Goal: Task Accomplishment & Management: Manage account settings

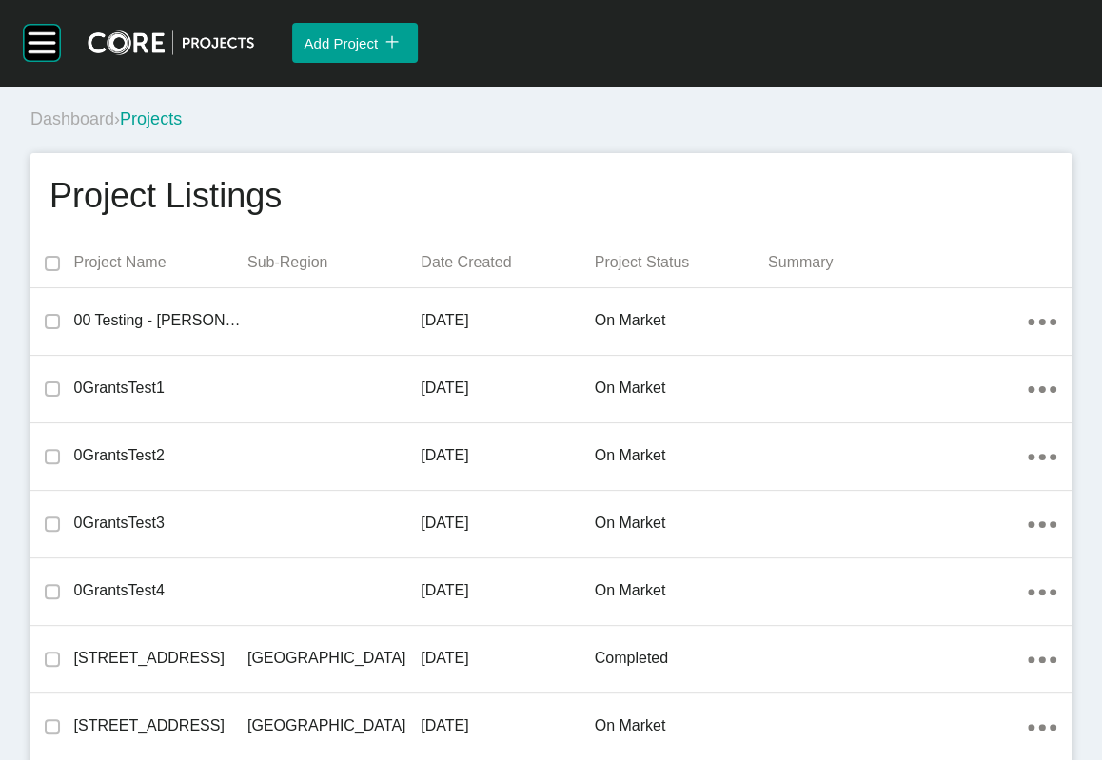
scroll to position [44388, 0]
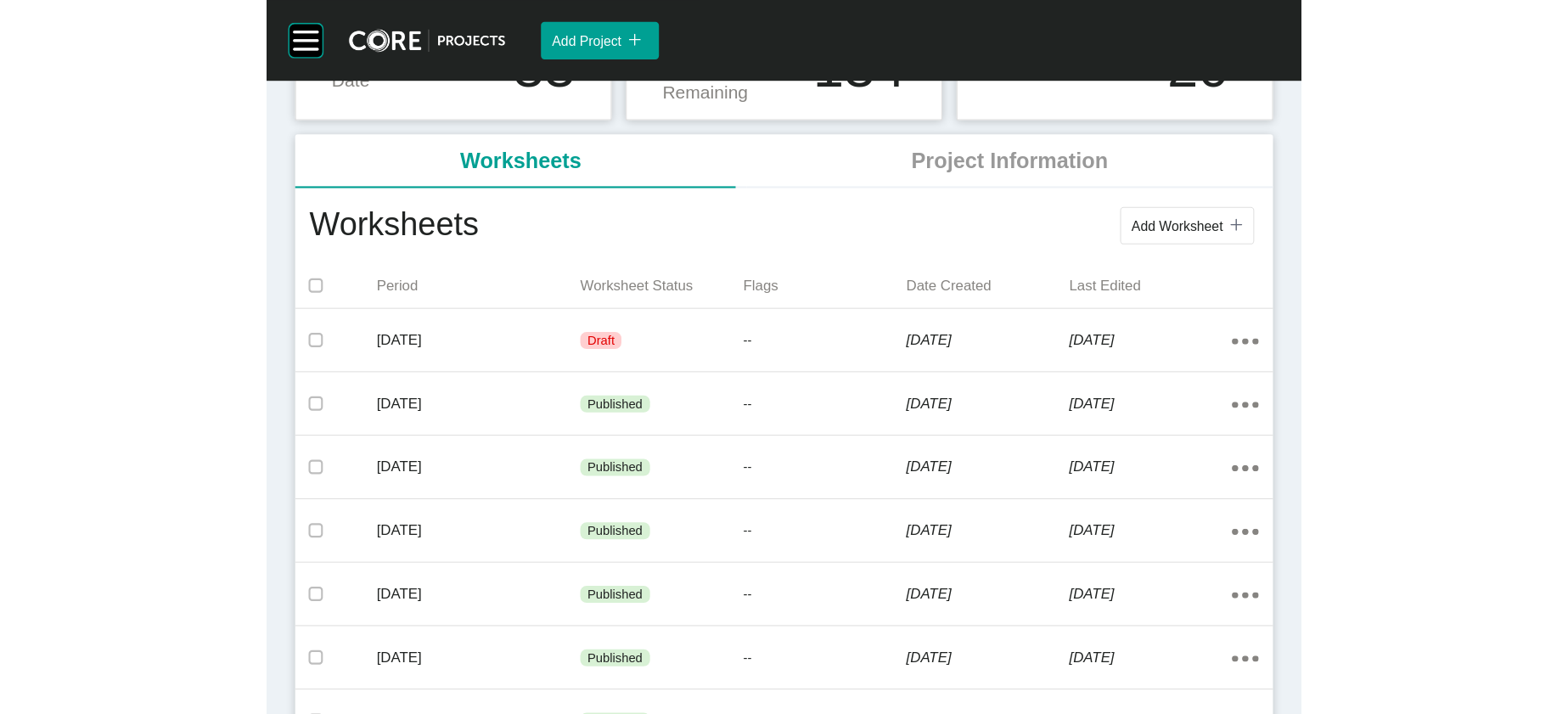
scroll to position [276, 0]
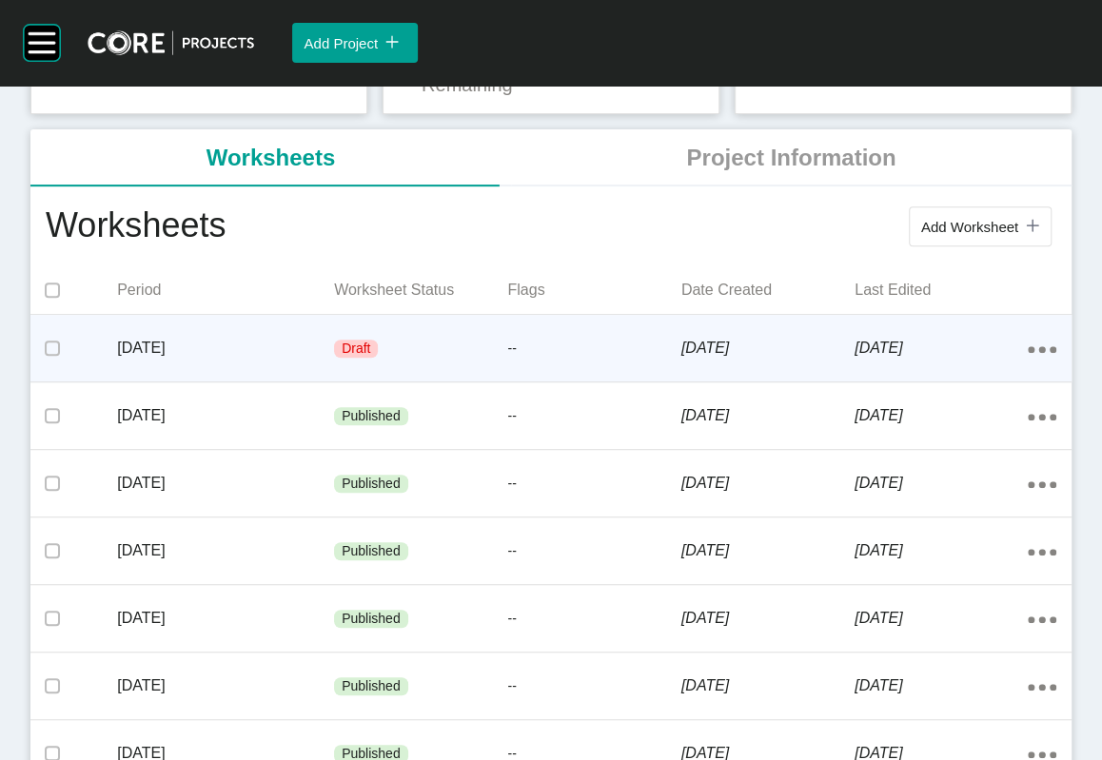
click at [309, 378] on div "[DATE]" at bounding box center [225, 348] width 217 height 59
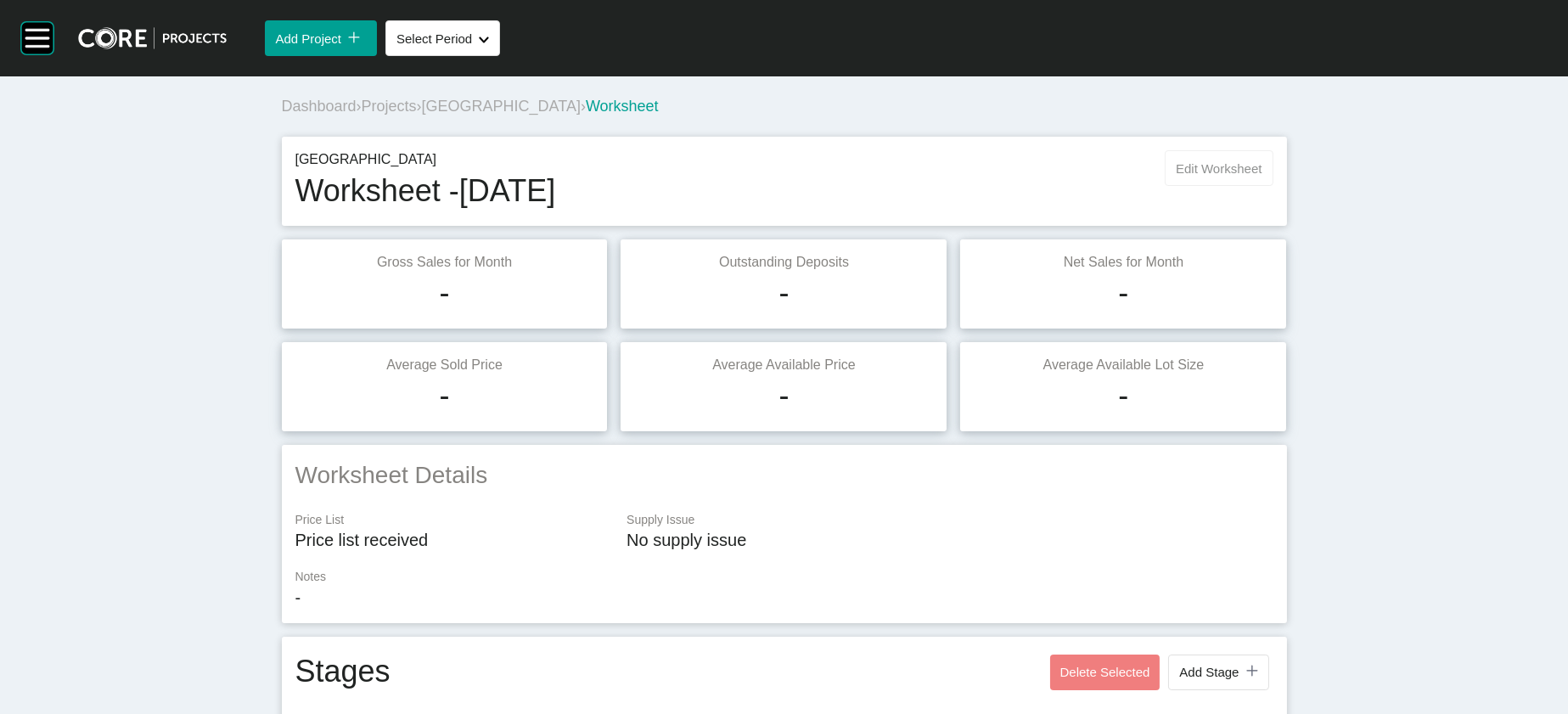
click at [983, 186] on button "Edit Worksheet" at bounding box center [1218, 168] width 108 height 36
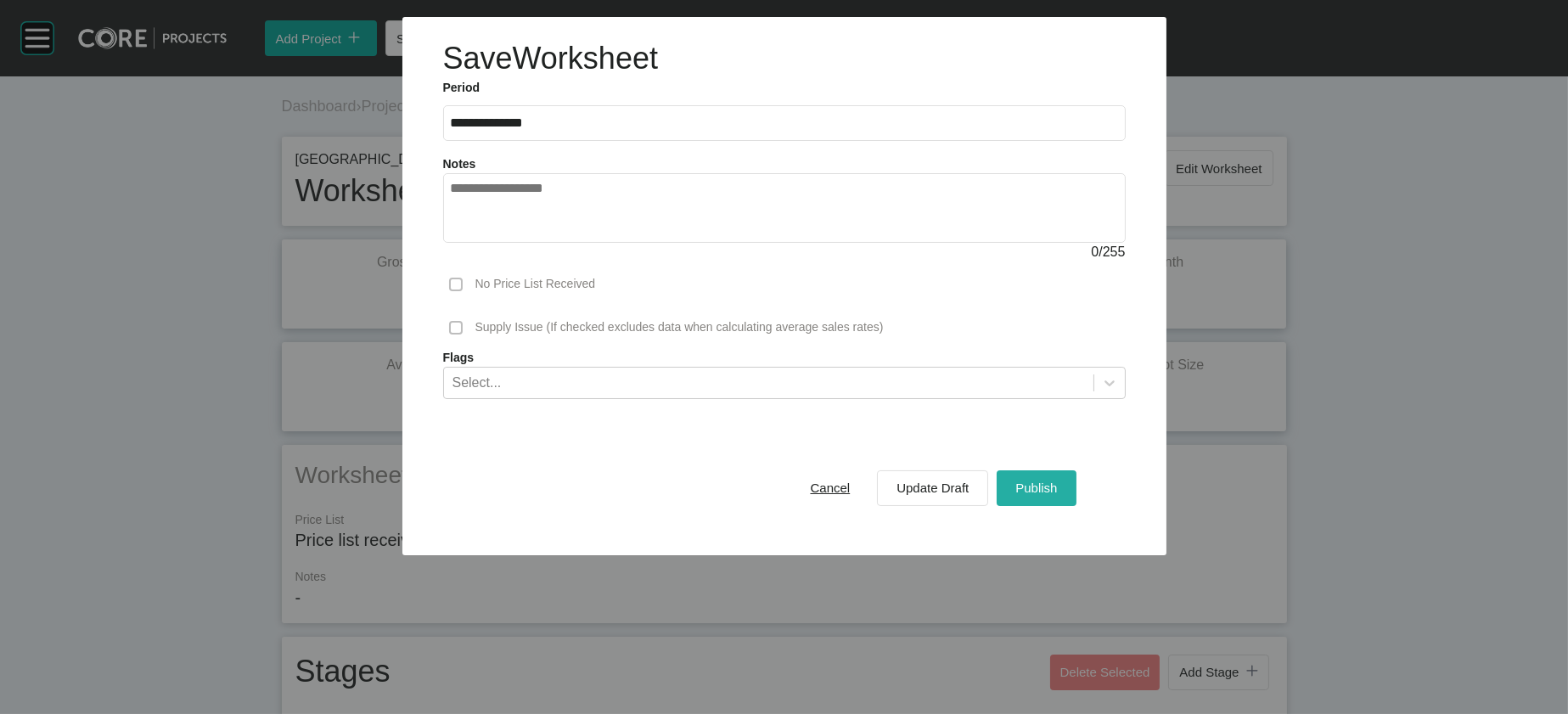
click at [983, 499] on div "Publish" at bounding box center [1036, 488] width 50 height 23
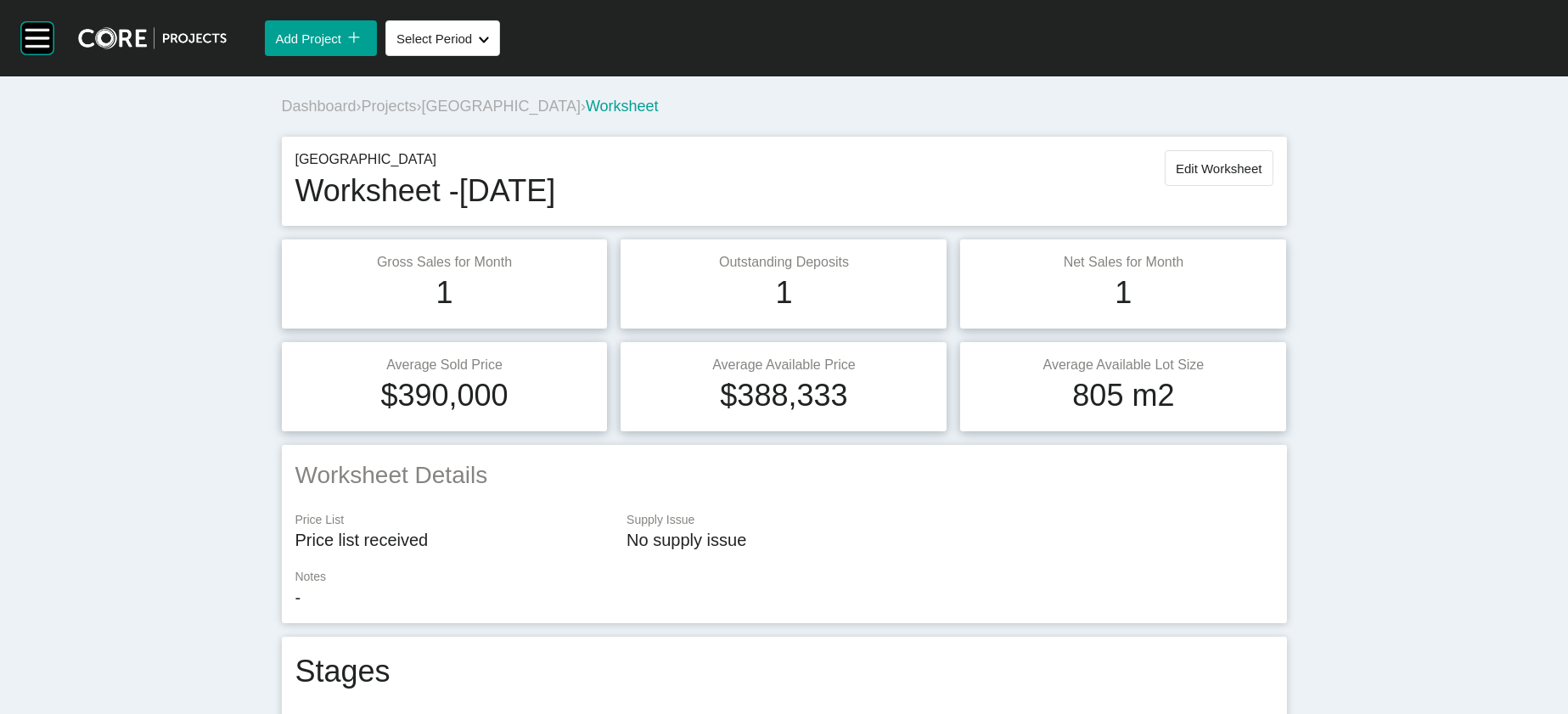
click at [361, 114] on span "Projects" at bounding box center [389, 105] width 55 height 17
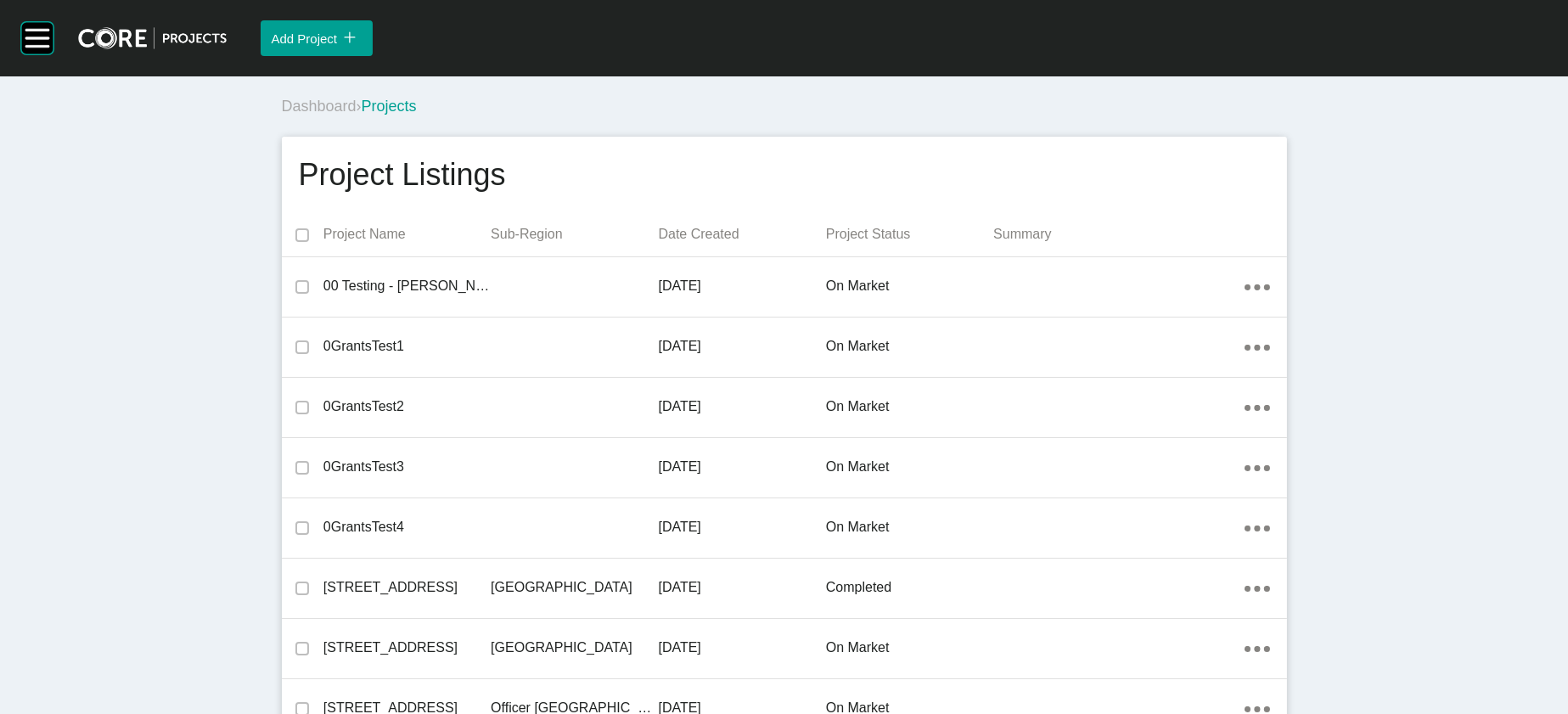
scroll to position [29681, 0]
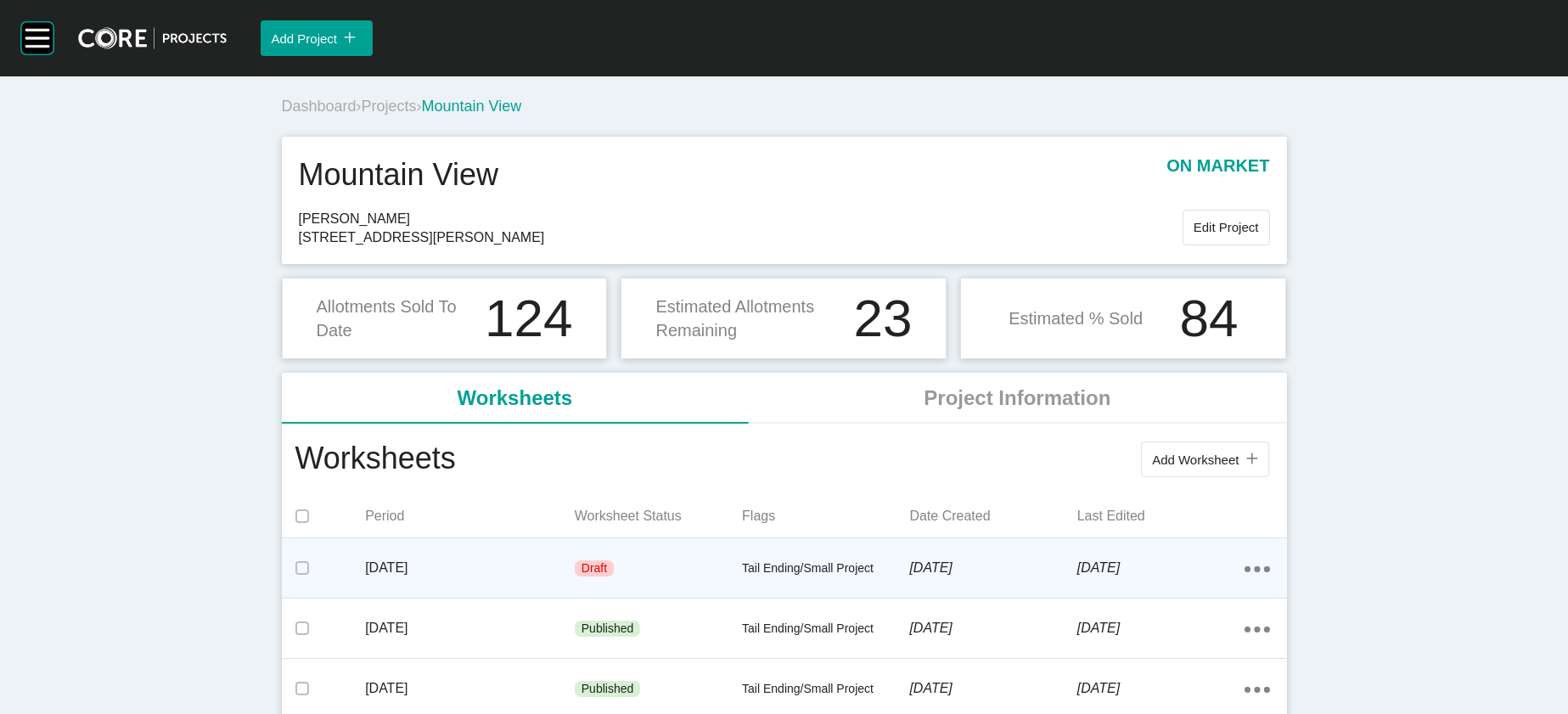
click at [653, 594] on div "Draft" at bounding box center [658, 569] width 167 height 51
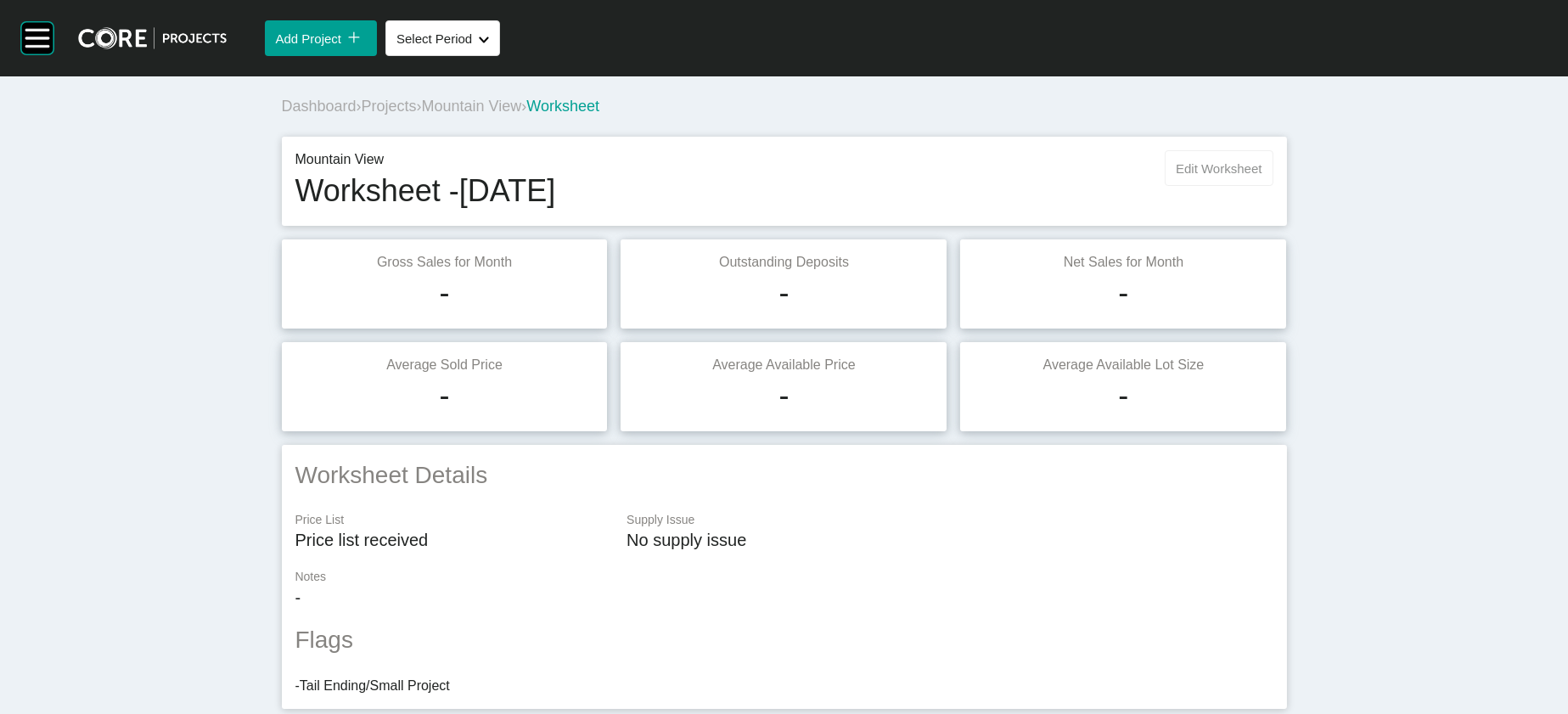
click at [983, 186] on button "Edit Worksheet" at bounding box center [1218, 168] width 108 height 36
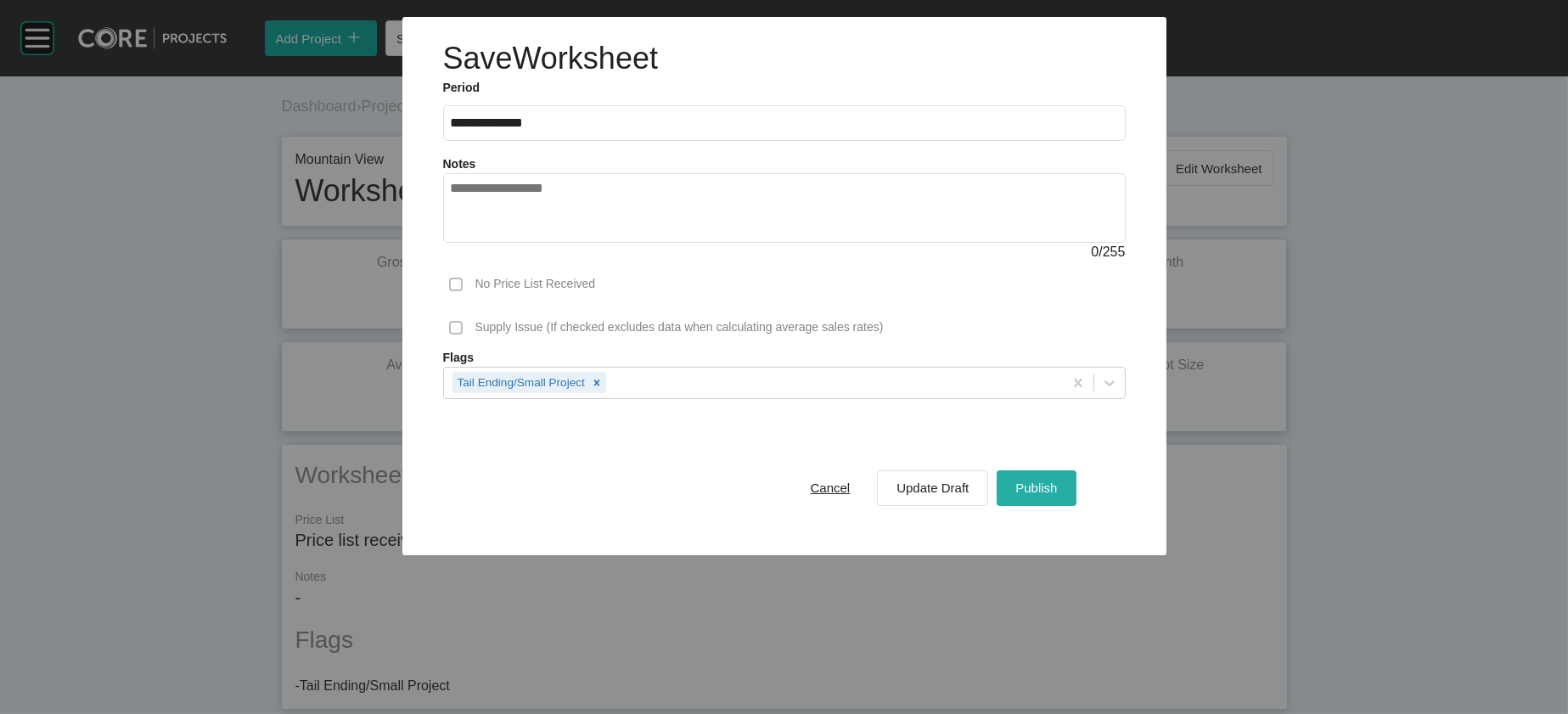
click at [983, 506] on button "Publish" at bounding box center [1036, 488] width 79 height 36
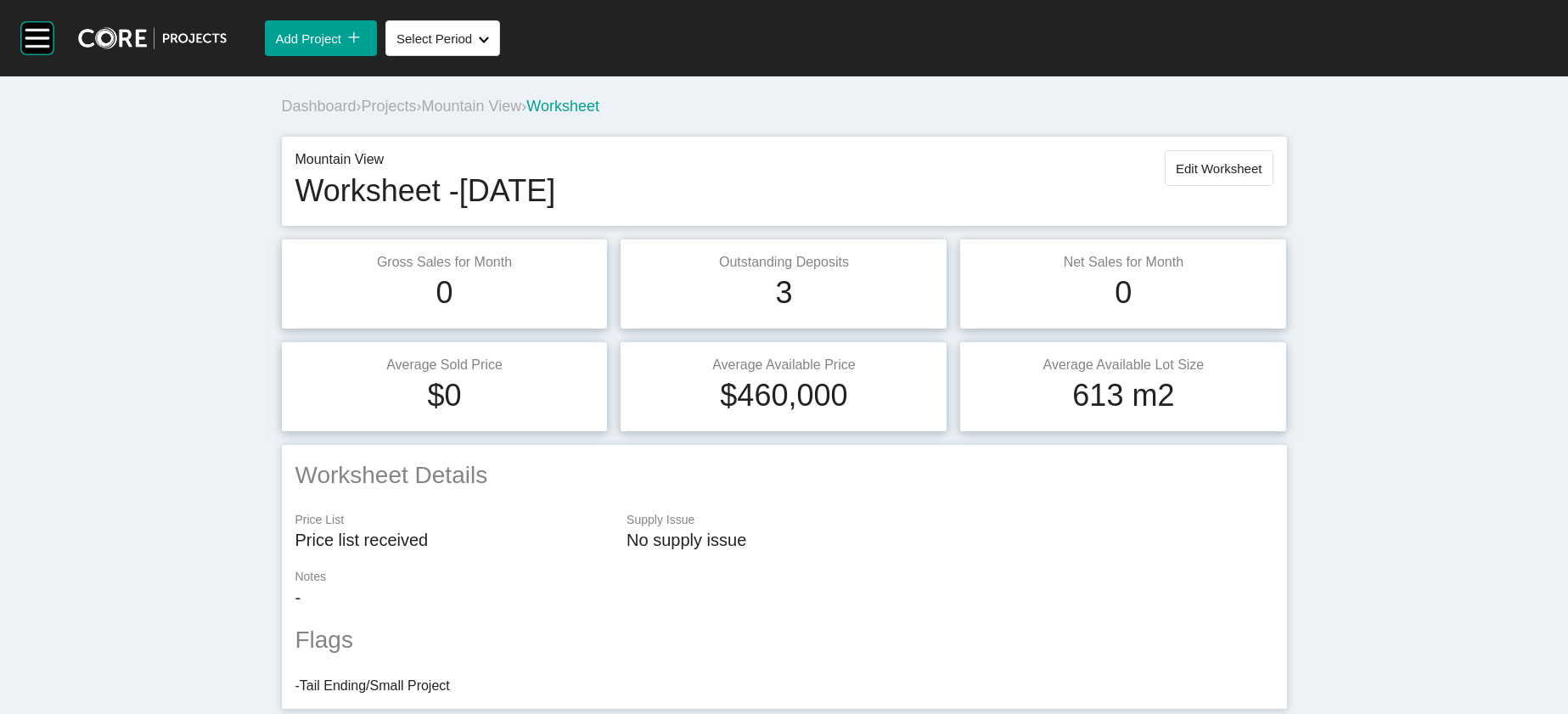
click at [361, 114] on span "Projects" at bounding box center [389, 105] width 55 height 17
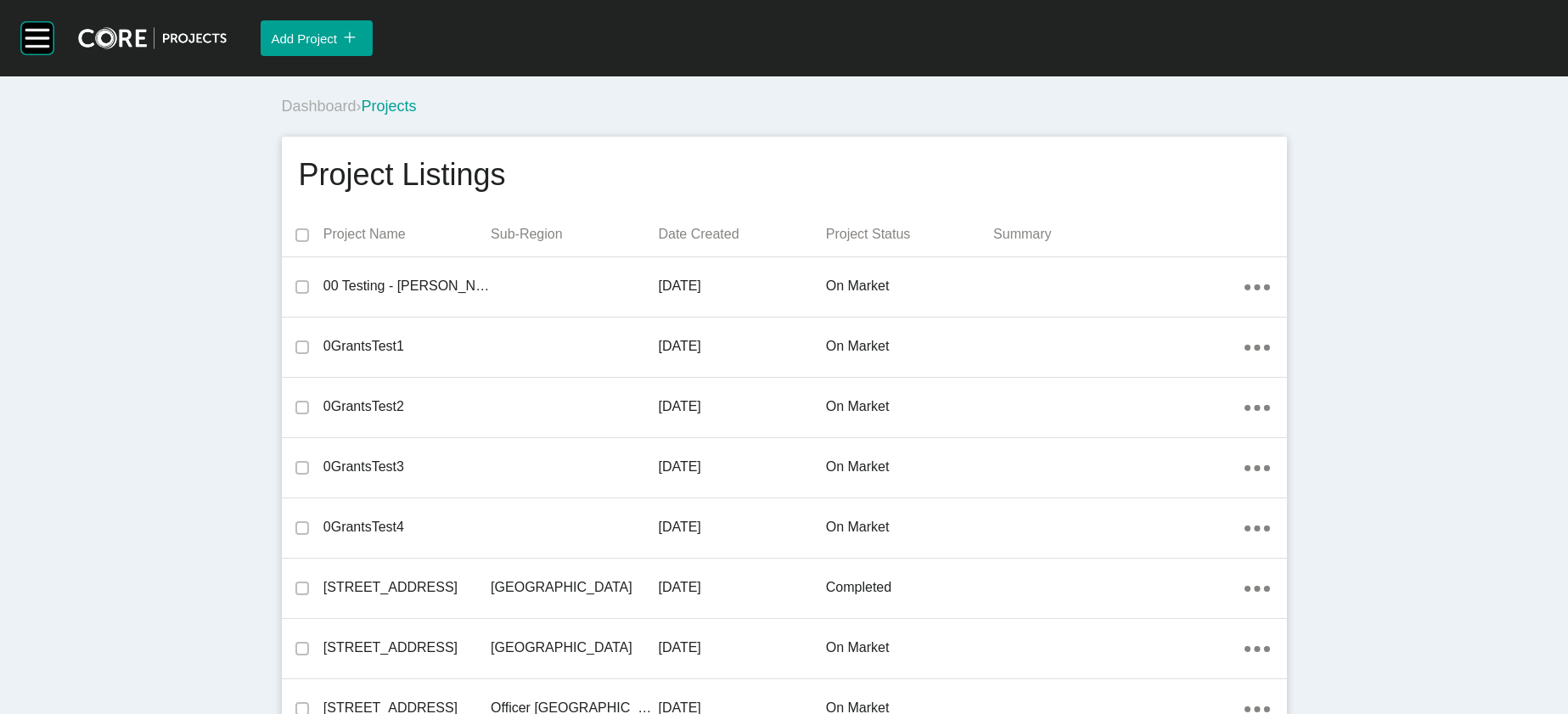
scroll to position [9693, 0]
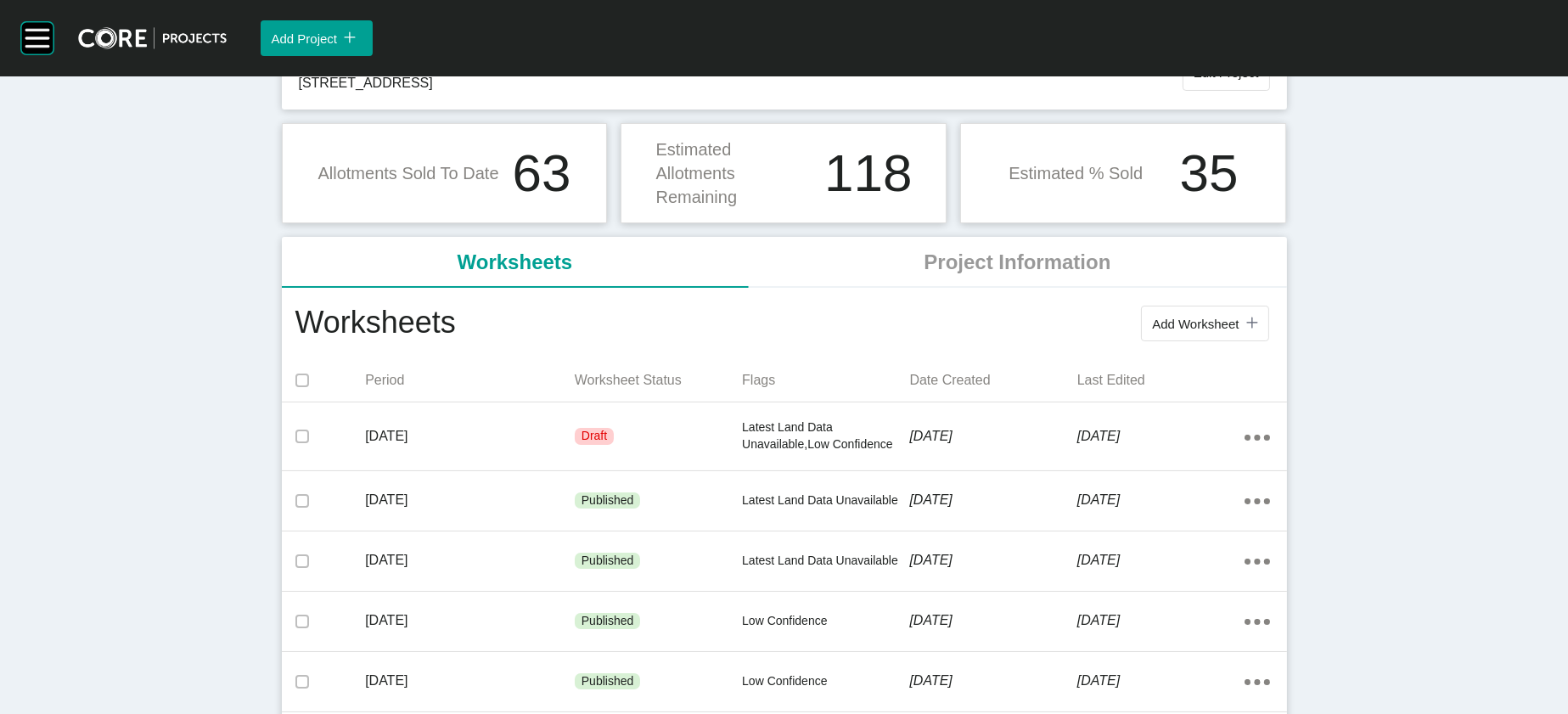
scroll to position [170, 0]
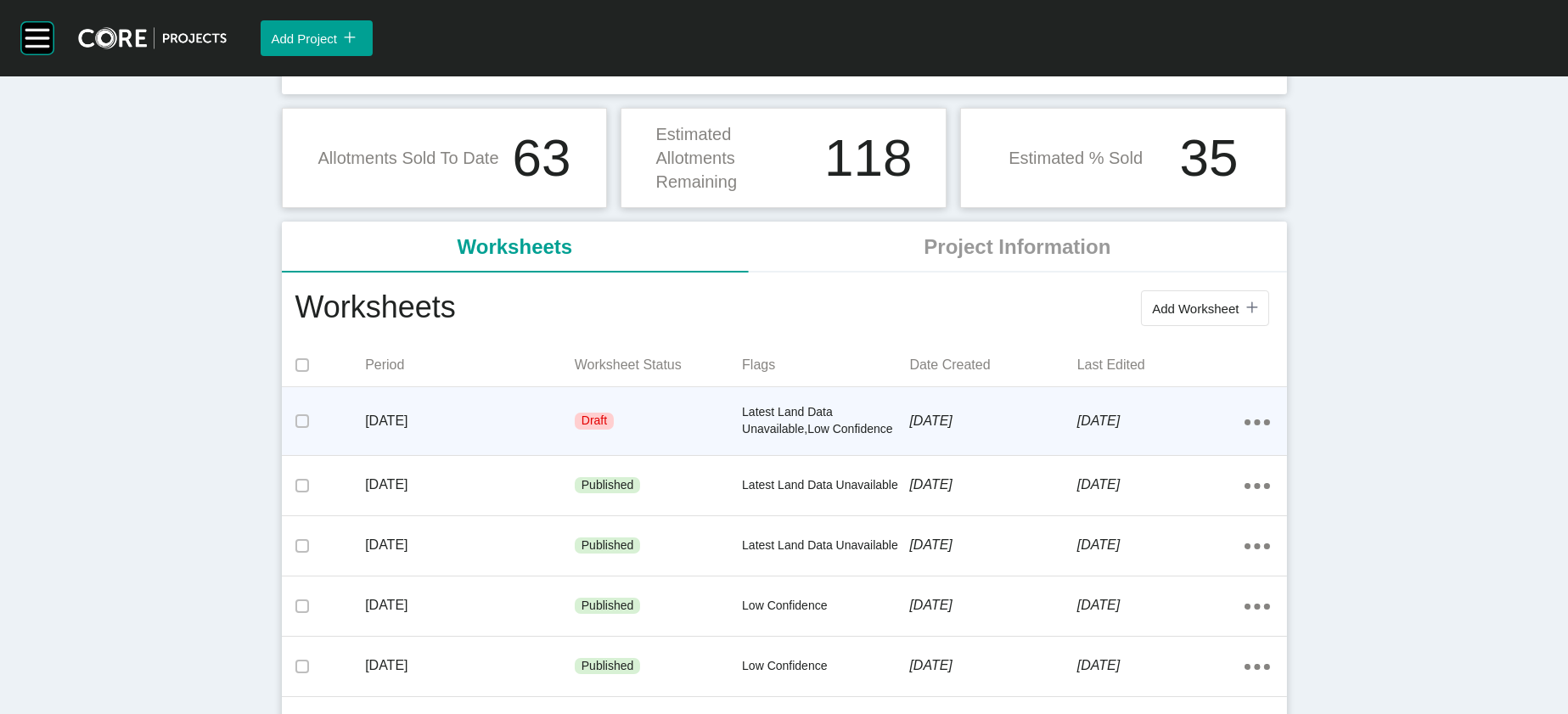
click at [983, 430] on p "7 October 2025" at bounding box center [992, 420] width 167 height 19
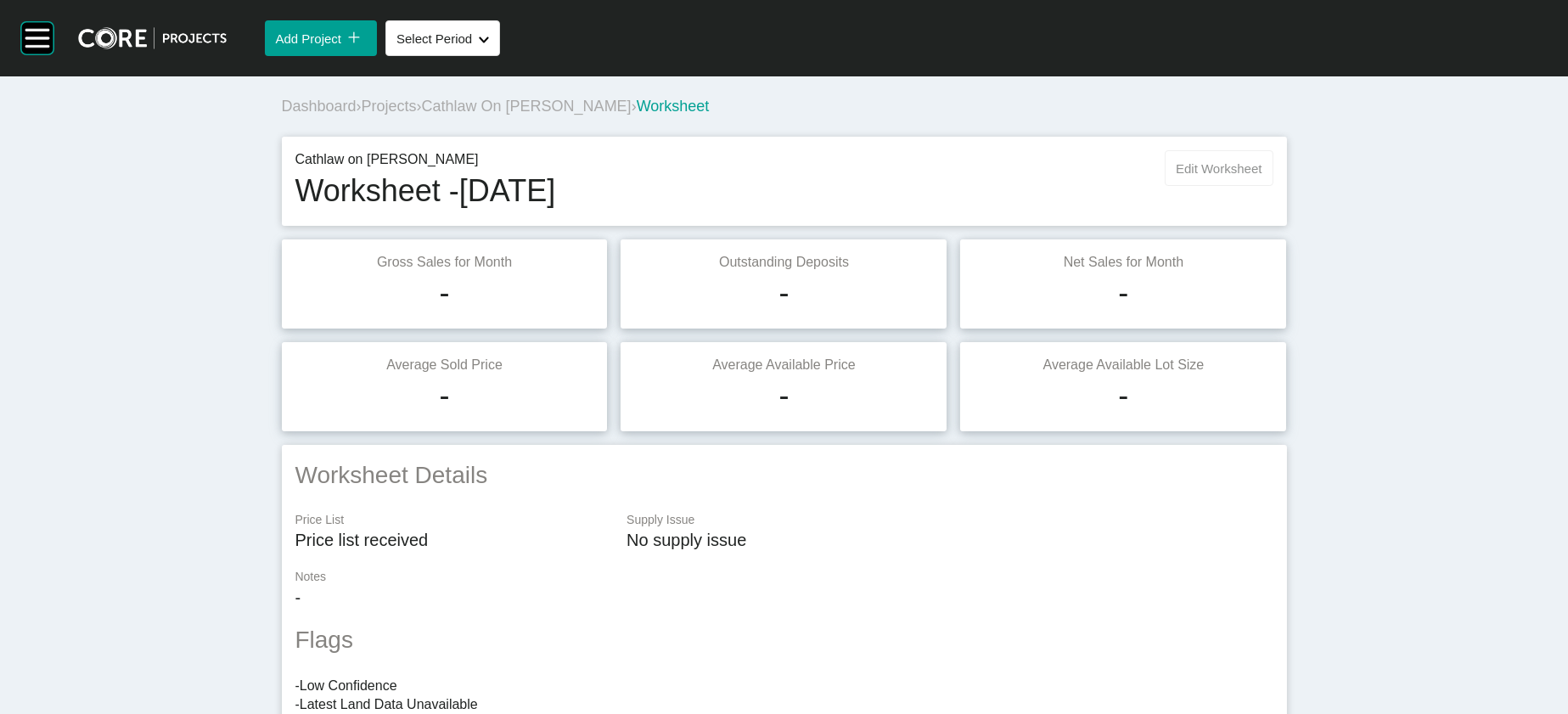
click at [983, 176] on span "Edit Worksheet" at bounding box center [1219, 169] width 86 height 14
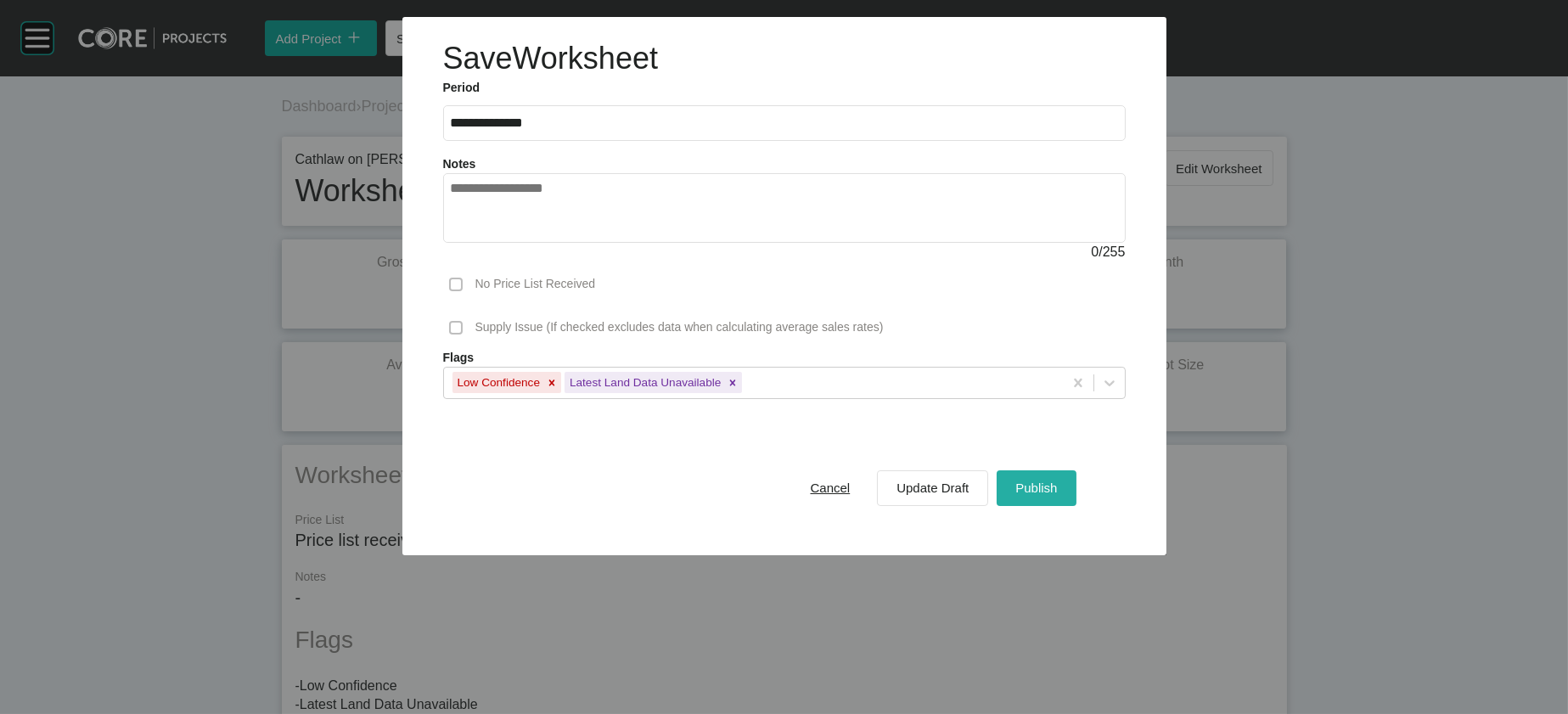
click at [983, 499] on div "Publish" at bounding box center [1036, 488] width 50 height 23
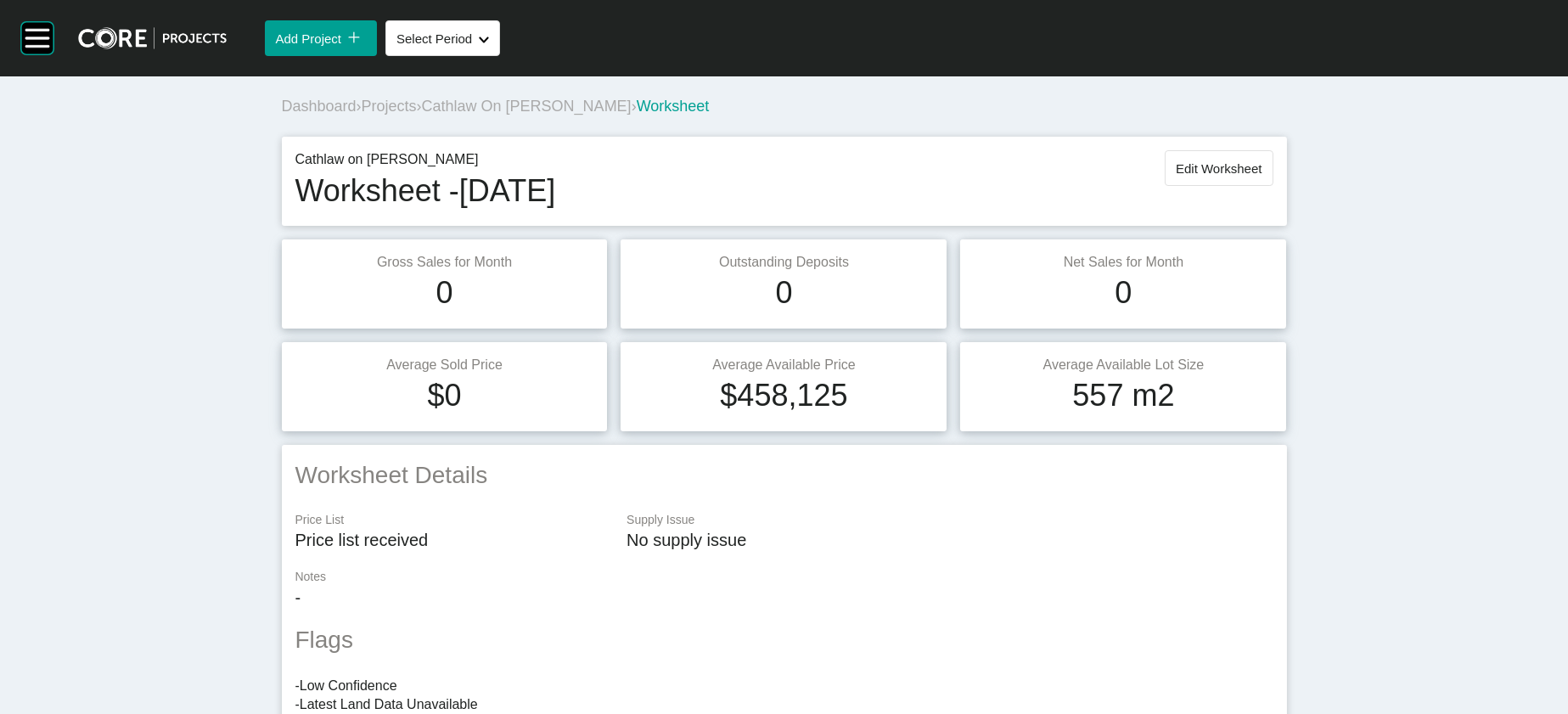
click at [361, 114] on span "Projects" at bounding box center [389, 105] width 55 height 17
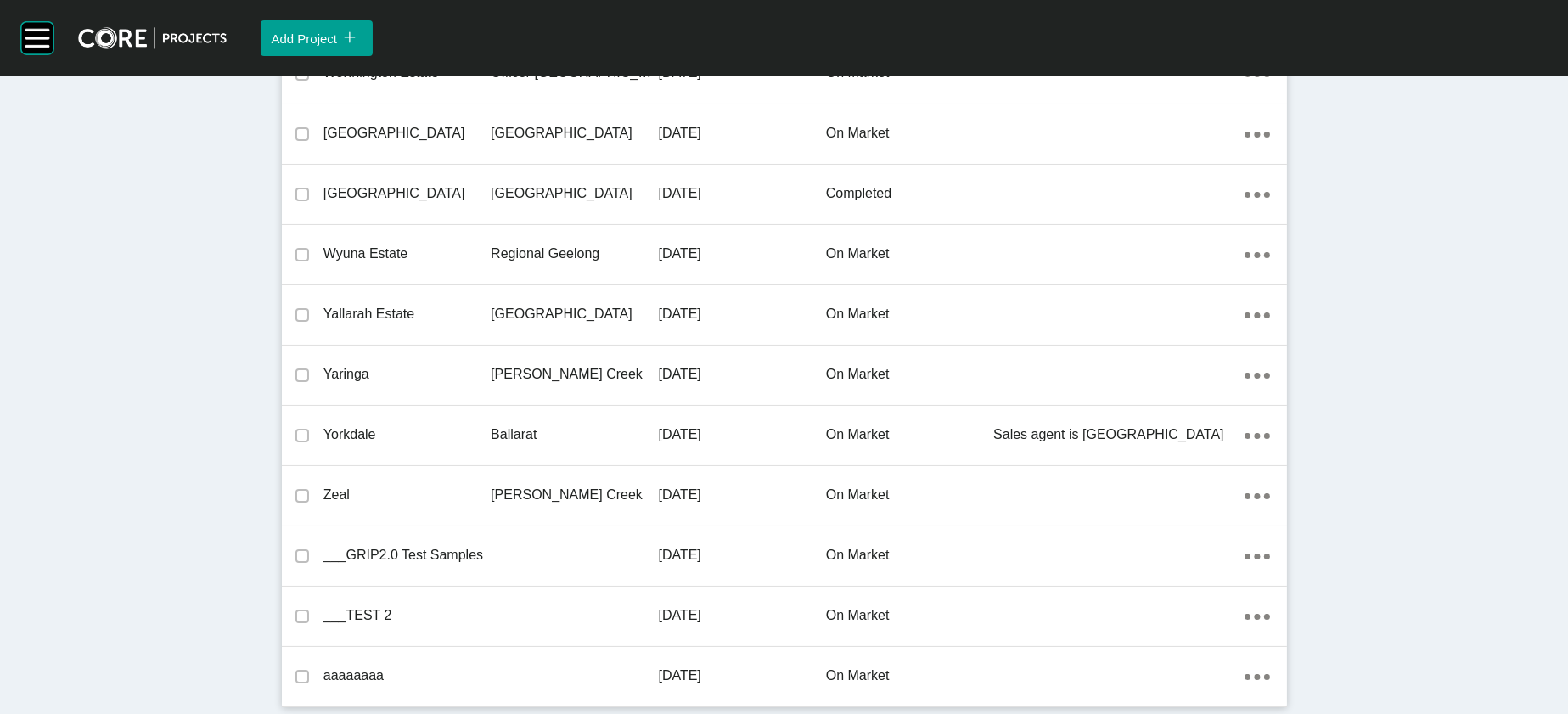
scroll to position [49893, 0]
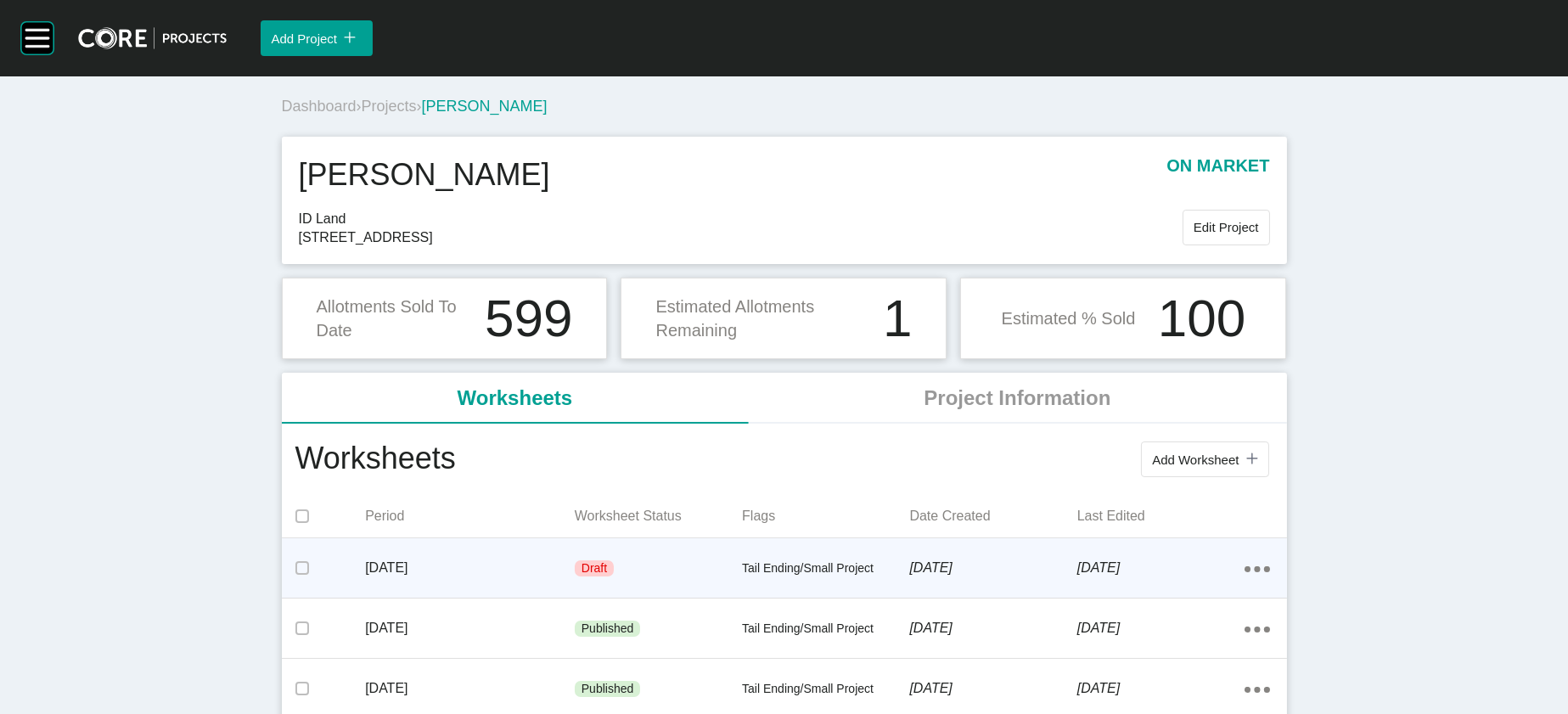
click at [714, 594] on div "Draft" at bounding box center [658, 569] width 167 height 51
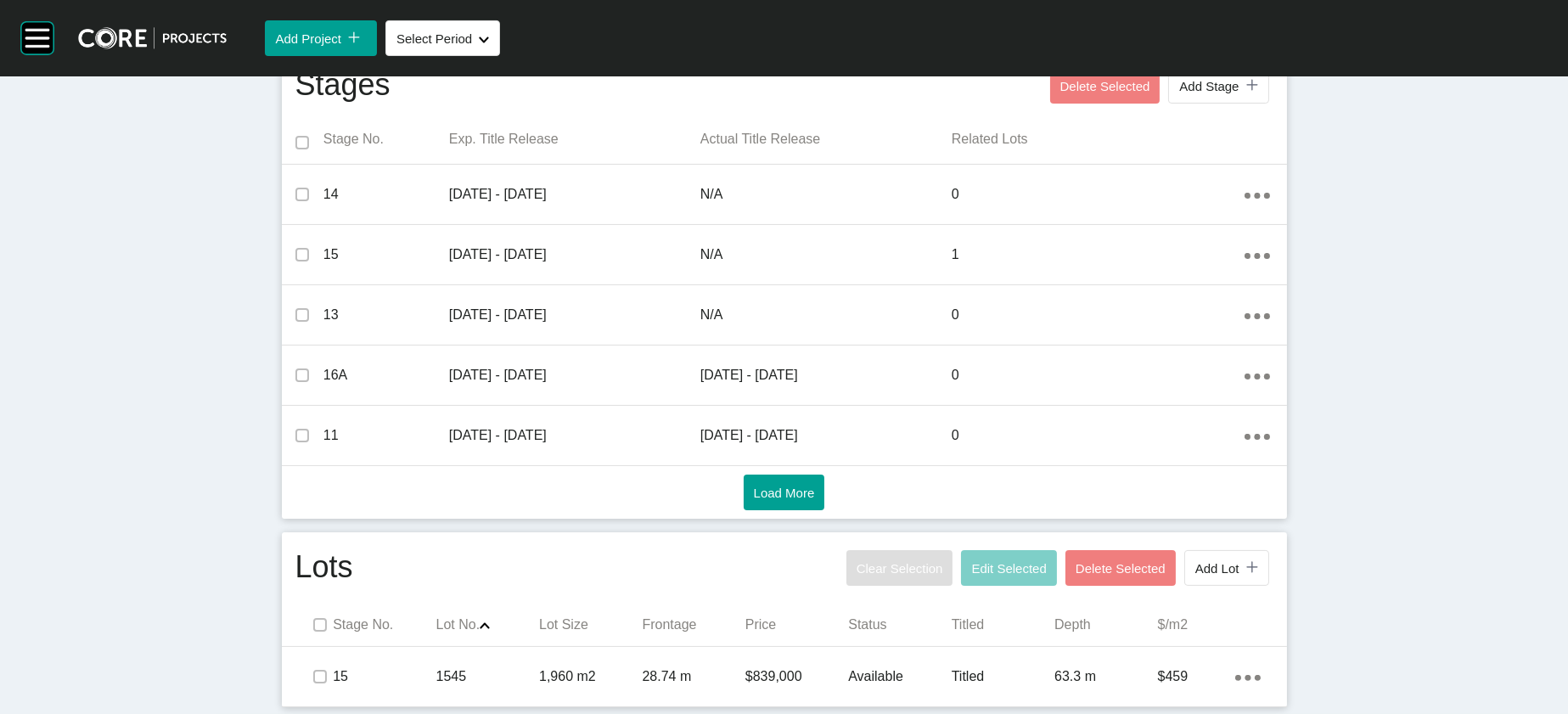
scroll to position [1017, 0]
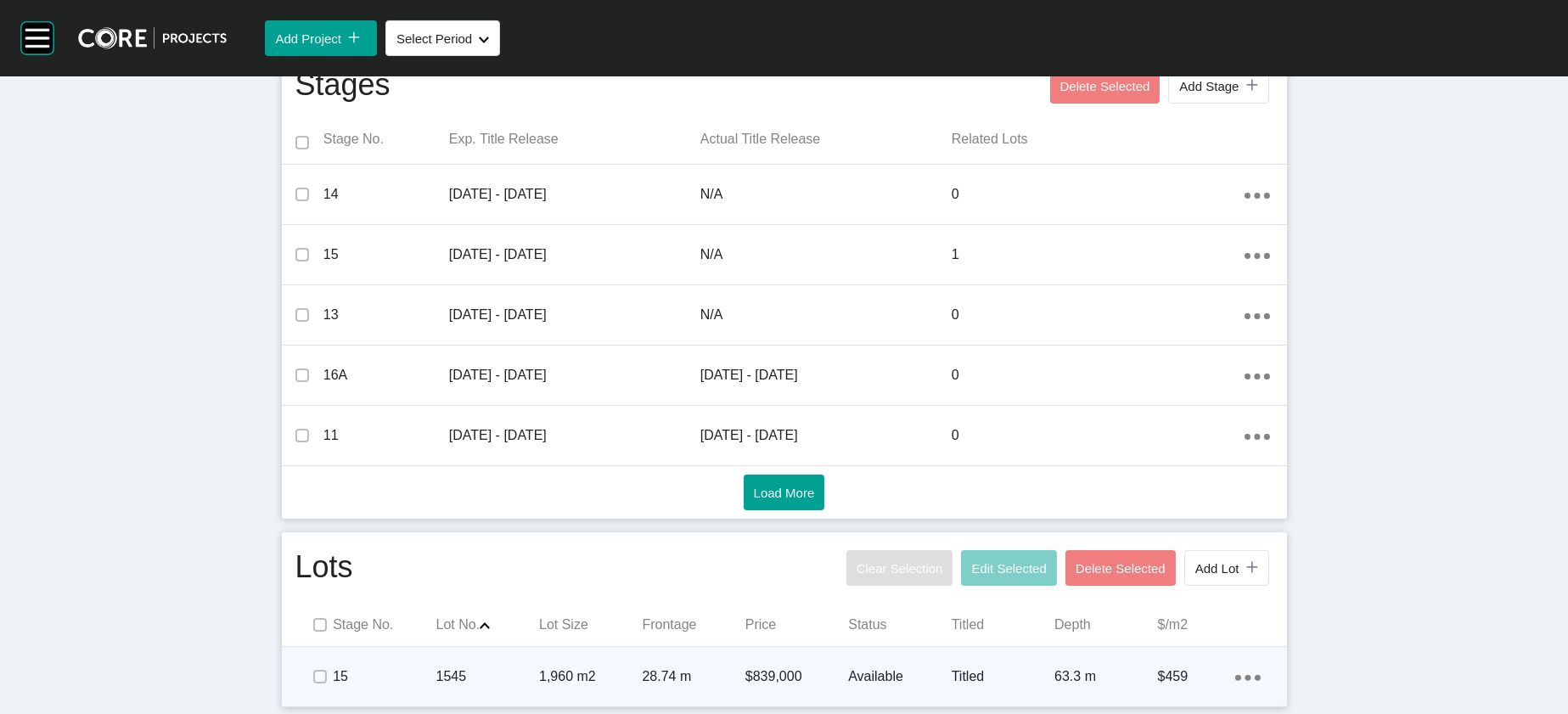
click at [778, 668] on p "$839,000" at bounding box center [796, 677] width 103 height 19
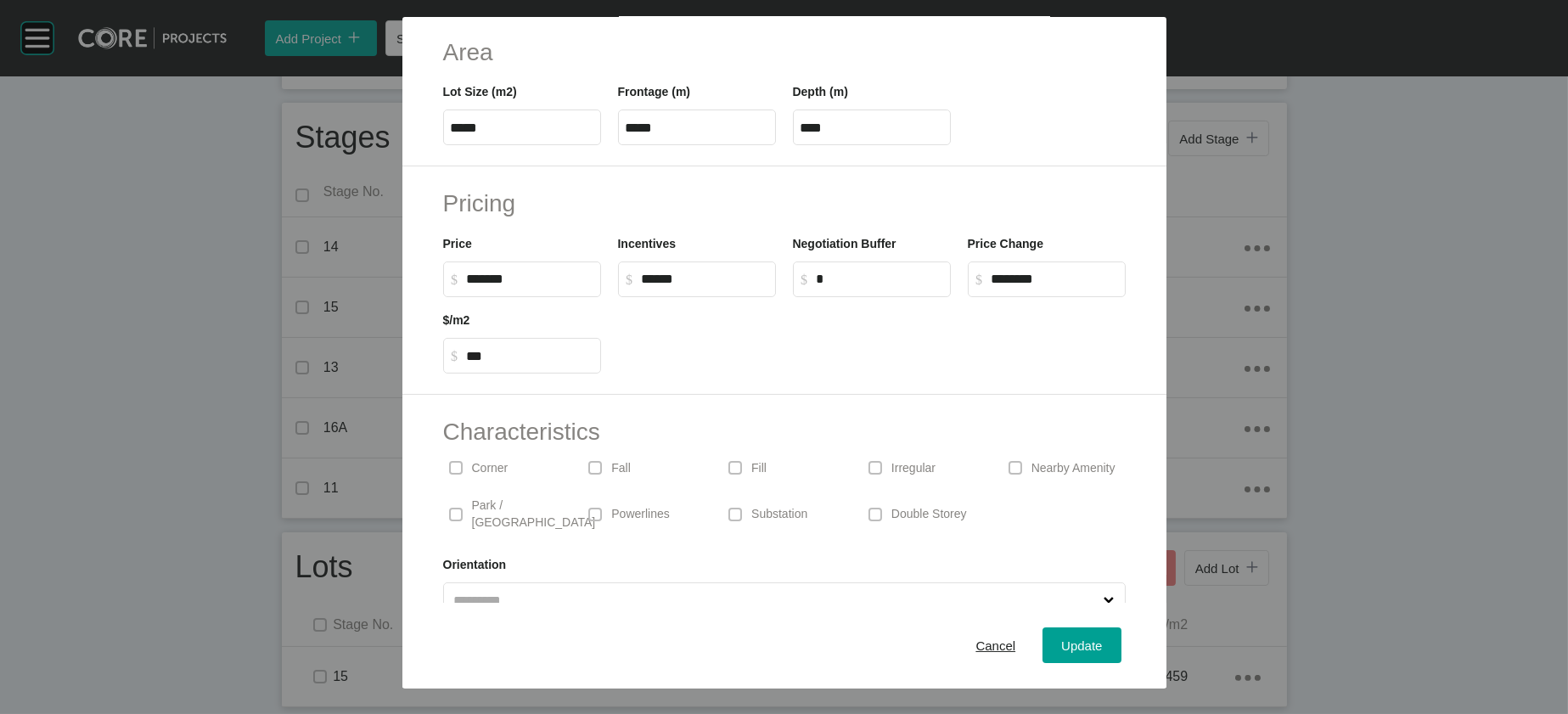
scroll to position [379, 0]
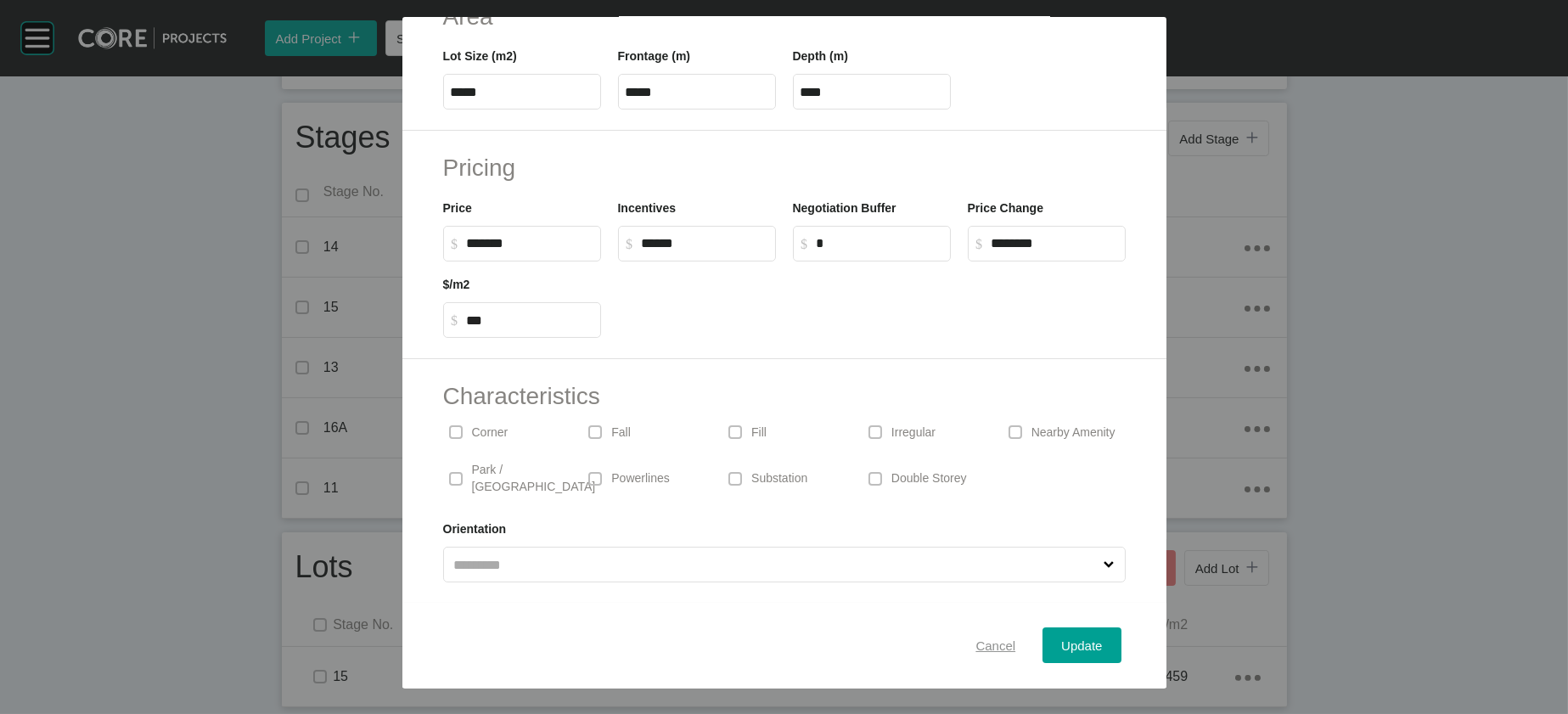
click at [983, 639] on span "Cancel" at bounding box center [995, 646] width 40 height 14
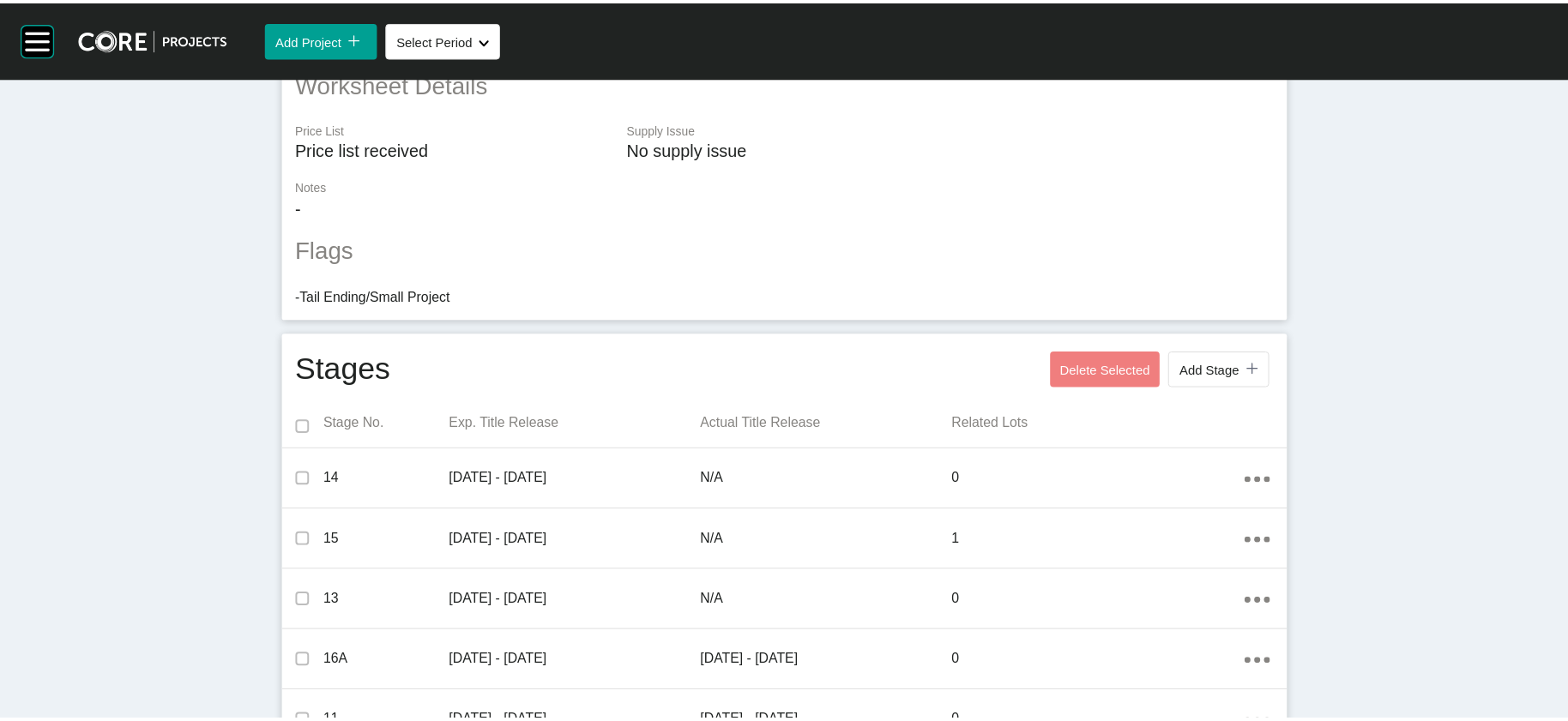
scroll to position [0, 0]
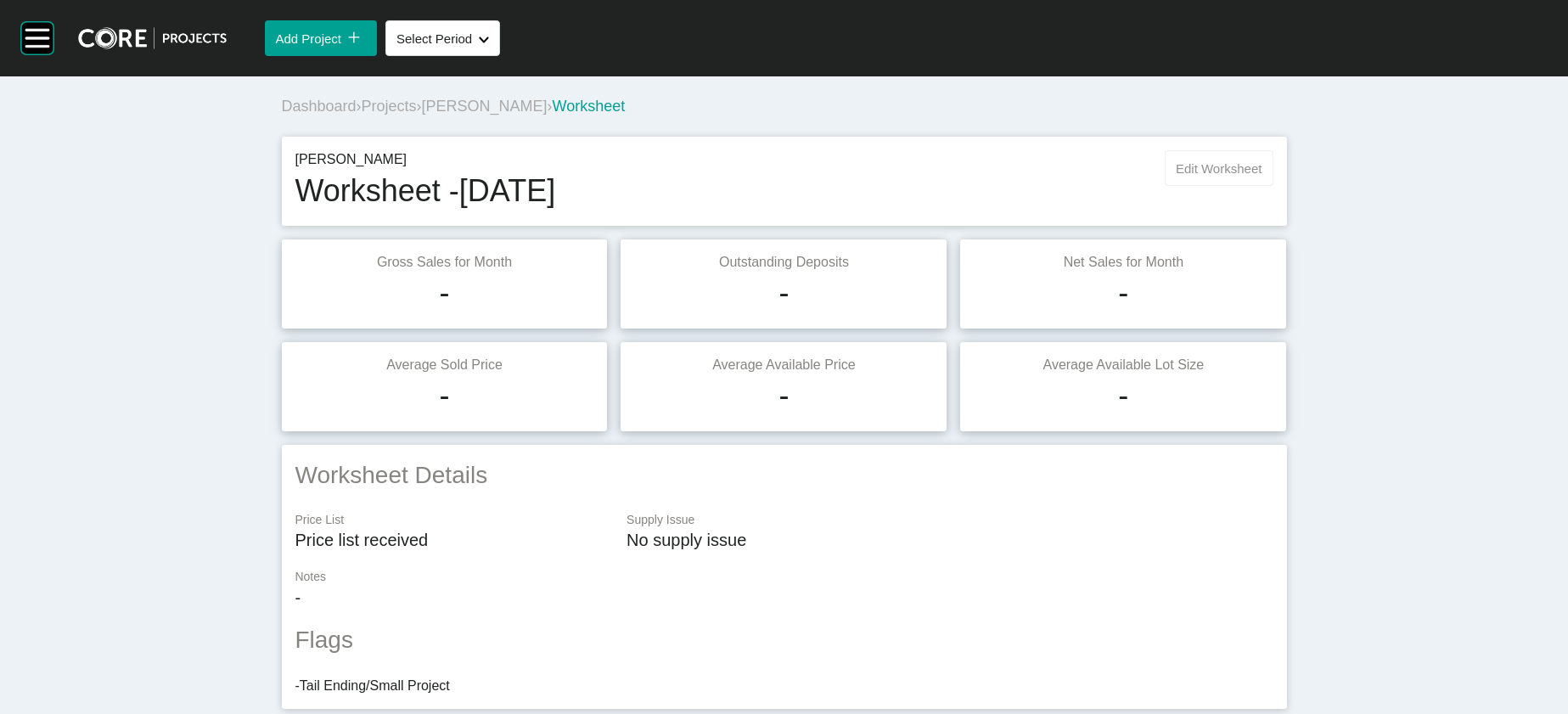
click at [983, 176] on span "Edit Worksheet" at bounding box center [1219, 169] width 86 height 14
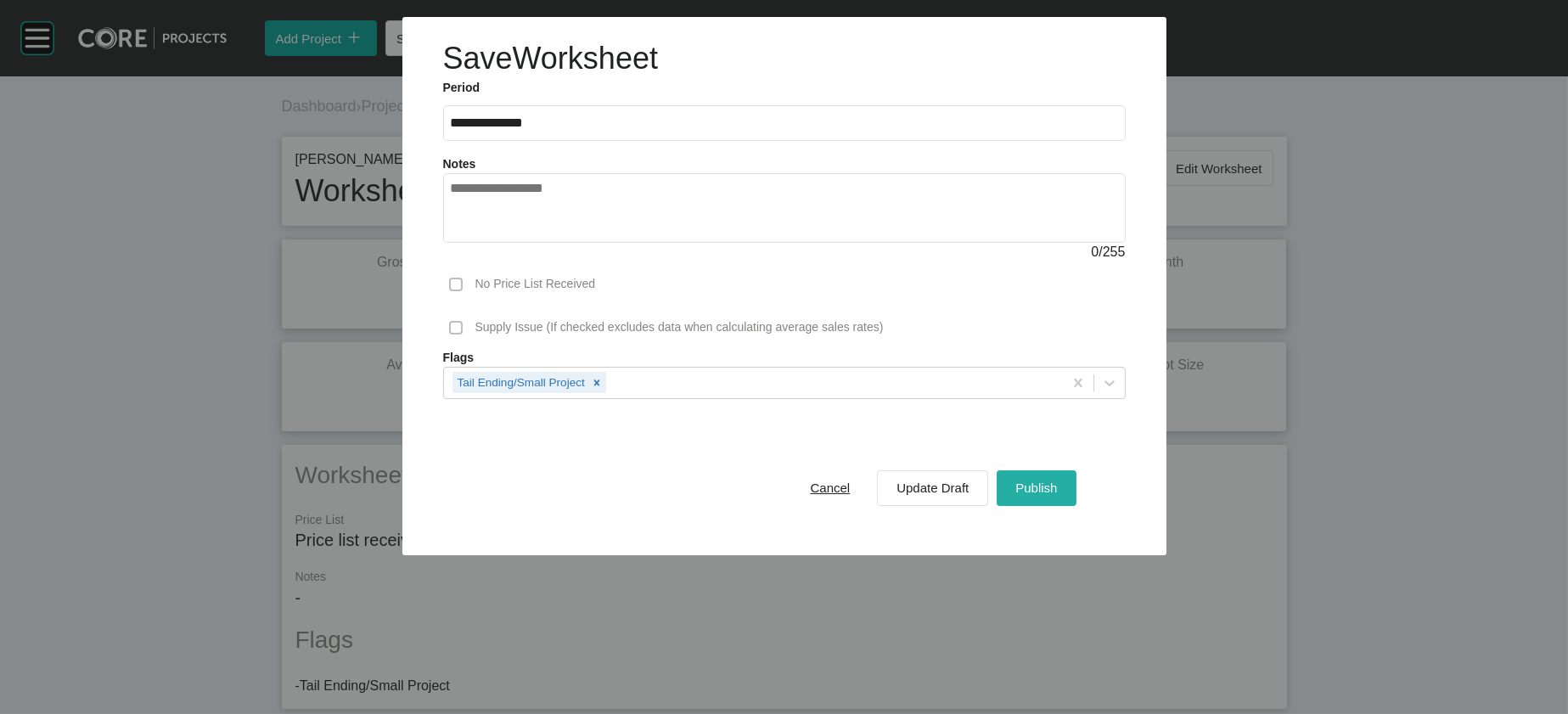
click at [983, 495] on span "Publish" at bounding box center [1036, 488] width 42 height 14
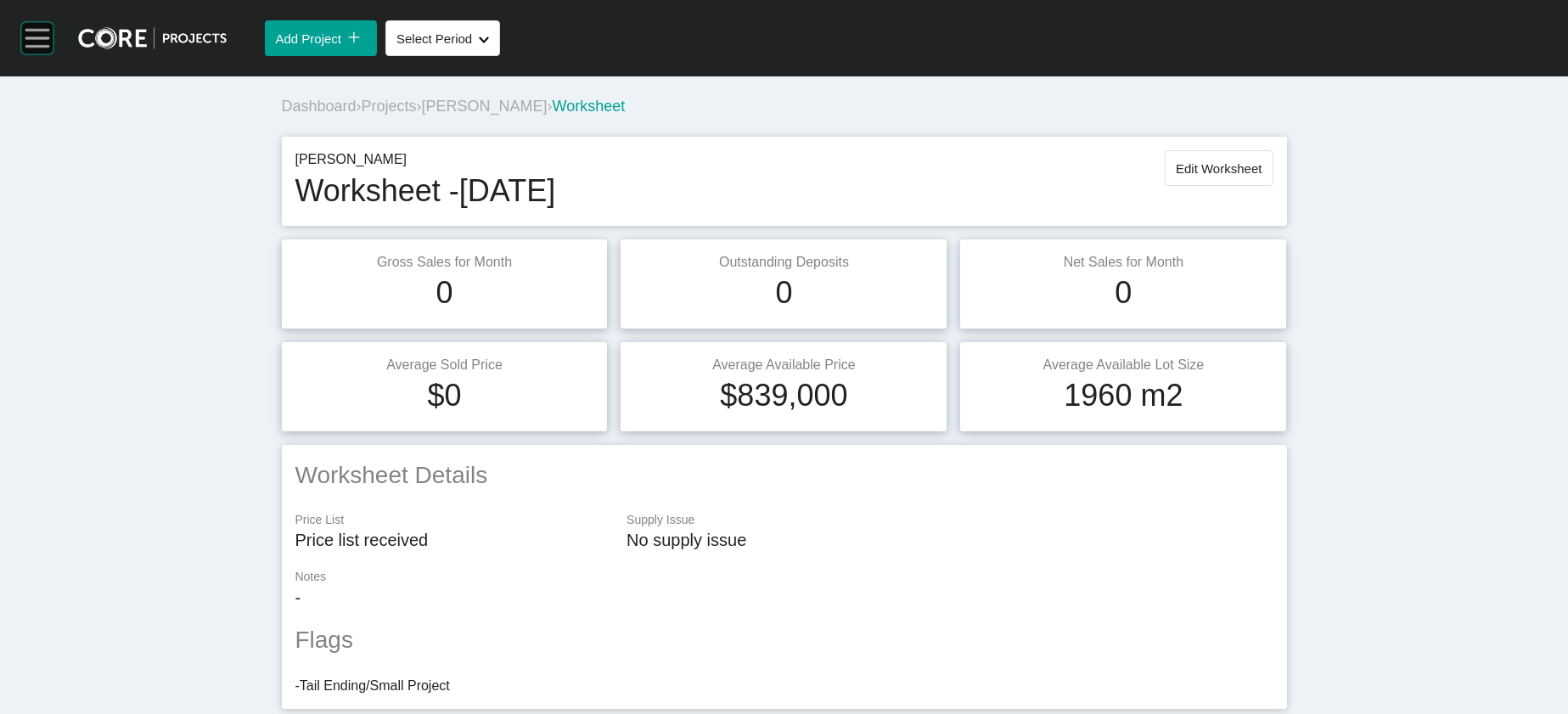
click at [51, 54] on rect at bounding box center [37, 38] width 32 height 32
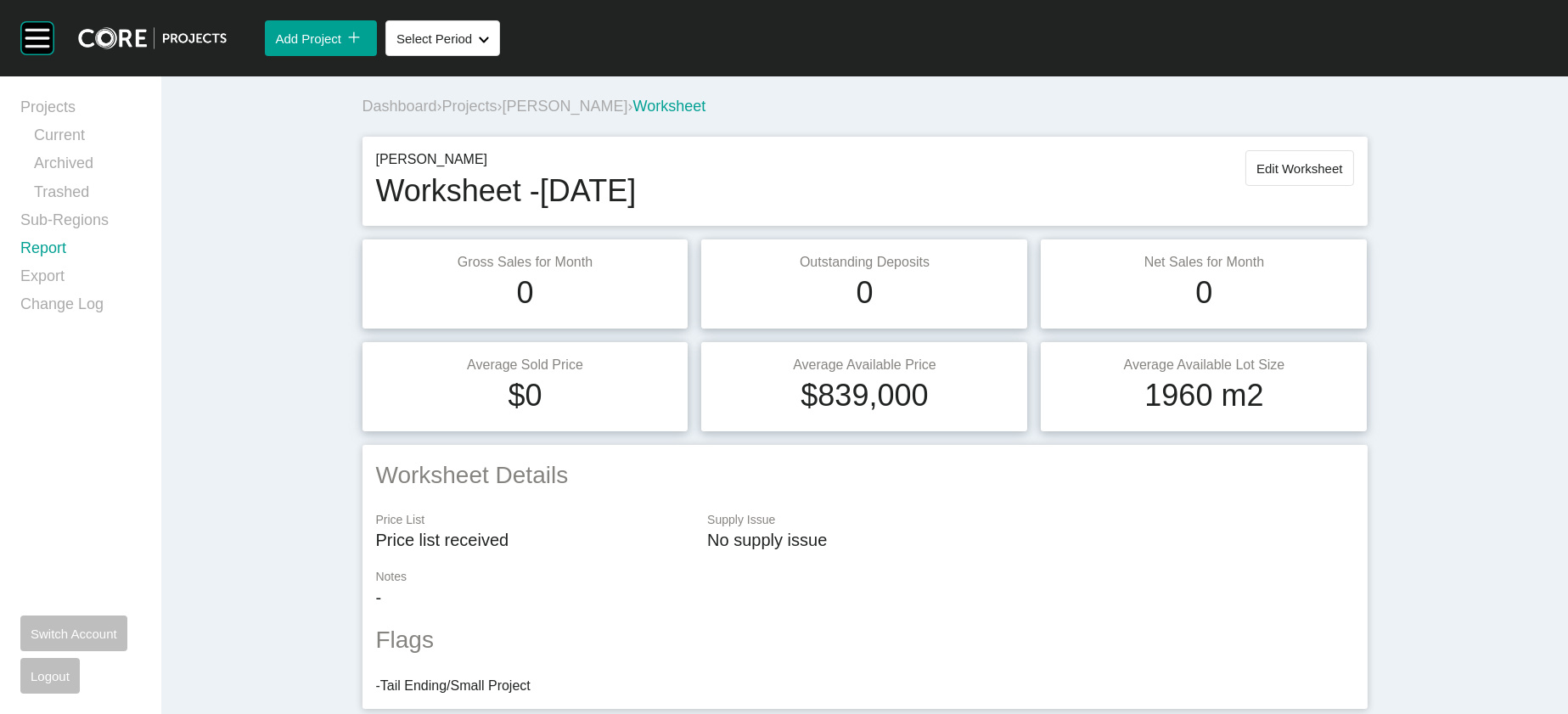
click at [81, 266] on link "Report" at bounding box center [80, 251] width 120 height 28
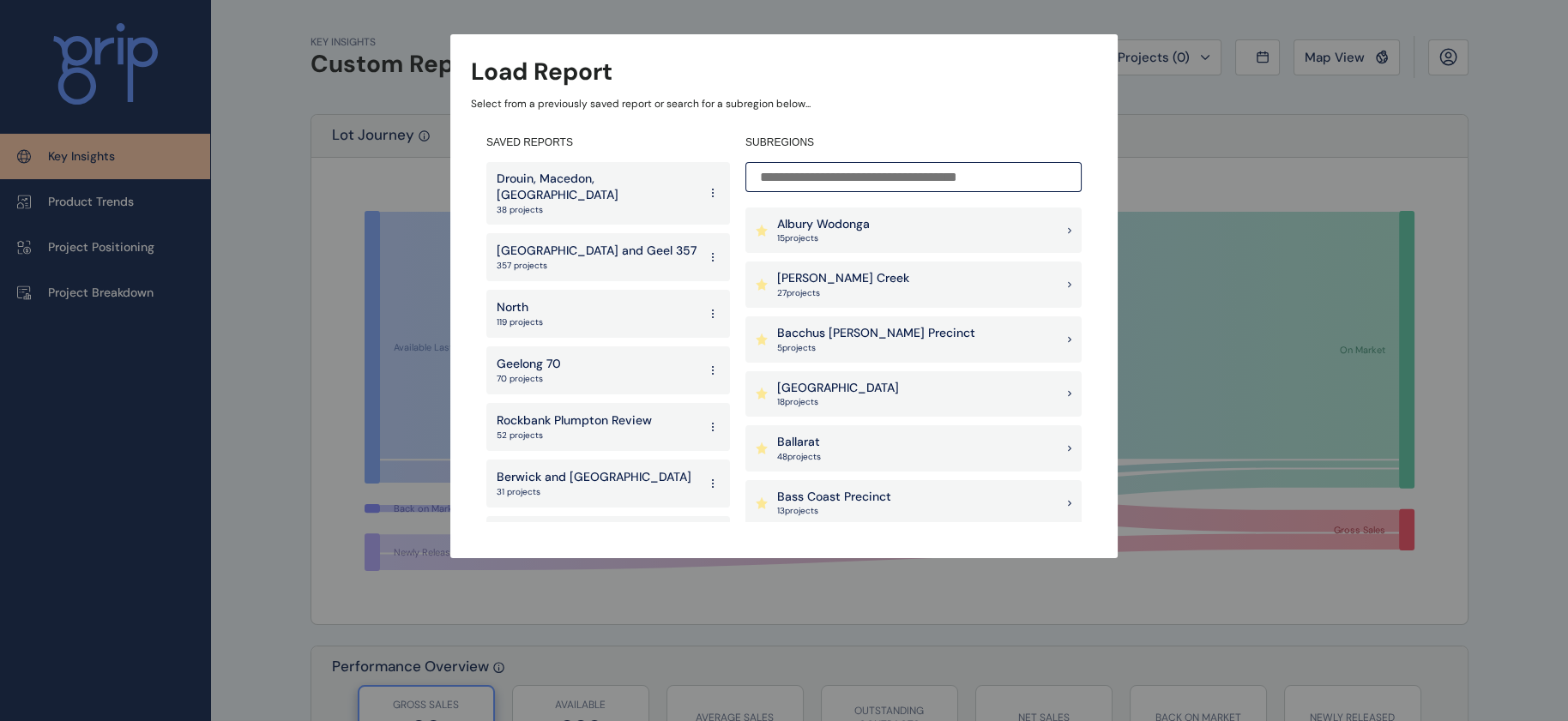
click at [793, 174] on input at bounding box center [913, 177] width 336 height 30
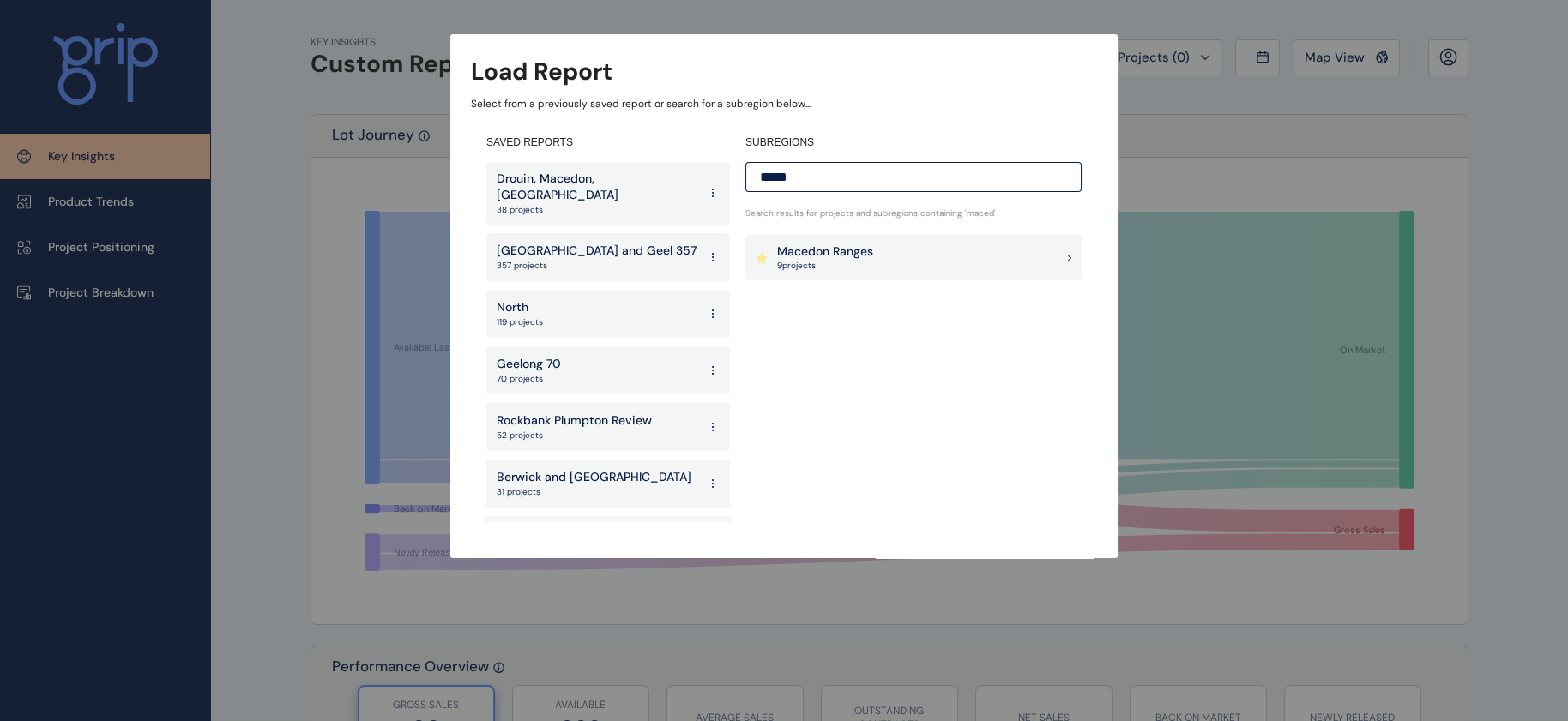
type input "*****"
click at [812, 261] on p "9 project s" at bounding box center [825, 265] width 96 height 12
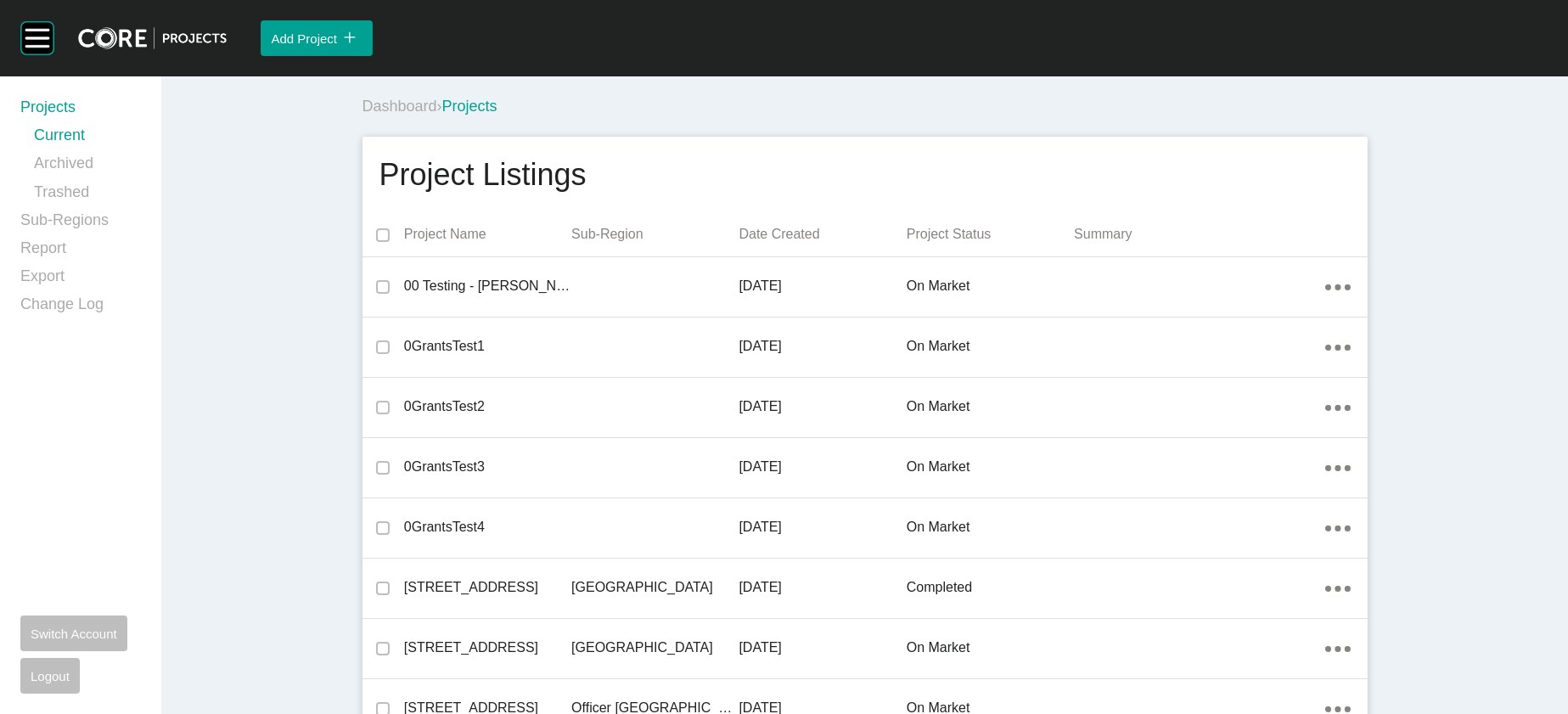
drag, startPoint x: 78, startPoint y: 262, endPoint x: 1567, endPoint y: 137, distance: 1494.2
click at [78, 237] on link "Sub-Regions" at bounding box center [80, 223] width 120 height 28
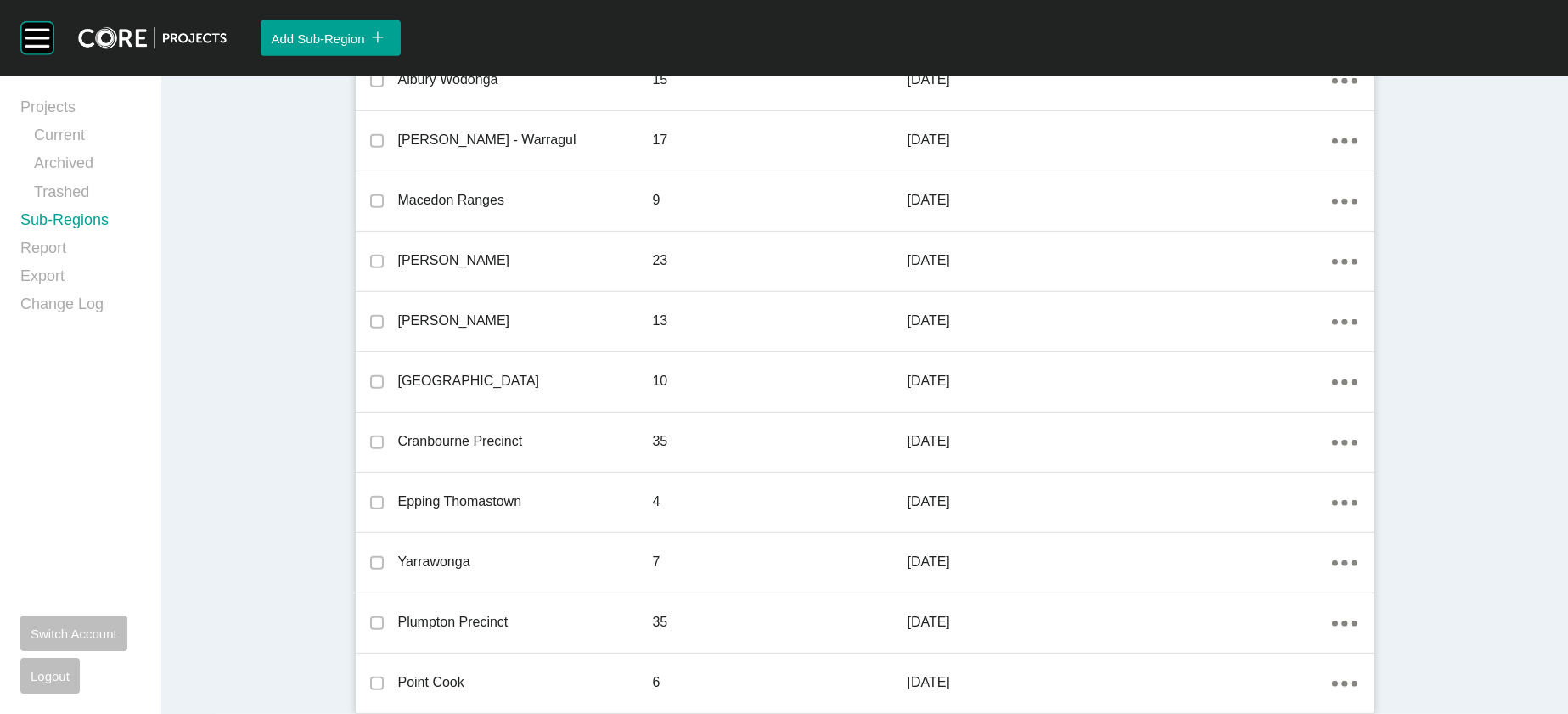
scroll to position [2285, 0]
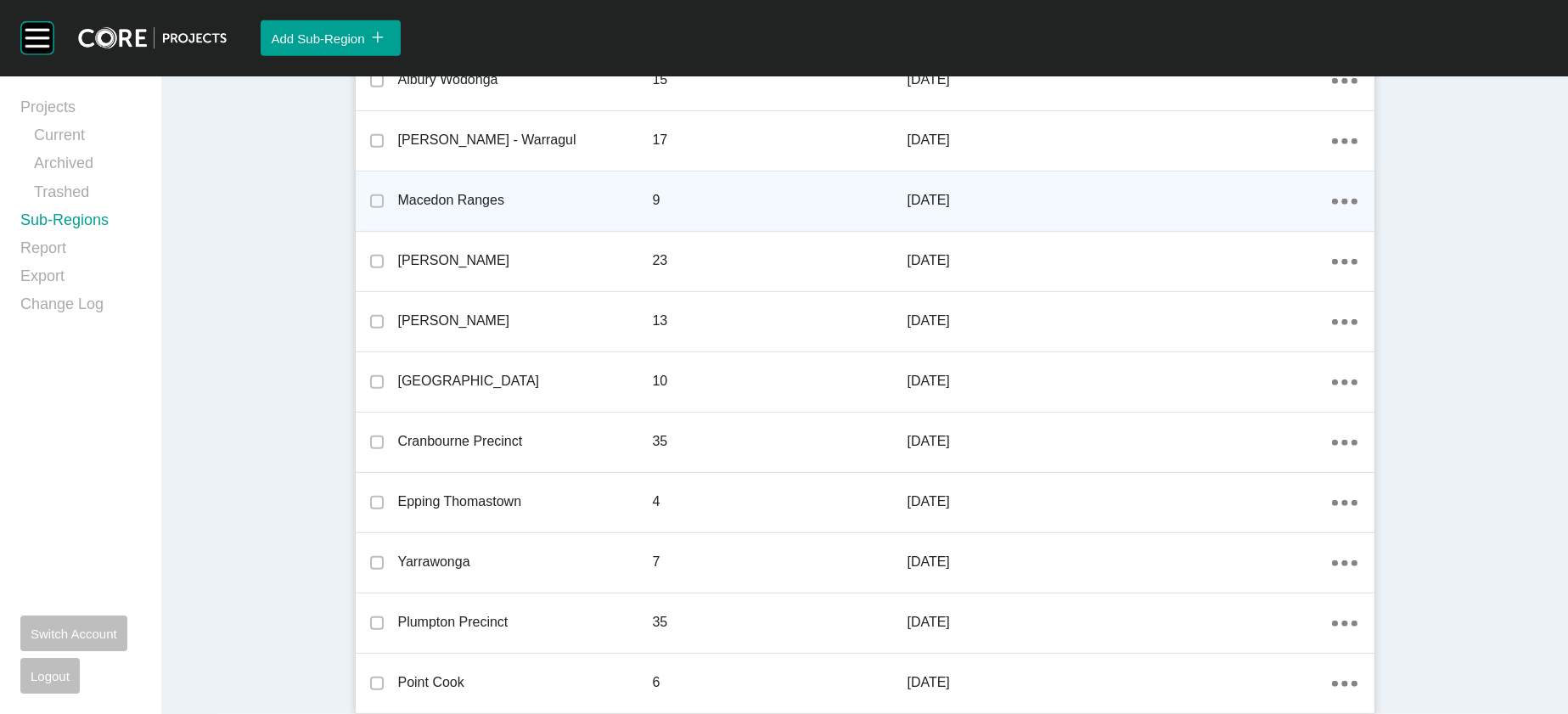
click at [1357, 210] on div "Action Menu Dots Copy 6 Created with Sketch." at bounding box center [1345, 200] width 26 height 19
click at [1379, 394] on link "Edit" at bounding box center [1375, 386] width 46 height 26
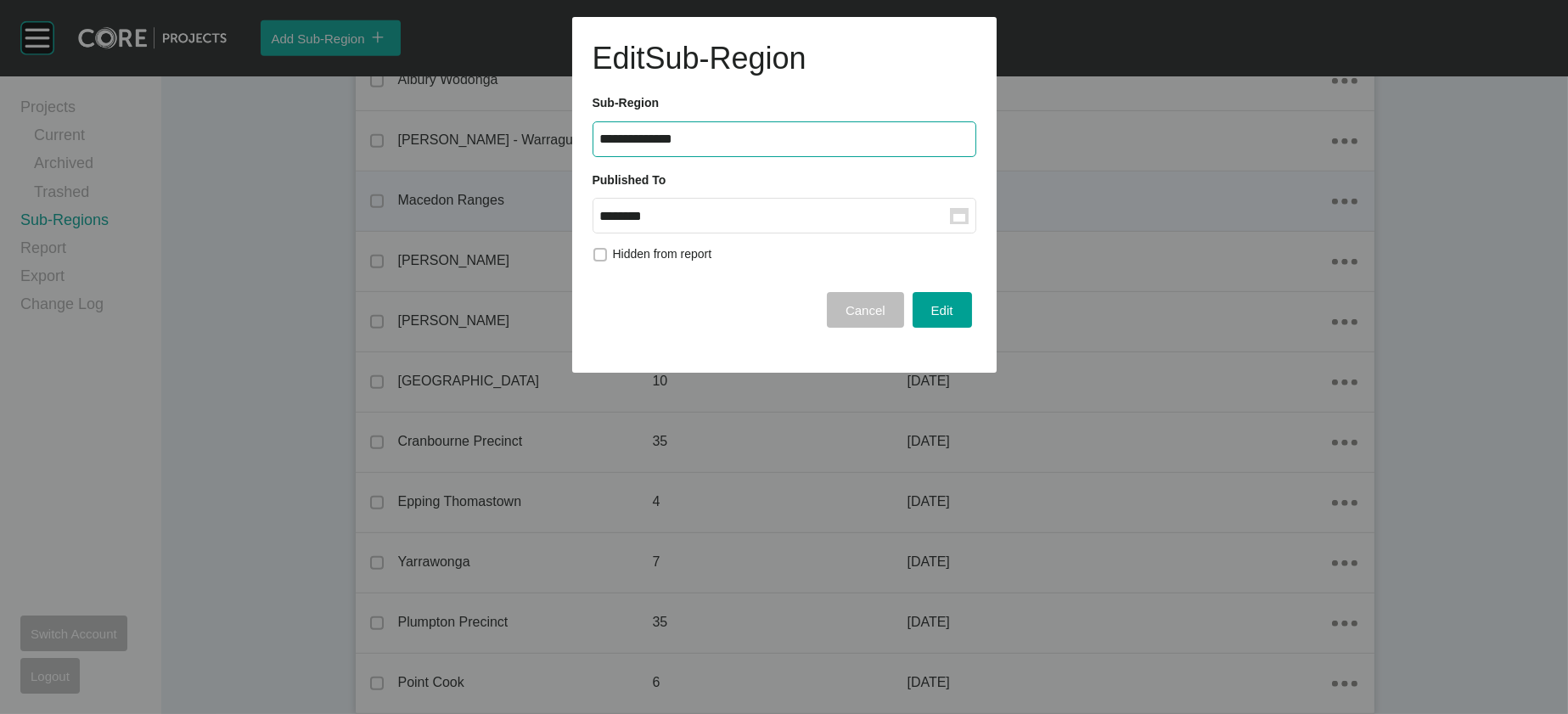
click at [796, 223] on input "********" at bounding box center [776, 216] width 350 height 14
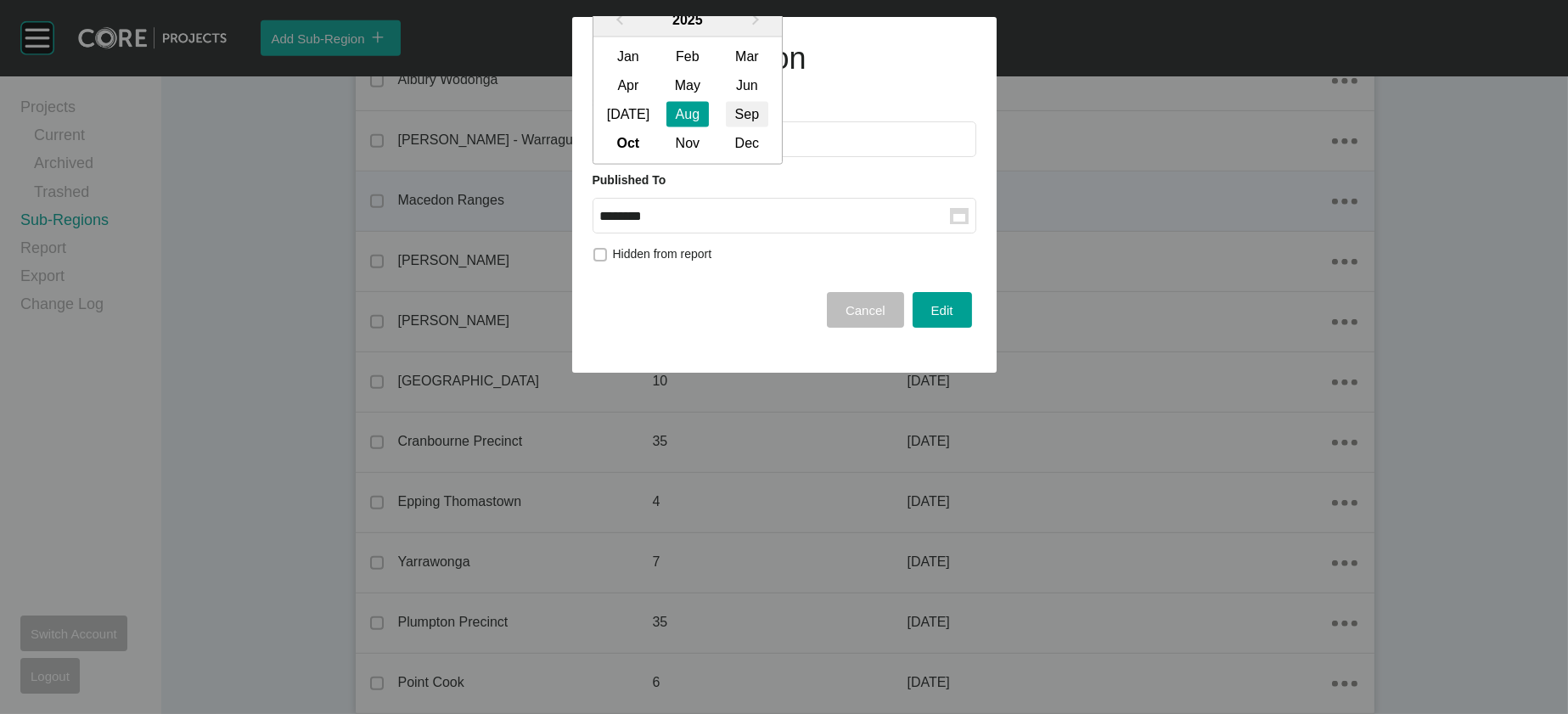
click at [768, 128] on div "Sep" at bounding box center [748, 114] width 43 height 26
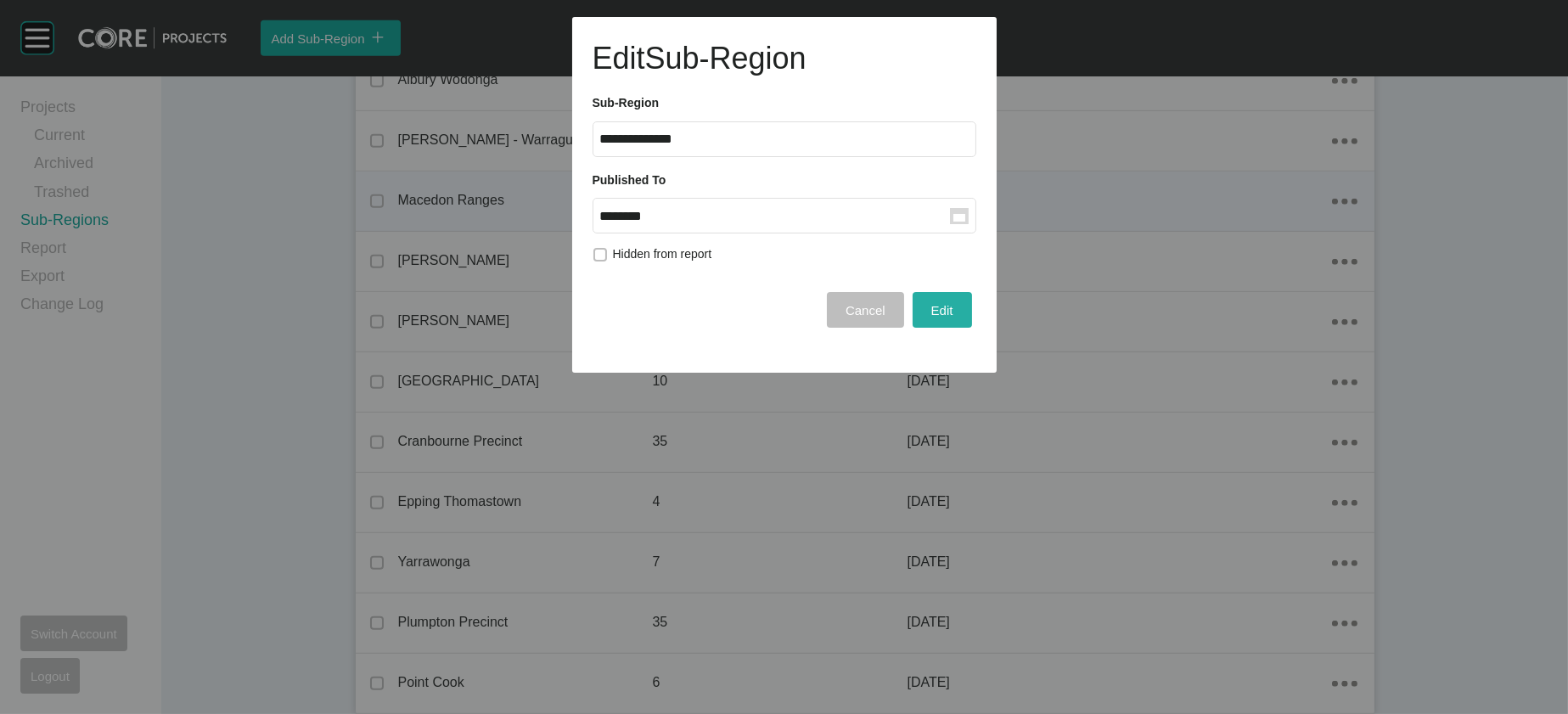
click at [932, 318] on span "Edit" at bounding box center [942, 311] width 22 height 14
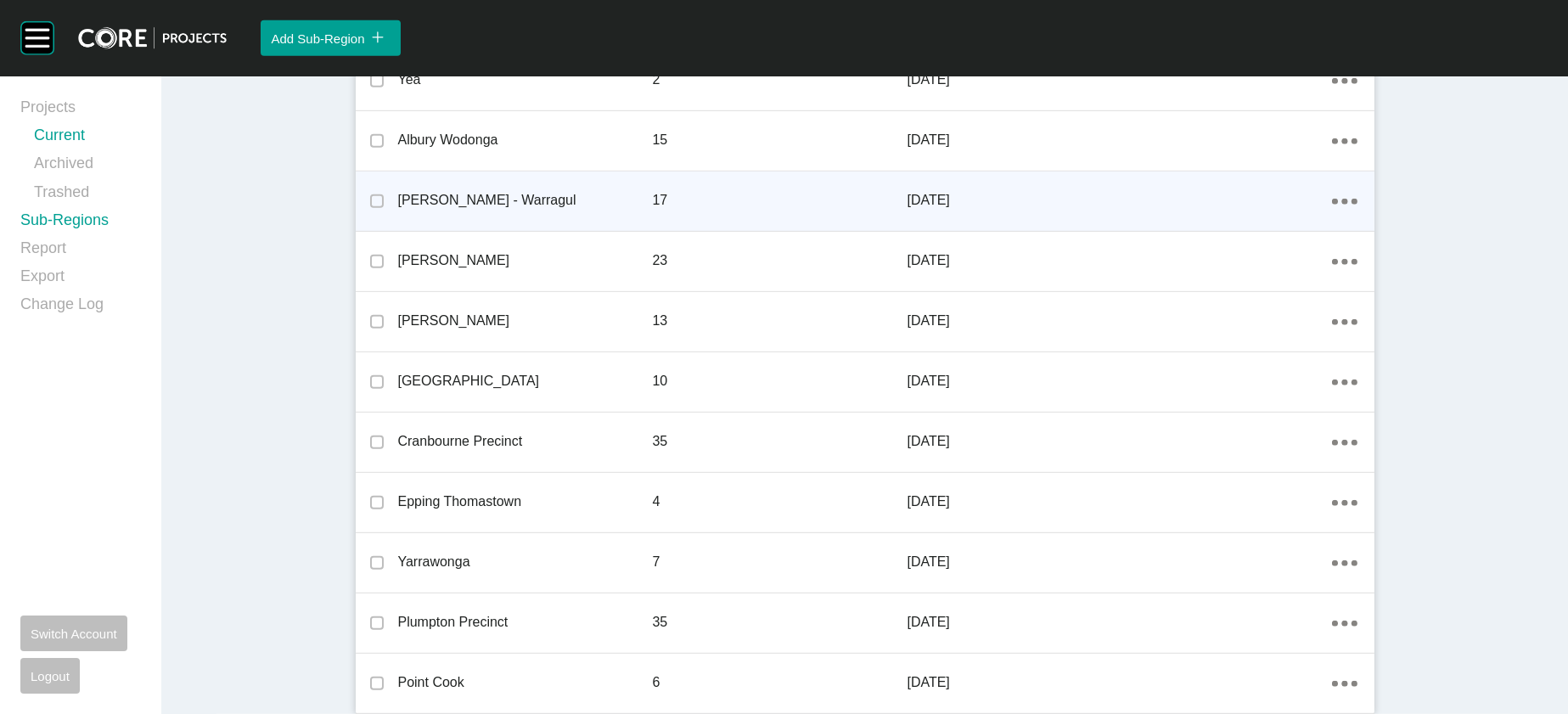
click at [62, 145] on link "Current" at bounding box center [87, 138] width 107 height 28
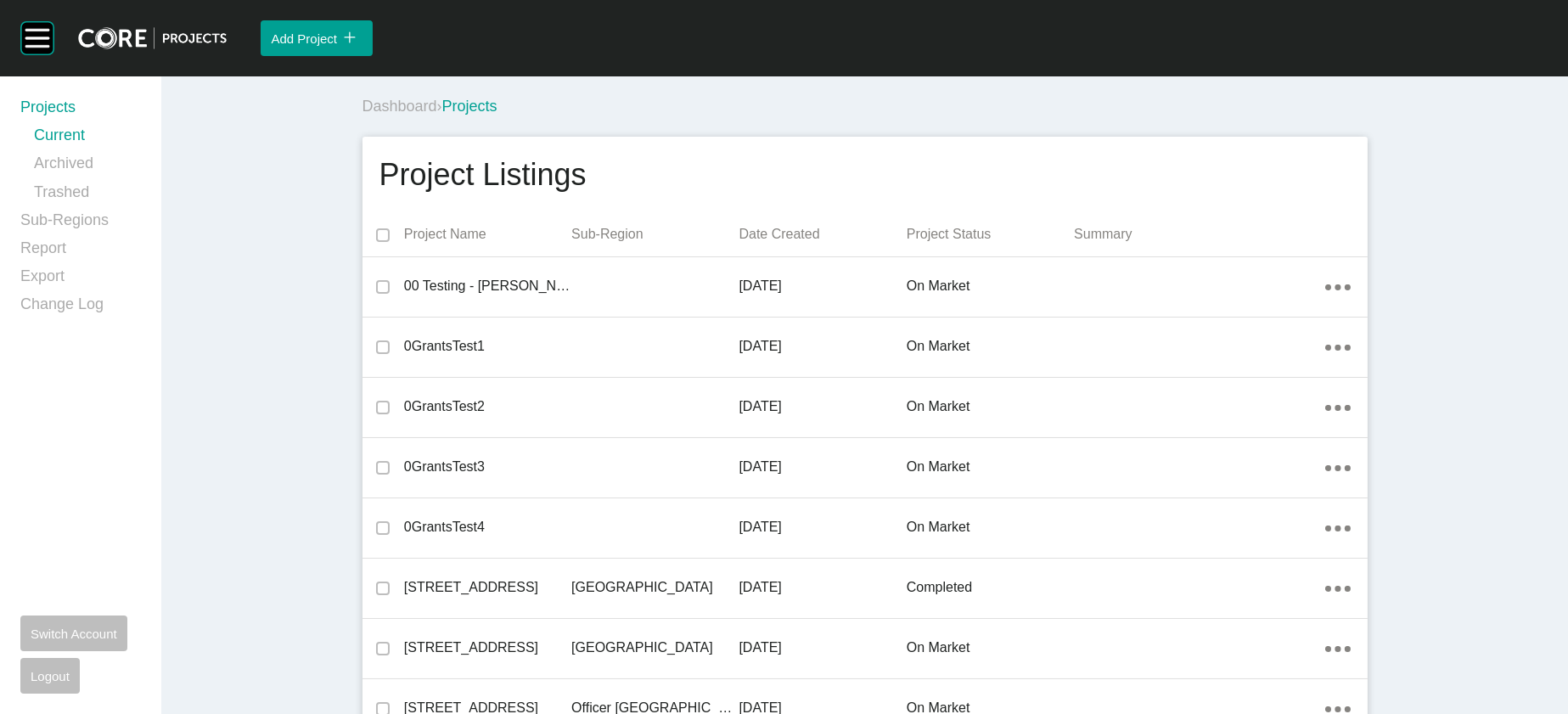
scroll to position [8341, 0]
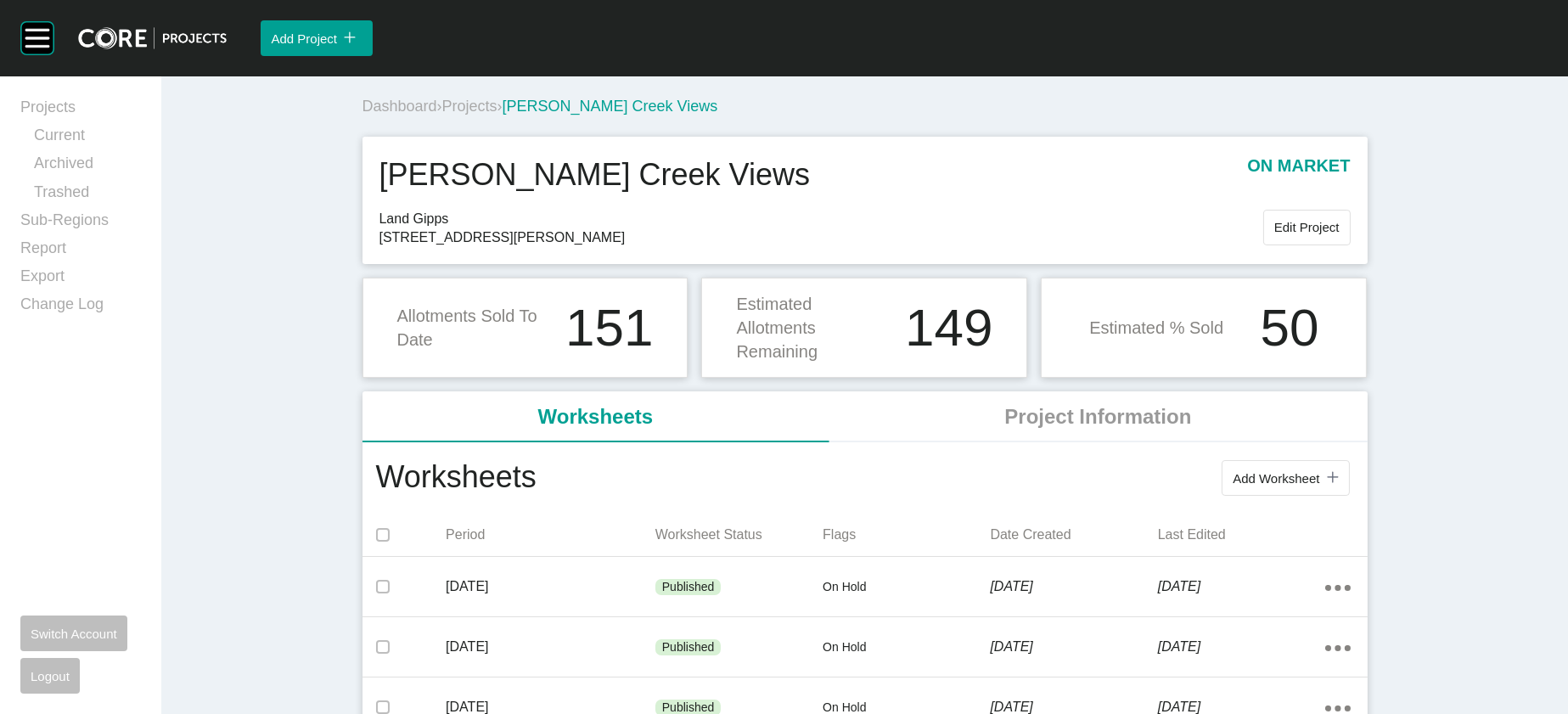
click at [443, 114] on span "Projects" at bounding box center [470, 105] width 55 height 17
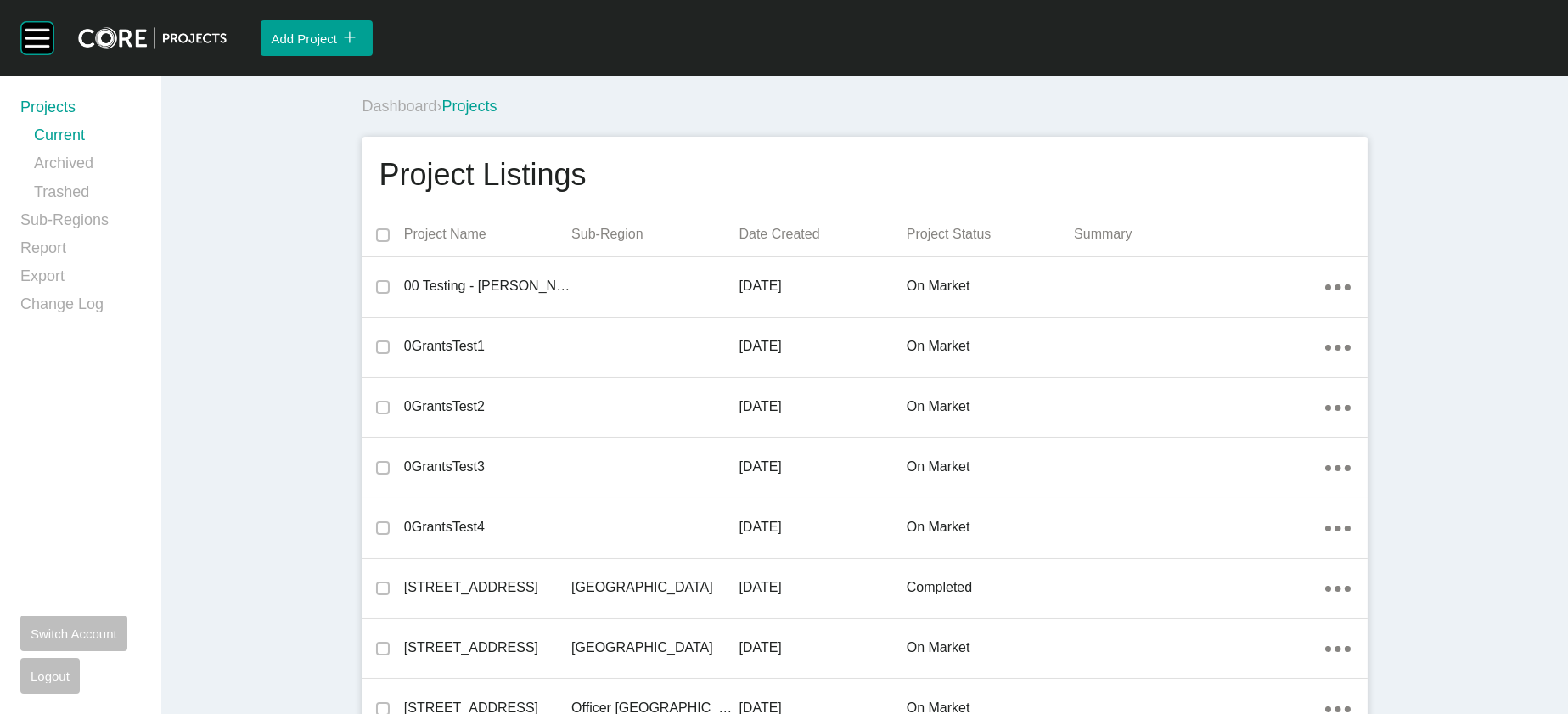
scroll to position [11346, 0]
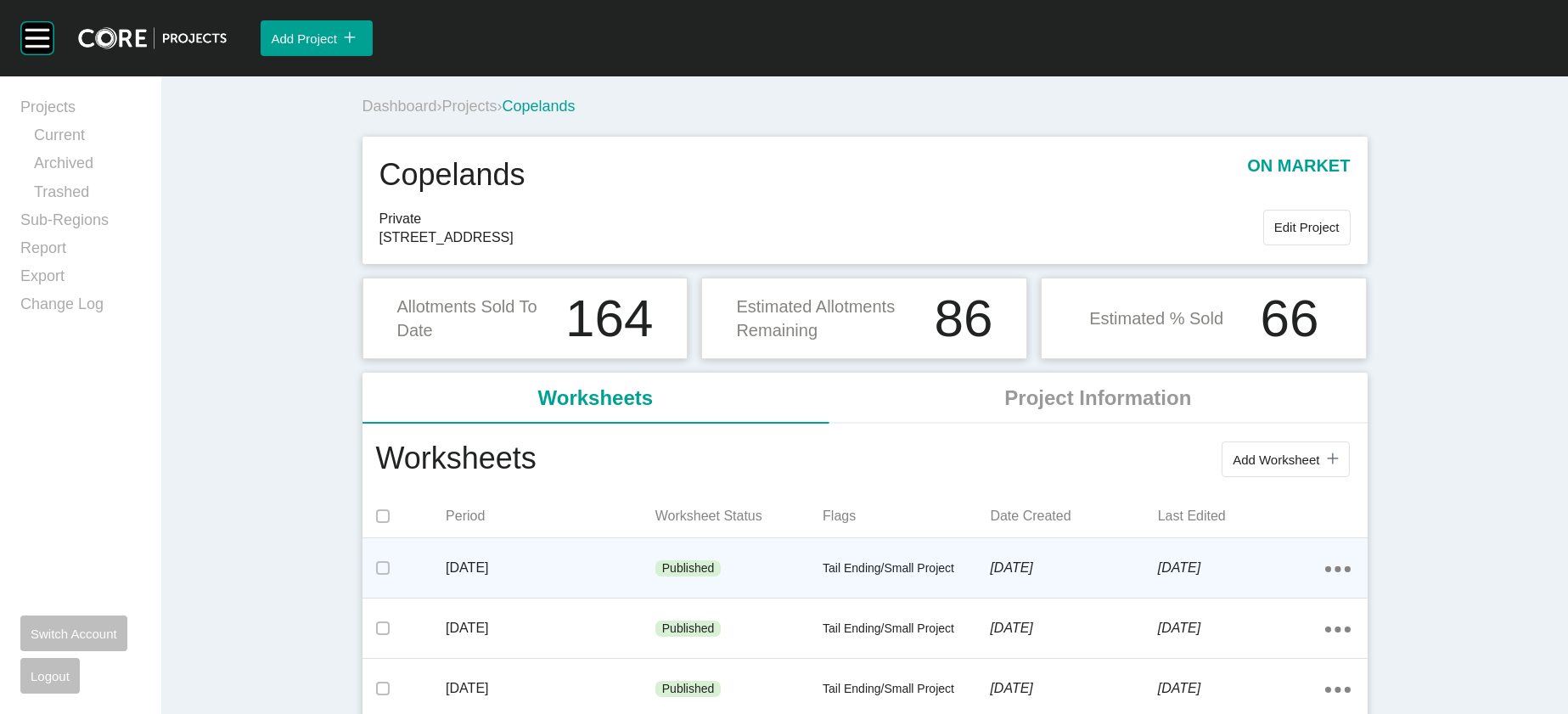
click at [557, 594] on div "[DATE]" at bounding box center [551, 568] width 210 height 53
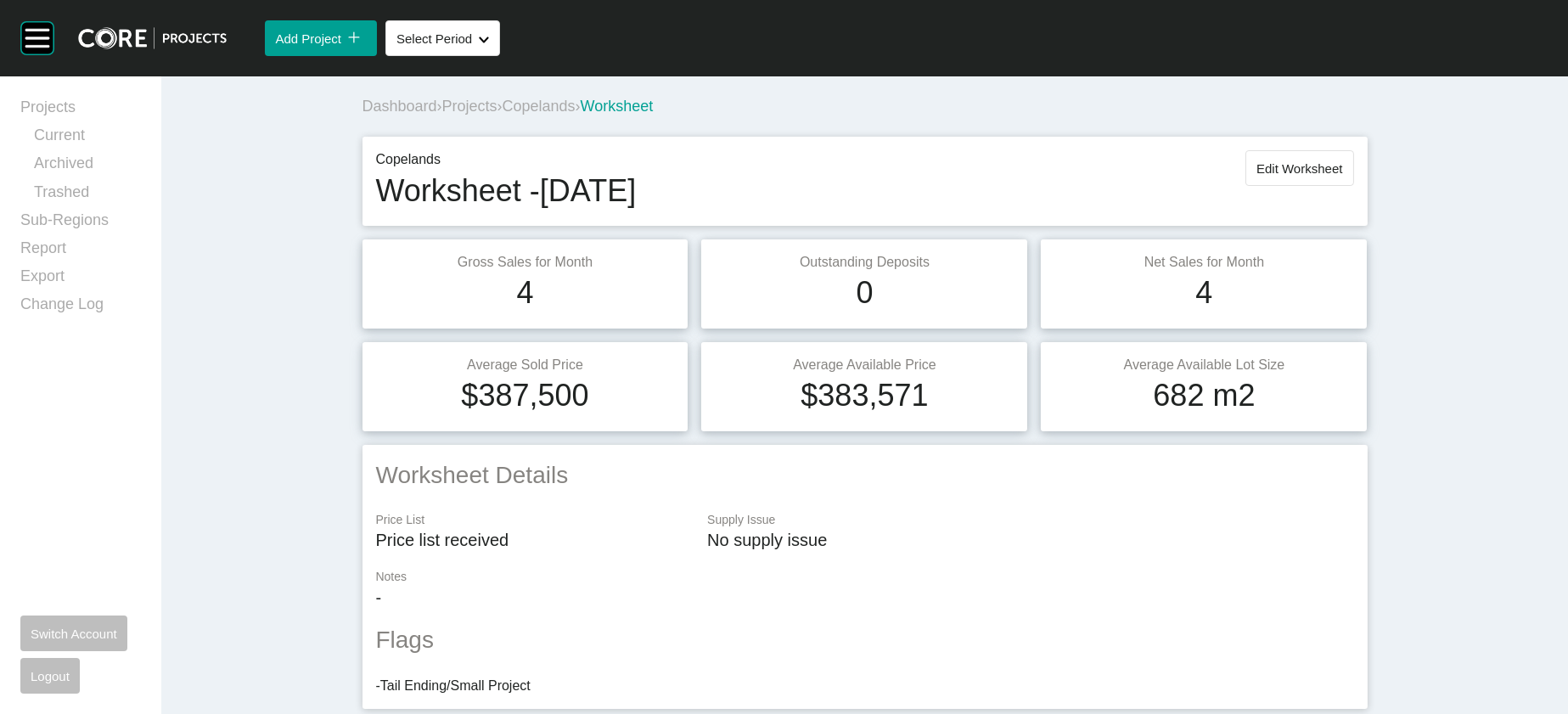
click at [443, 114] on span "Projects" at bounding box center [470, 105] width 55 height 17
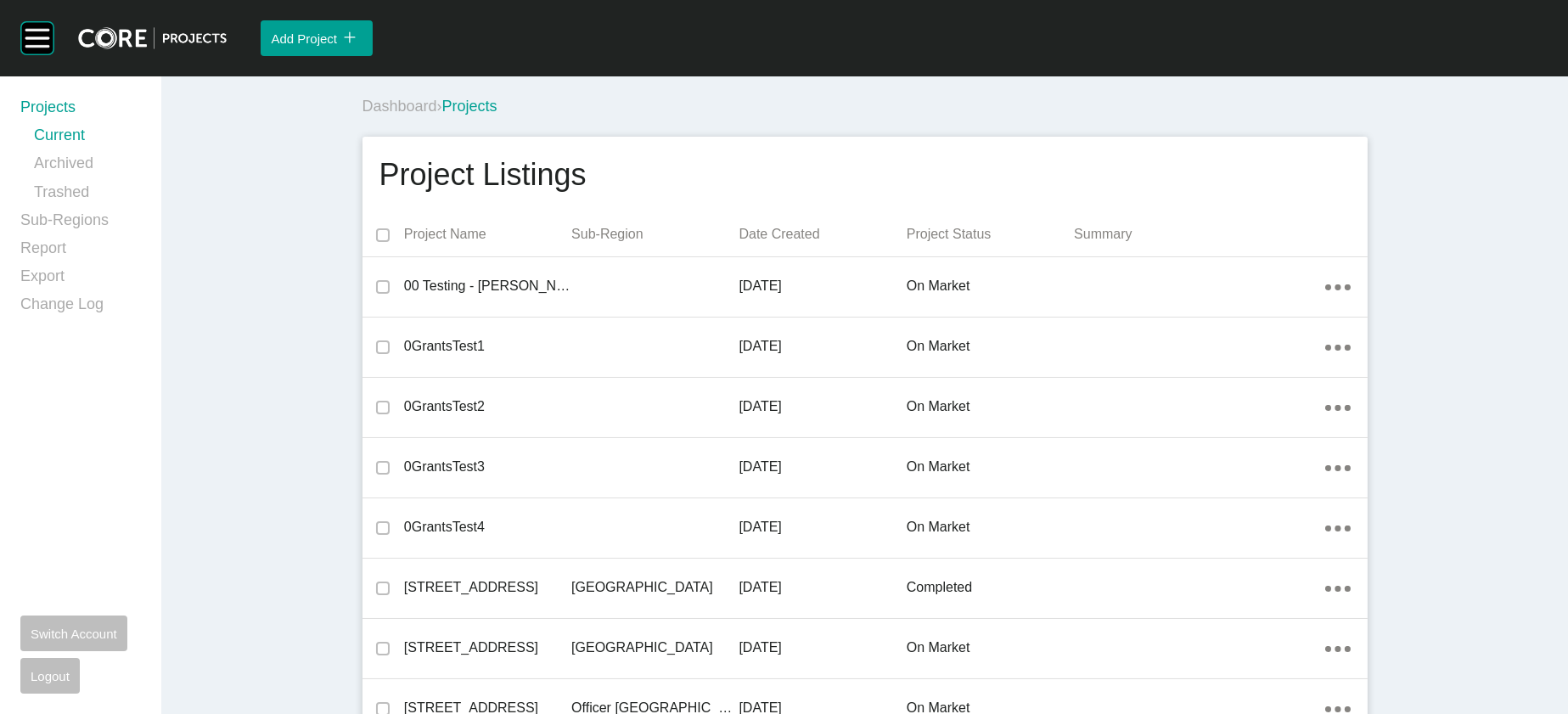
scroll to position [25473, 0]
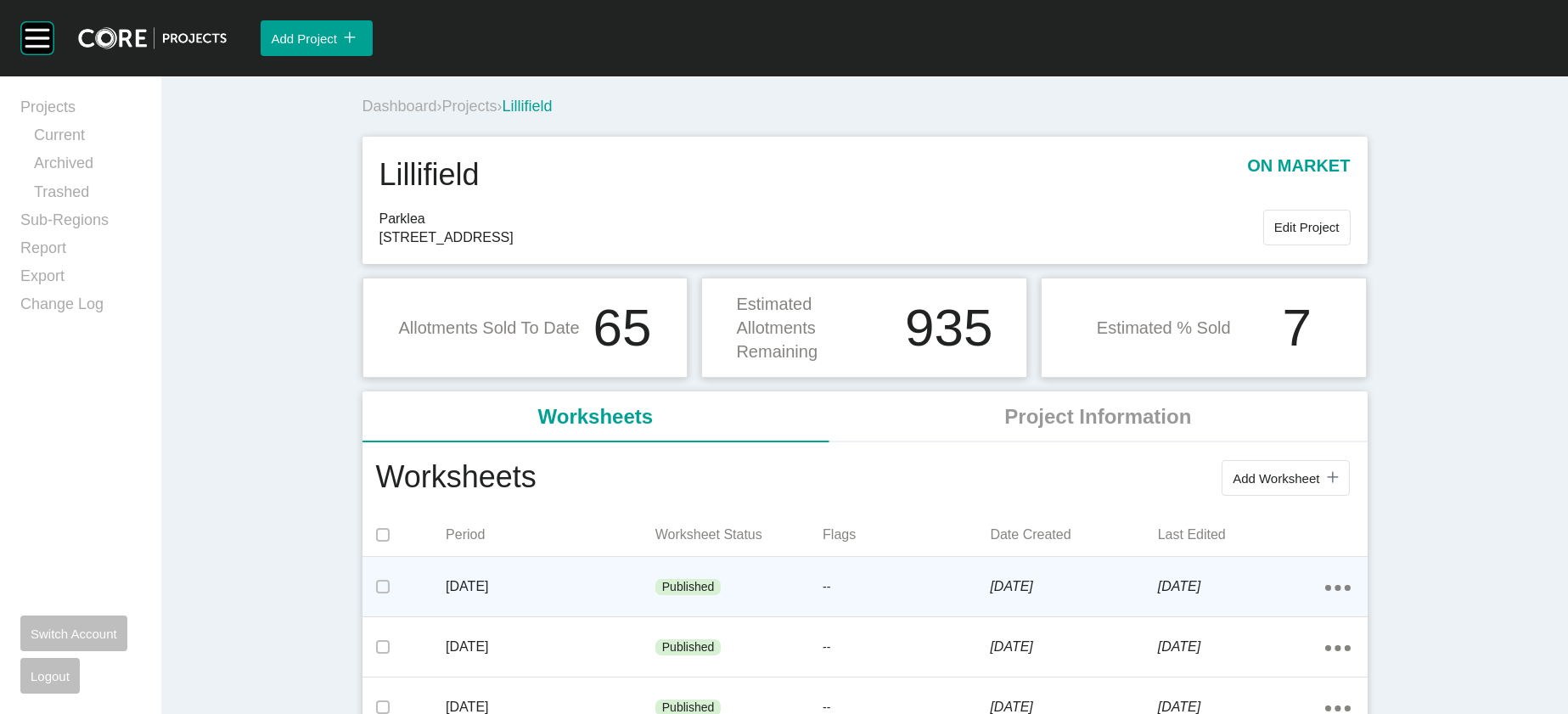
click at [671, 613] on div "Published" at bounding box center [739, 587] width 167 height 51
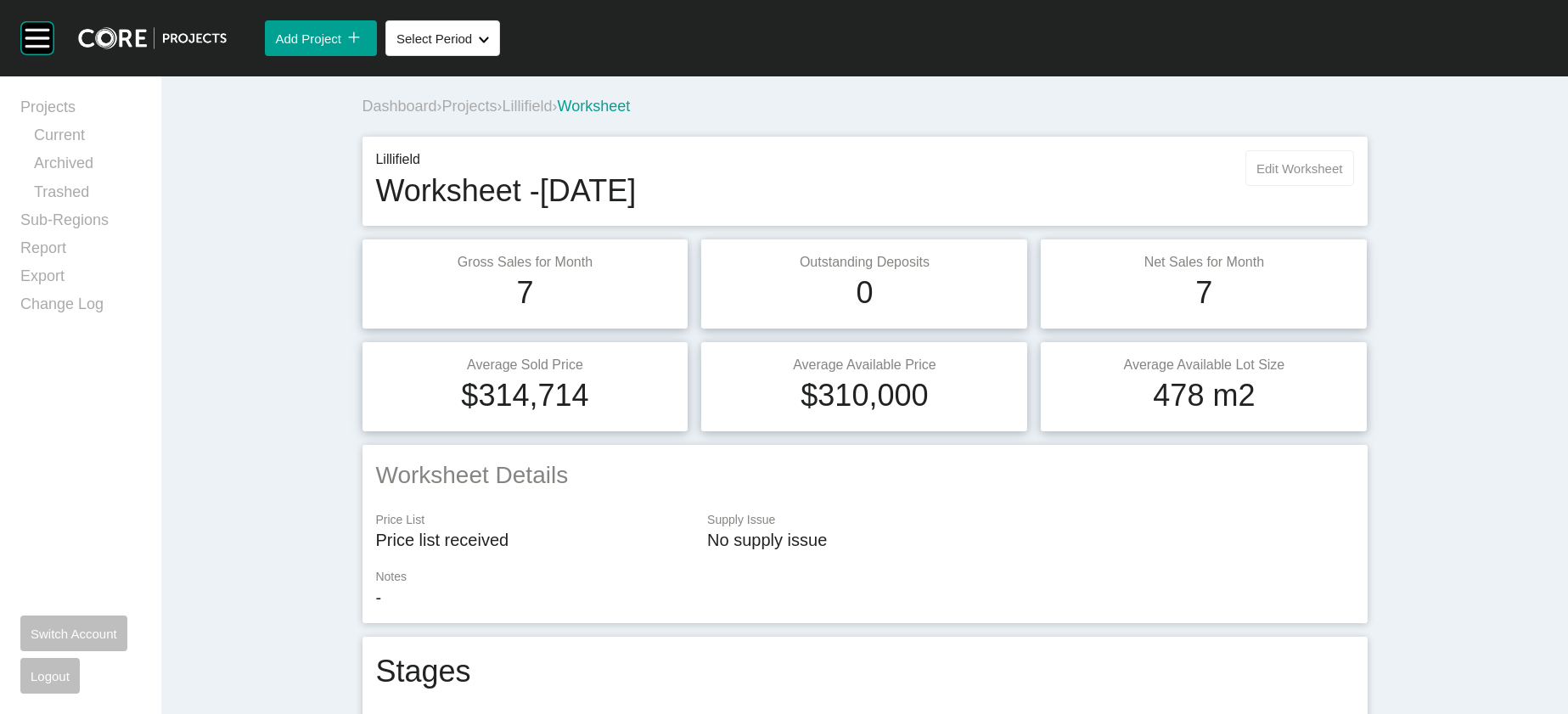
click at [1342, 176] on span "Edit Worksheet" at bounding box center [1299, 169] width 86 height 14
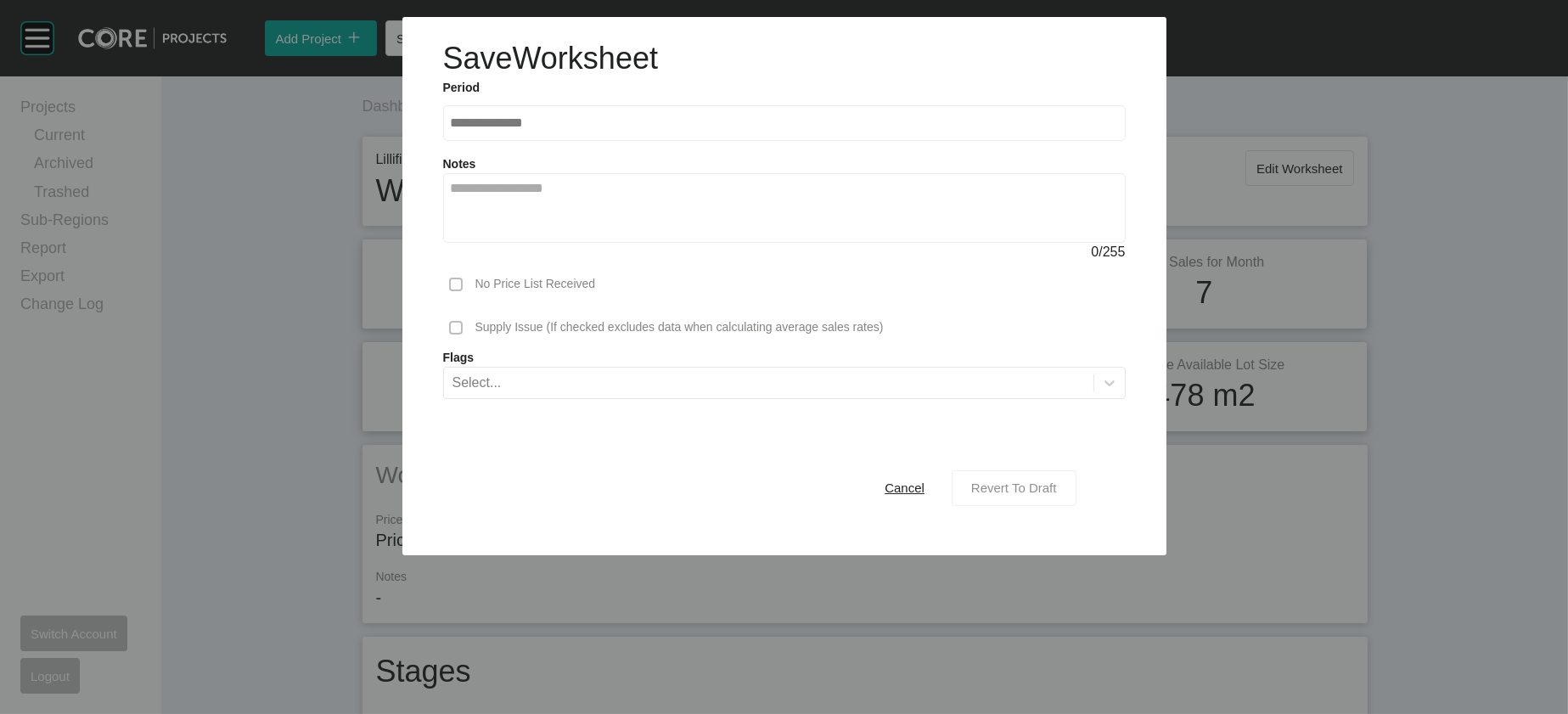
click at [1077, 506] on button "Revert To Draft" at bounding box center [1015, 488] width 125 height 36
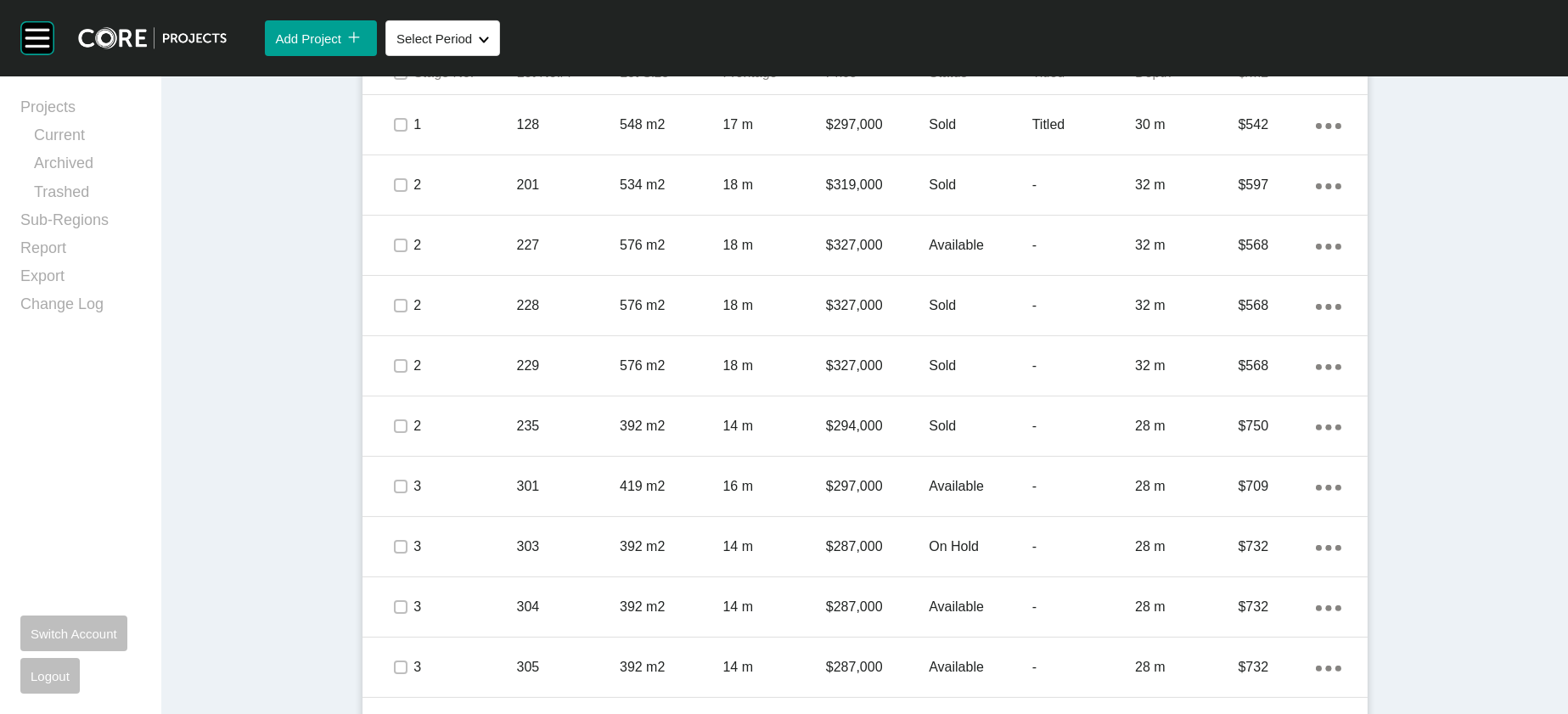
scroll to position [994, 0]
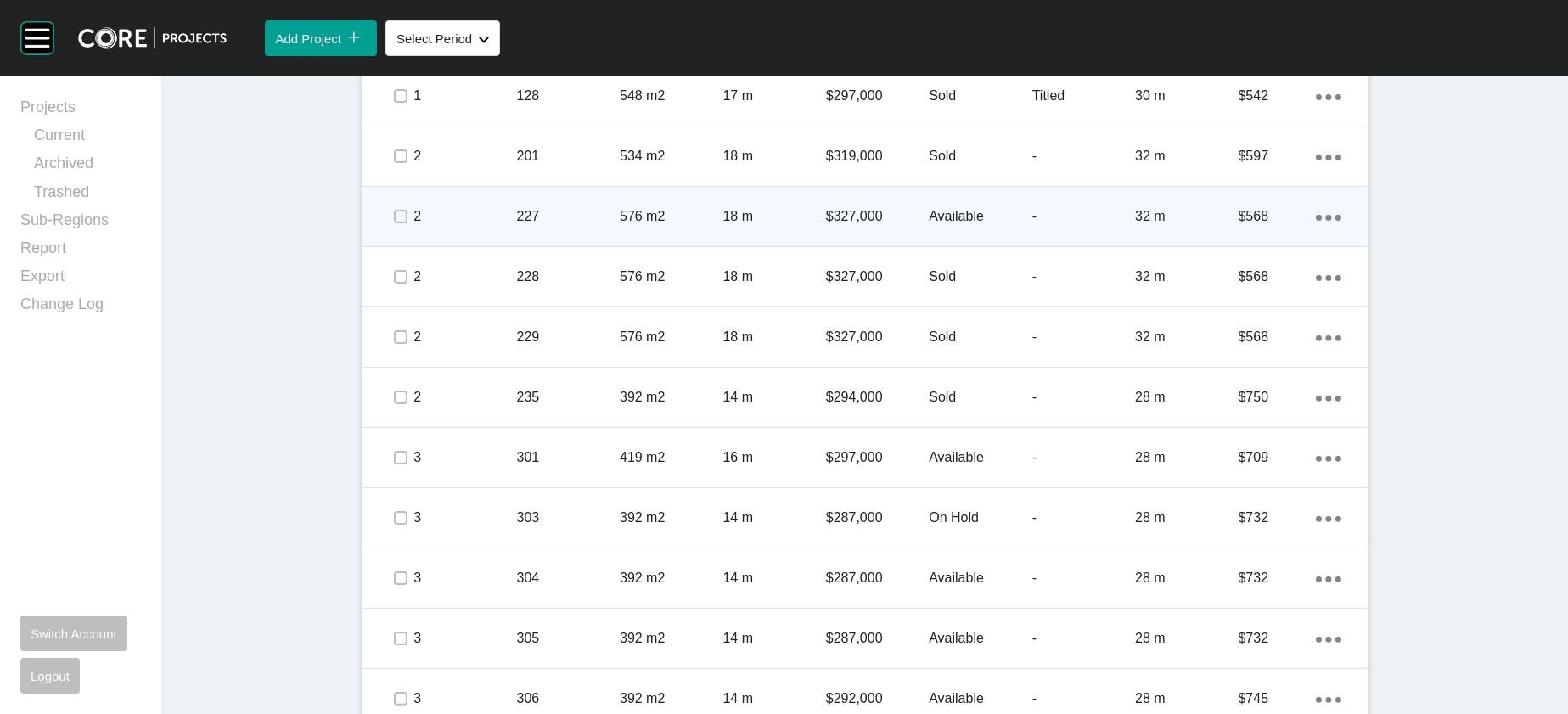
click at [1135, 226] on p "-" at bounding box center [1083, 216] width 103 height 19
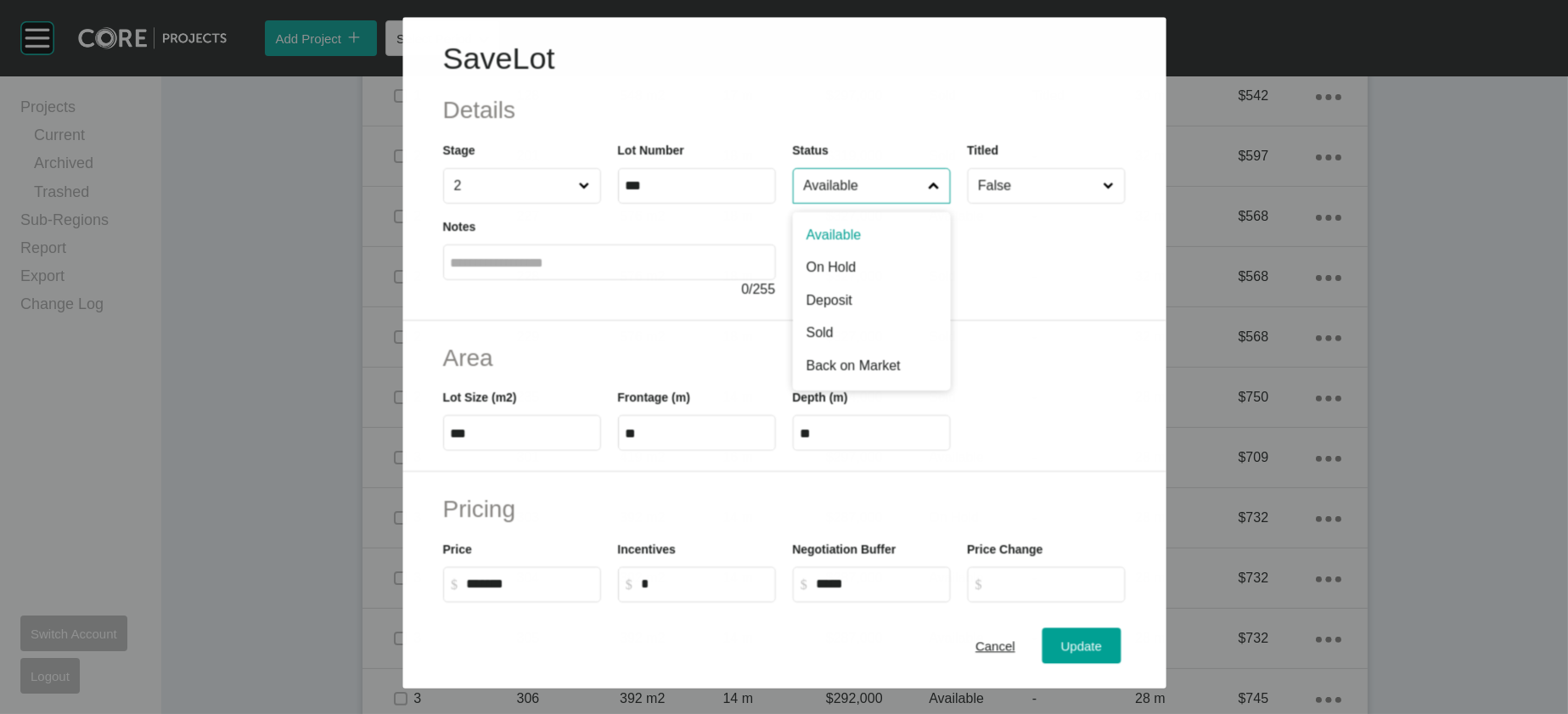
click at [913, 203] on input "Available" at bounding box center [862, 186] width 125 height 34
click at [1102, 639] on span "Update" at bounding box center [1082, 646] width 41 height 14
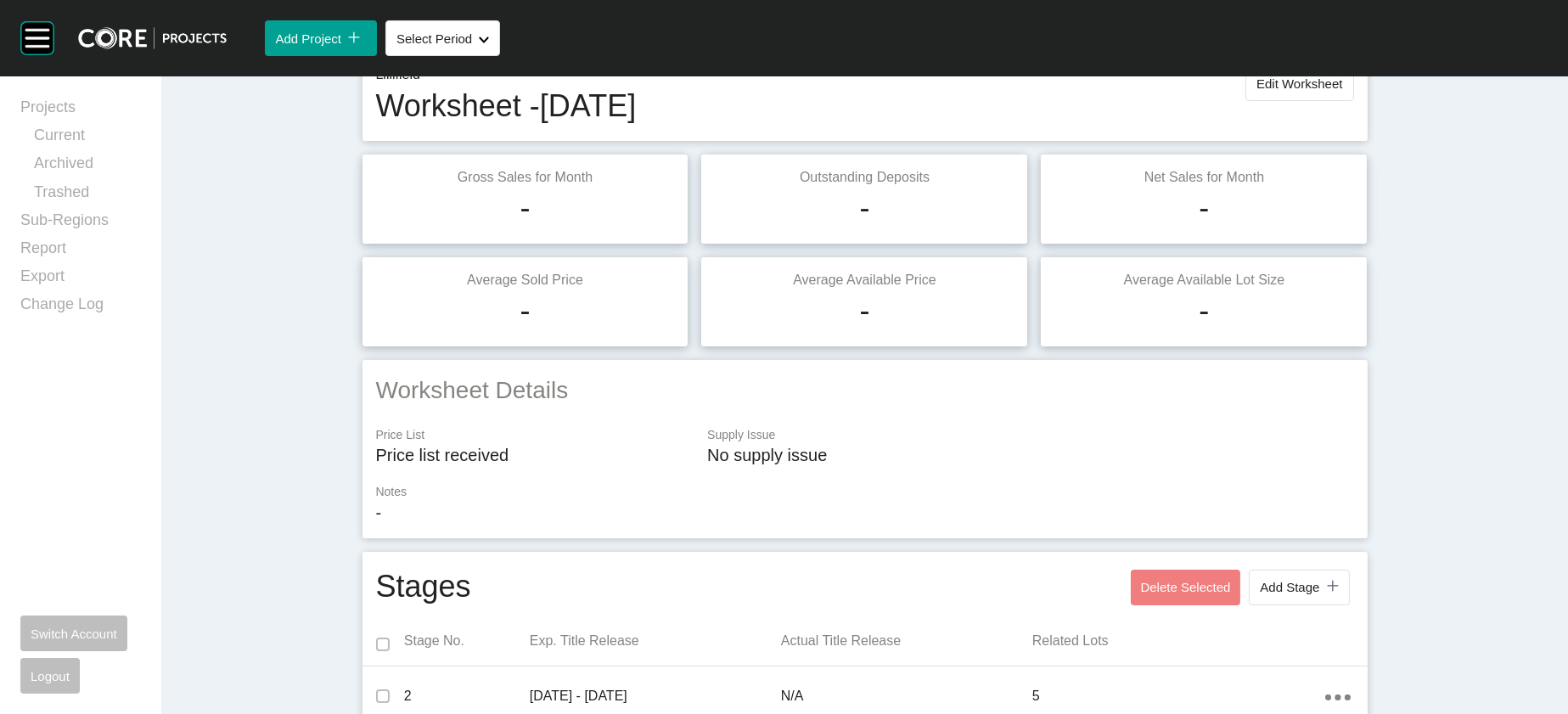
scroll to position [0, 0]
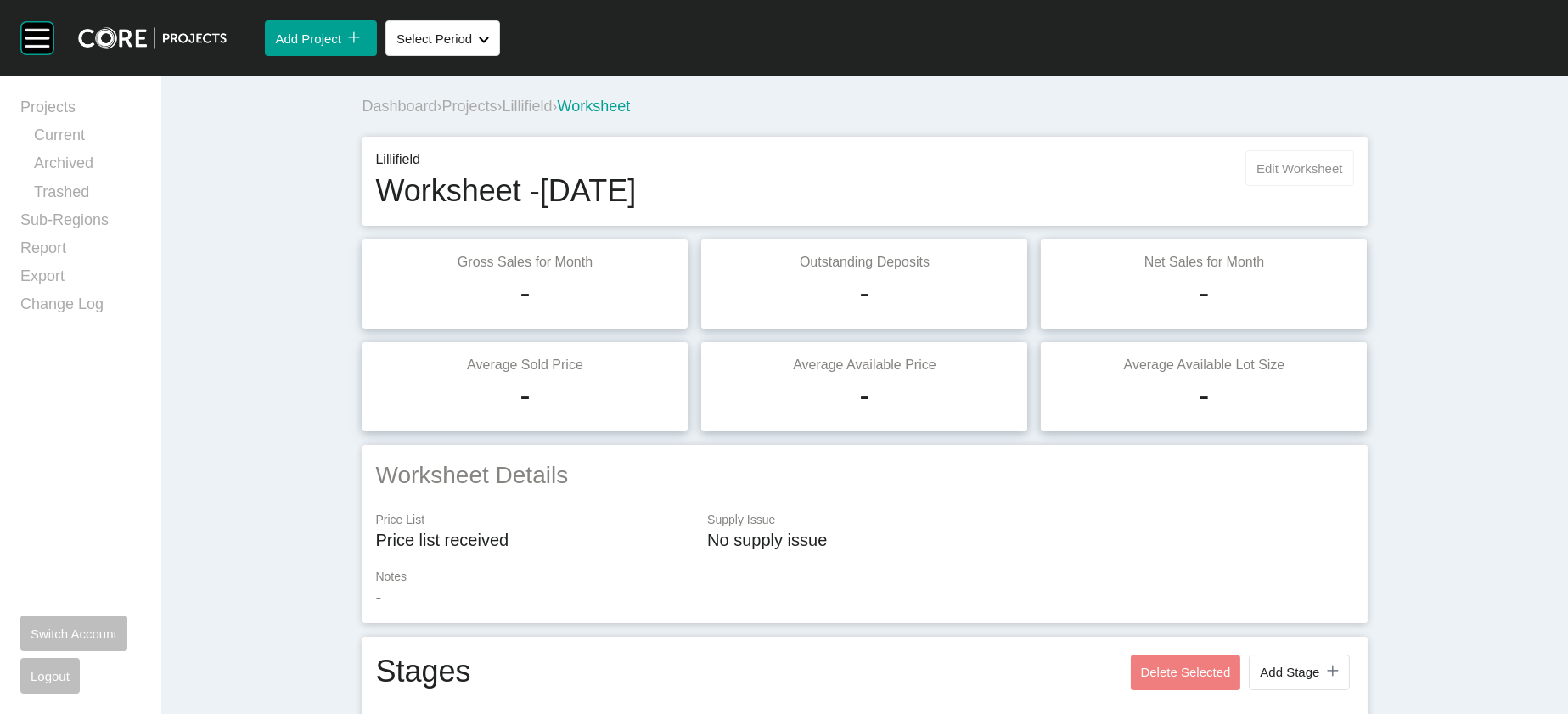
click at [1342, 176] on span "Edit Worksheet" at bounding box center [1299, 169] width 86 height 14
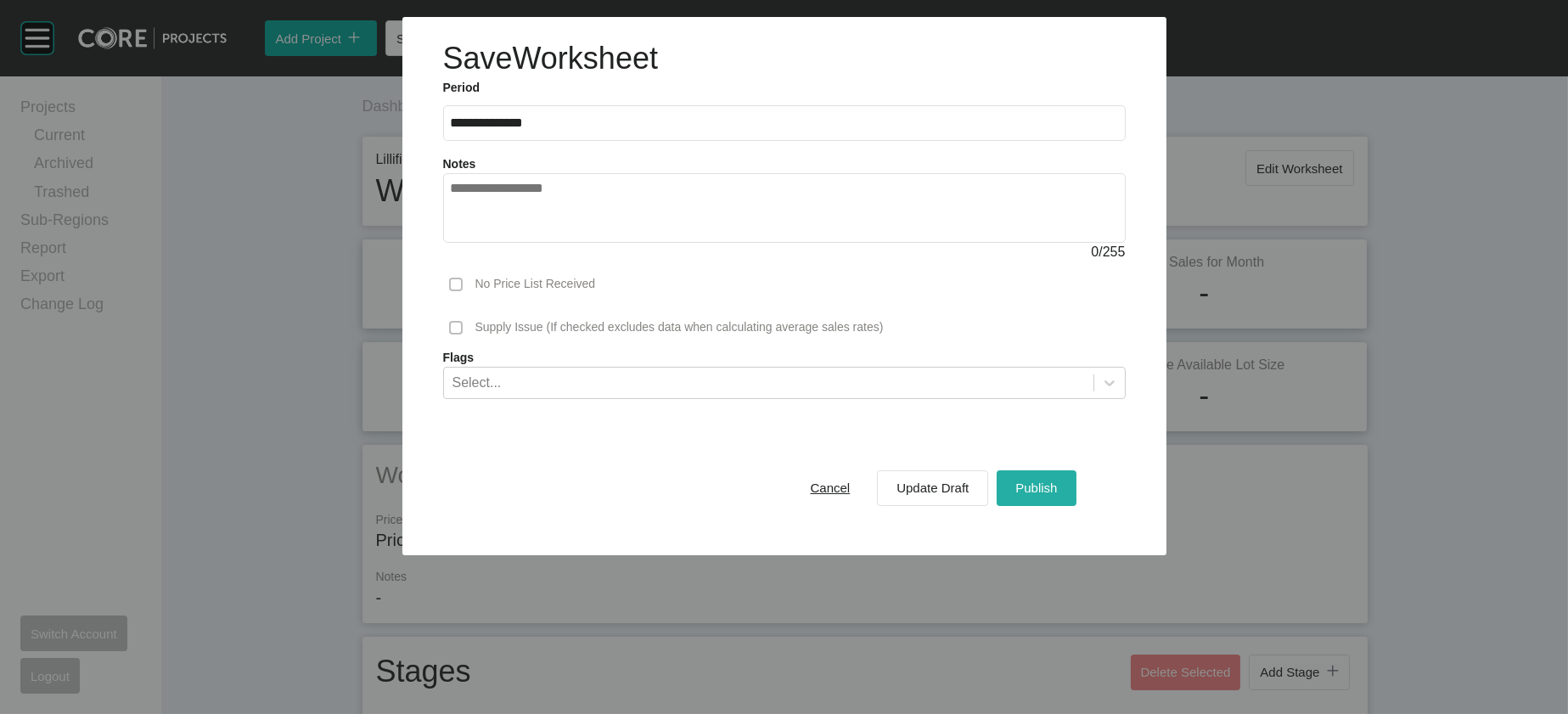
click at [1061, 499] on div "Publish" at bounding box center [1036, 488] width 50 height 23
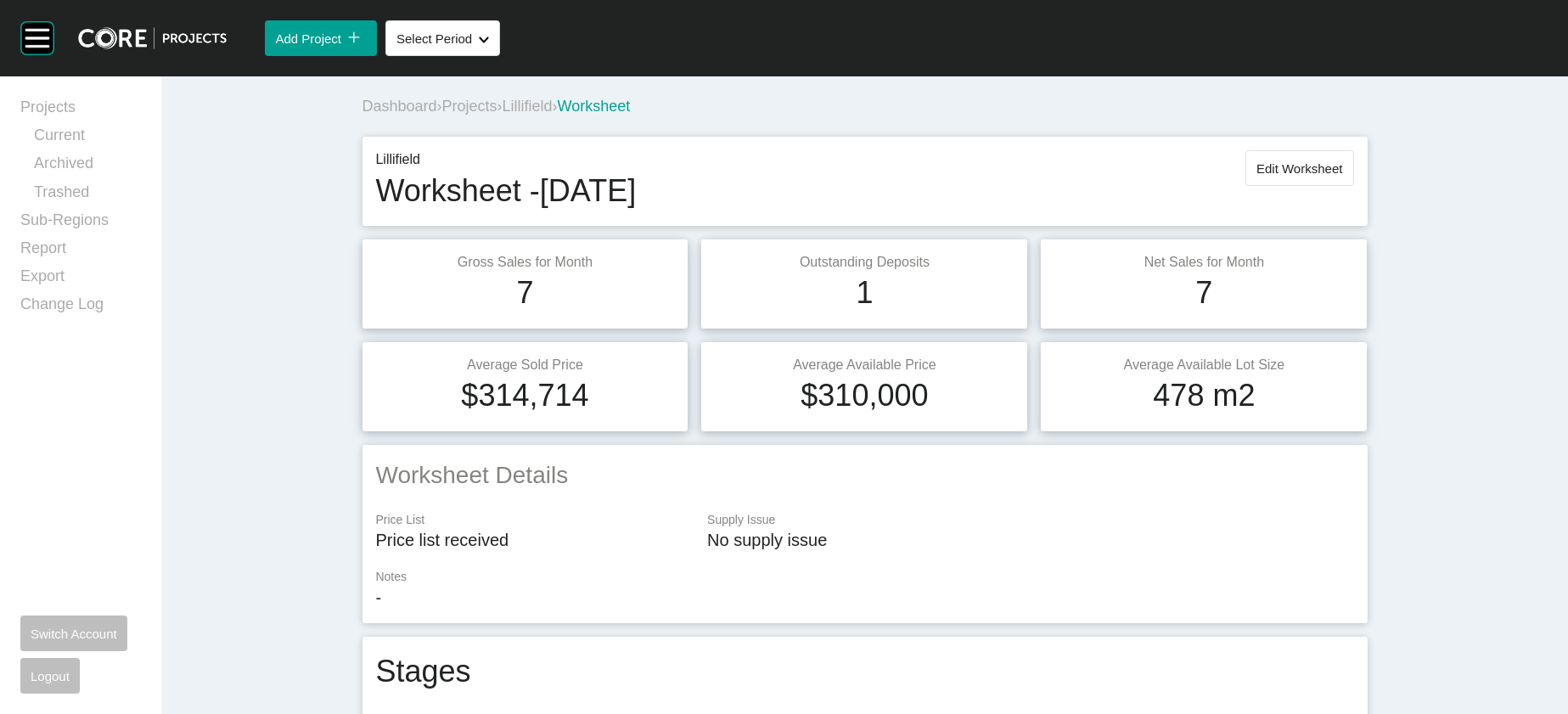
click at [443, 114] on span "Projects" at bounding box center [470, 105] width 55 height 17
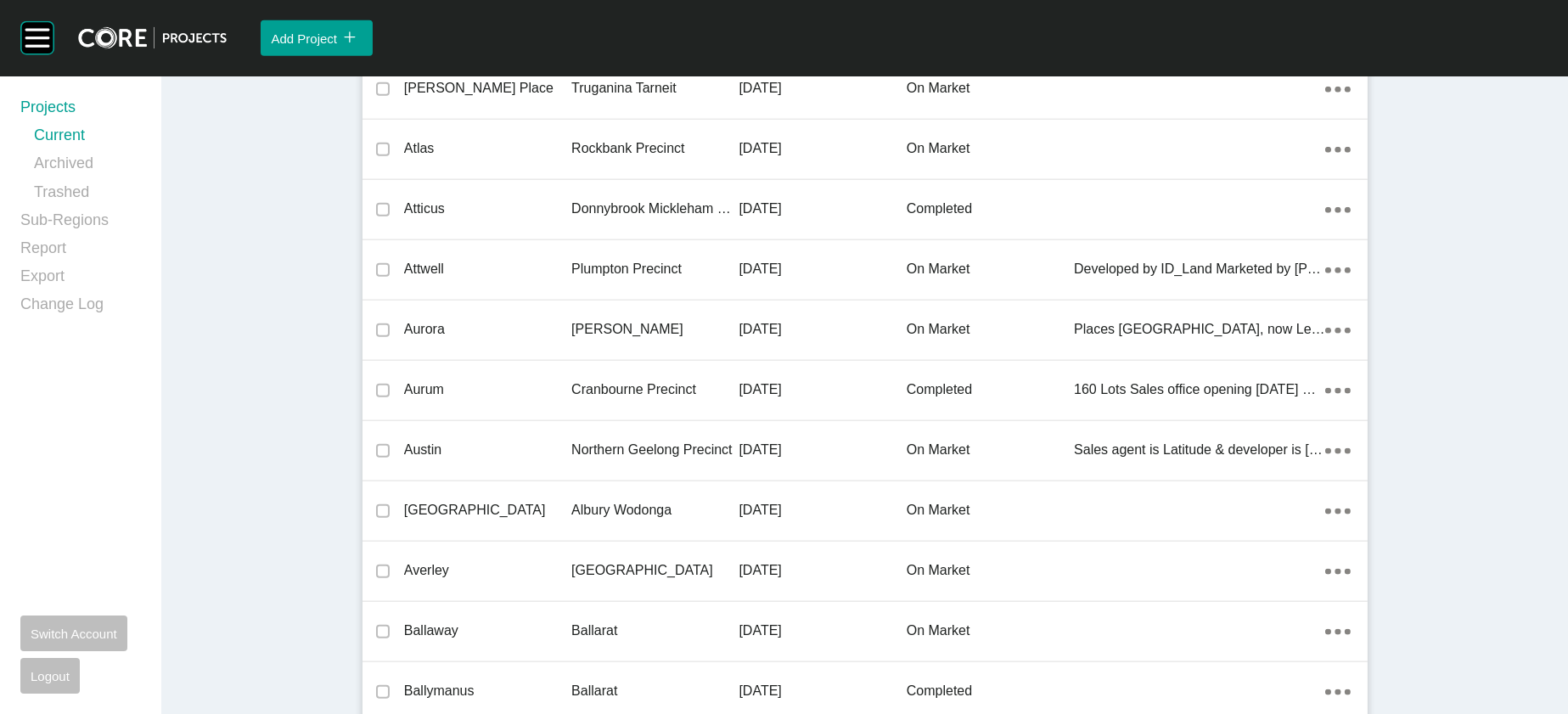
scroll to position [48540, 0]
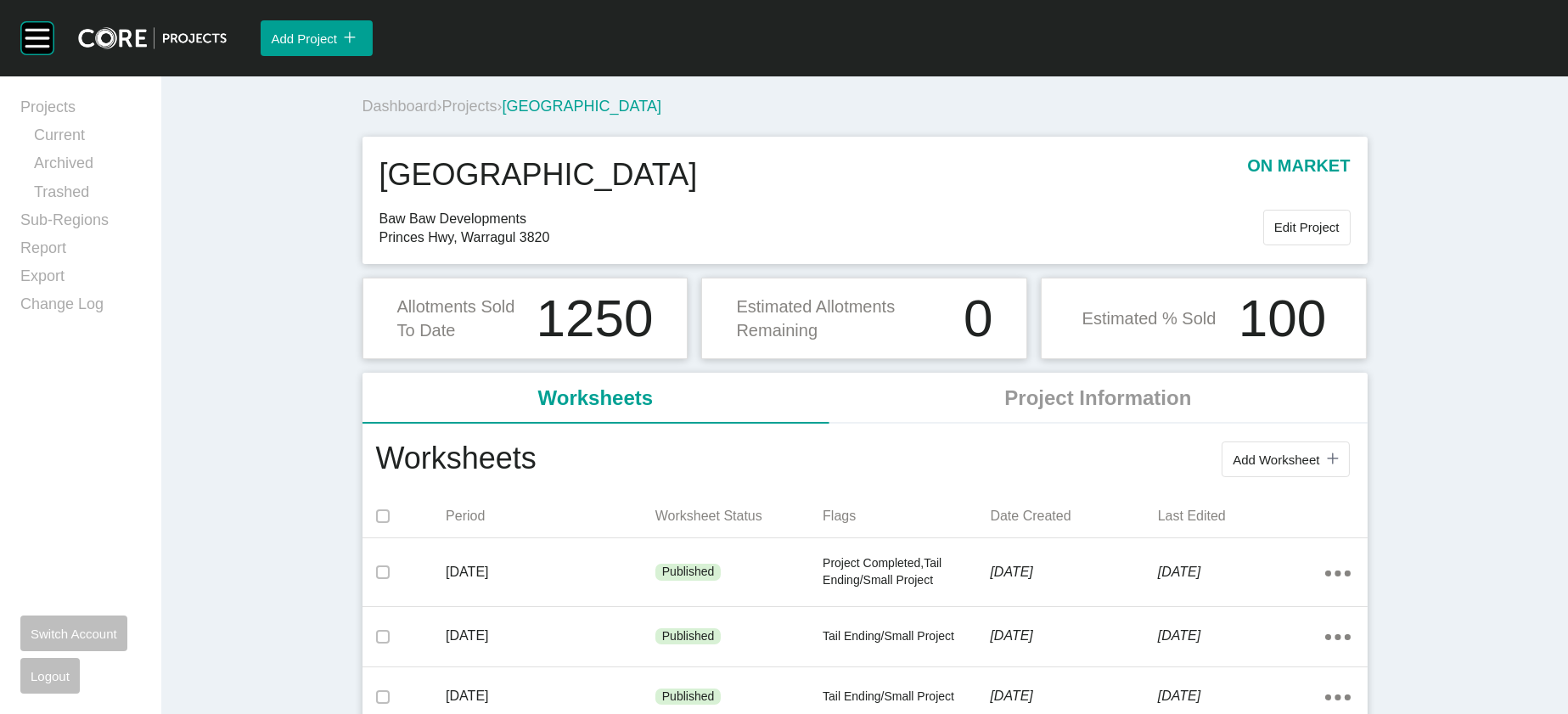
click at [443, 114] on span "Projects" at bounding box center [470, 105] width 55 height 17
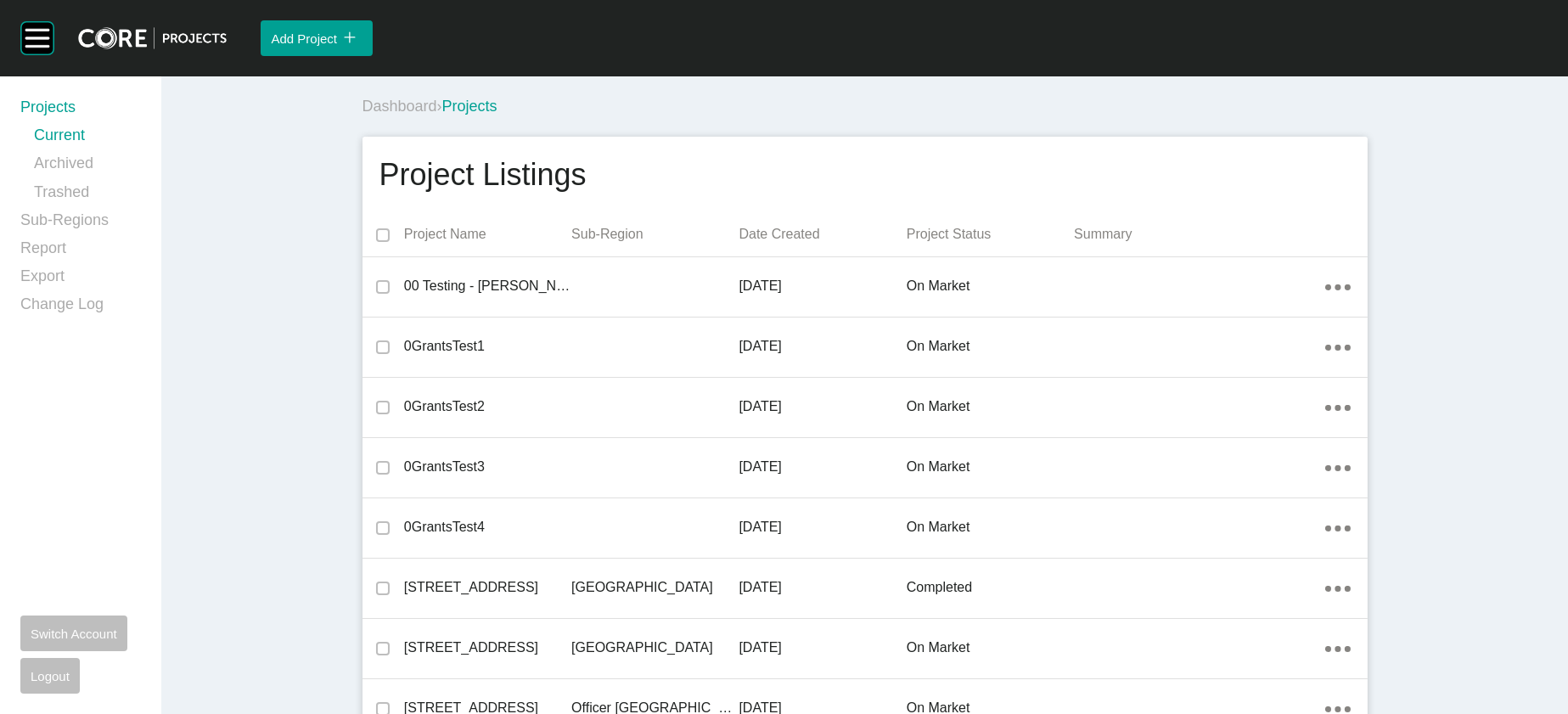
scroll to position [14728, 0]
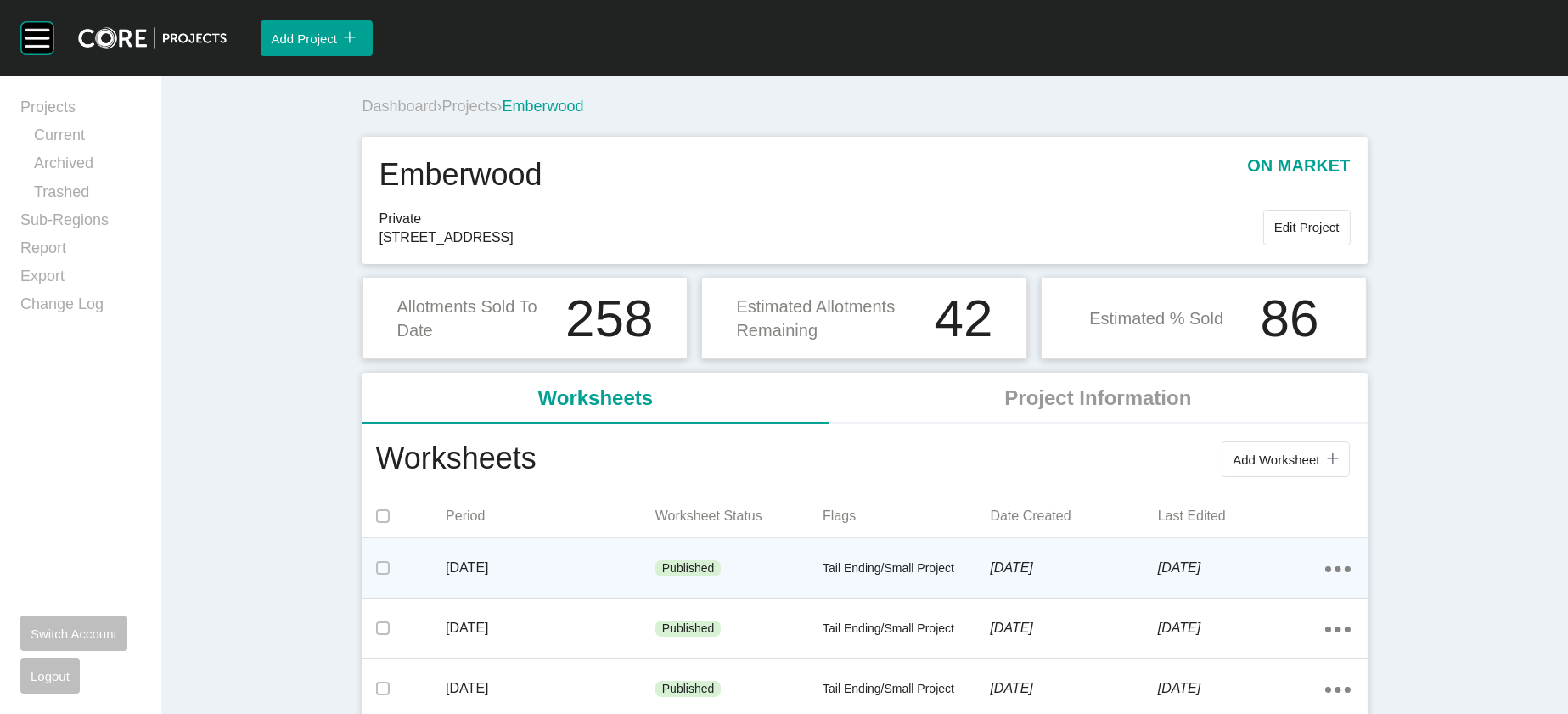
click at [498, 594] on div "[DATE]" at bounding box center [551, 568] width 210 height 53
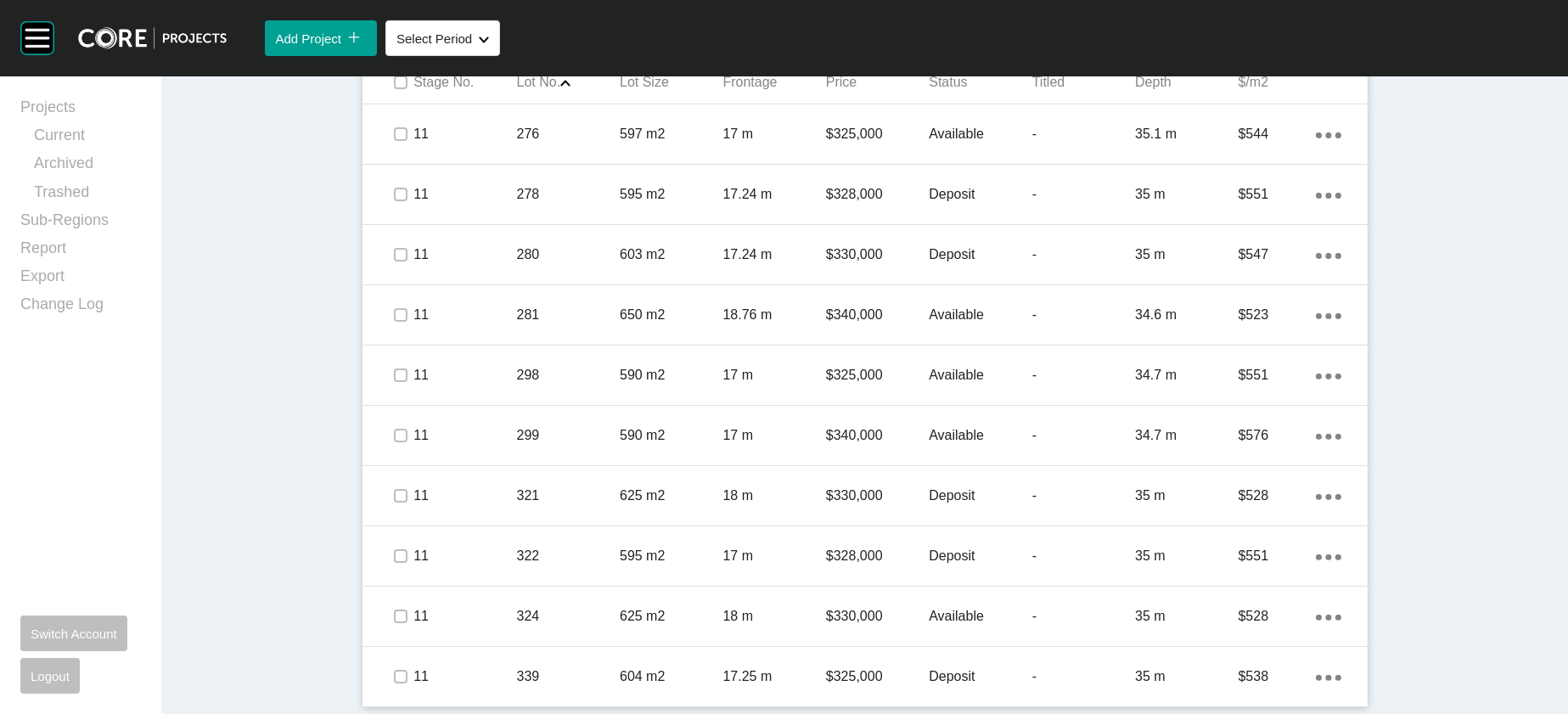
scroll to position [1324, 0]
click at [79, 152] on link "Current" at bounding box center [87, 138] width 107 height 28
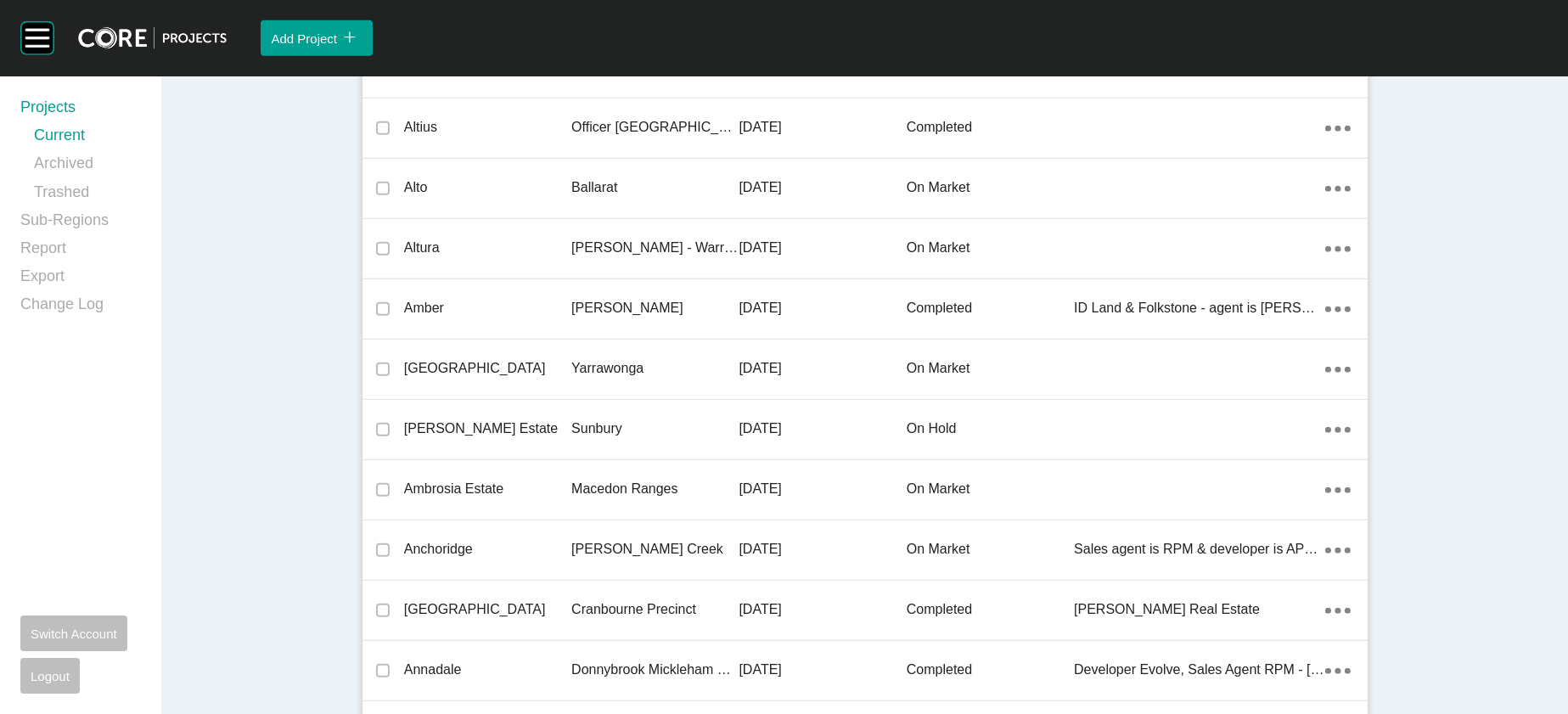
scroll to position [12098, 0]
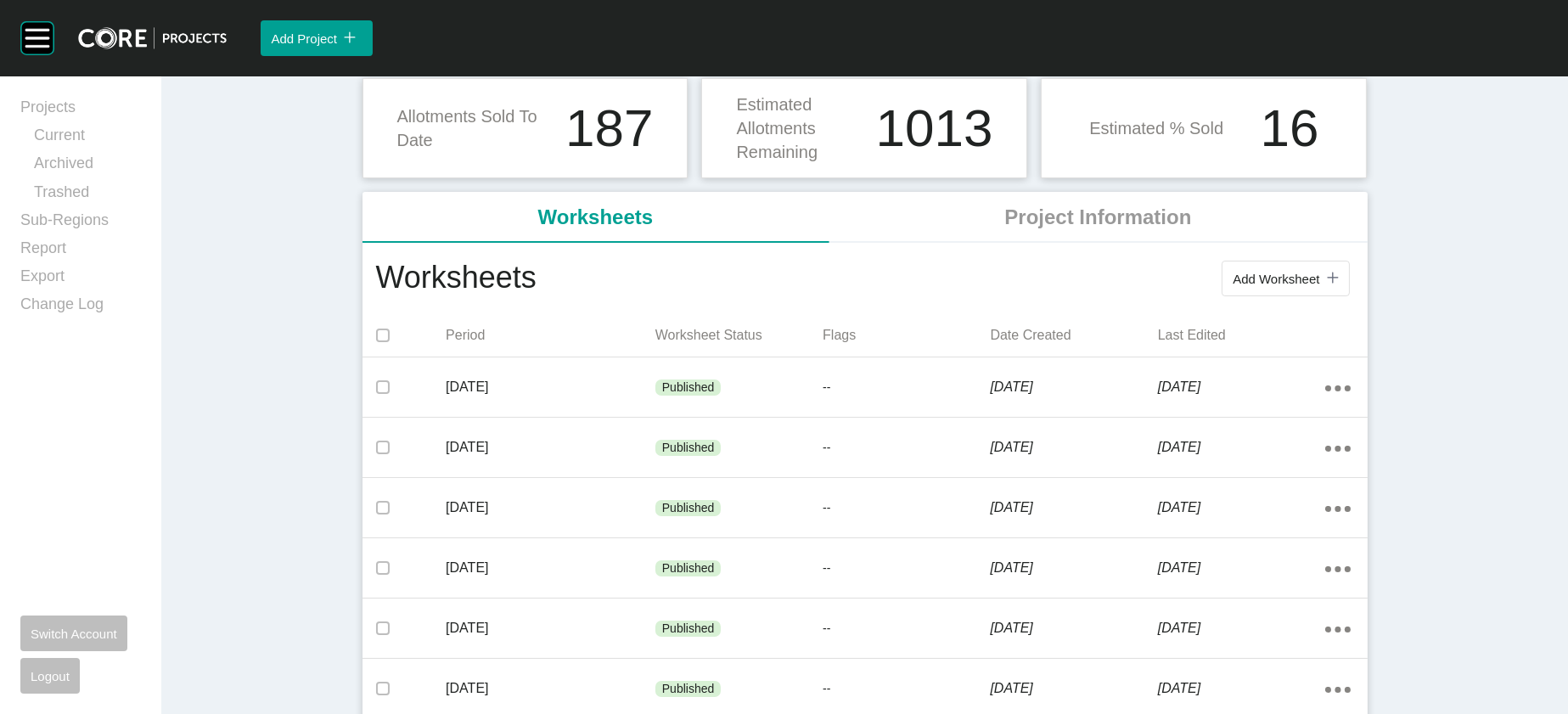
scroll to position [286, 0]
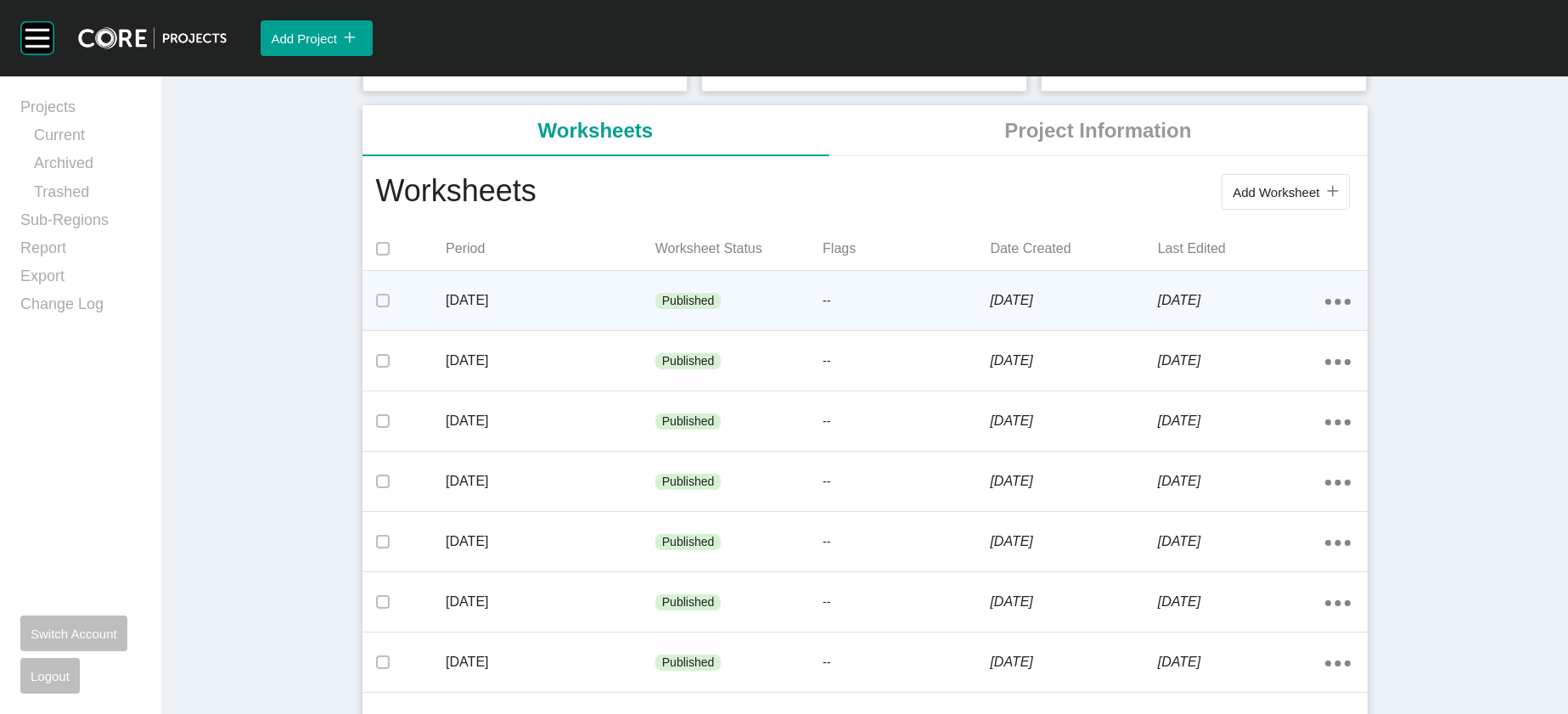
click at [1145, 327] on div "[DATE]" at bounding box center [1073, 300] width 167 height 53
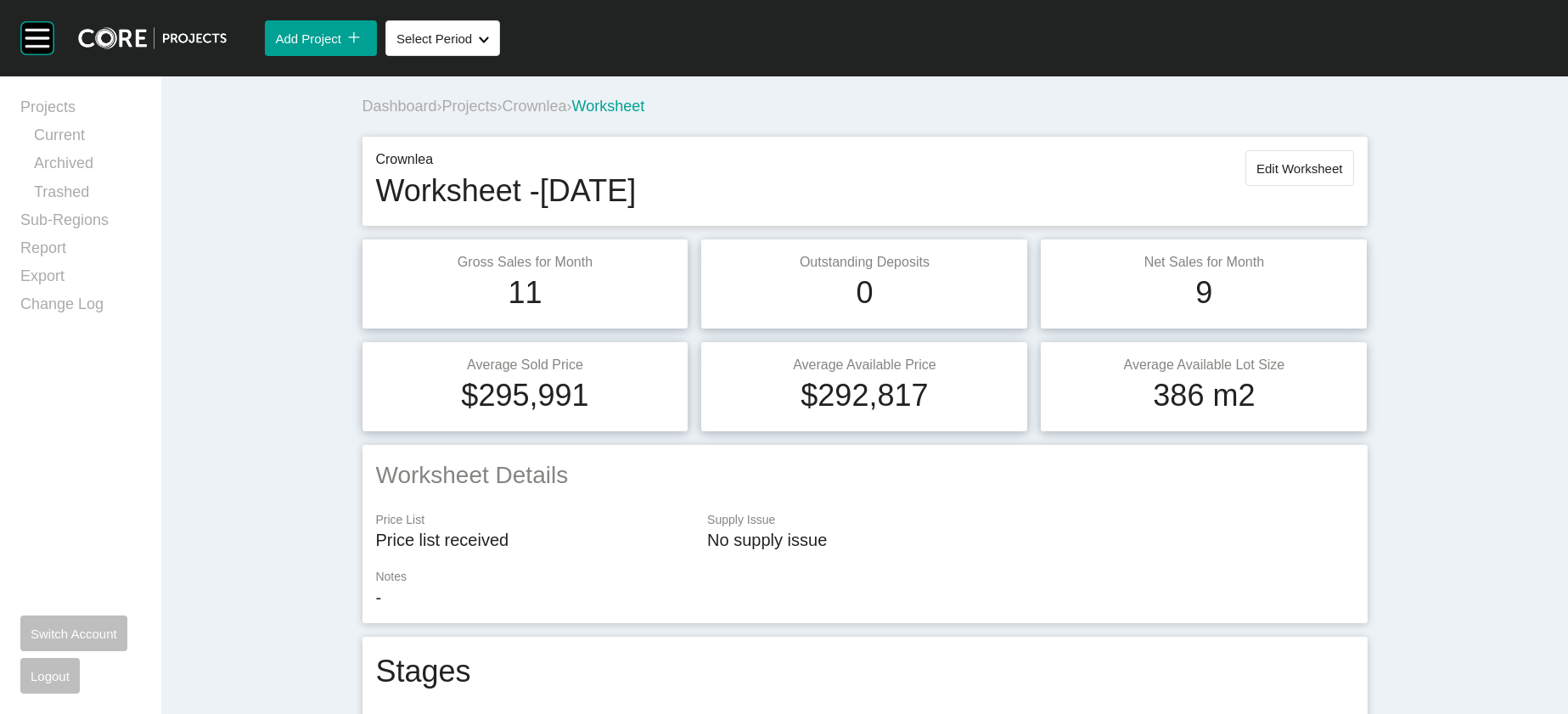
click at [1354, 186] on button "Edit Worksheet" at bounding box center [1299, 168] width 108 height 36
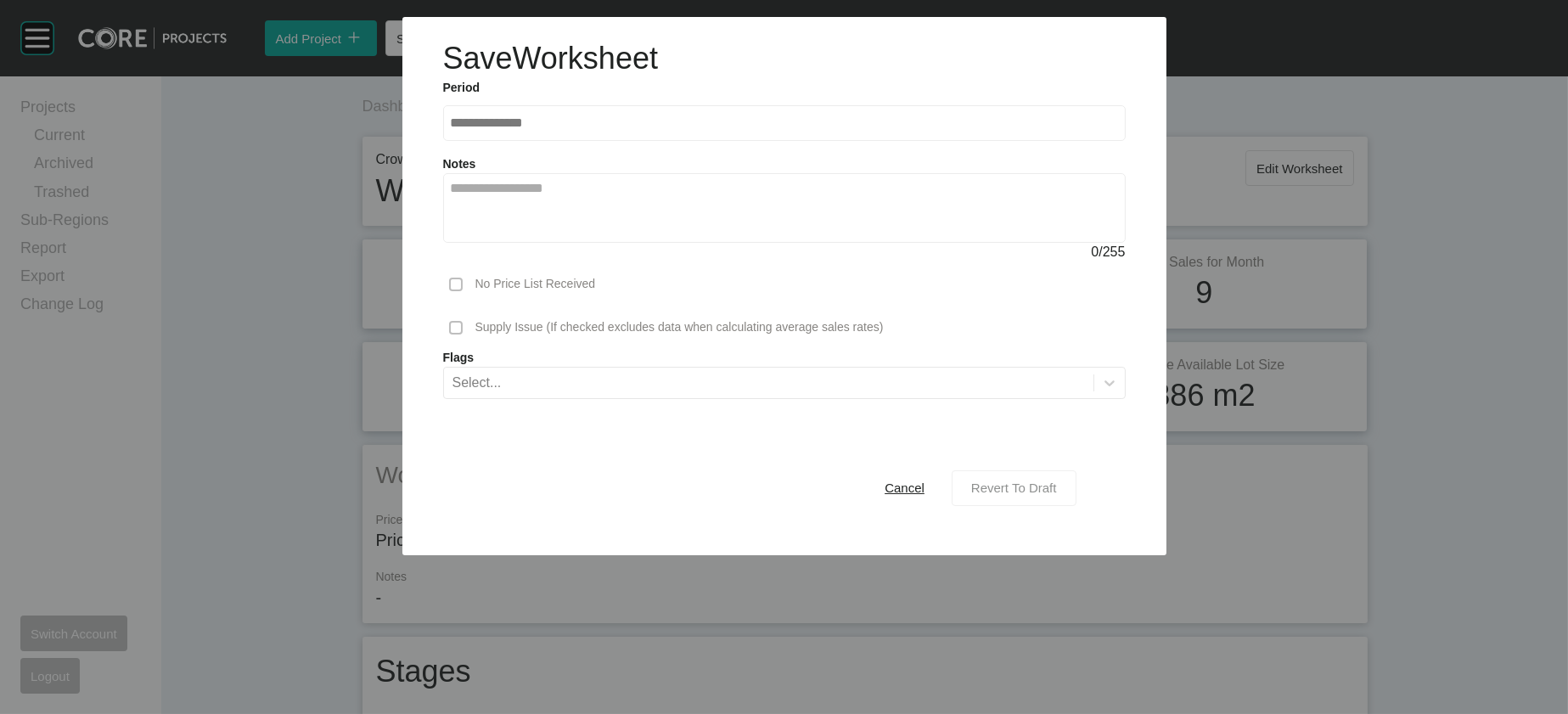
click at [1061, 499] on div "Revert To Draft" at bounding box center [1015, 488] width 95 height 23
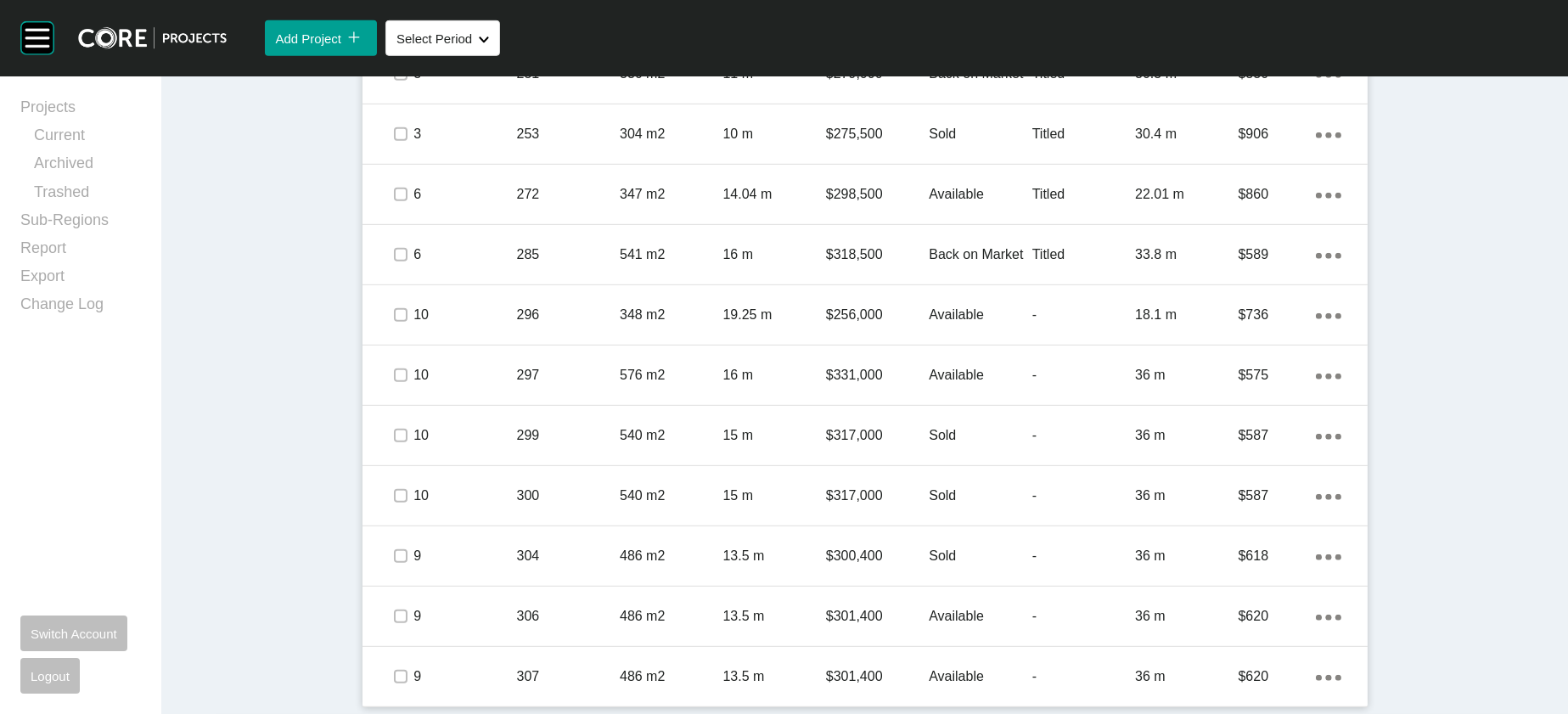
scroll to position [2562, 0]
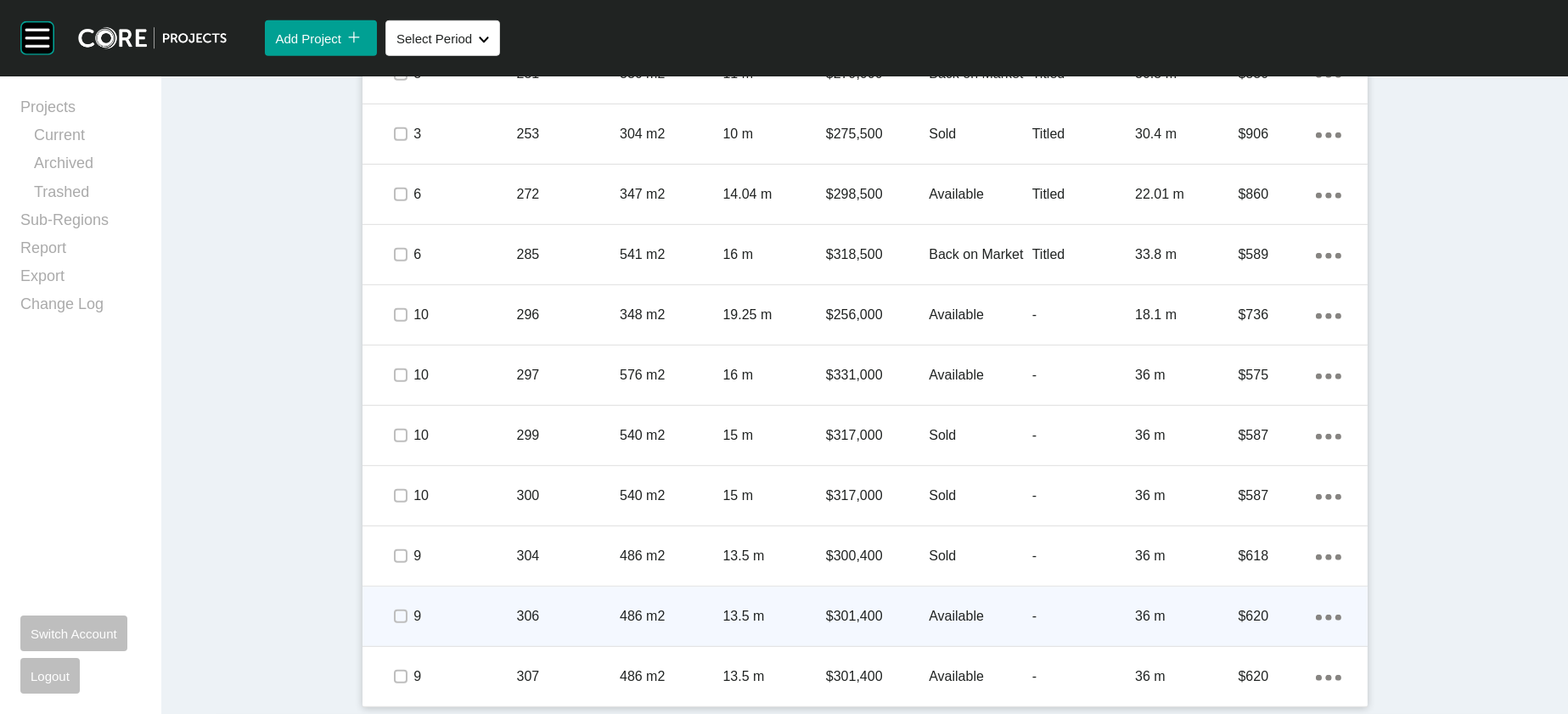
click at [1135, 607] on p "-" at bounding box center [1083, 616] width 103 height 19
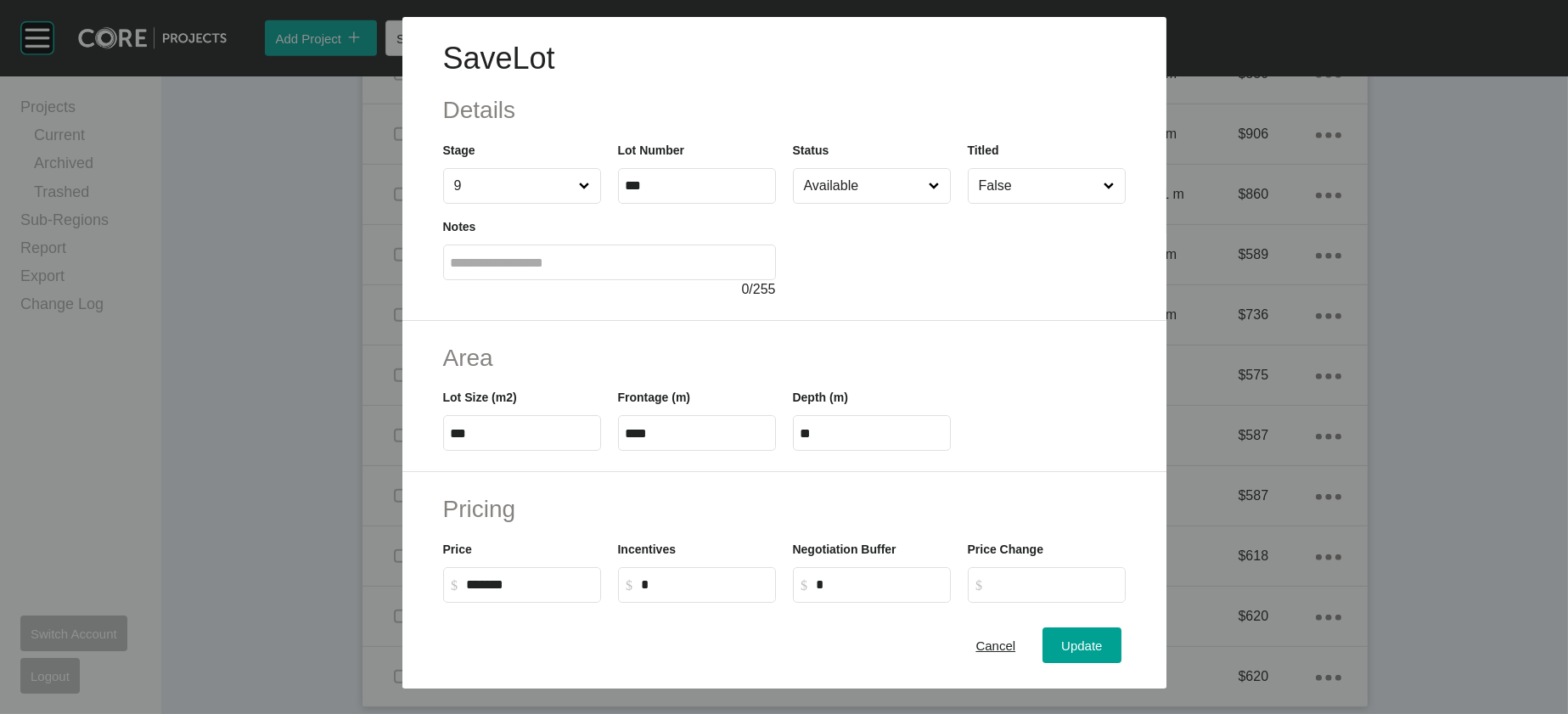
scroll to position [574, 0]
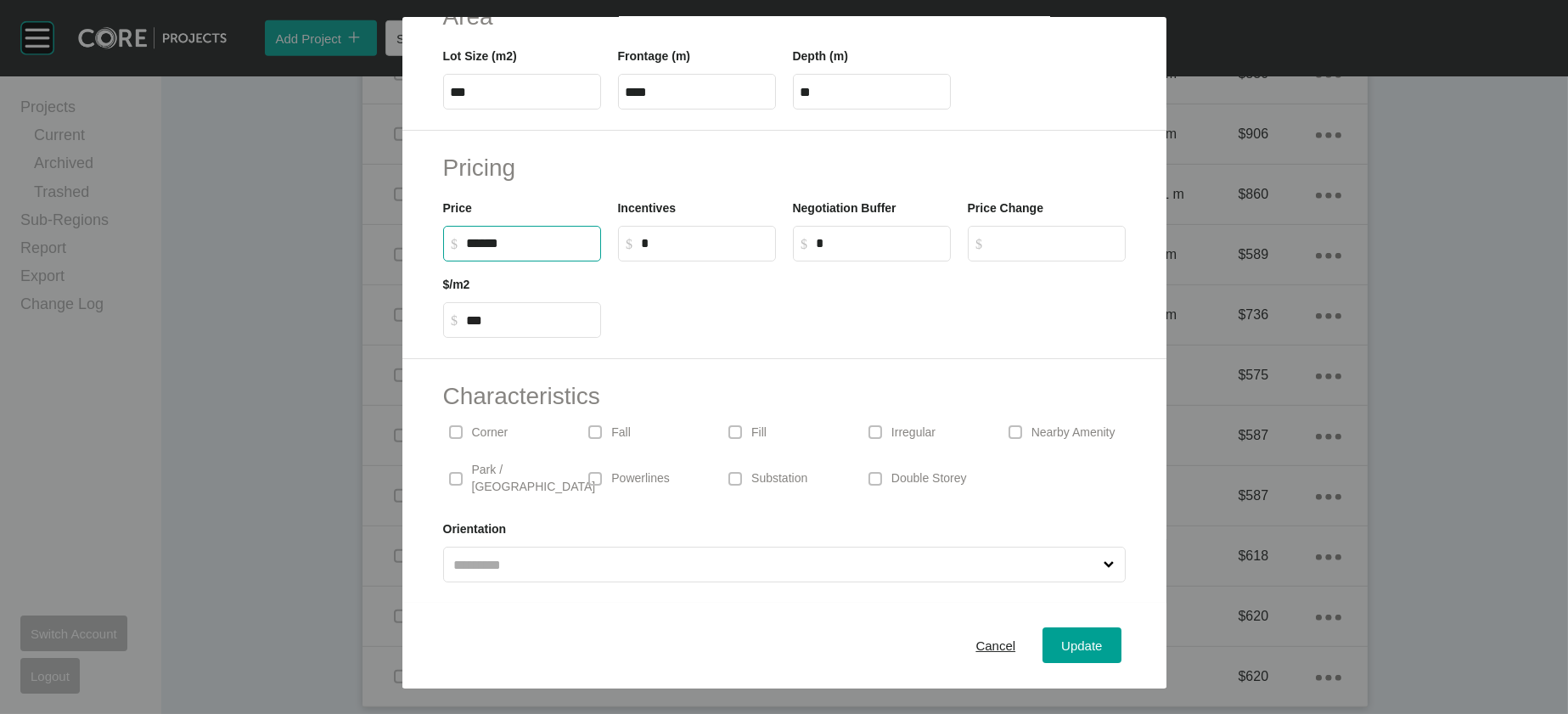
drag, startPoint x: 425, startPoint y: 149, endPoint x: 413, endPoint y: 151, distance: 12.2
click at [467, 237] on input "******" at bounding box center [530, 244] width 127 height 14
drag, startPoint x: 452, startPoint y: 151, endPoint x: 219, endPoint y: 132, distance: 233.8
click at [219, 132] on div "Save Lot Details Stage 9 Lot Number *** Status Available Titled False Notes 0 /…" at bounding box center [784, 345] width 1568 height 689
type input "*******"
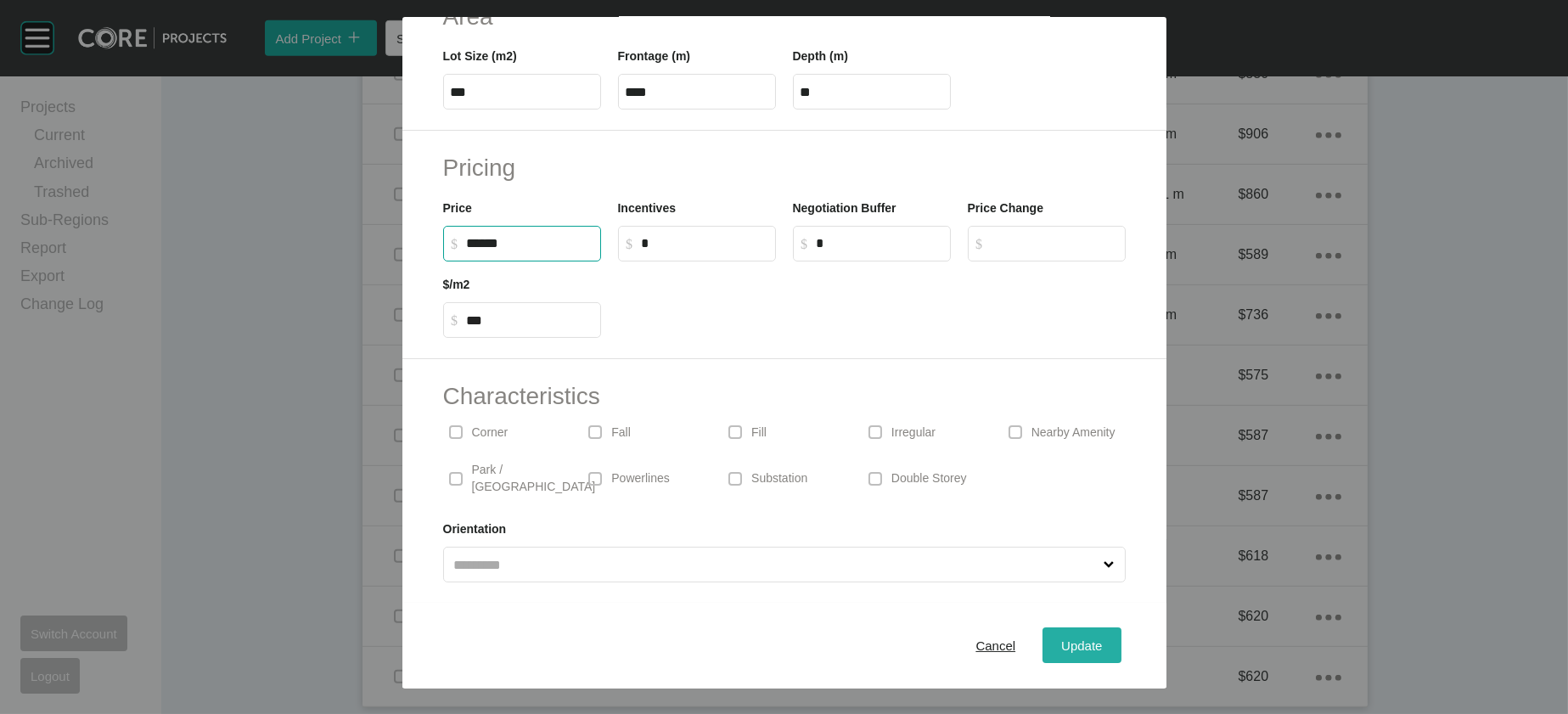
type input "***"
click at [1107, 635] on div "Update" at bounding box center [1082, 646] width 49 height 23
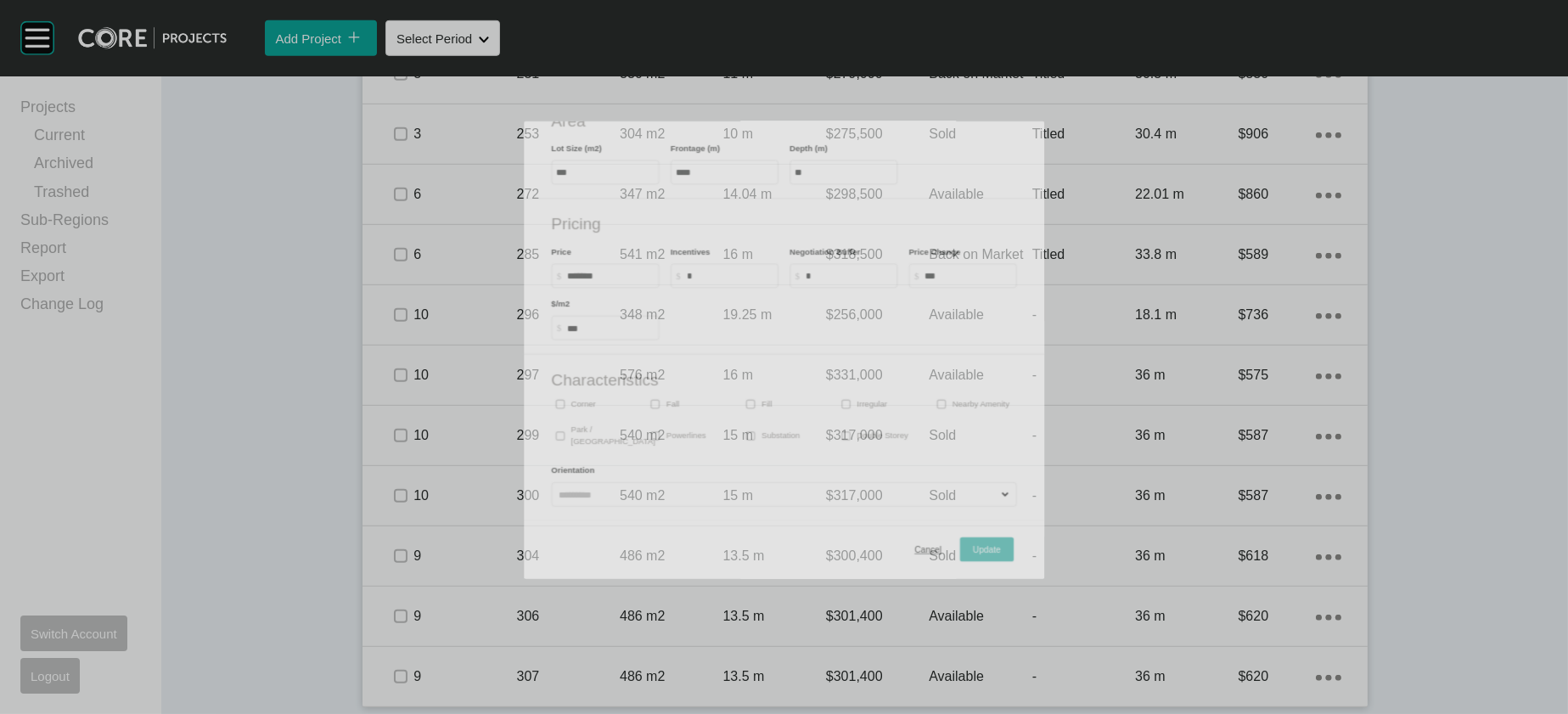
scroll to position [2562, 0]
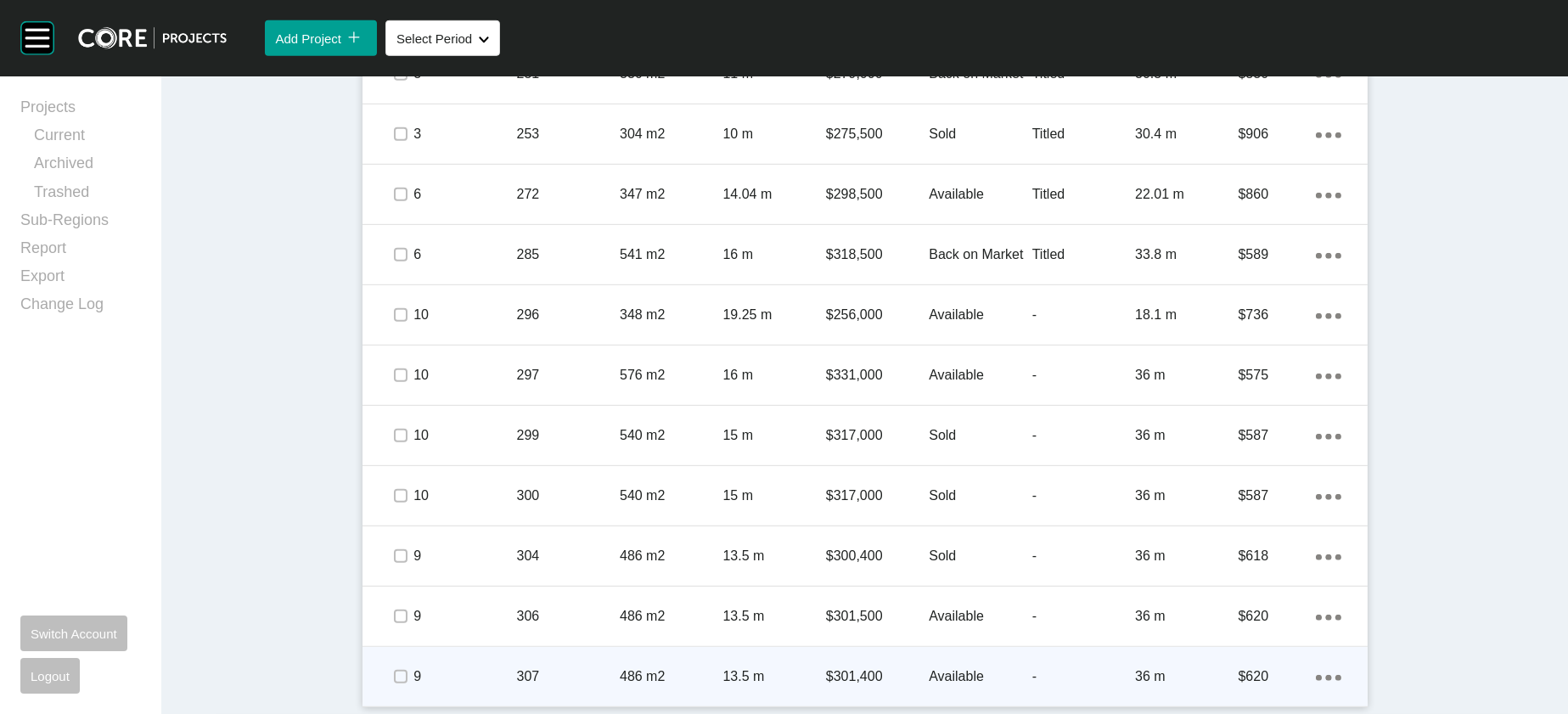
click at [1032, 668] on p "Available" at bounding box center [980, 677] width 103 height 19
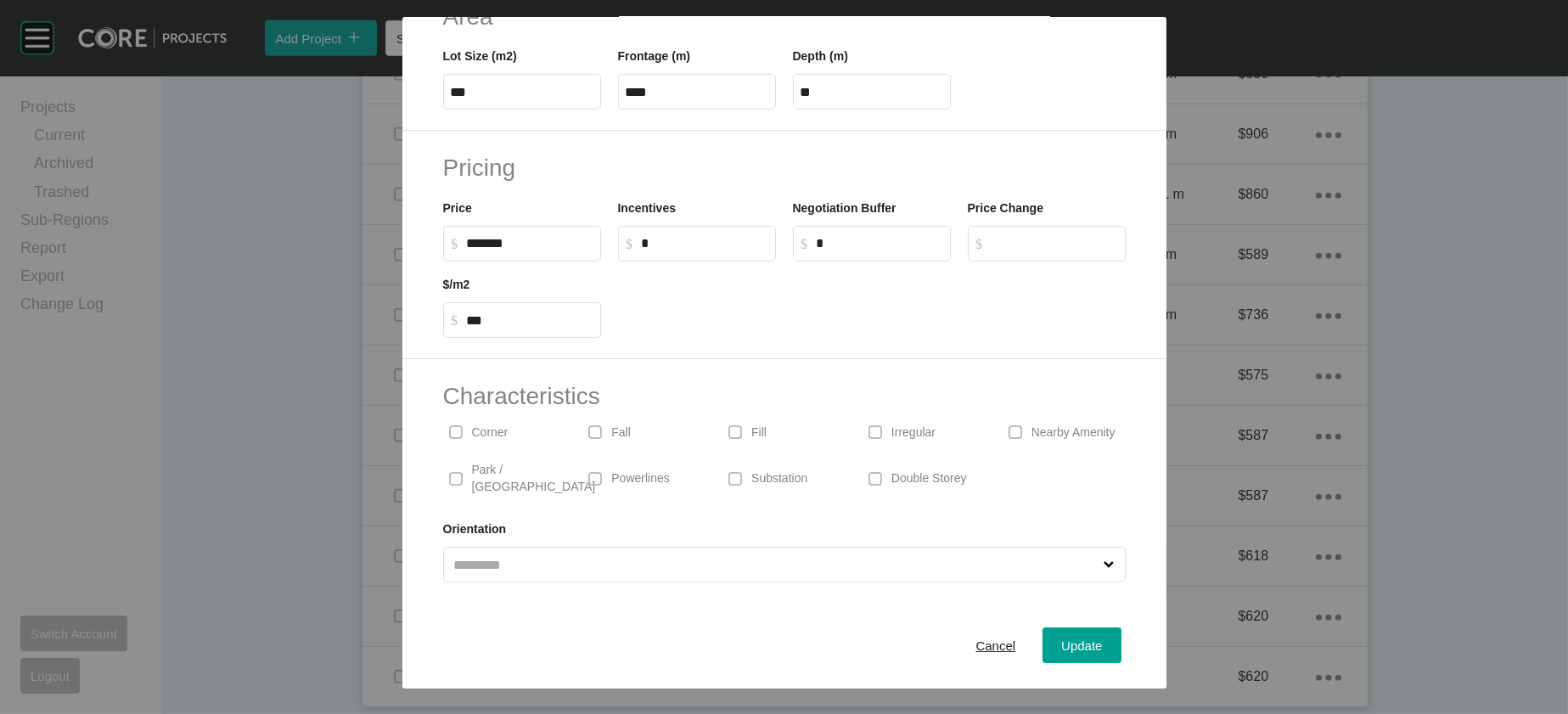
scroll to position [425, 0]
click at [292, 271] on div "Save Lot Details Stage 9 Lot Number *** Status Available Titled False Notes 0 /…" at bounding box center [784, 345] width 1568 height 689
paste input "text"
type input "*******"
type input "***"
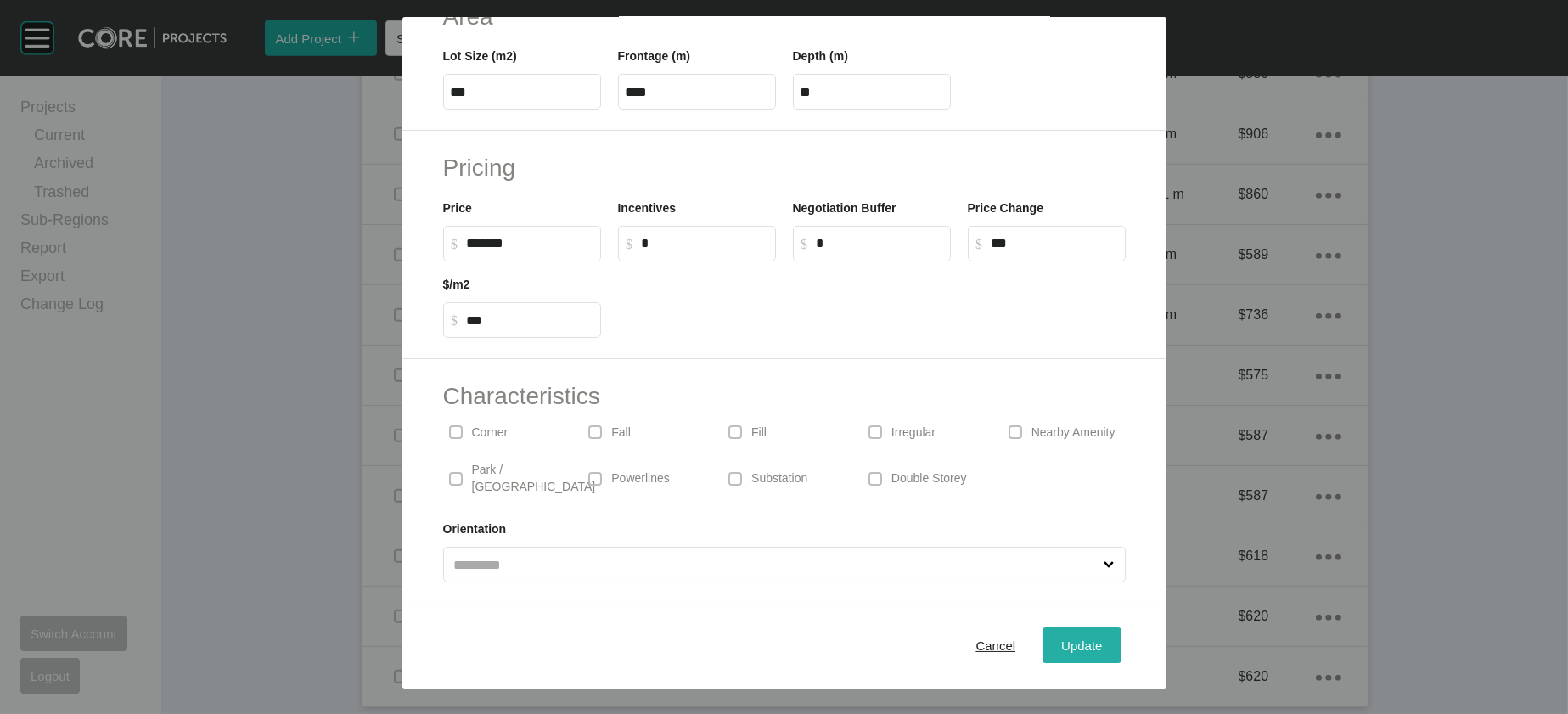
click at [1108, 628] on button "Update" at bounding box center [1082, 646] width 79 height 36
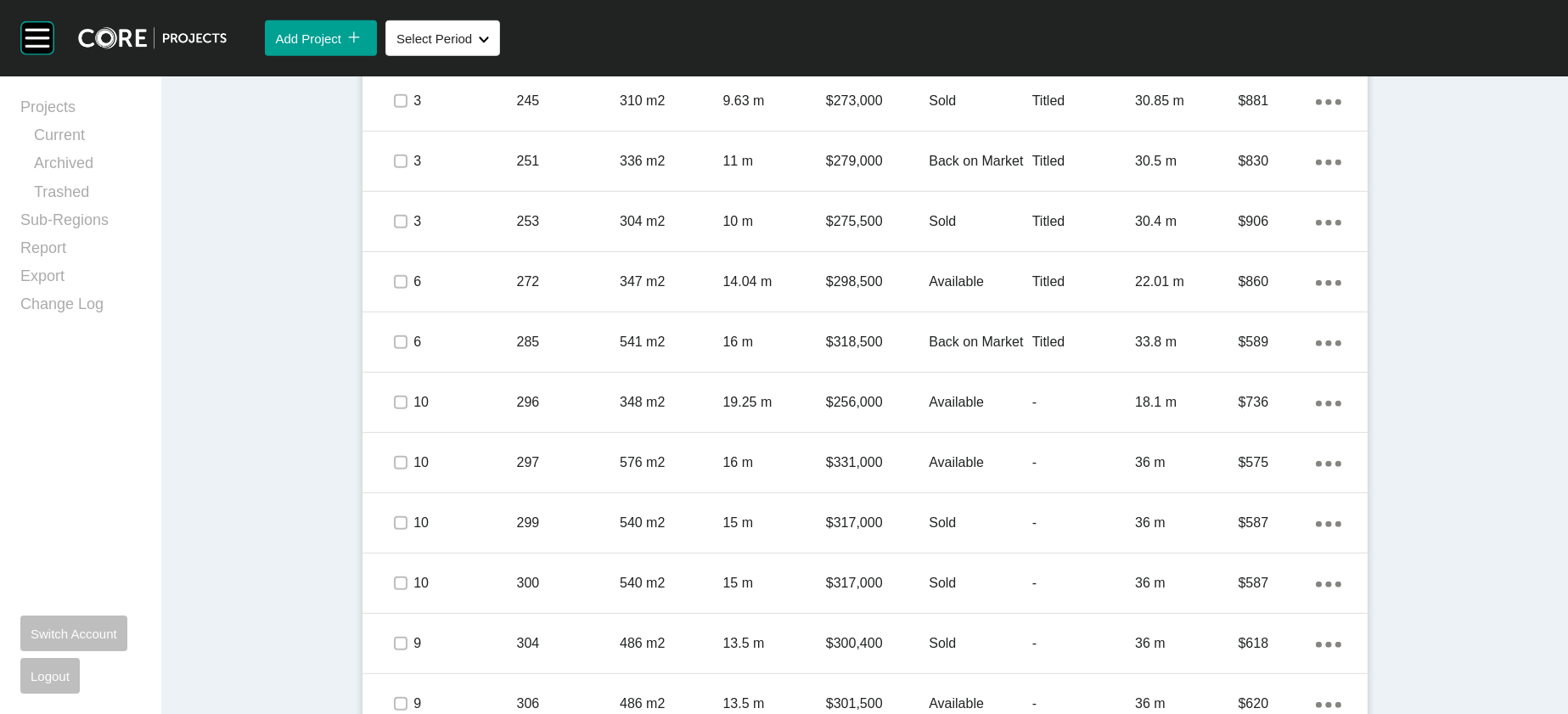
scroll to position [1822, 0]
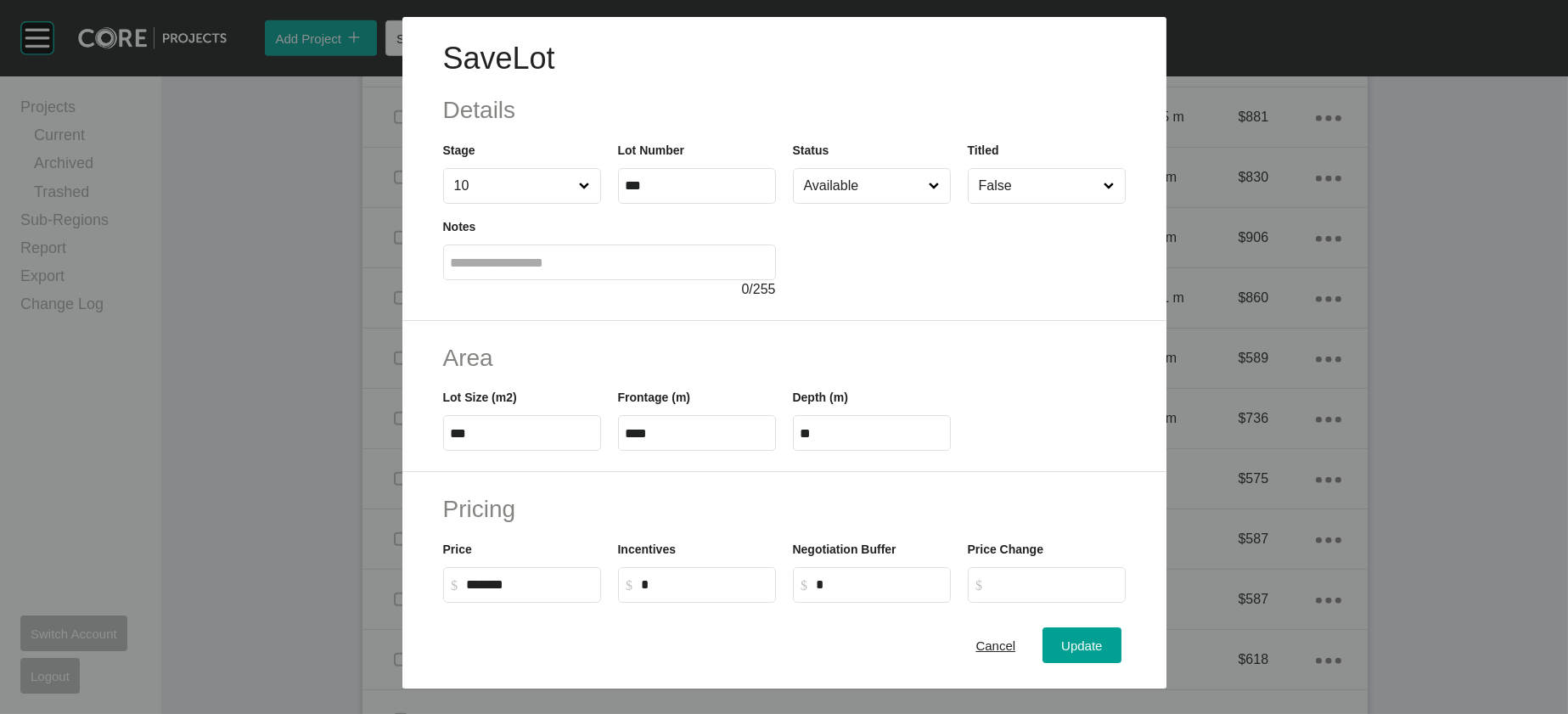
scroll to position [574, 0]
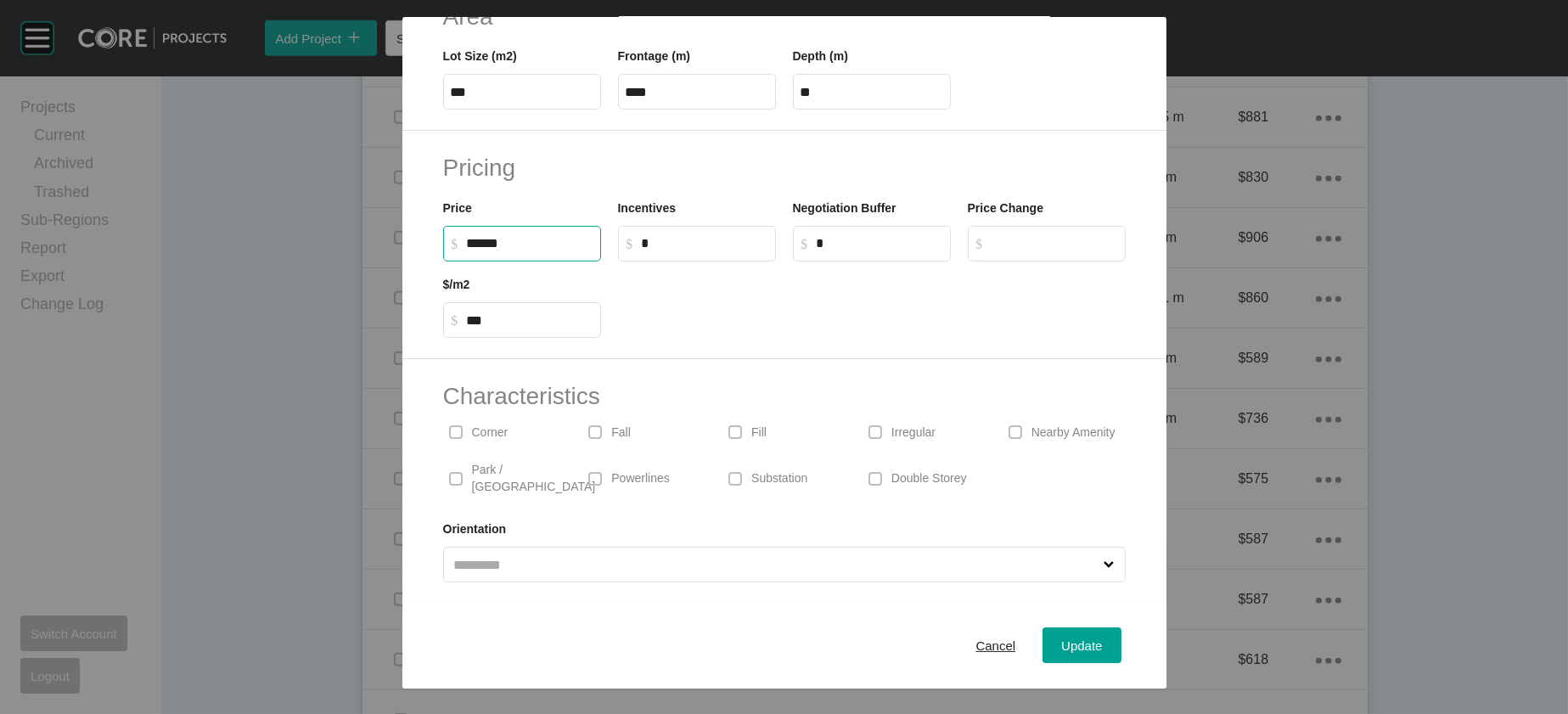
drag, startPoint x: 423, startPoint y: 150, endPoint x: 394, endPoint y: 149, distance: 29.0
click at [467, 237] on input "******" at bounding box center [530, 244] width 127 height 14
type input "*******"
type input "***"
click at [643, 237] on input "*" at bounding box center [705, 244] width 127 height 14
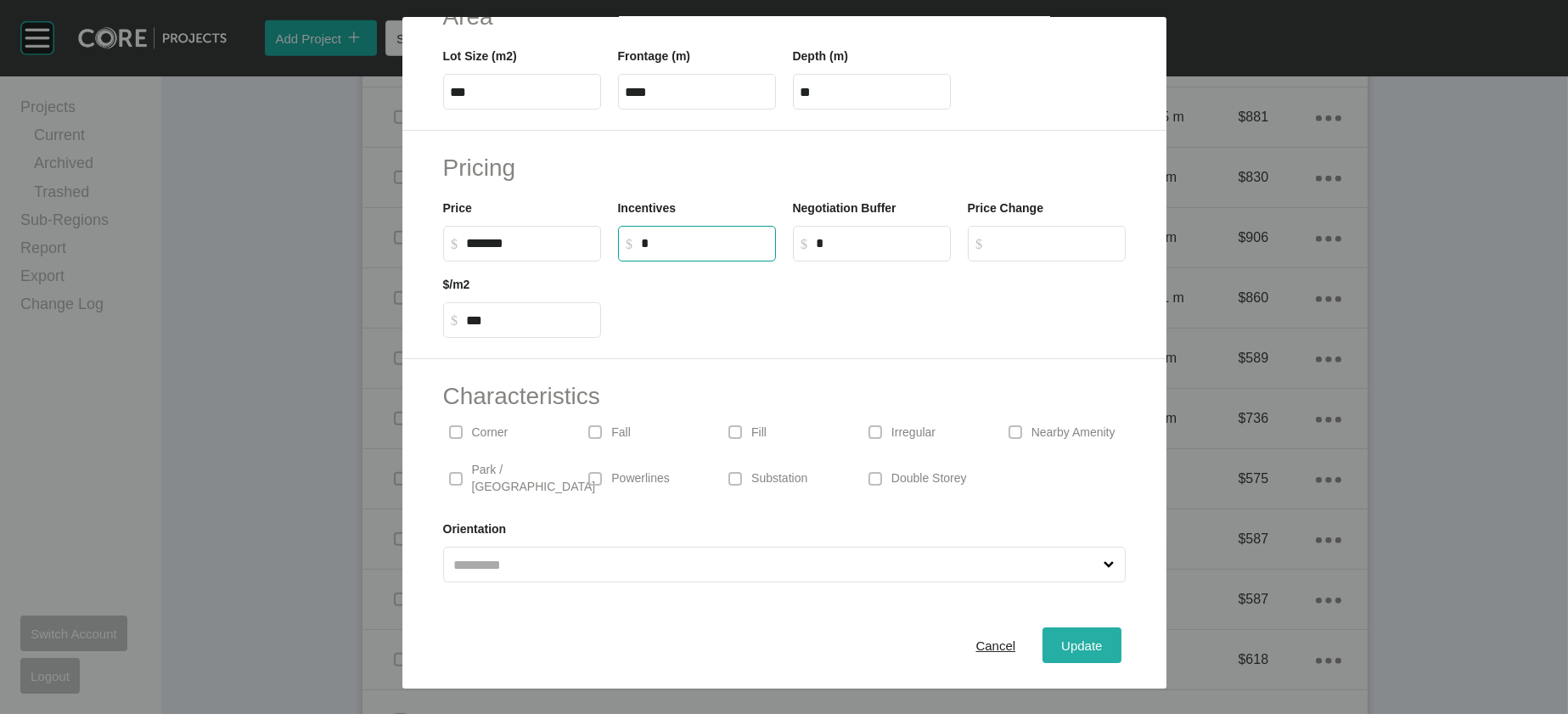
click at [1103, 628] on button "Update" at bounding box center [1082, 646] width 79 height 36
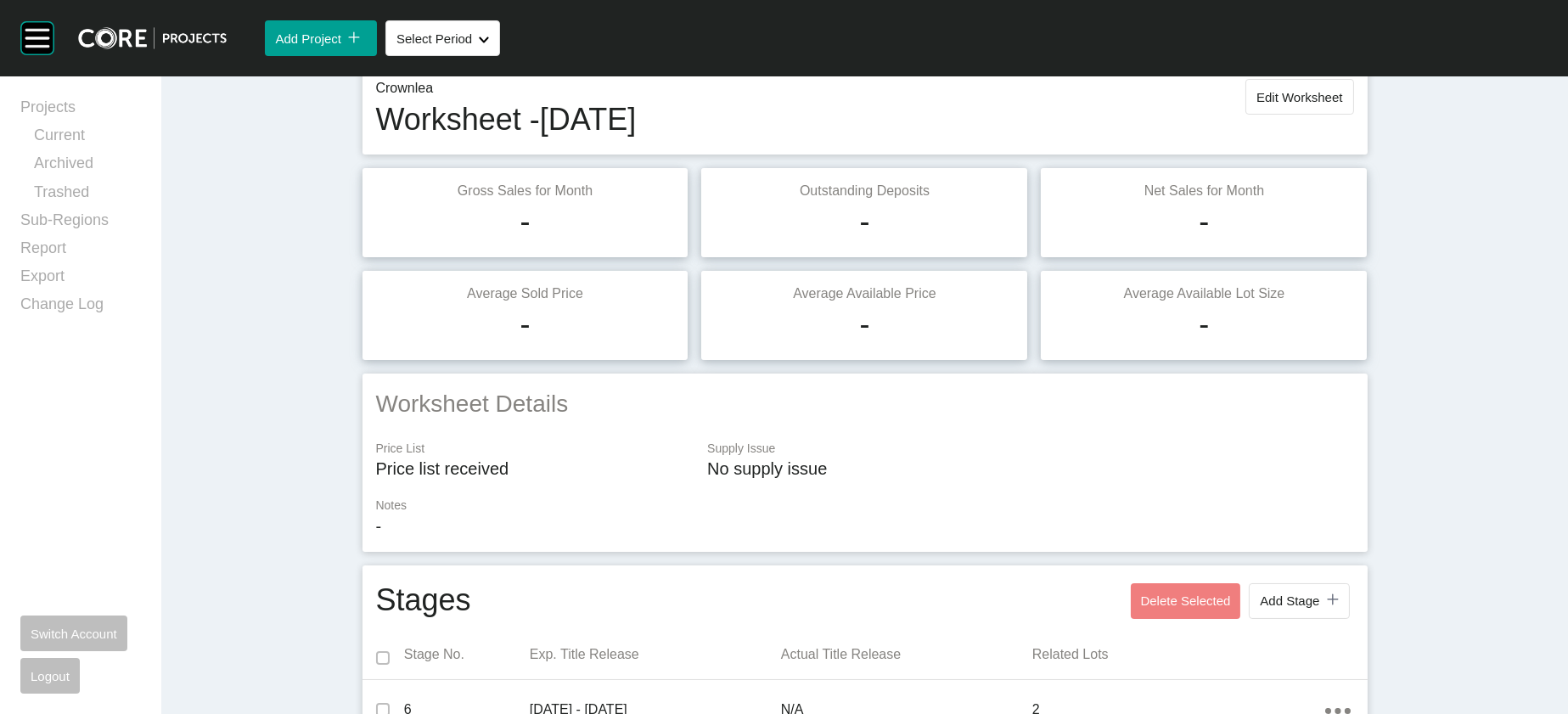
scroll to position [0, 0]
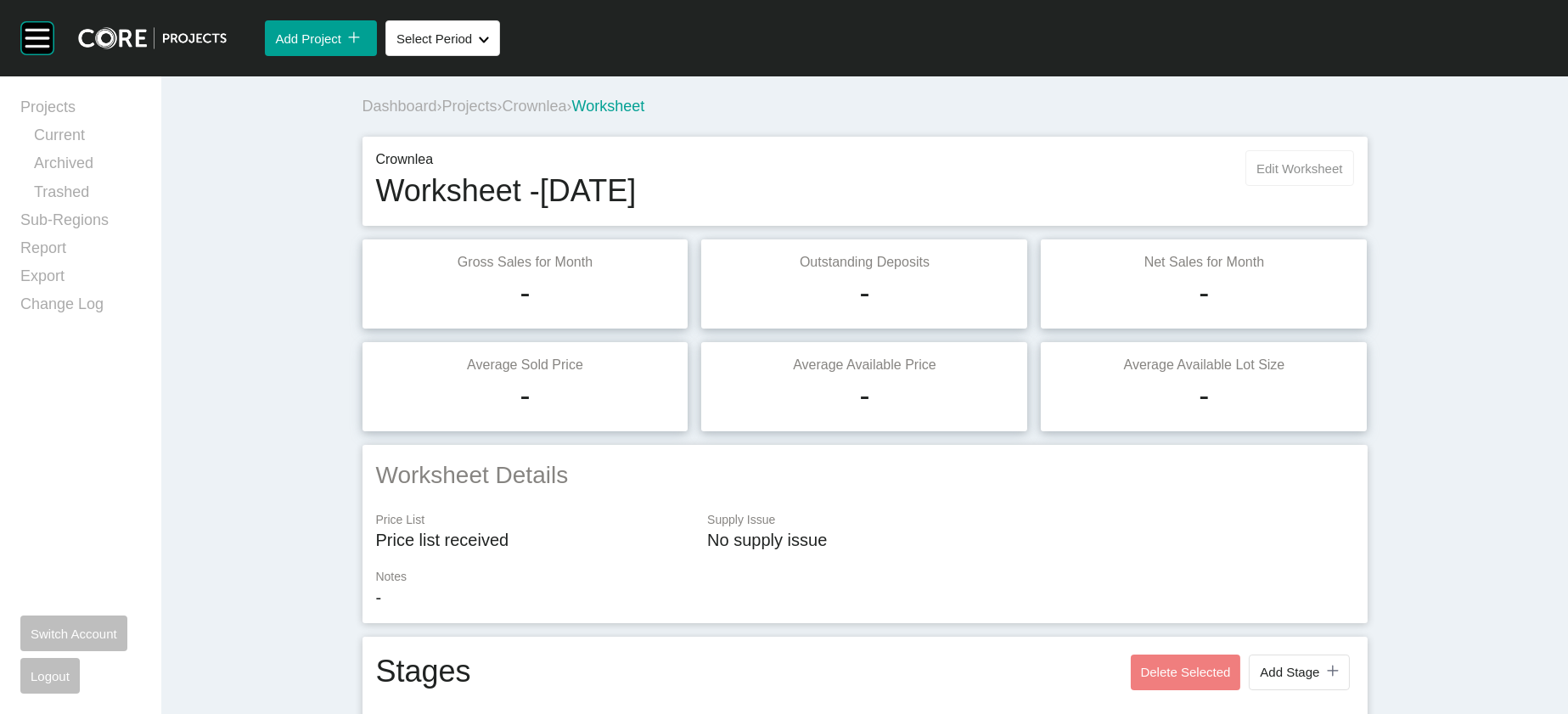
click at [1354, 186] on button "Edit Worksheet" at bounding box center [1299, 168] width 108 height 36
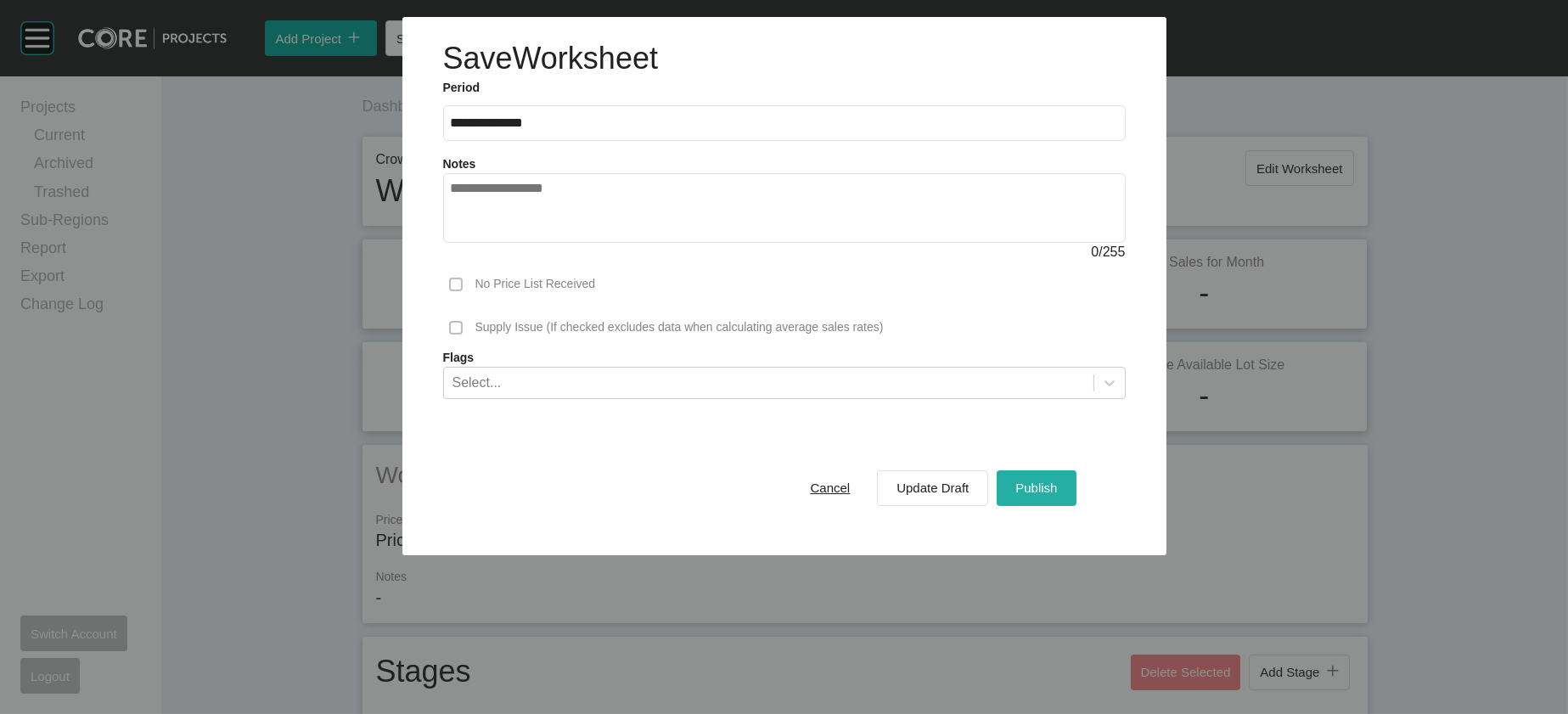
click at [1061, 499] on div "Publish" at bounding box center [1036, 488] width 50 height 23
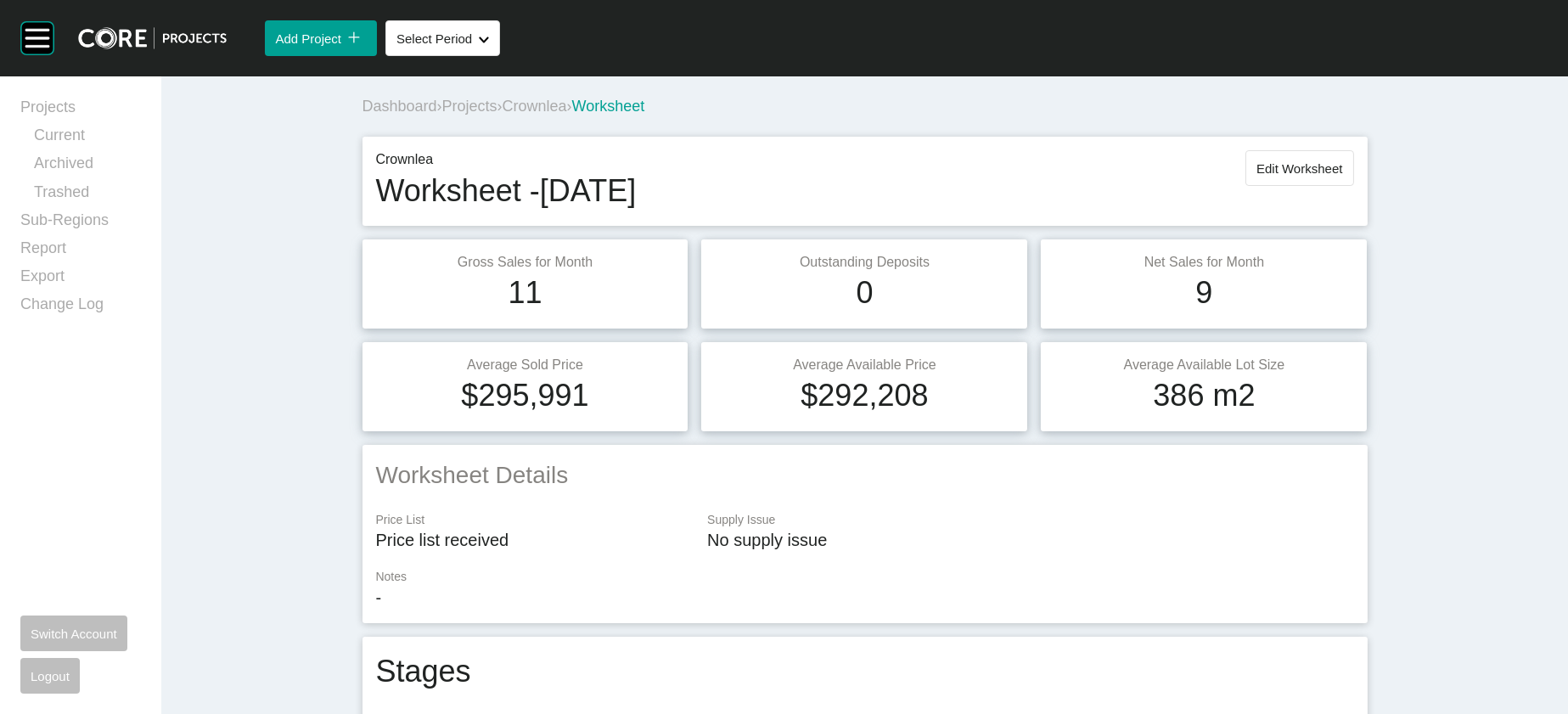
click at [443, 114] on span "Projects" at bounding box center [470, 105] width 55 height 17
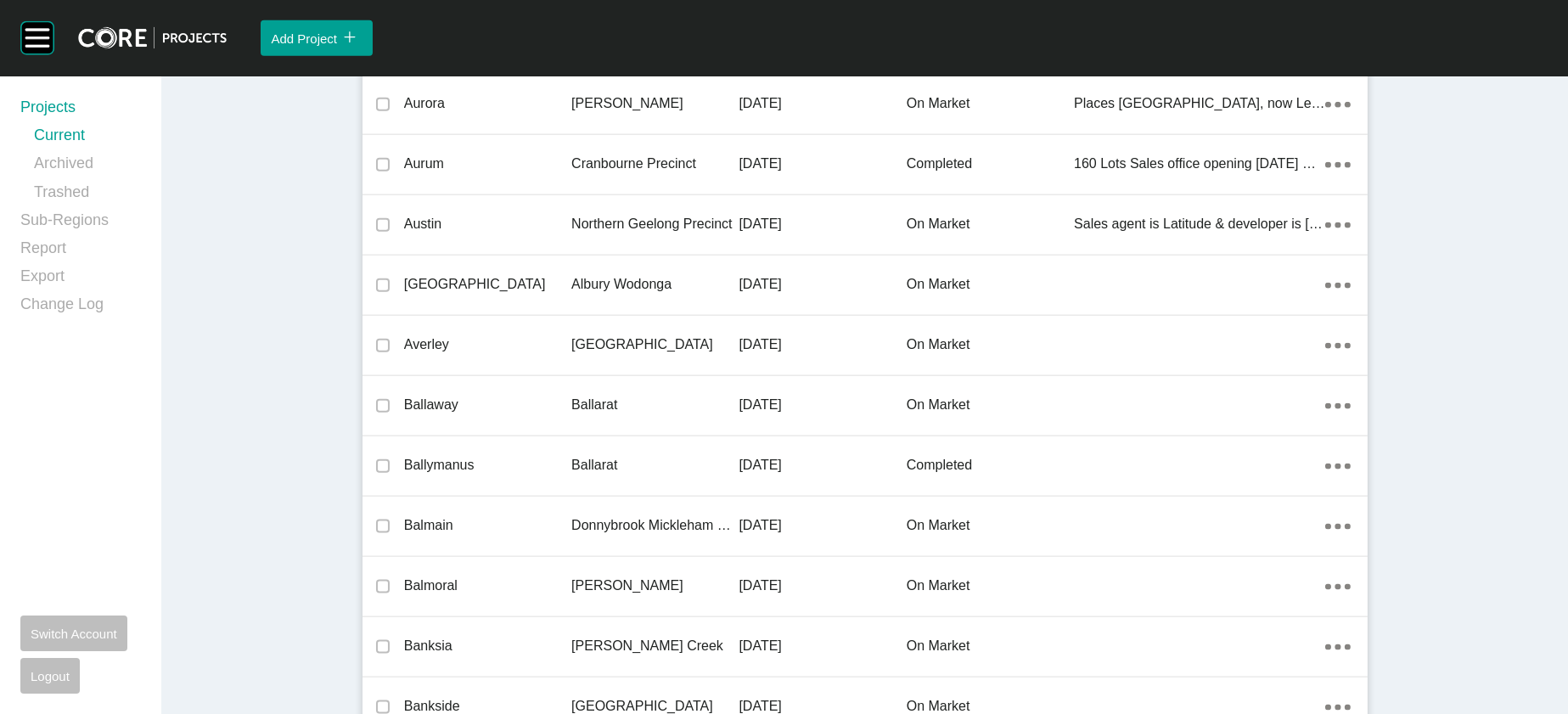
scroll to position [40951, 0]
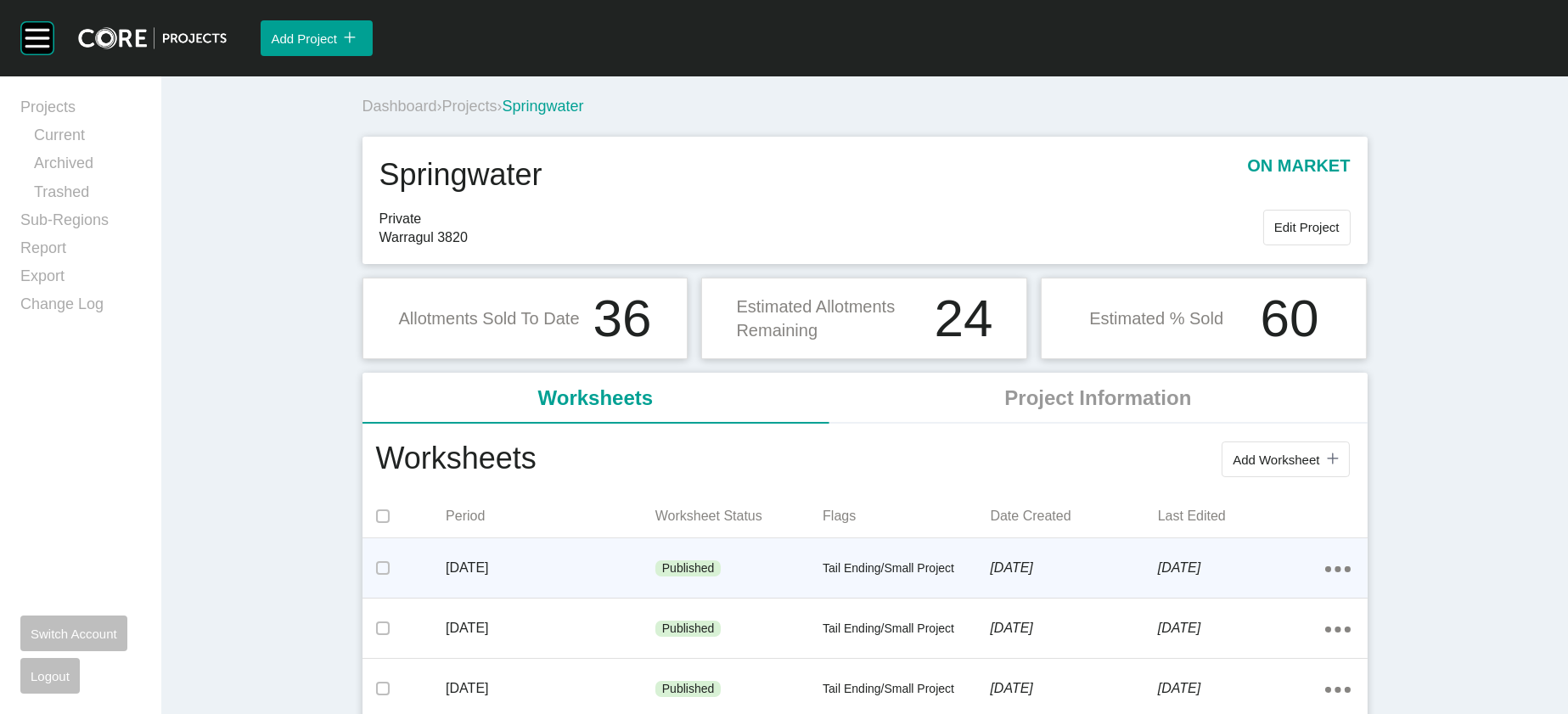
click at [823, 594] on div "Tail Ending/Small Project" at bounding box center [906, 569] width 167 height 51
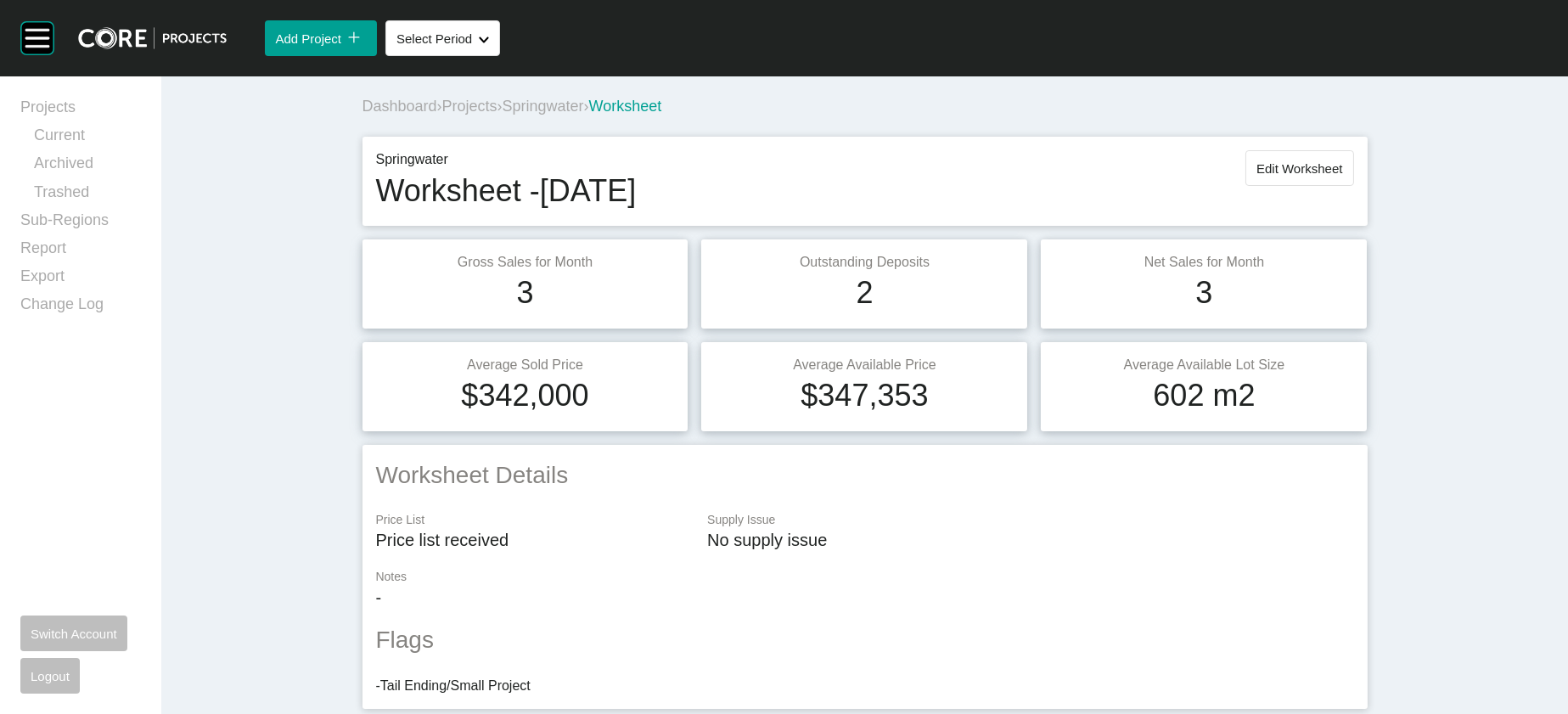
click at [443, 114] on span "Projects" at bounding box center [470, 105] width 55 height 17
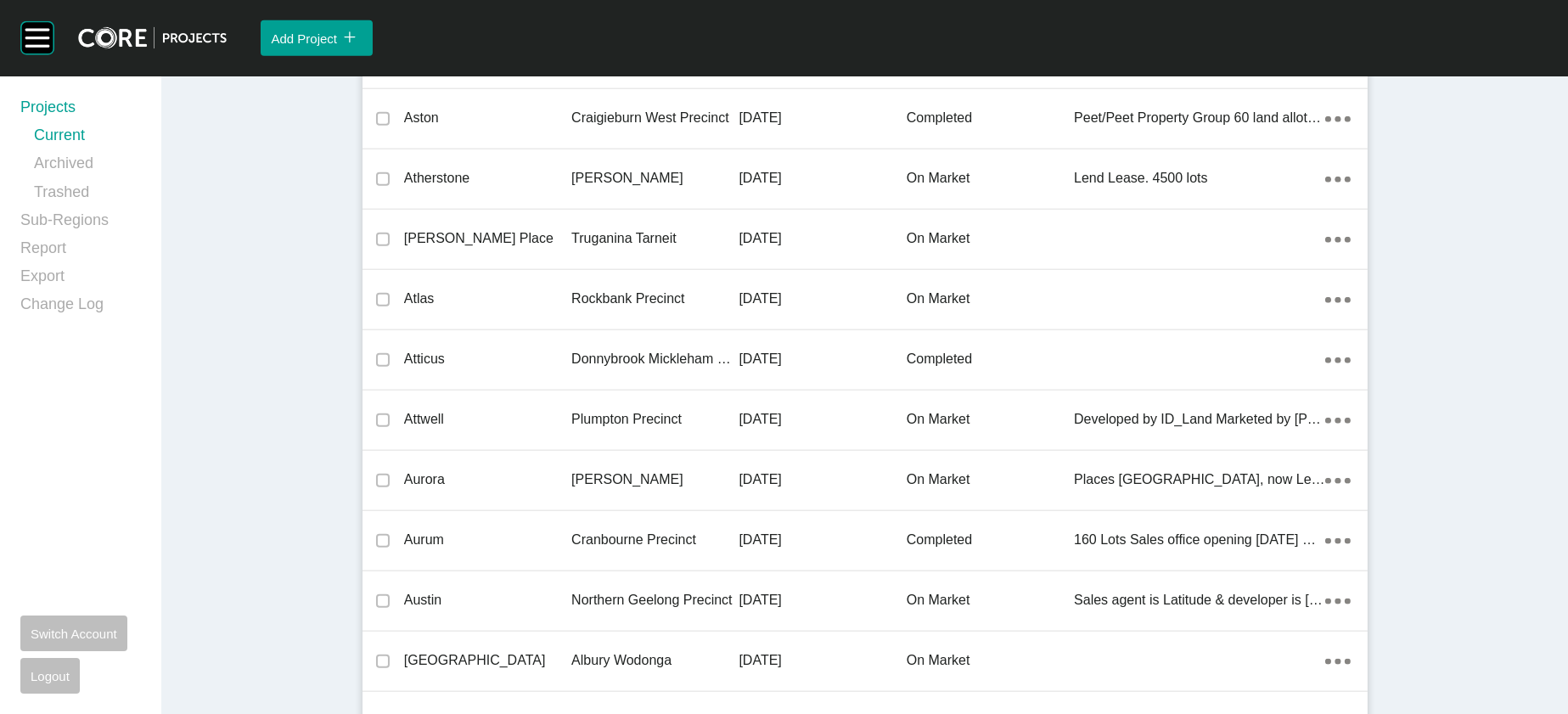
scroll to position [46360, 0]
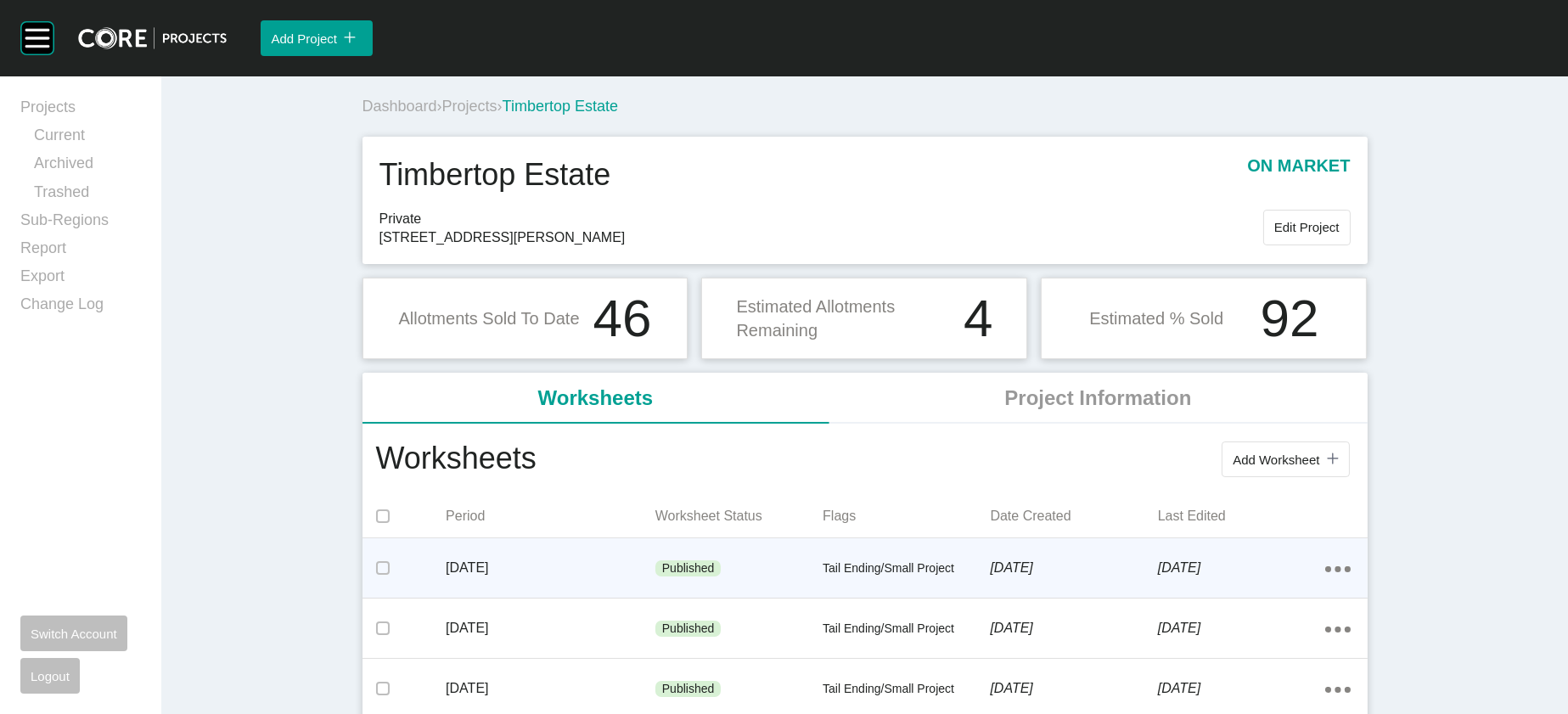
click at [485, 594] on div "[DATE]" at bounding box center [551, 568] width 210 height 53
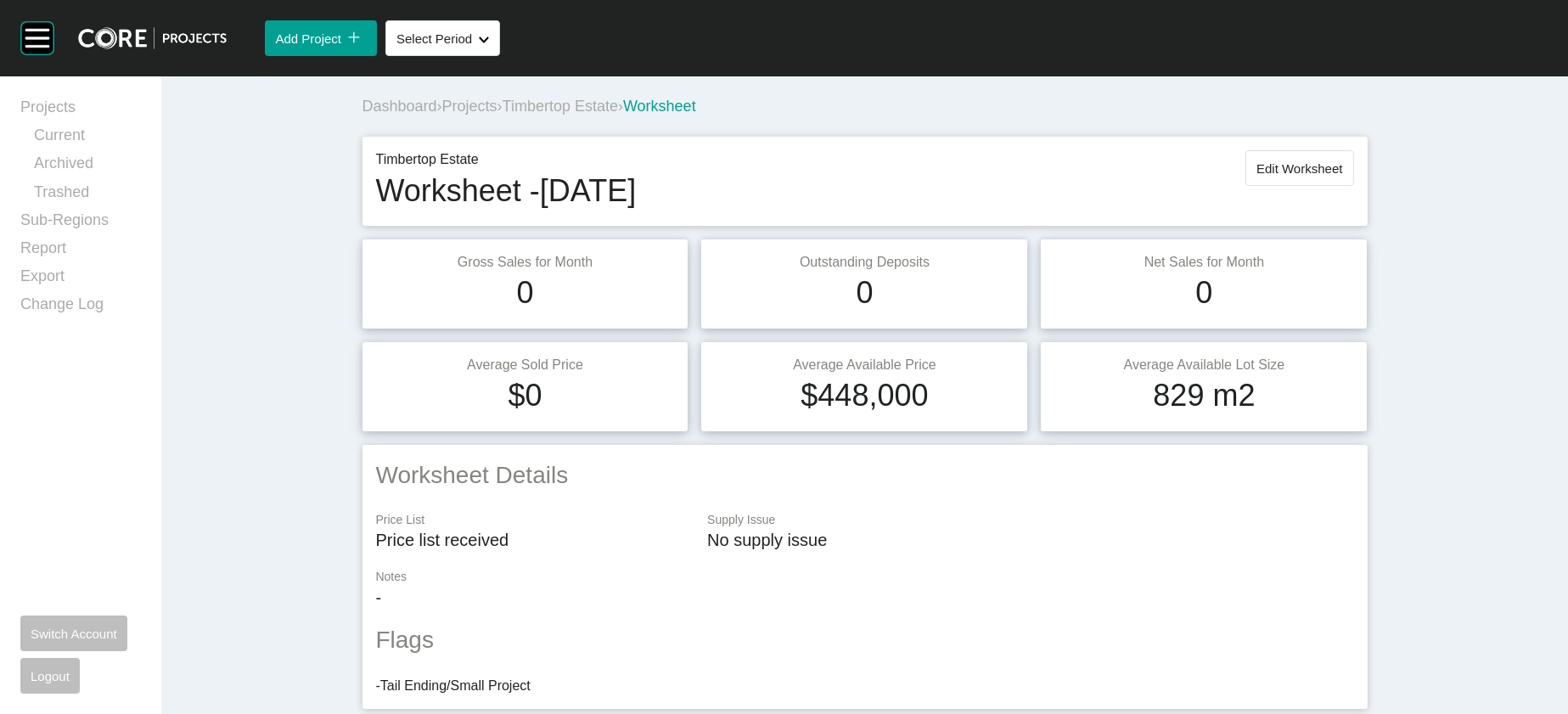
click at [443, 114] on span "Projects" at bounding box center [470, 105] width 55 height 17
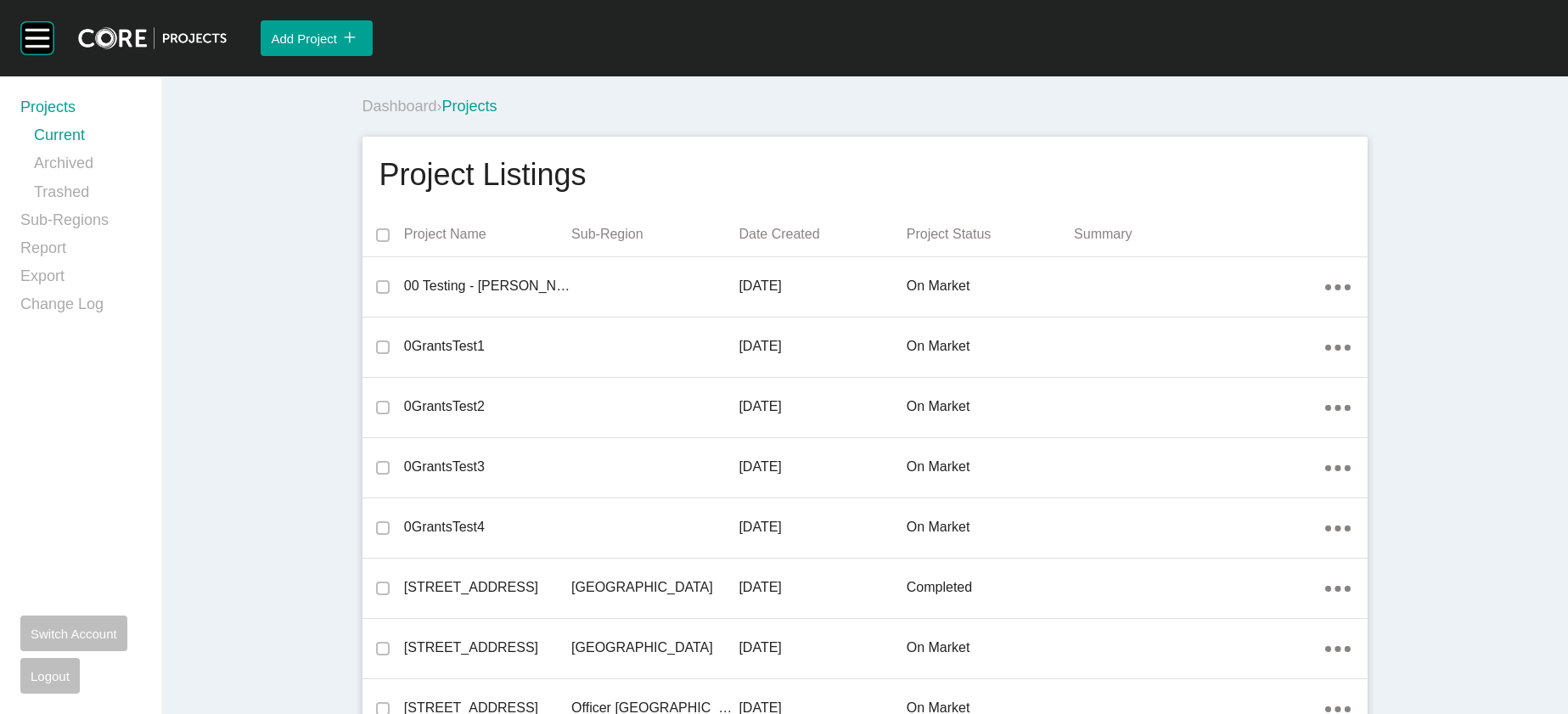
scroll to position [43656, 0]
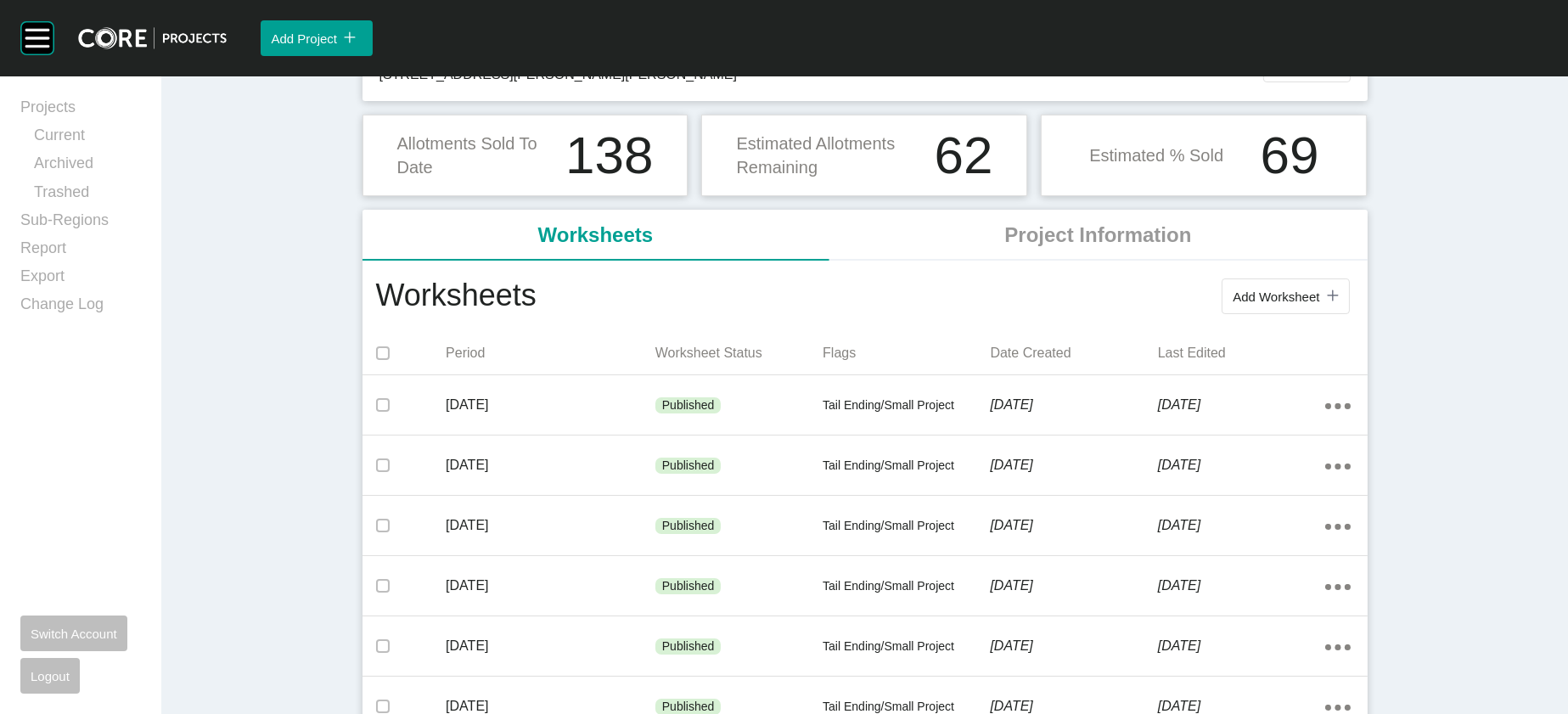
scroll to position [265, 0]
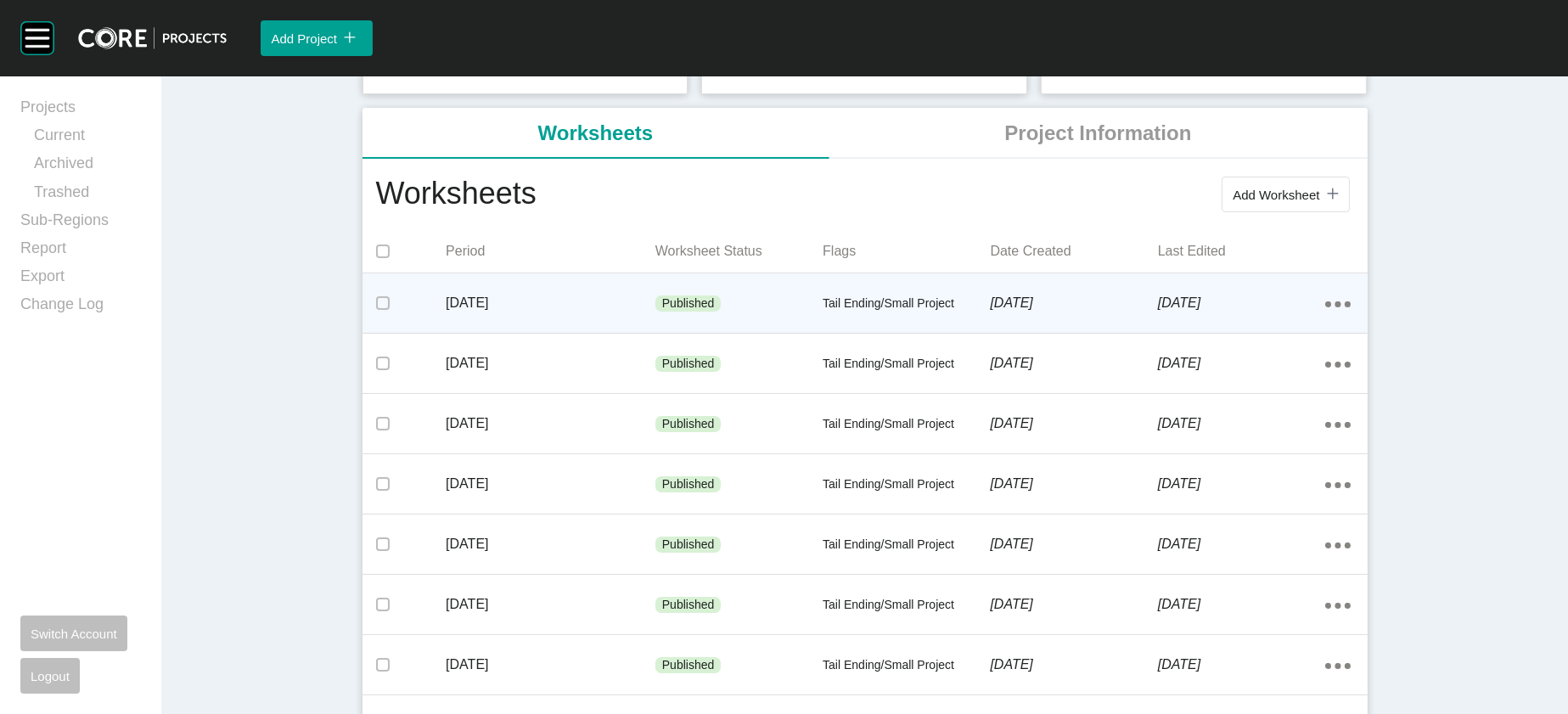
click at [1033, 312] on p "[DATE]" at bounding box center [1073, 303] width 167 height 19
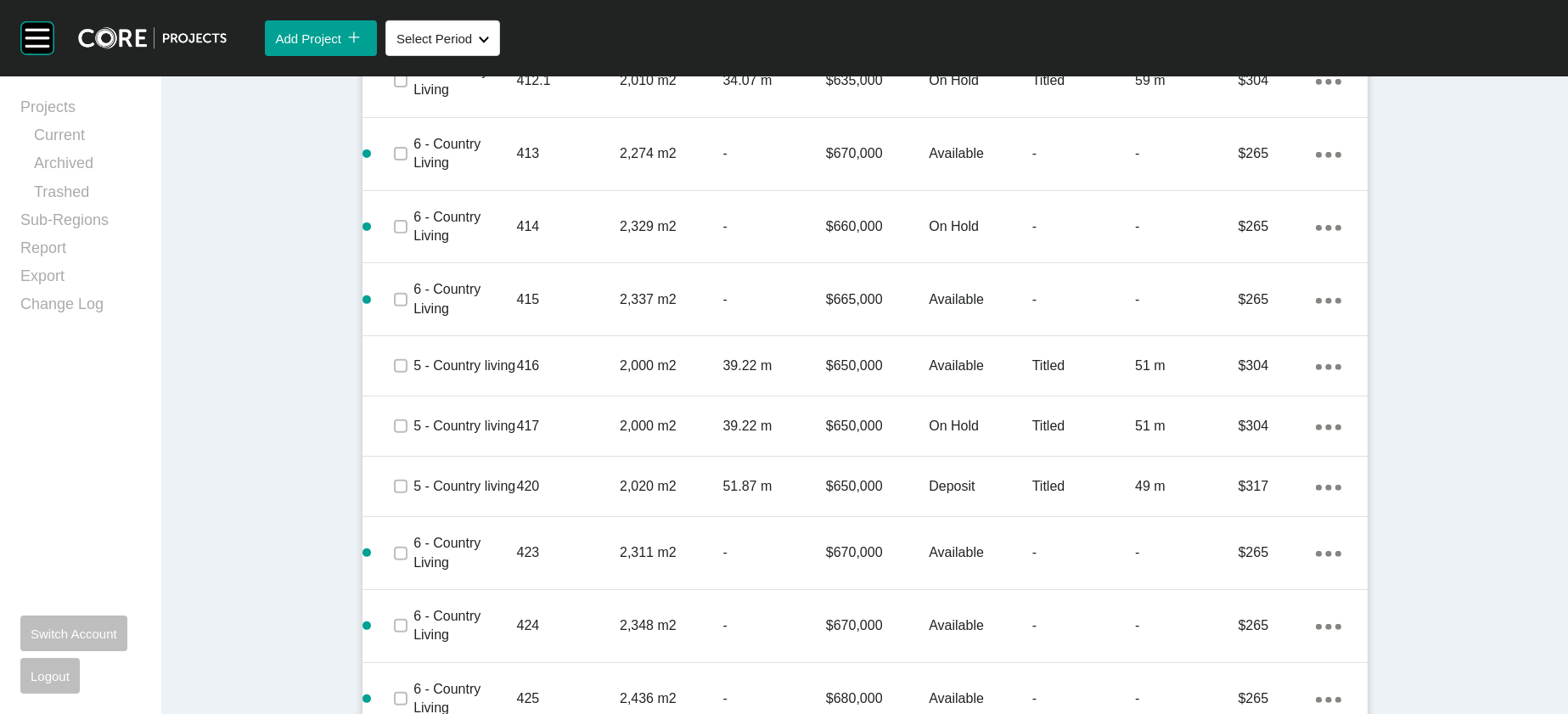
scroll to position [1421, 0]
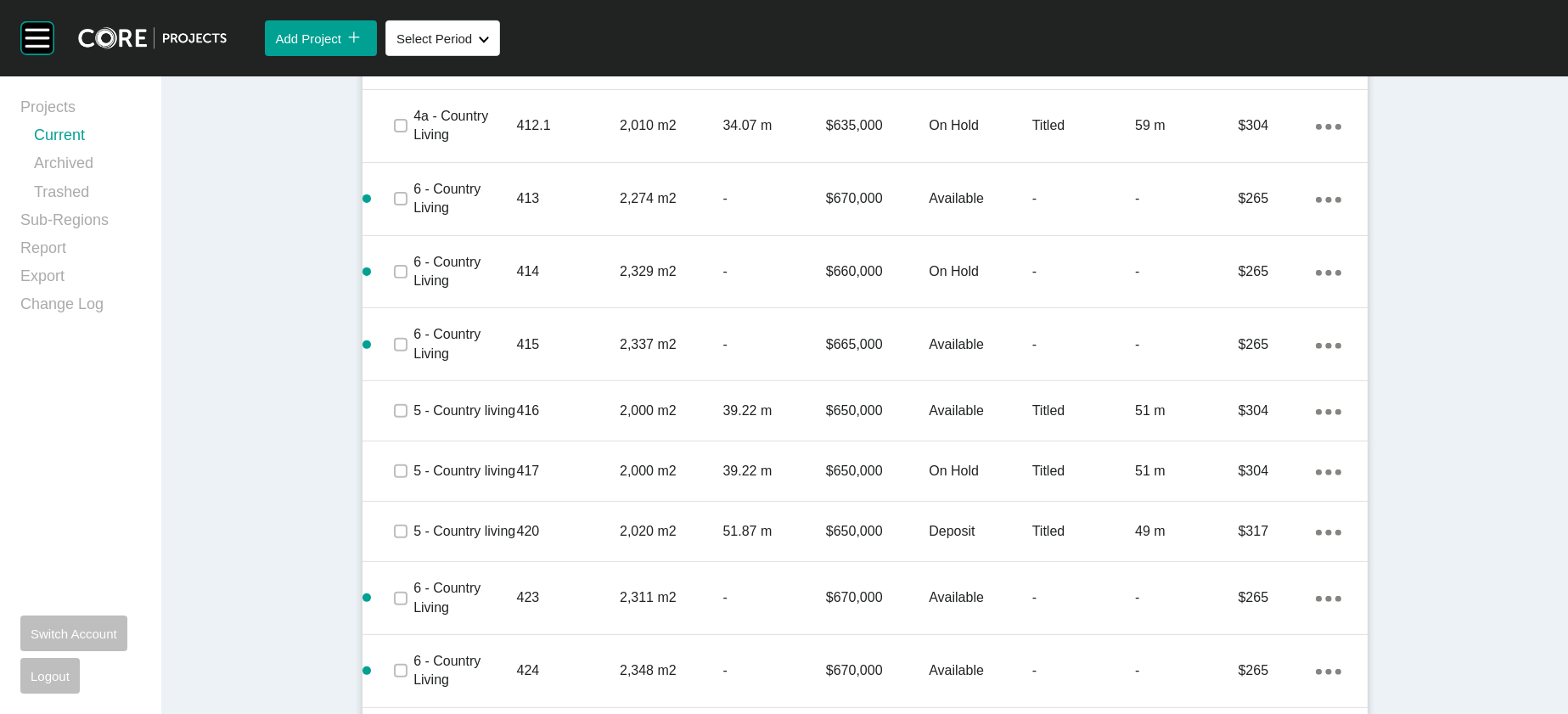
click at [51, 149] on link "Current" at bounding box center [87, 138] width 107 height 28
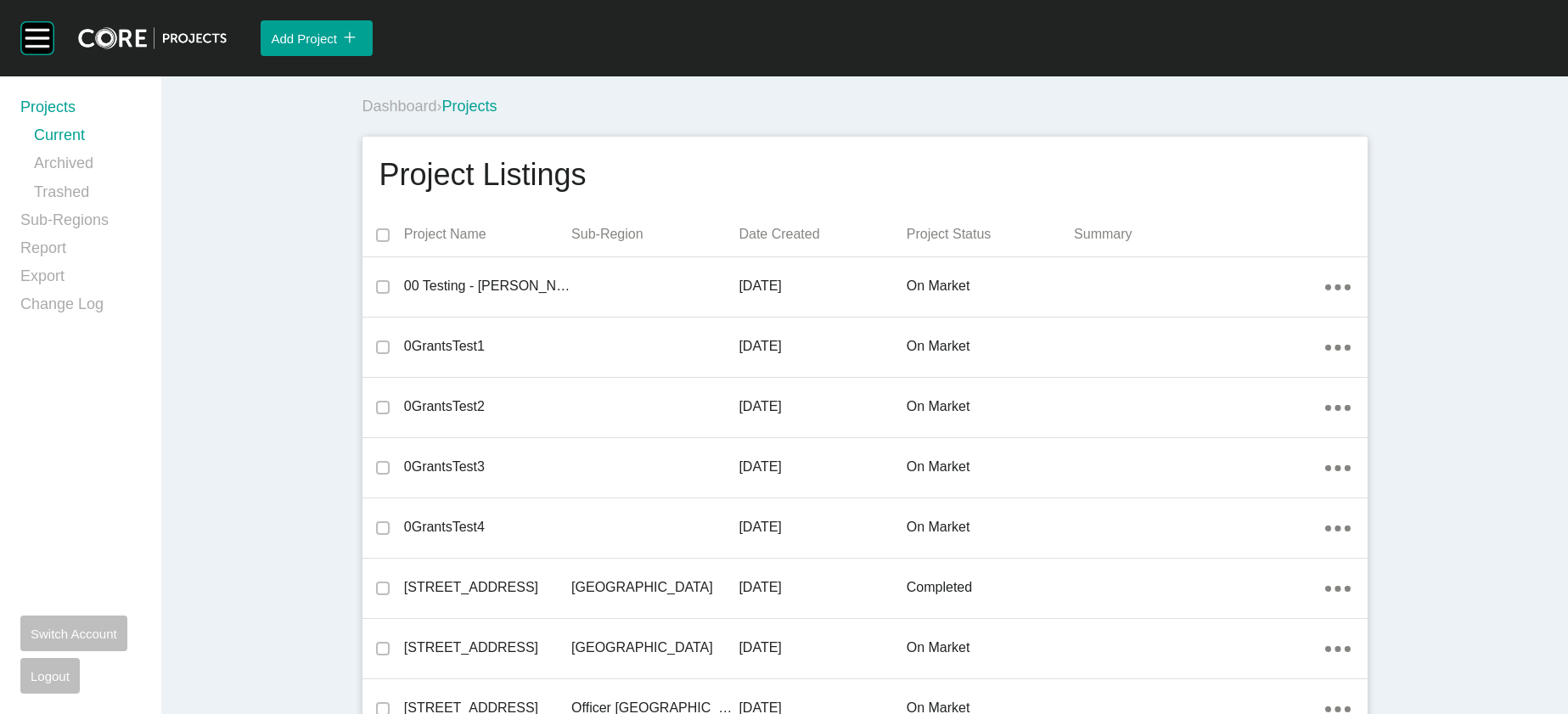
scroll to position [16080, 0]
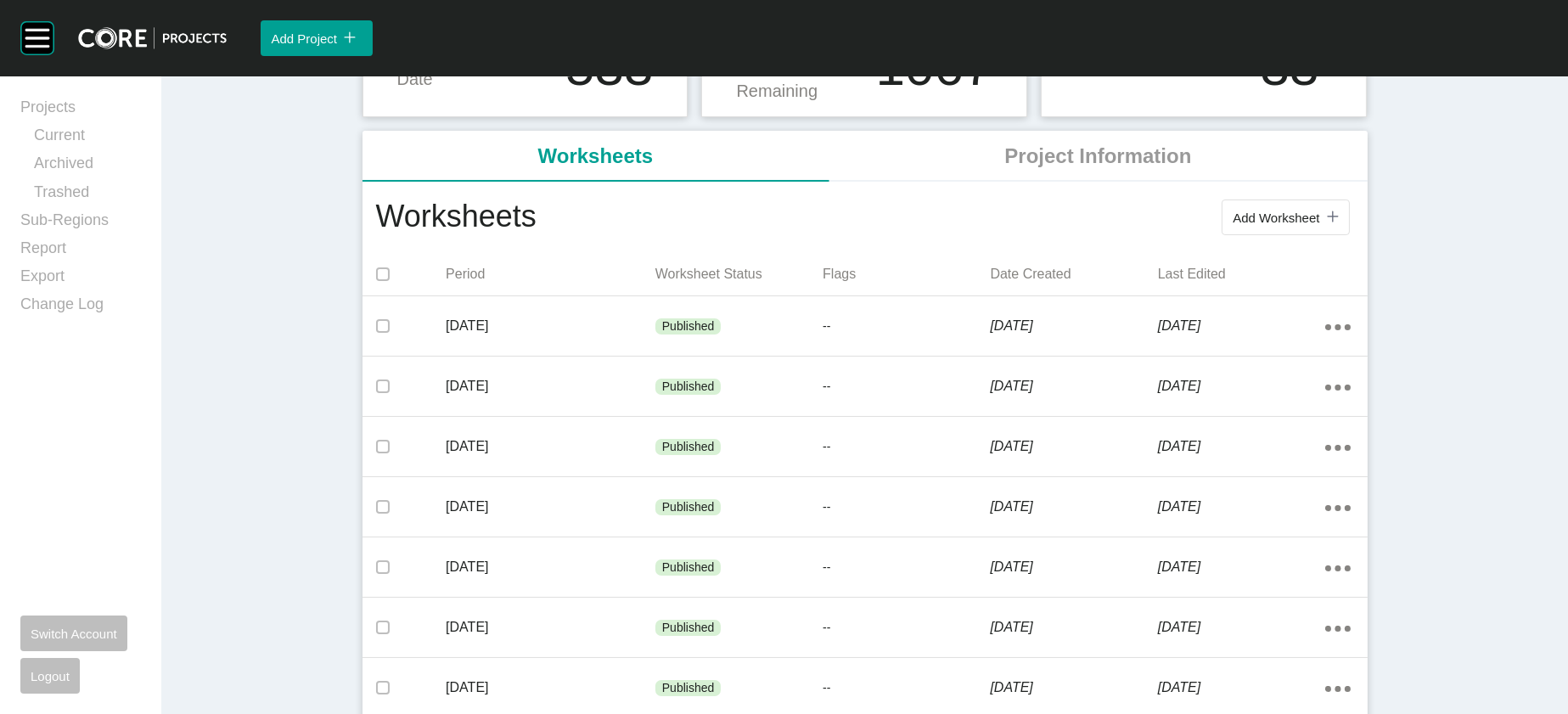
scroll to position [297, 0]
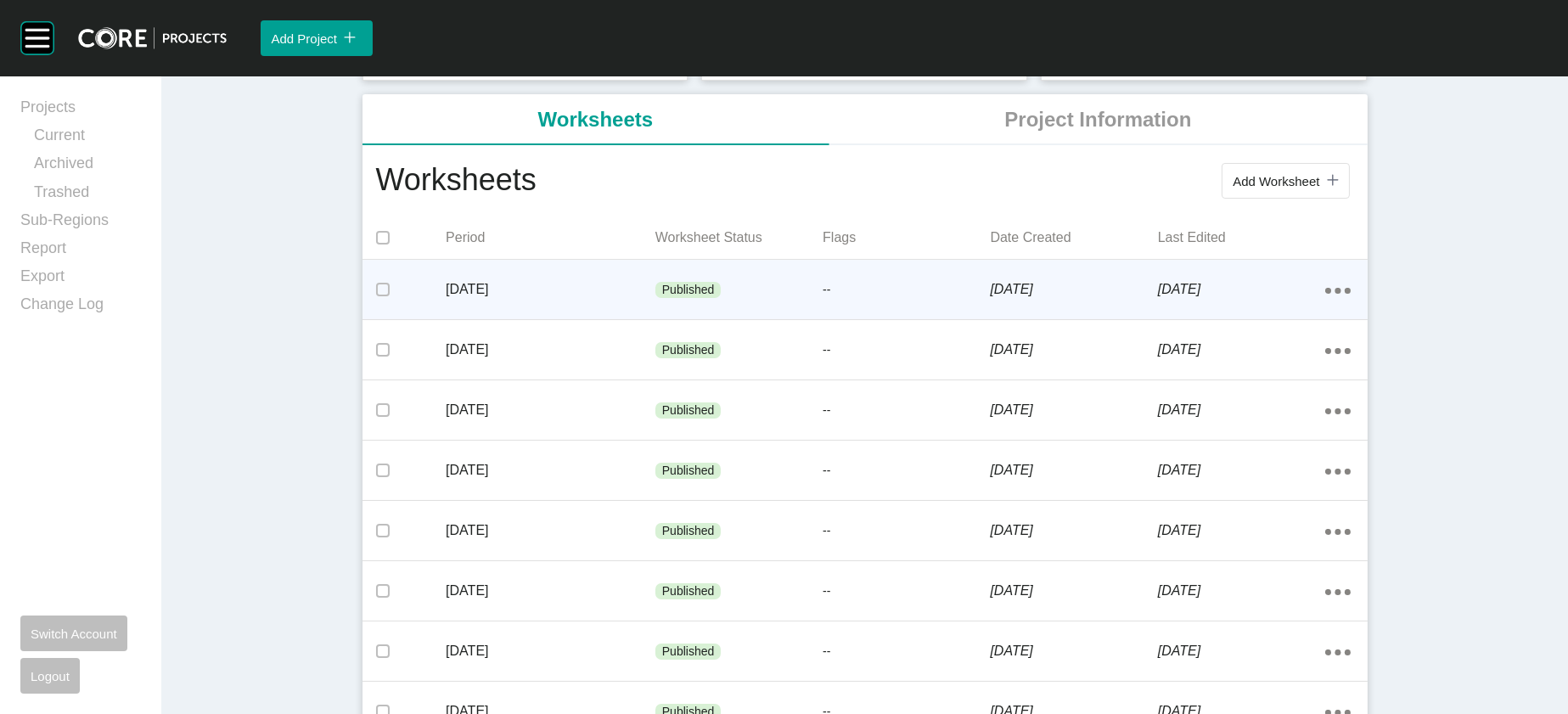
click at [743, 316] on div "Published" at bounding box center [739, 290] width 167 height 51
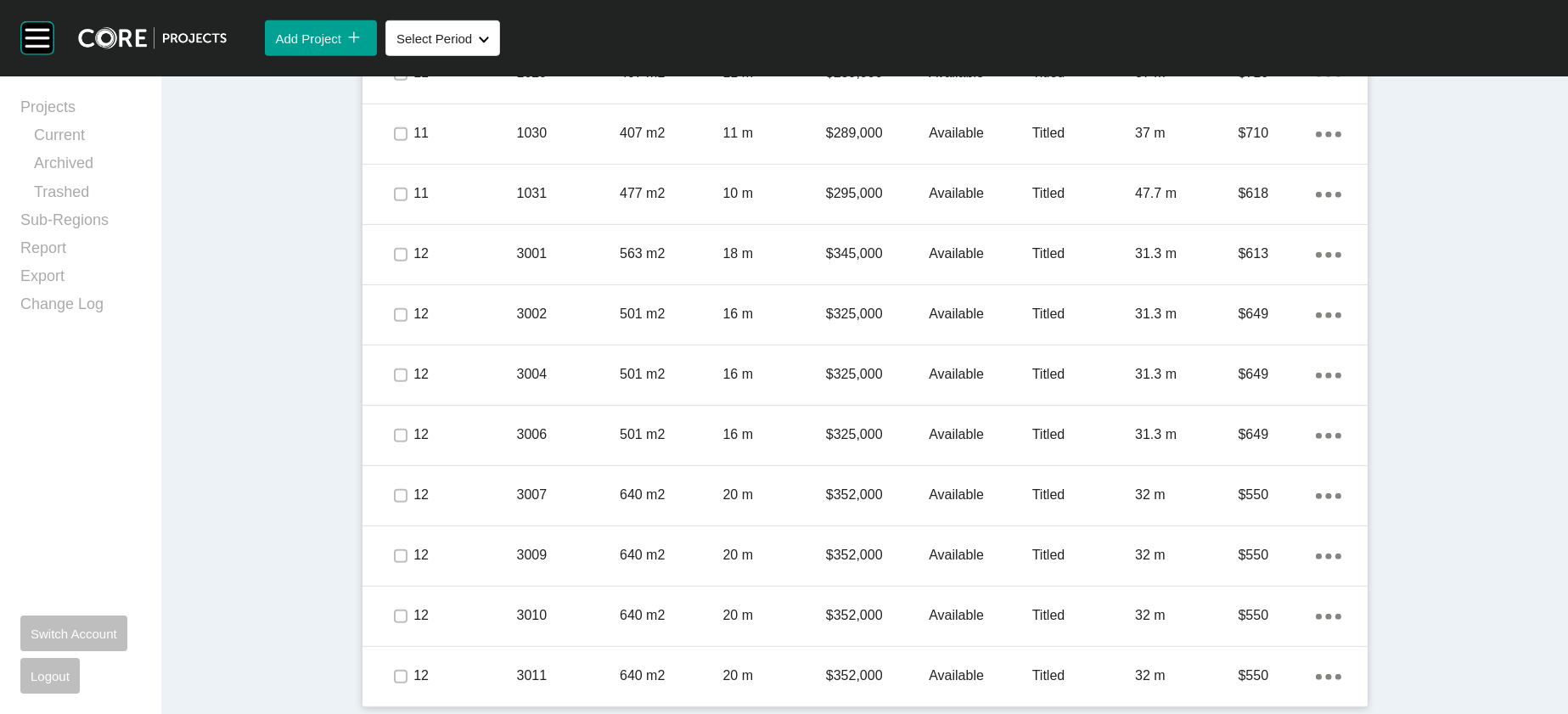
scroll to position [1778, 0]
click at [1551, 523] on div "Group 2 Created with Sketch. . Add Project icon/tick copy 11 Created with Sketc…" at bounding box center [784, 357] width 1568 height 714
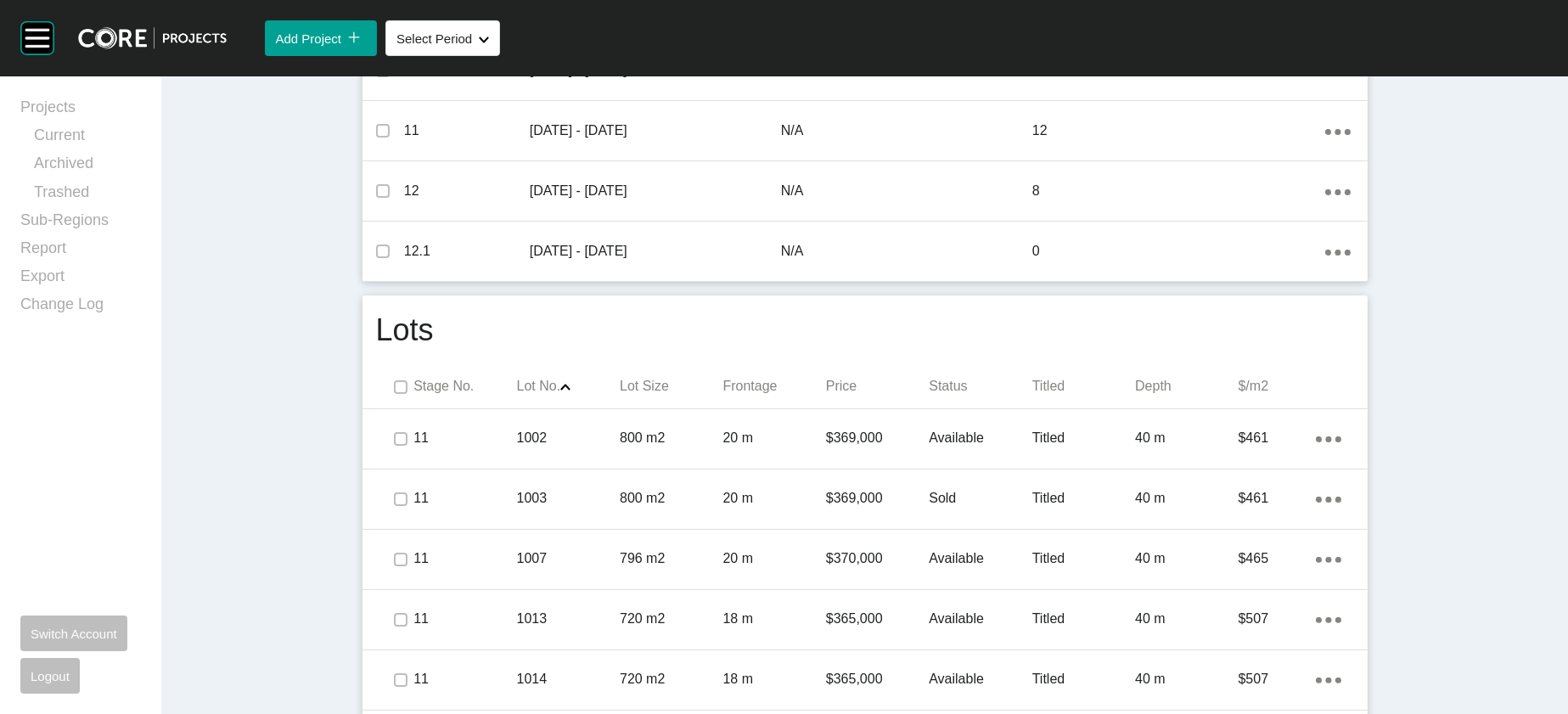
scroll to position [0, 0]
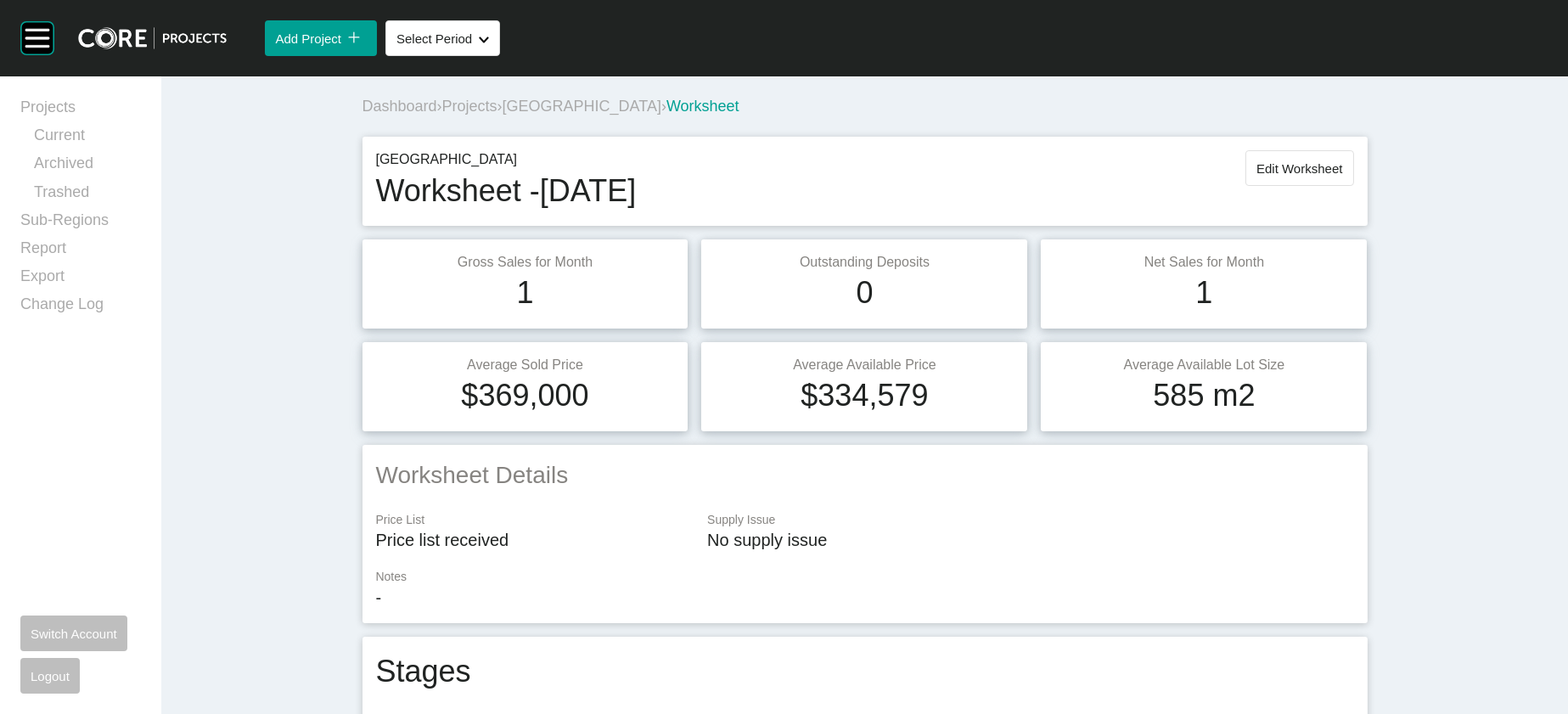
click at [443, 114] on span "Projects" at bounding box center [470, 105] width 55 height 17
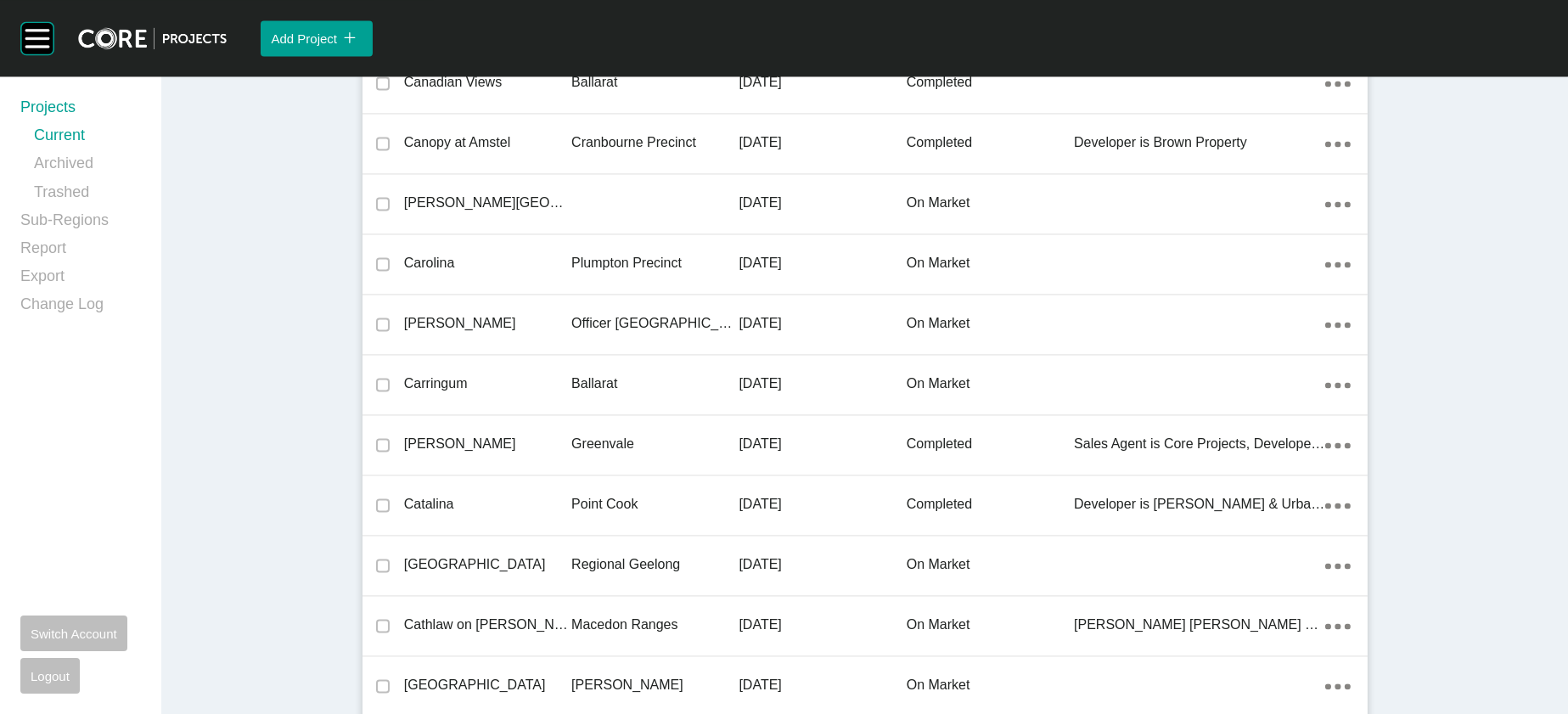
scroll to position [26148, 0]
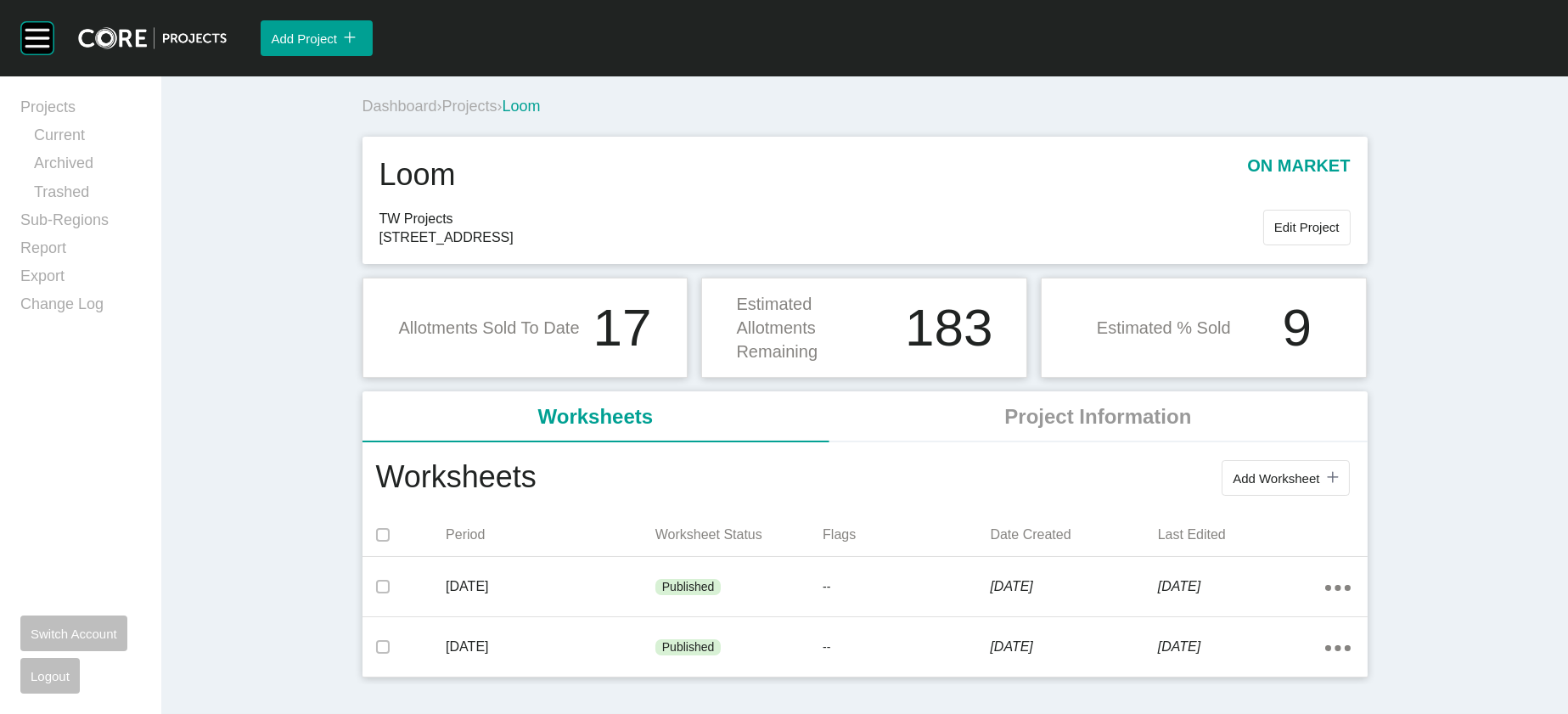
scroll to position [116, 0]
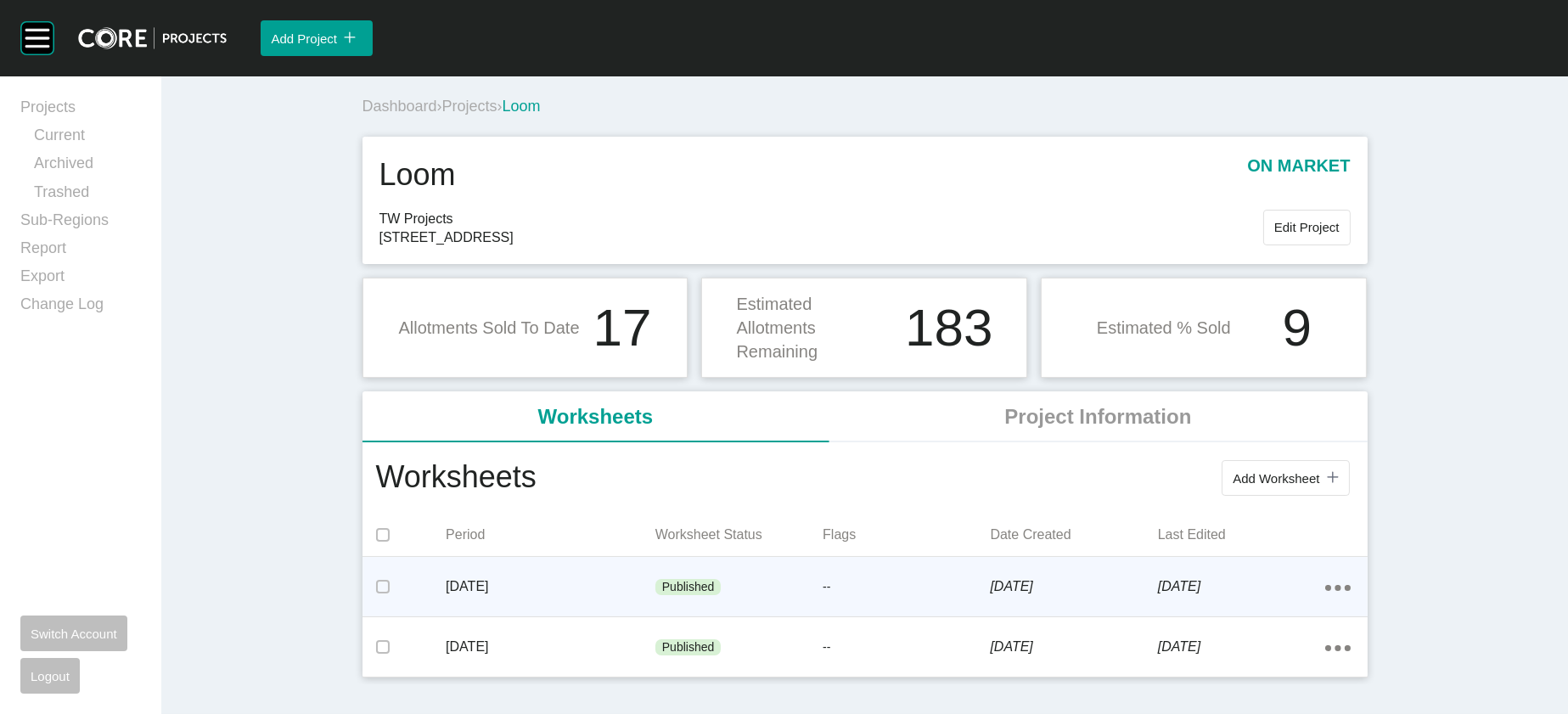
click at [656, 570] on div "Published" at bounding box center [739, 587] width 167 height 51
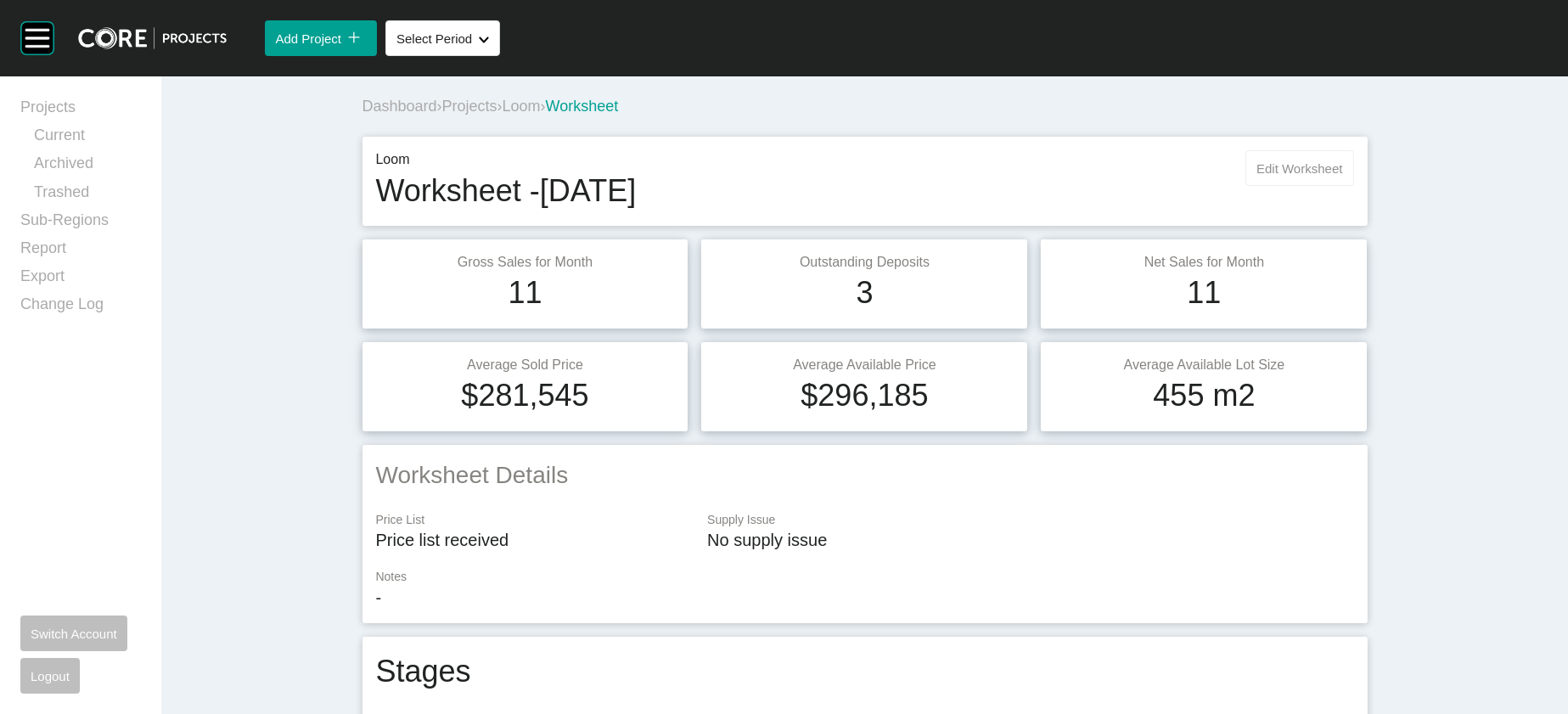
click at [1342, 176] on span "Edit Worksheet" at bounding box center [1299, 169] width 86 height 14
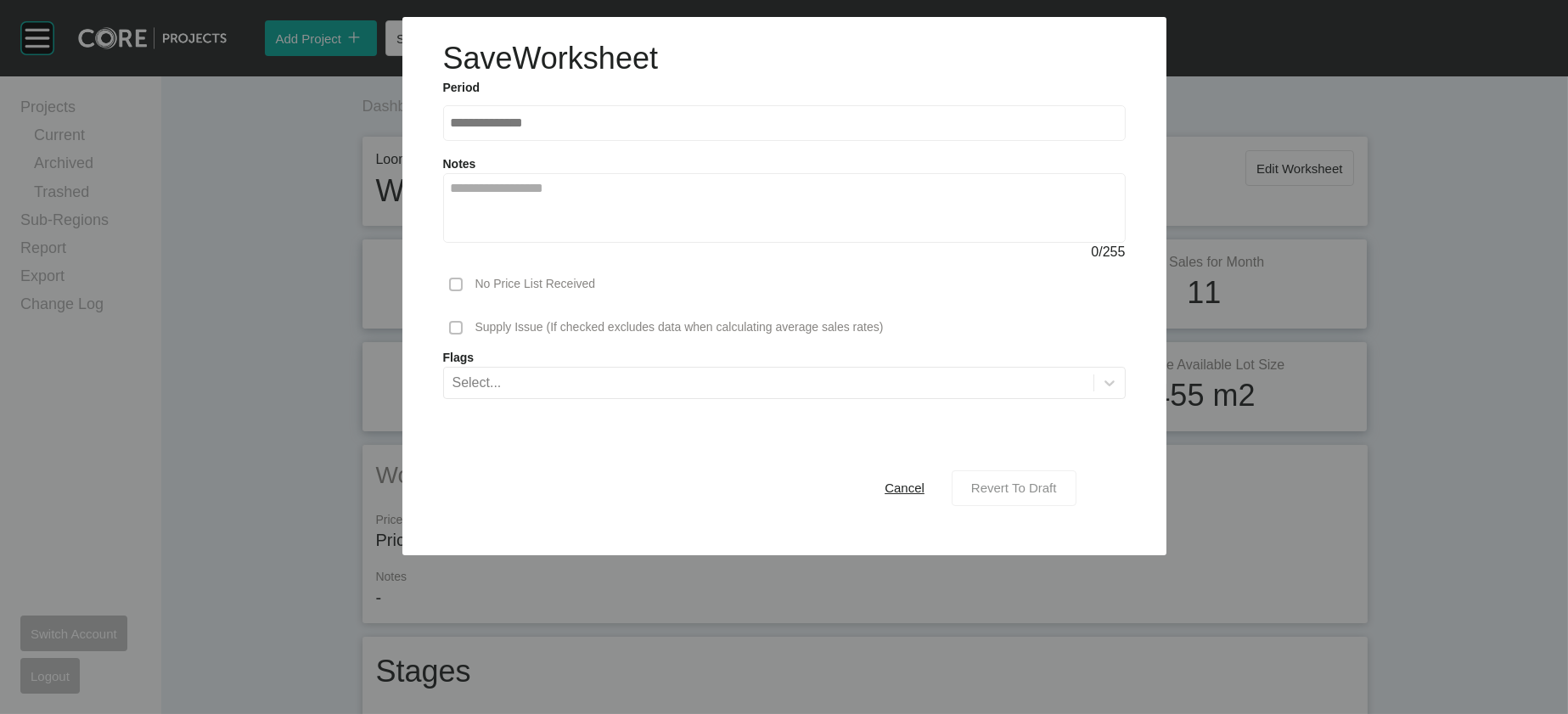
click at [1061, 499] on div "Revert To Draft" at bounding box center [1015, 488] width 95 height 23
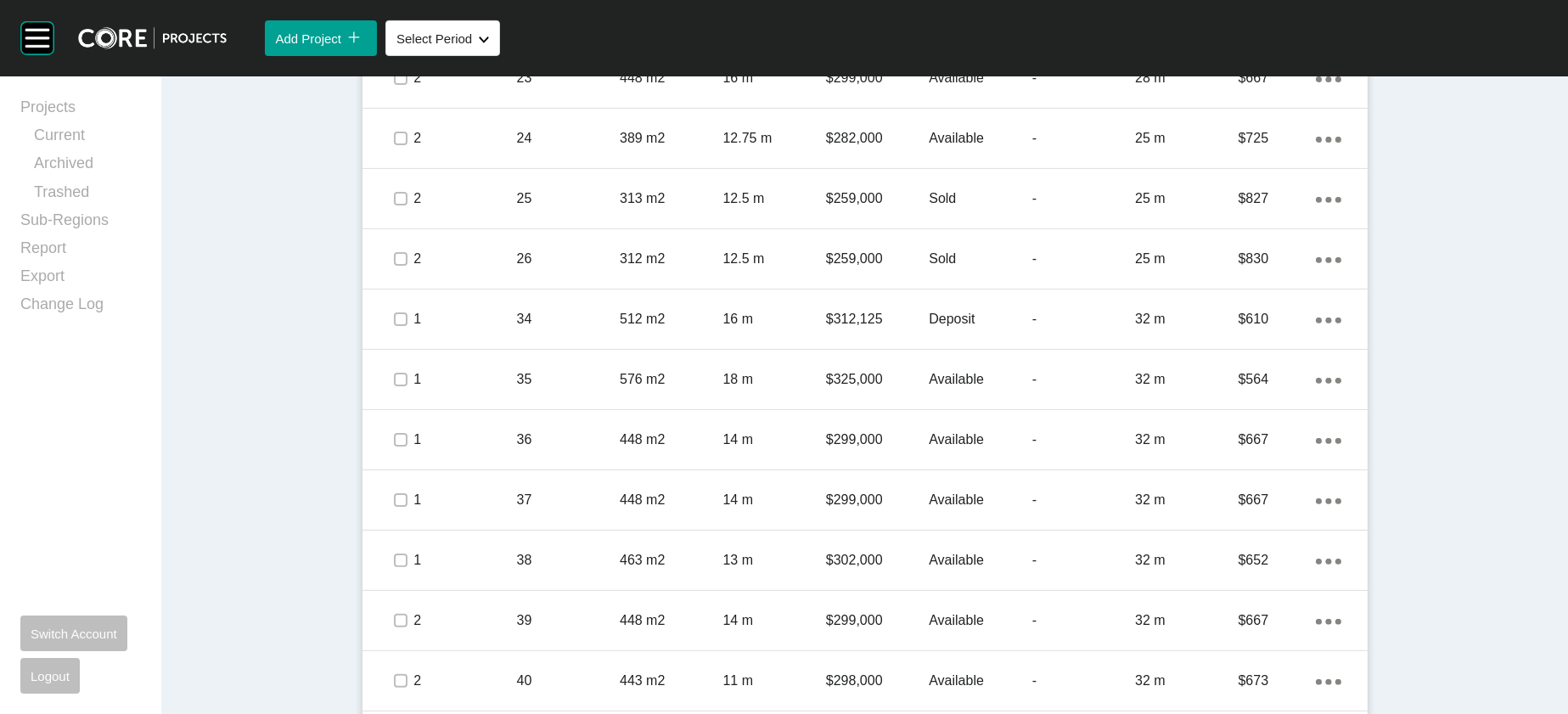
scroll to position [1238, 0]
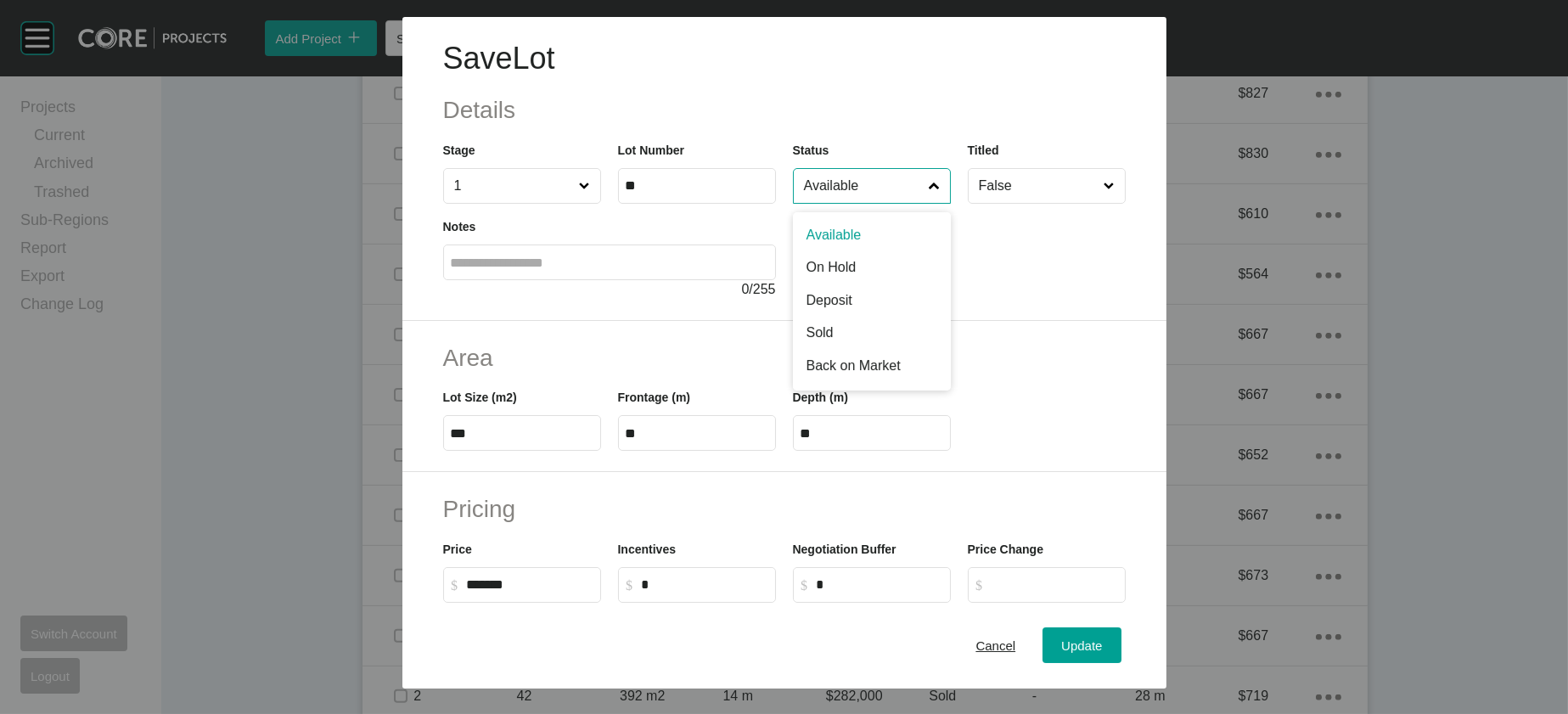
click at [926, 203] on input "Available" at bounding box center [863, 186] width 126 height 34
click at [1106, 628] on button "Update" at bounding box center [1082, 646] width 79 height 36
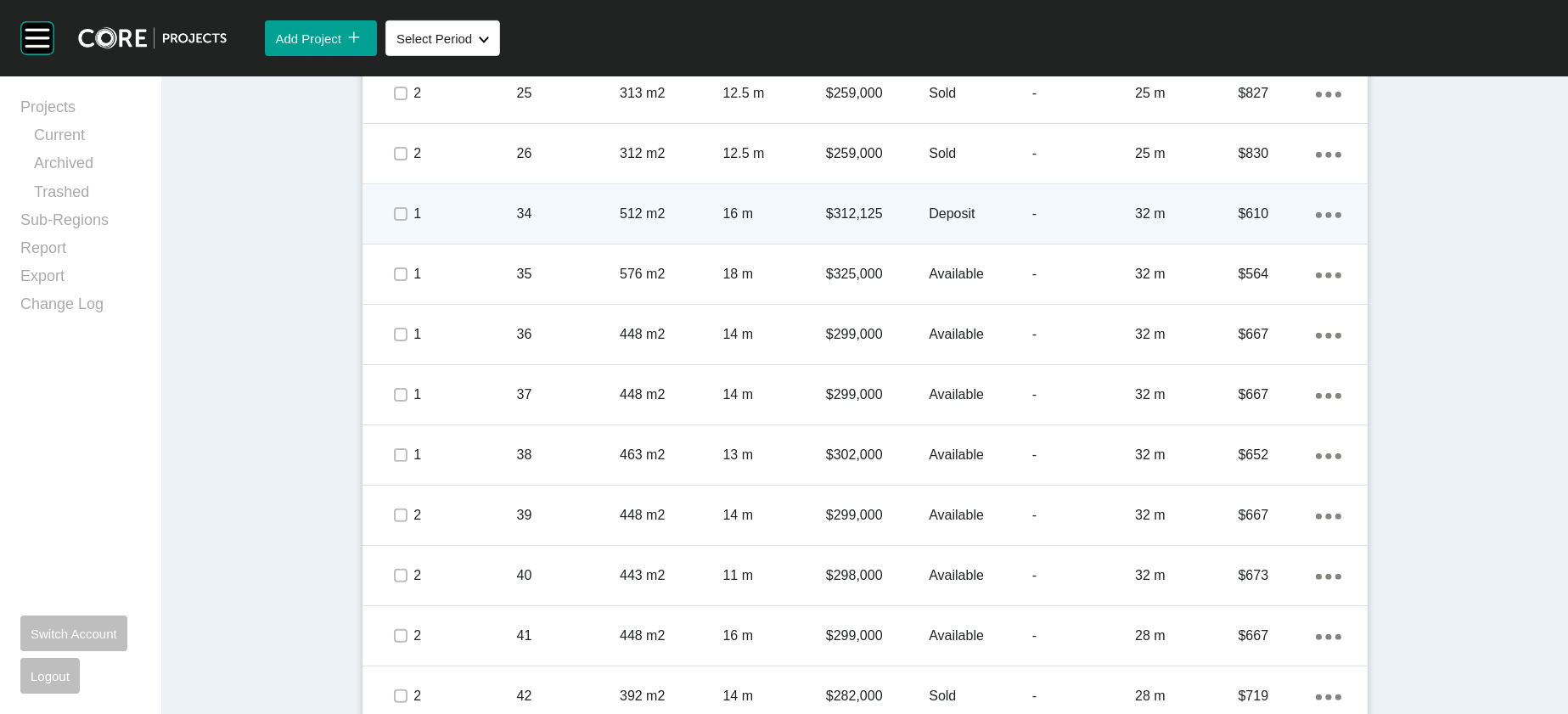
click at [1124, 240] on div "-" at bounding box center [1083, 213] width 103 height 53
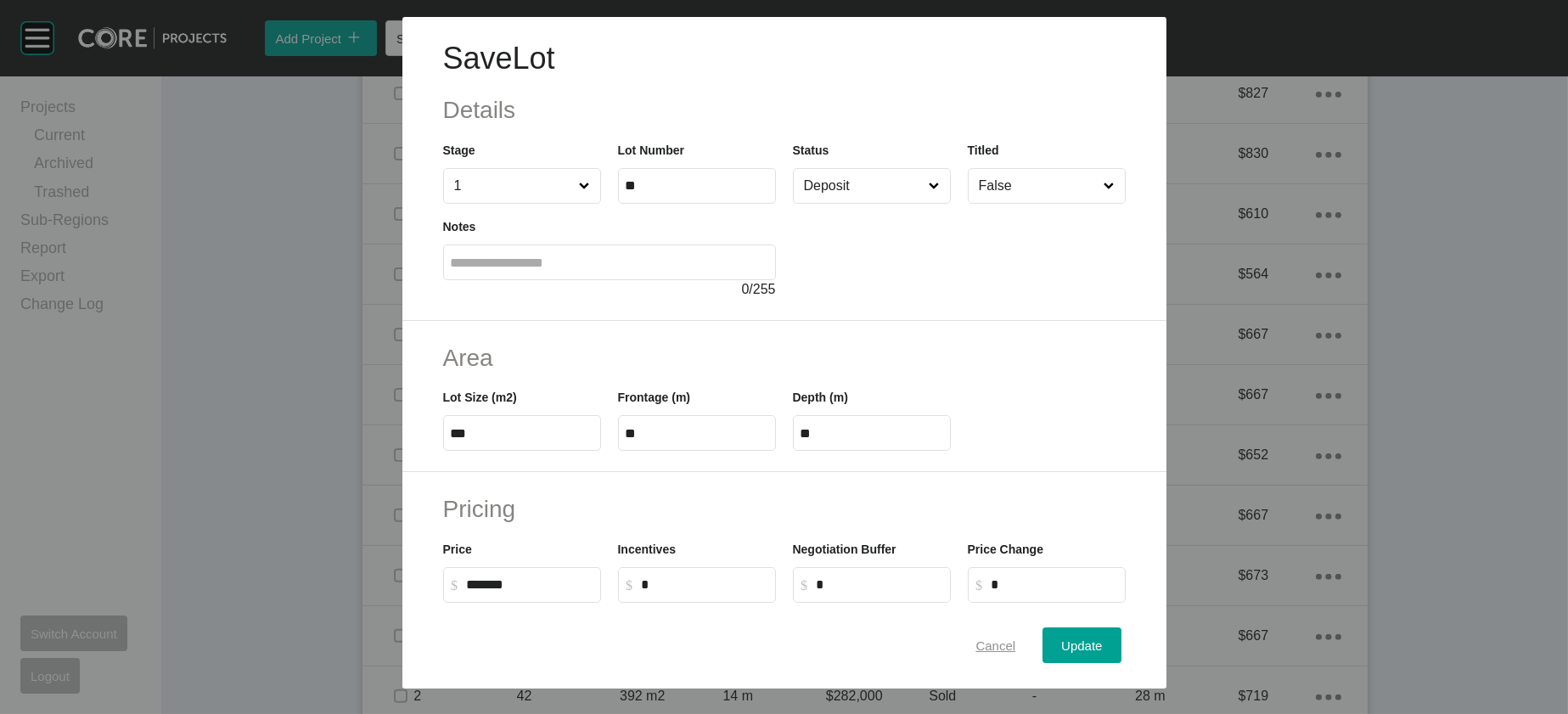
click at [1016, 641] on span "Cancel" at bounding box center [995, 646] width 40 height 14
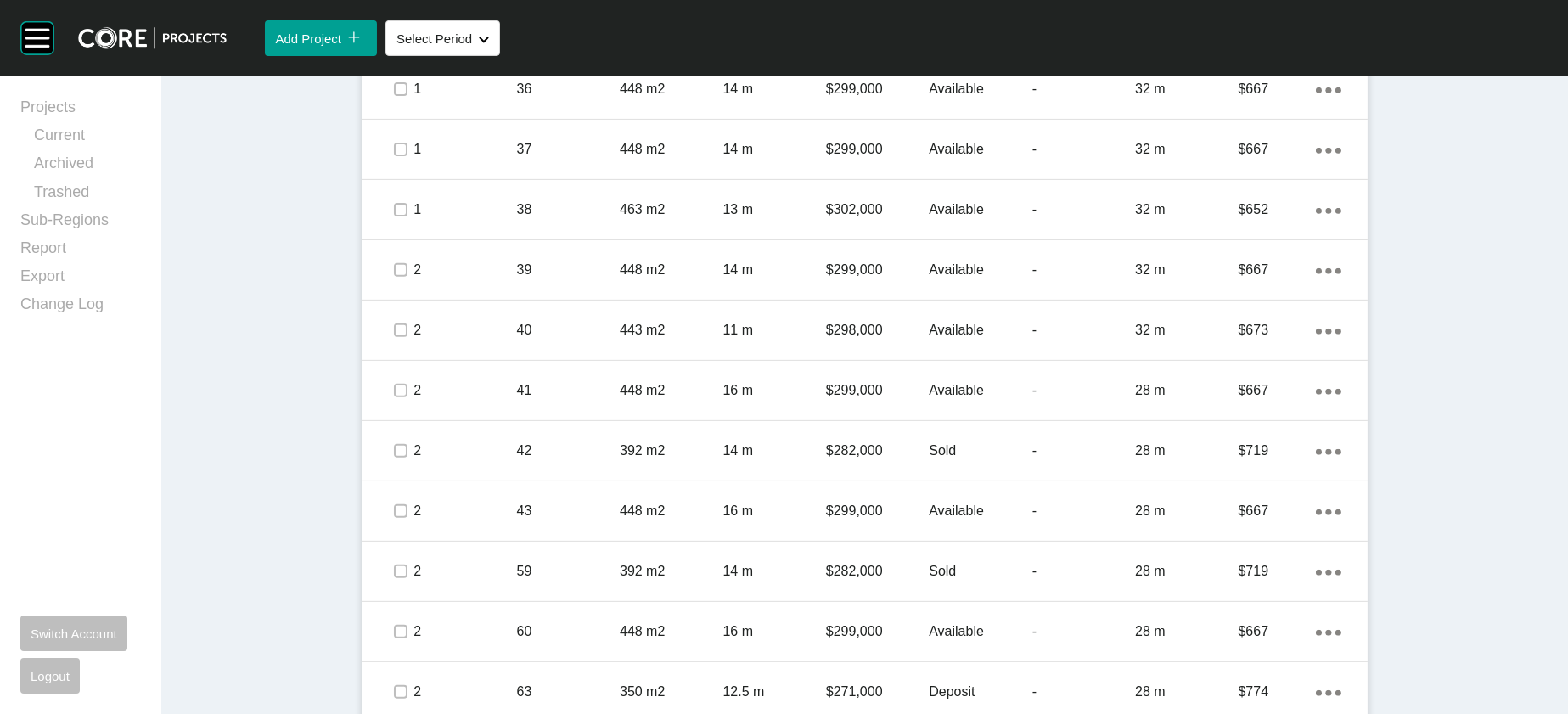
scroll to position [1488, 0]
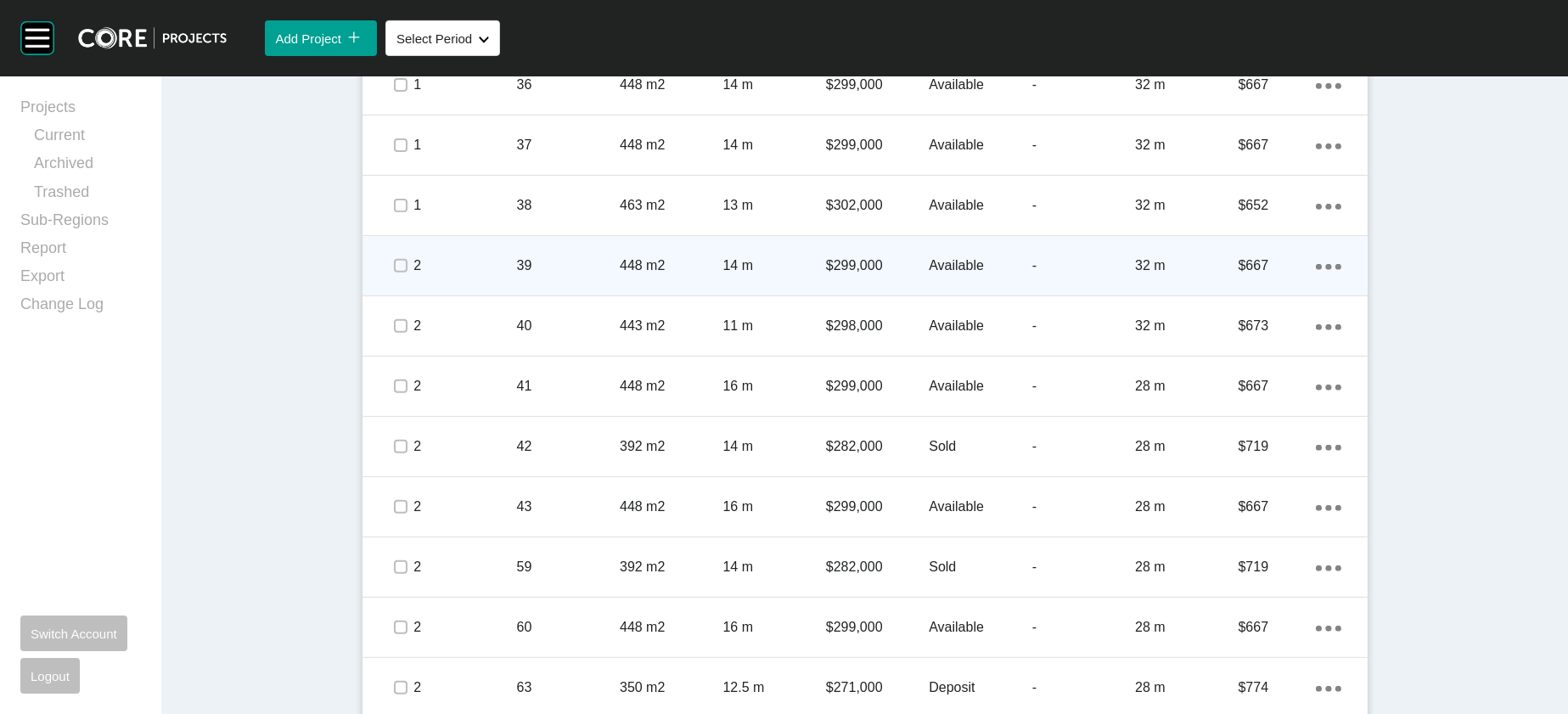
click at [972, 275] on p "Available" at bounding box center [980, 265] width 103 height 19
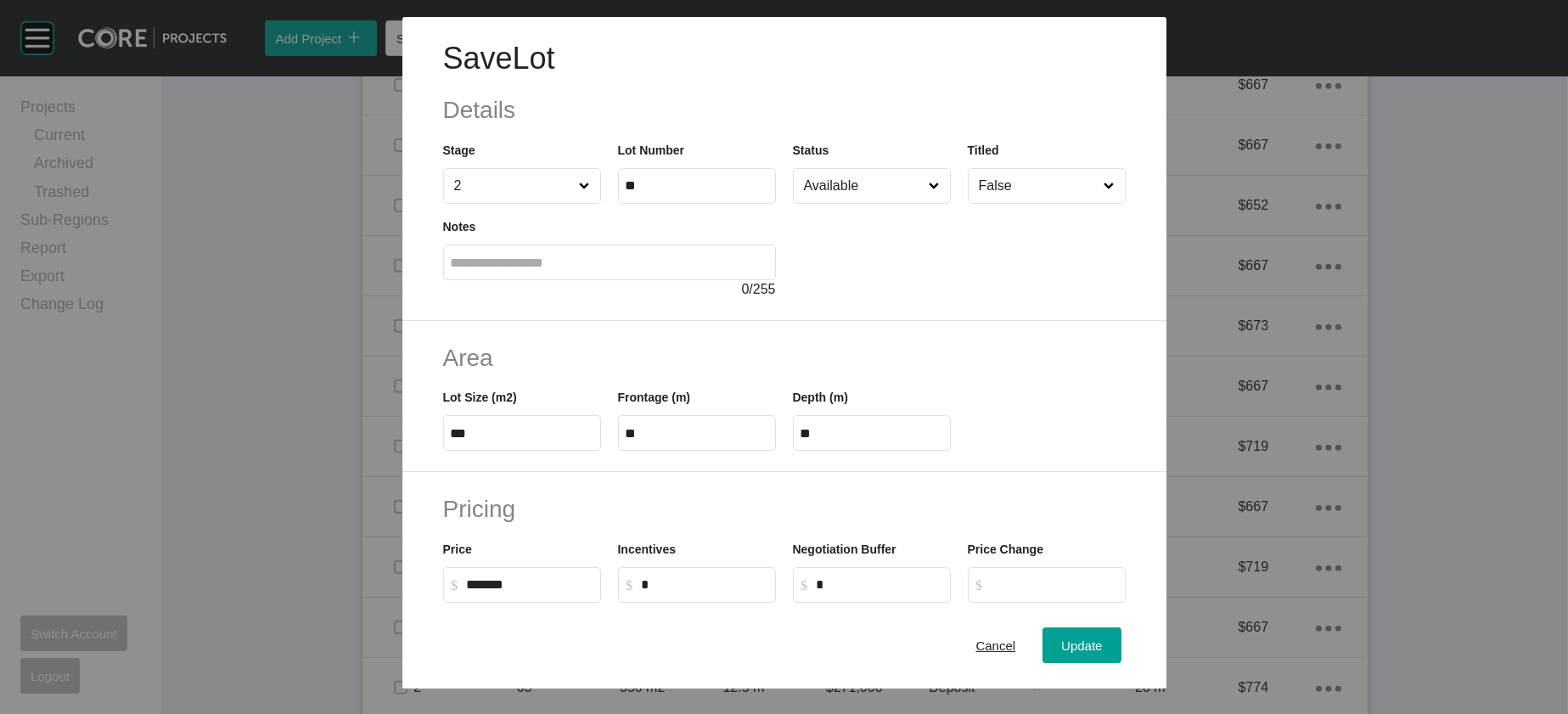
click at [926, 203] on input "Available" at bounding box center [863, 186] width 126 height 34
click at [1100, 630] on button "Update" at bounding box center [1082, 646] width 79 height 36
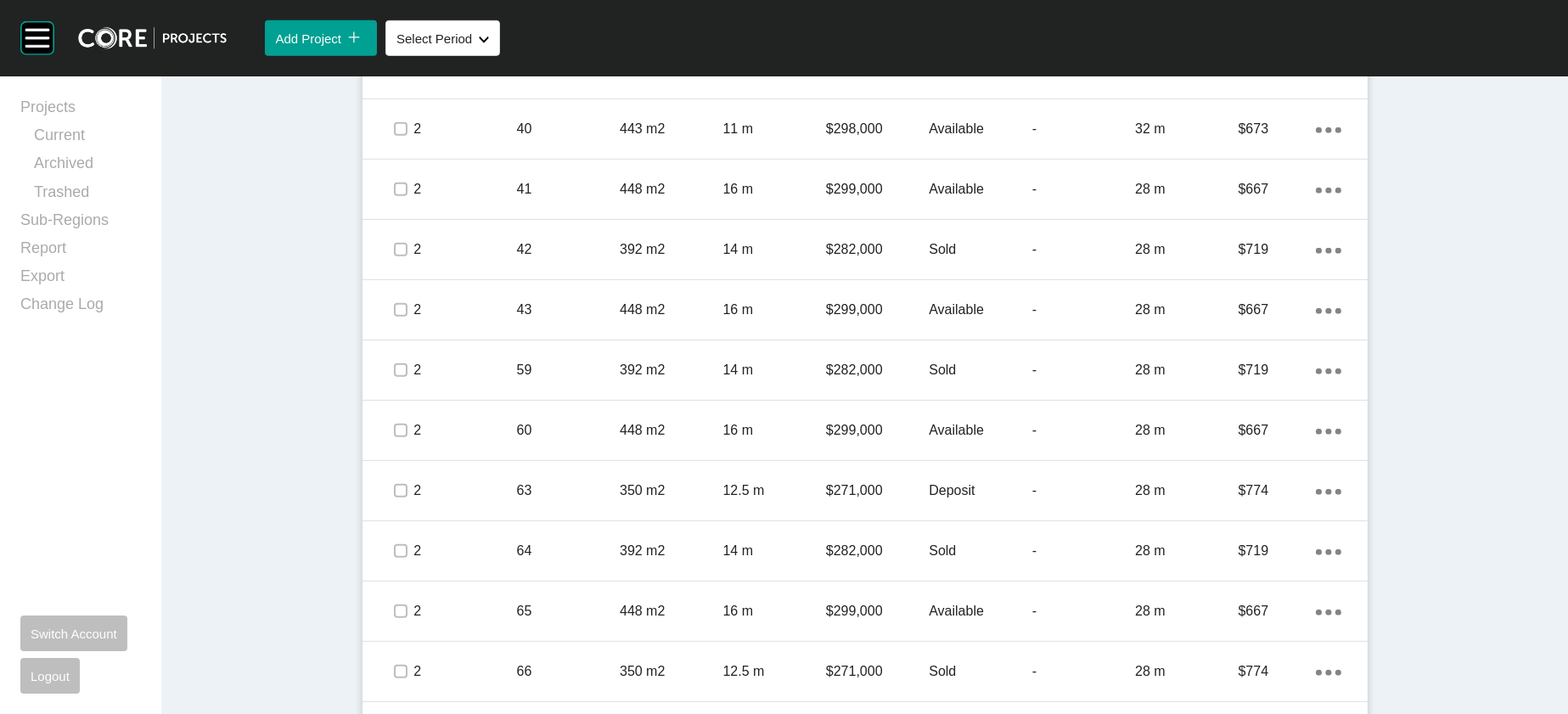
scroll to position [1714, 0]
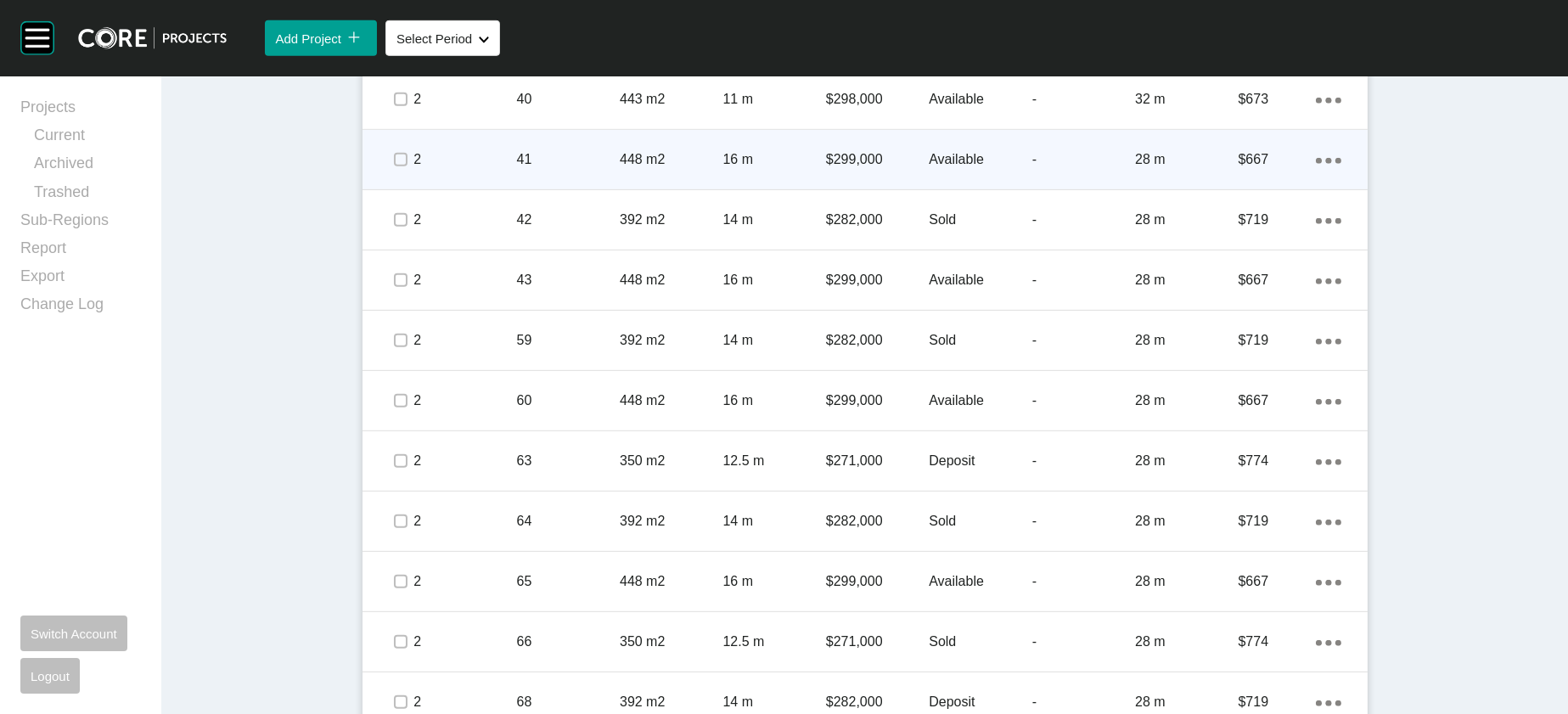
click at [1135, 186] on div "-" at bounding box center [1083, 159] width 103 height 53
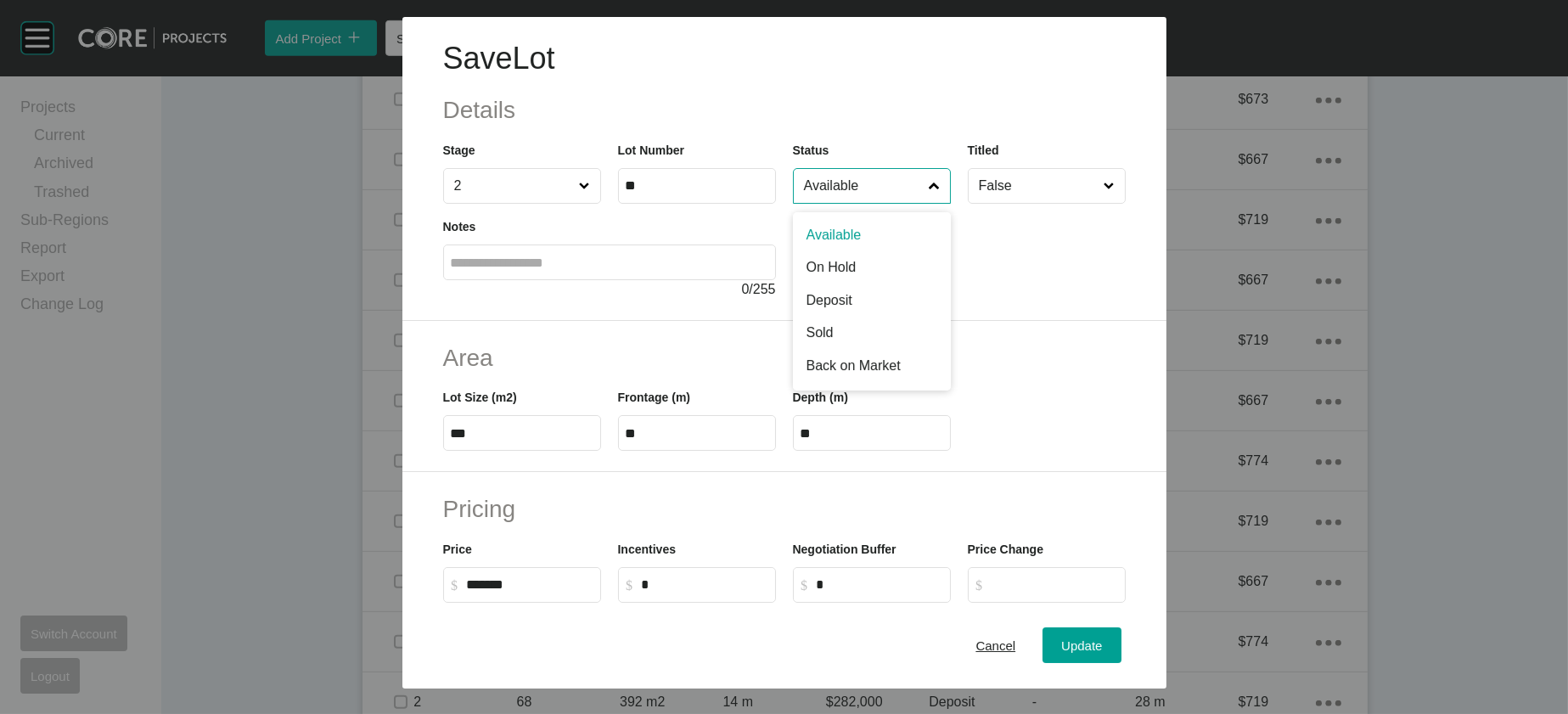
click at [906, 203] on input "Available" at bounding box center [863, 186] width 126 height 34
click at [1102, 639] on span "Update" at bounding box center [1082, 646] width 41 height 14
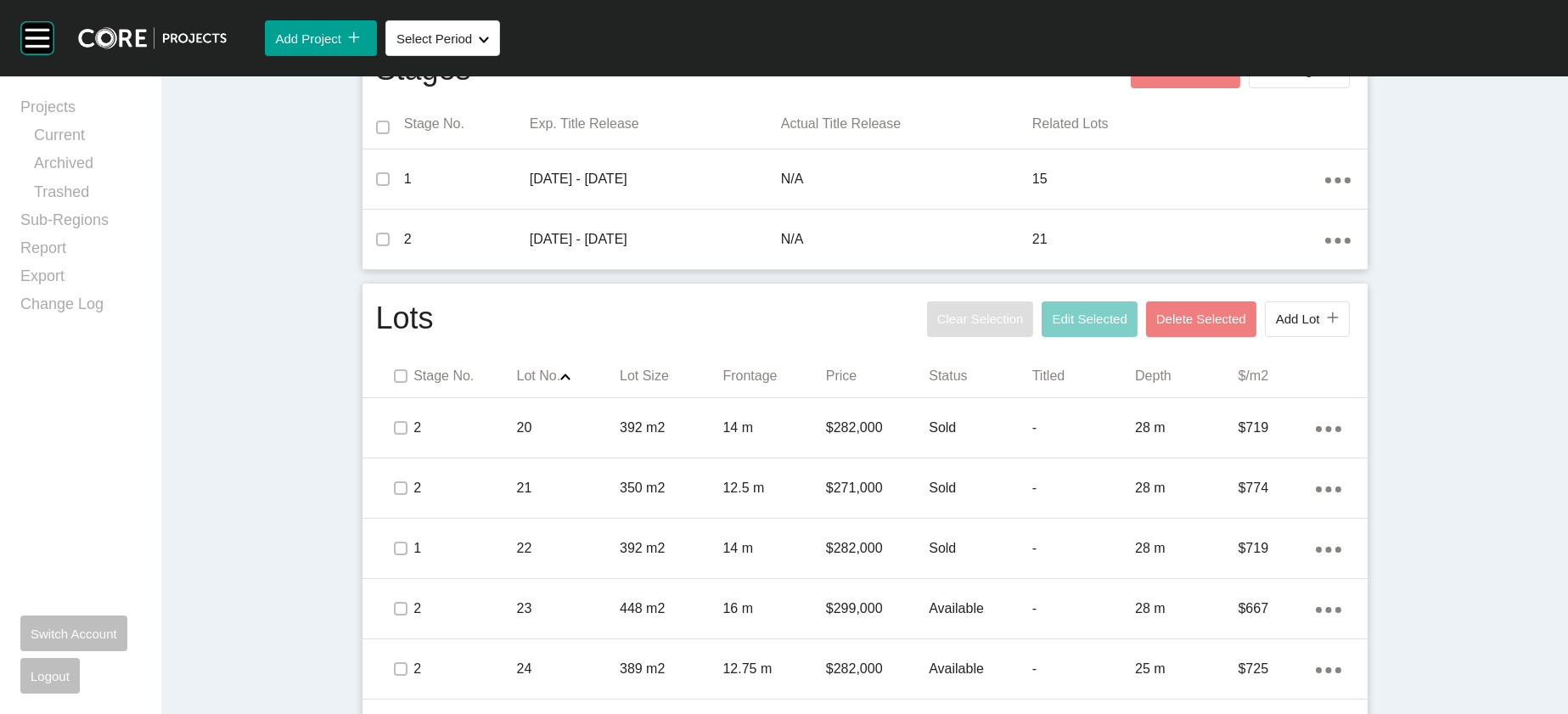
scroll to position [0, 0]
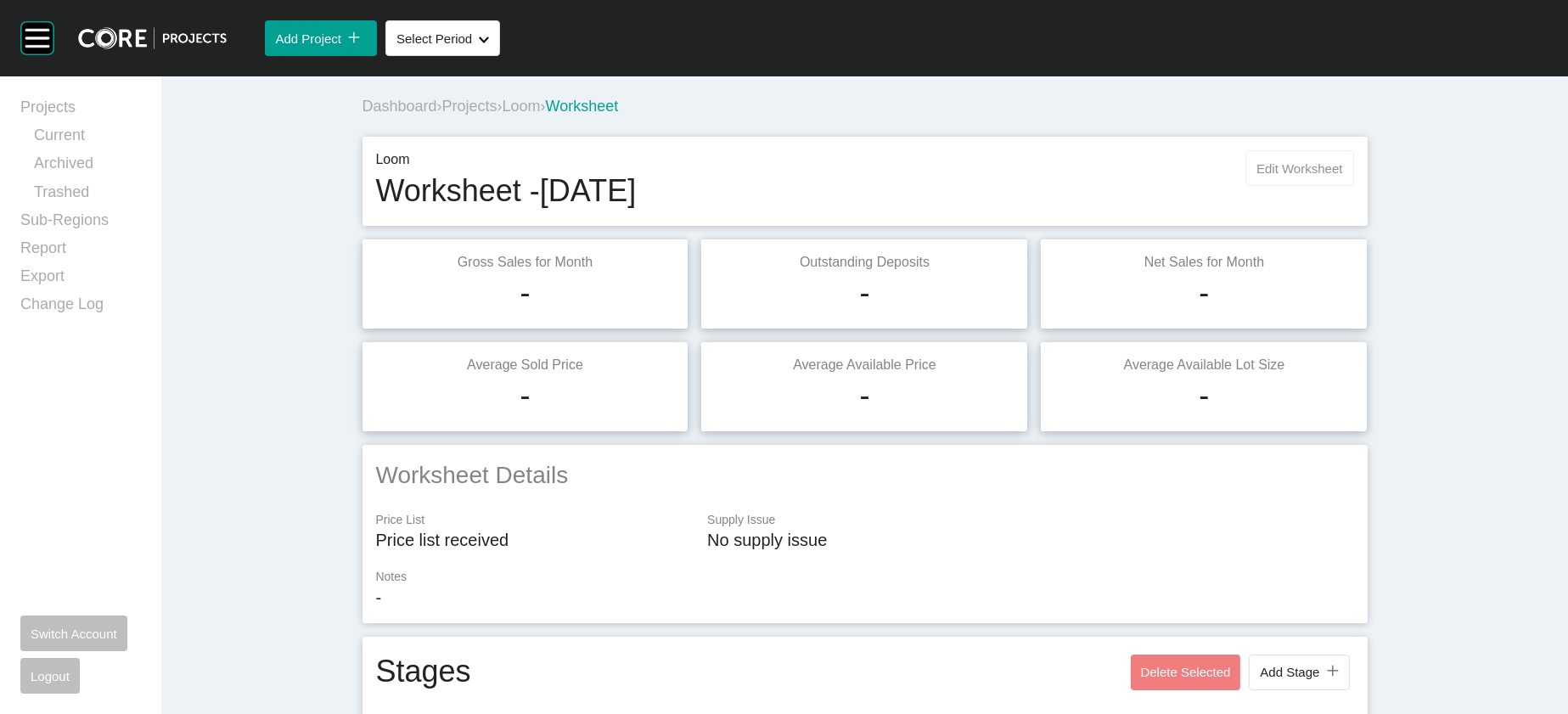
click at [1342, 176] on span "Edit Worksheet" at bounding box center [1299, 169] width 86 height 14
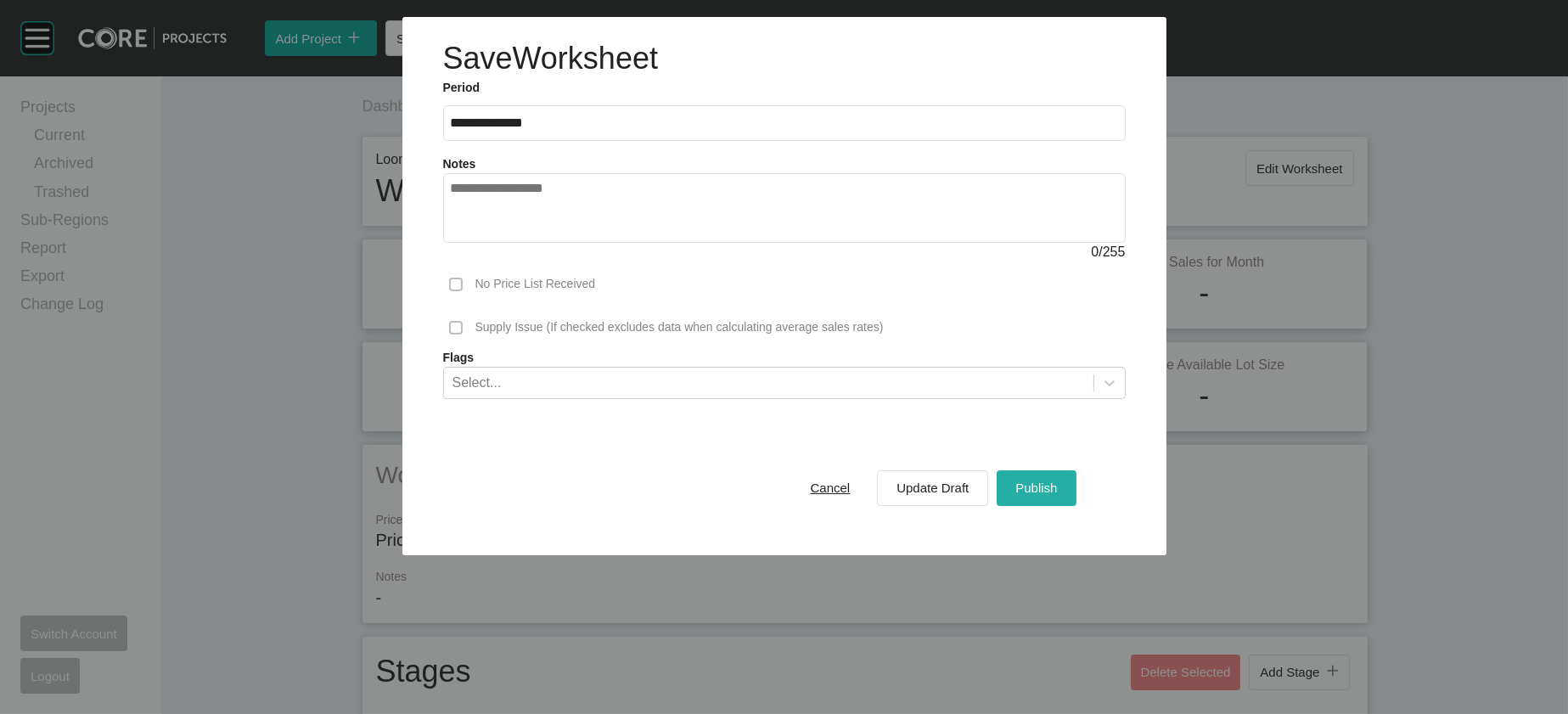
click at [1058, 495] on span "Publish" at bounding box center [1036, 488] width 42 height 14
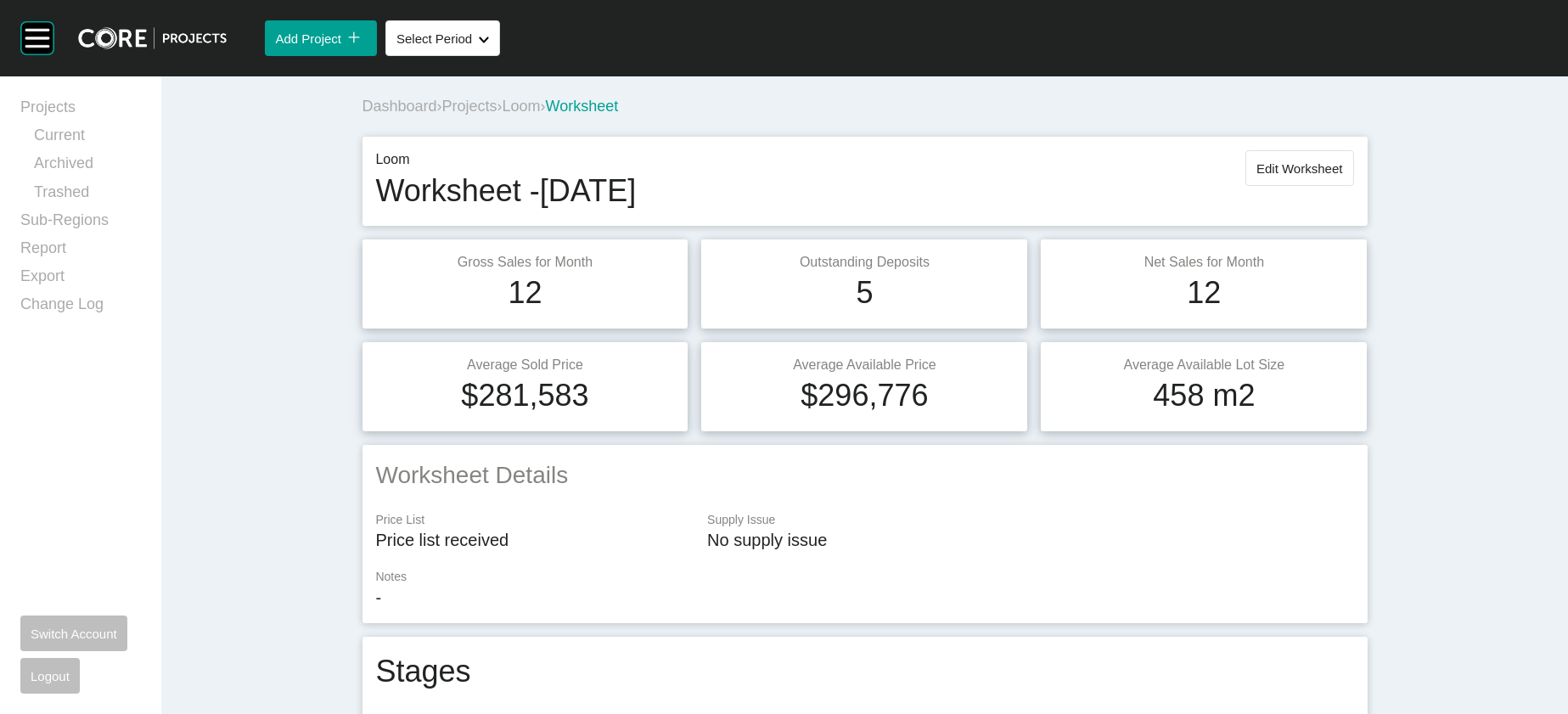
click at [443, 114] on span "Projects" at bounding box center [470, 105] width 55 height 17
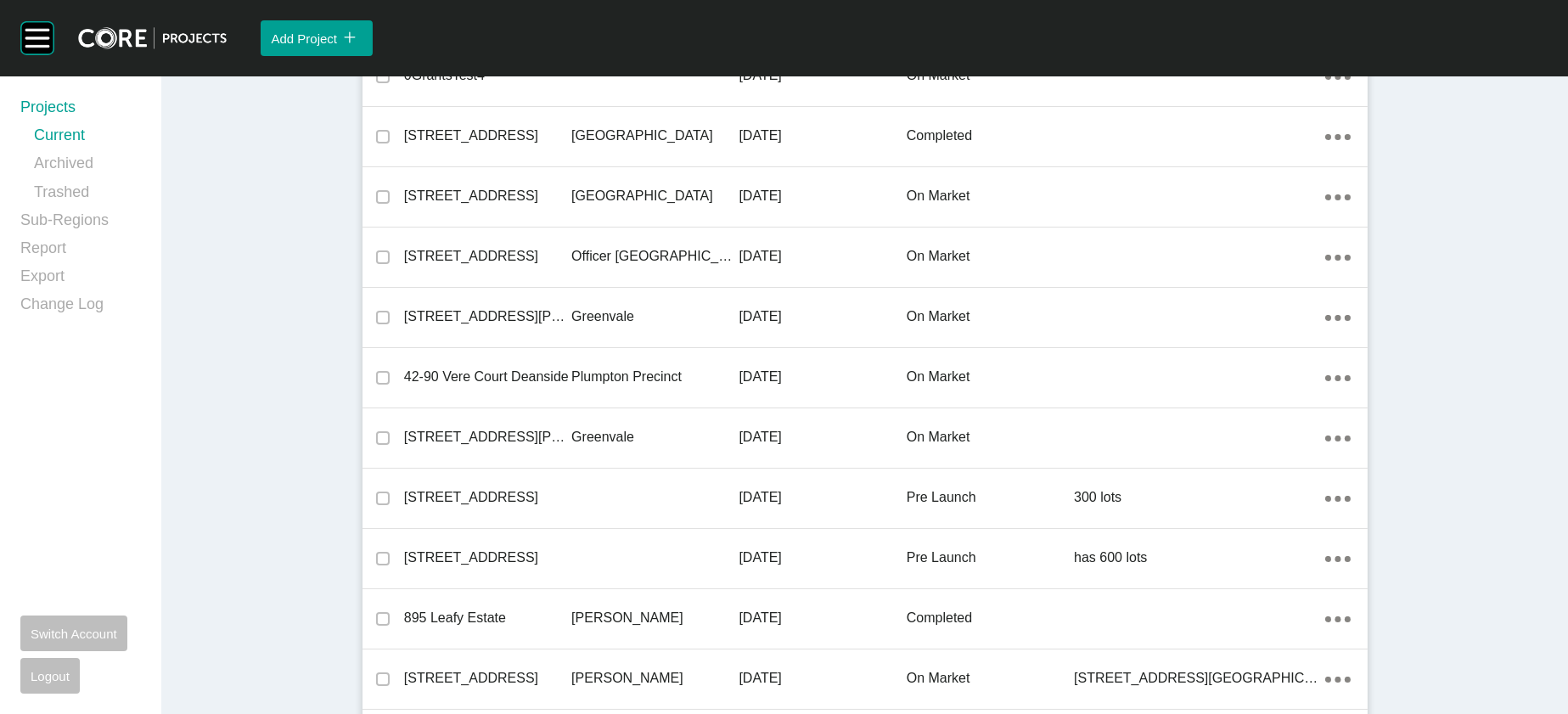
scroll to position [3232, 0]
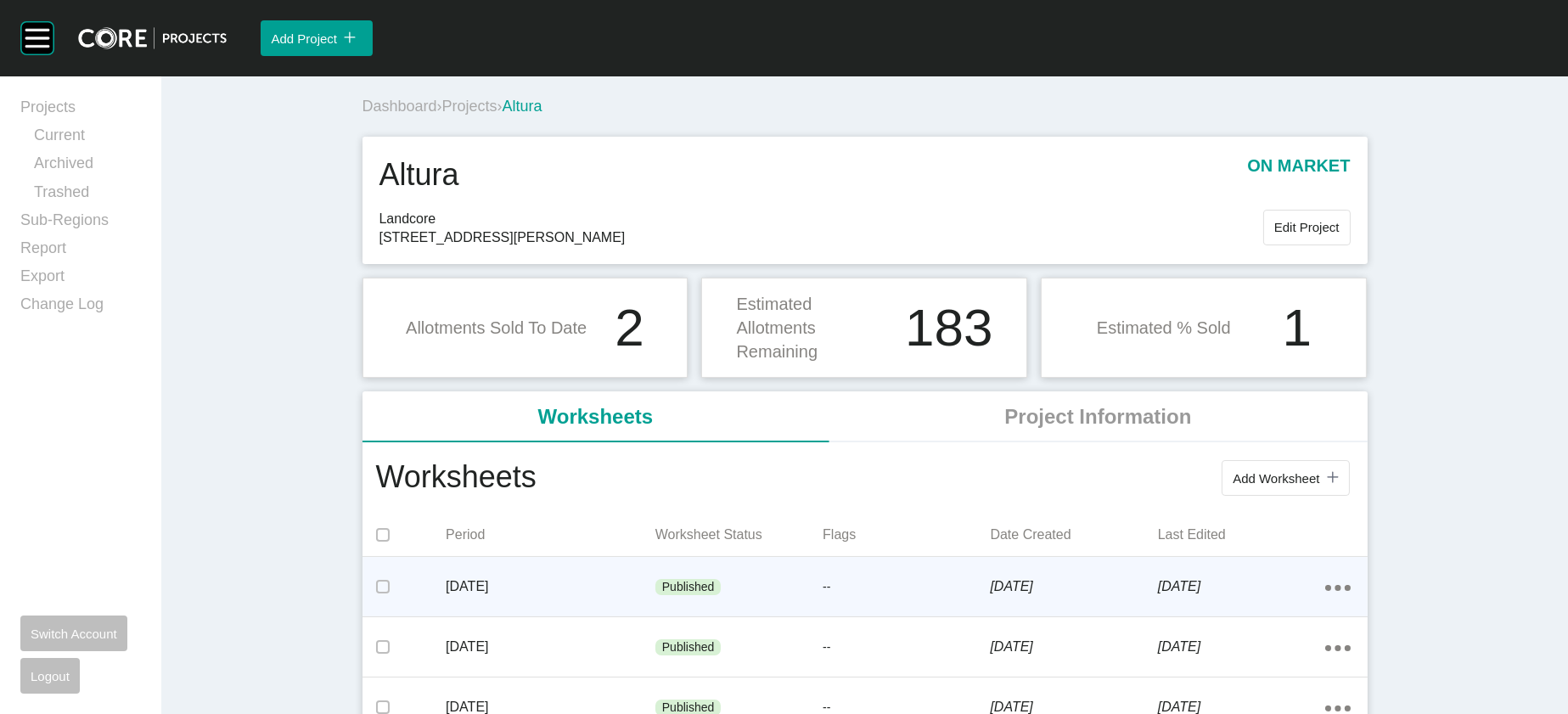
click at [656, 613] on div "Published" at bounding box center [739, 587] width 167 height 51
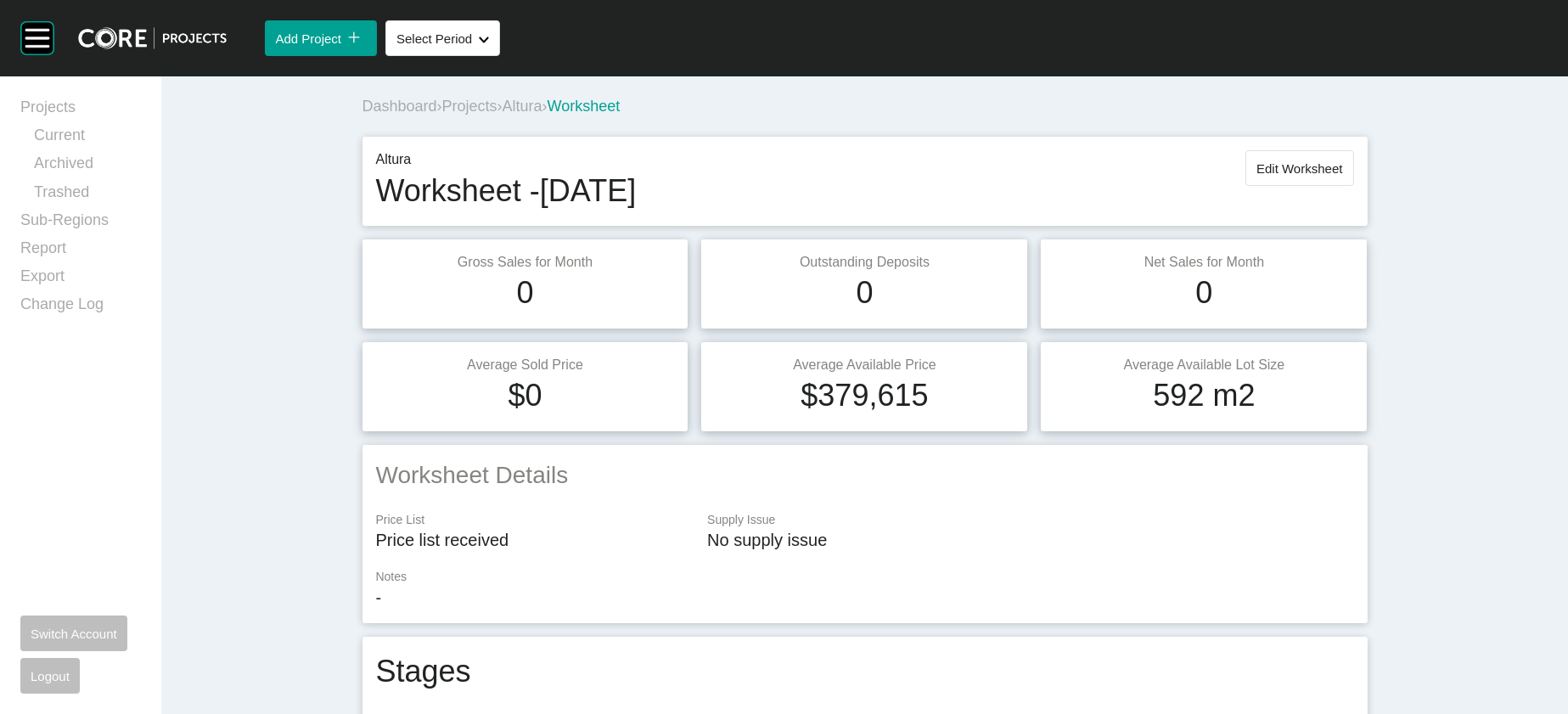
click at [443, 114] on span "Projects" at bounding box center [470, 105] width 55 height 17
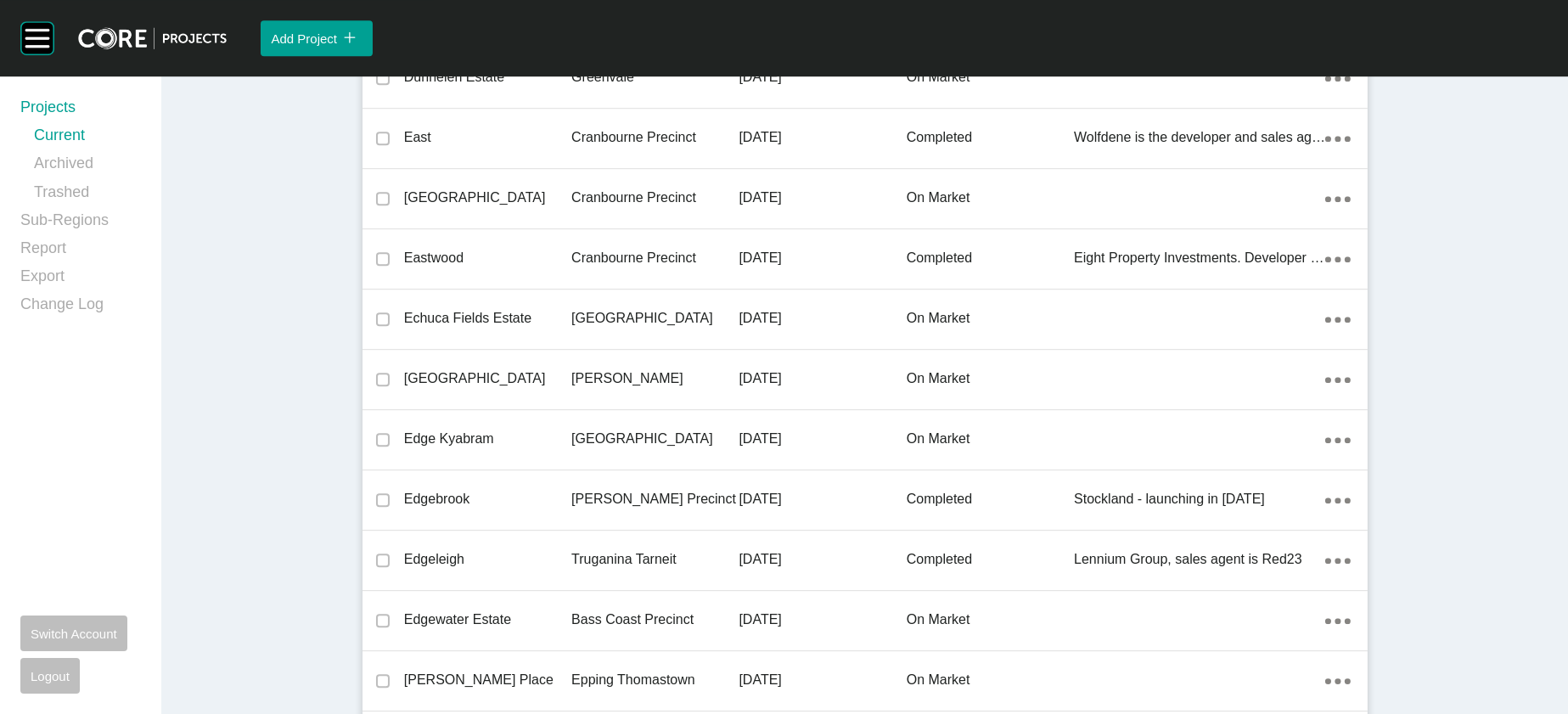
scroll to position [20739, 0]
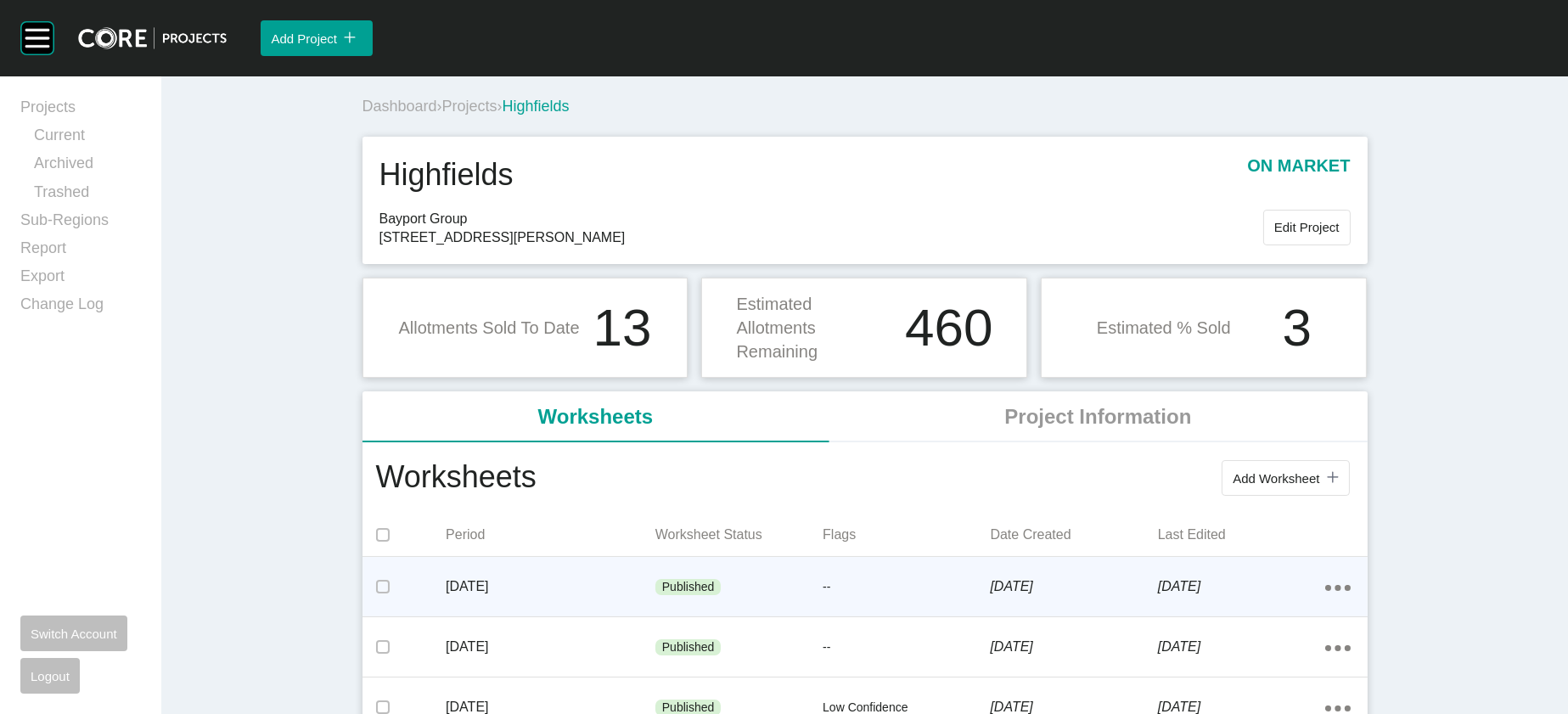
click at [660, 613] on div "Published" at bounding box center [739, 587] width 167 height 51
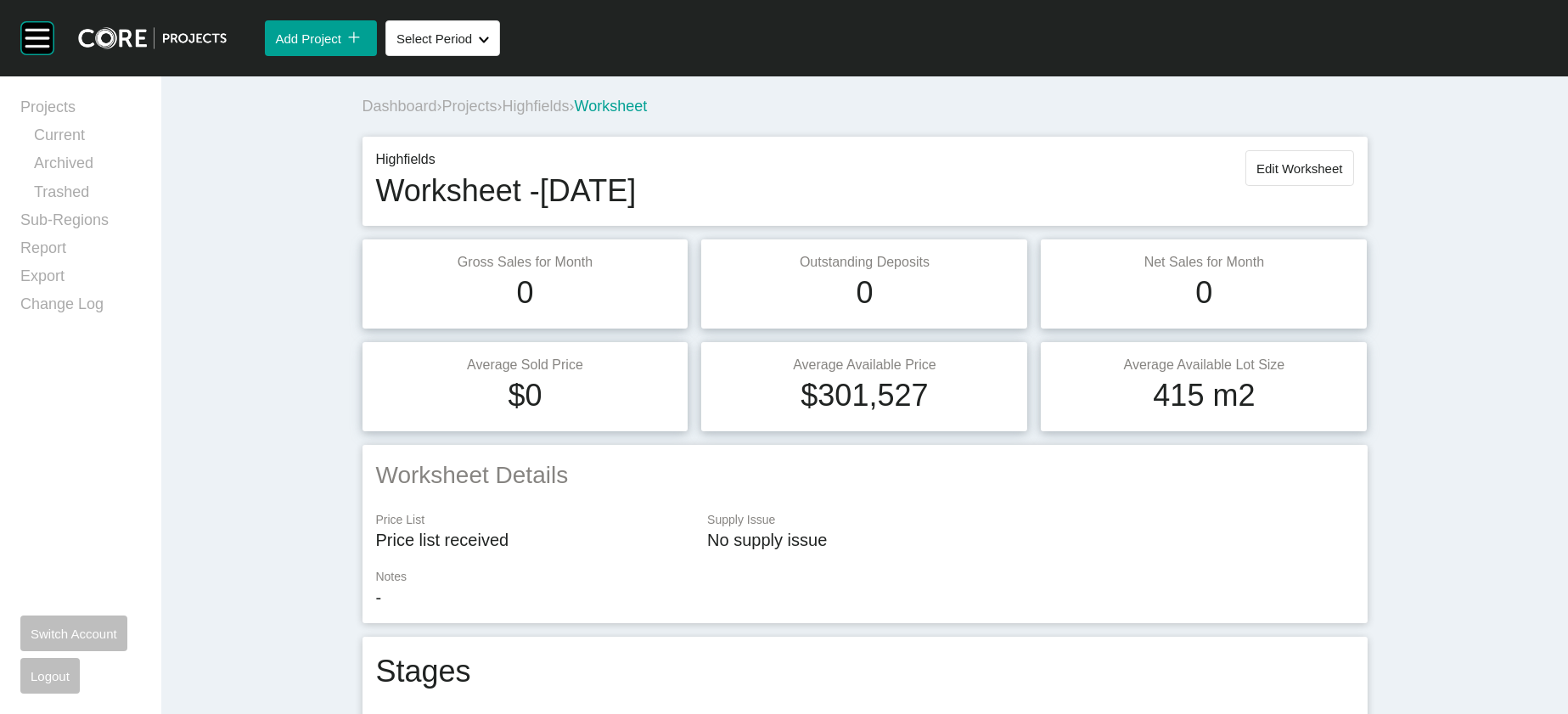
click at [443, 114] on span "Projects" at bounding box center [470, 105] width 55 height 17
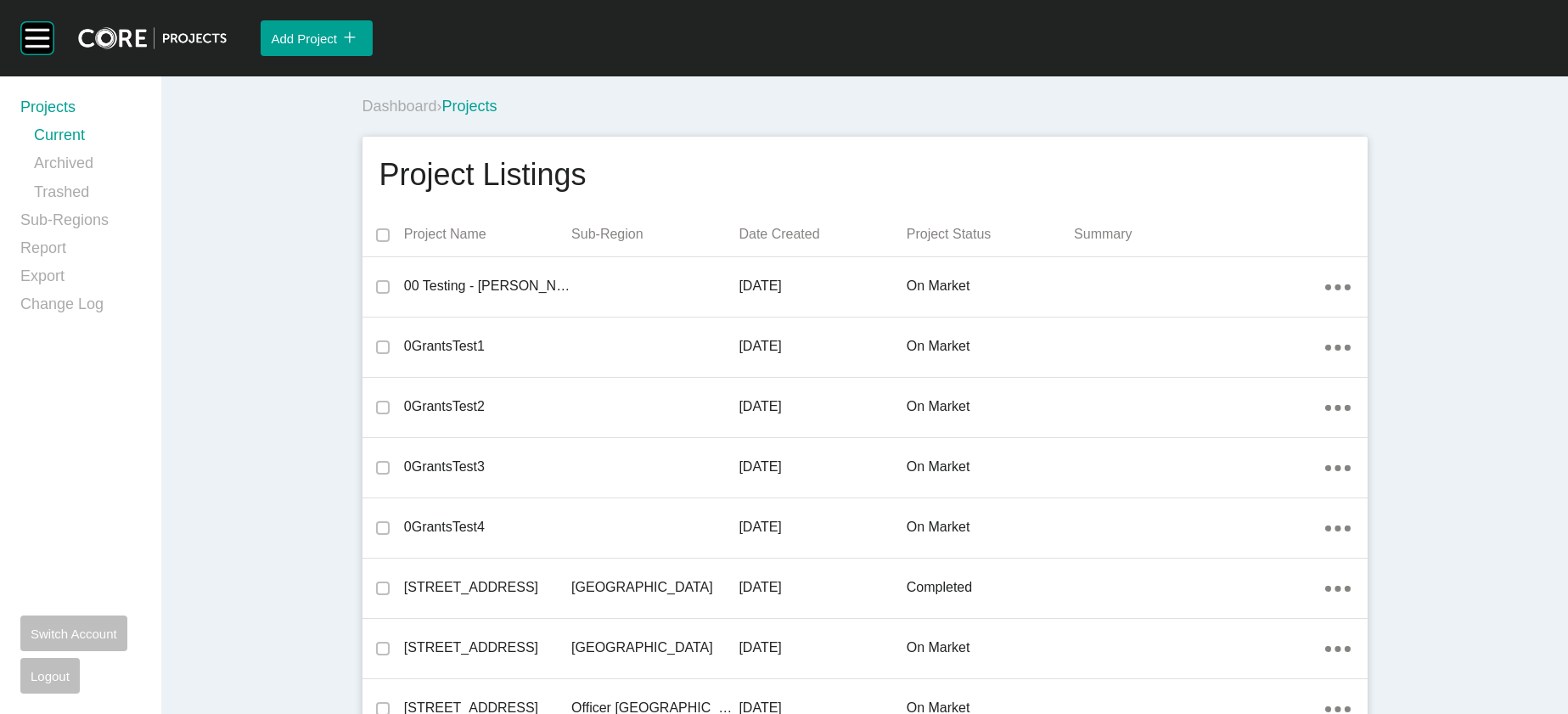
scroll to position [7439, 0]
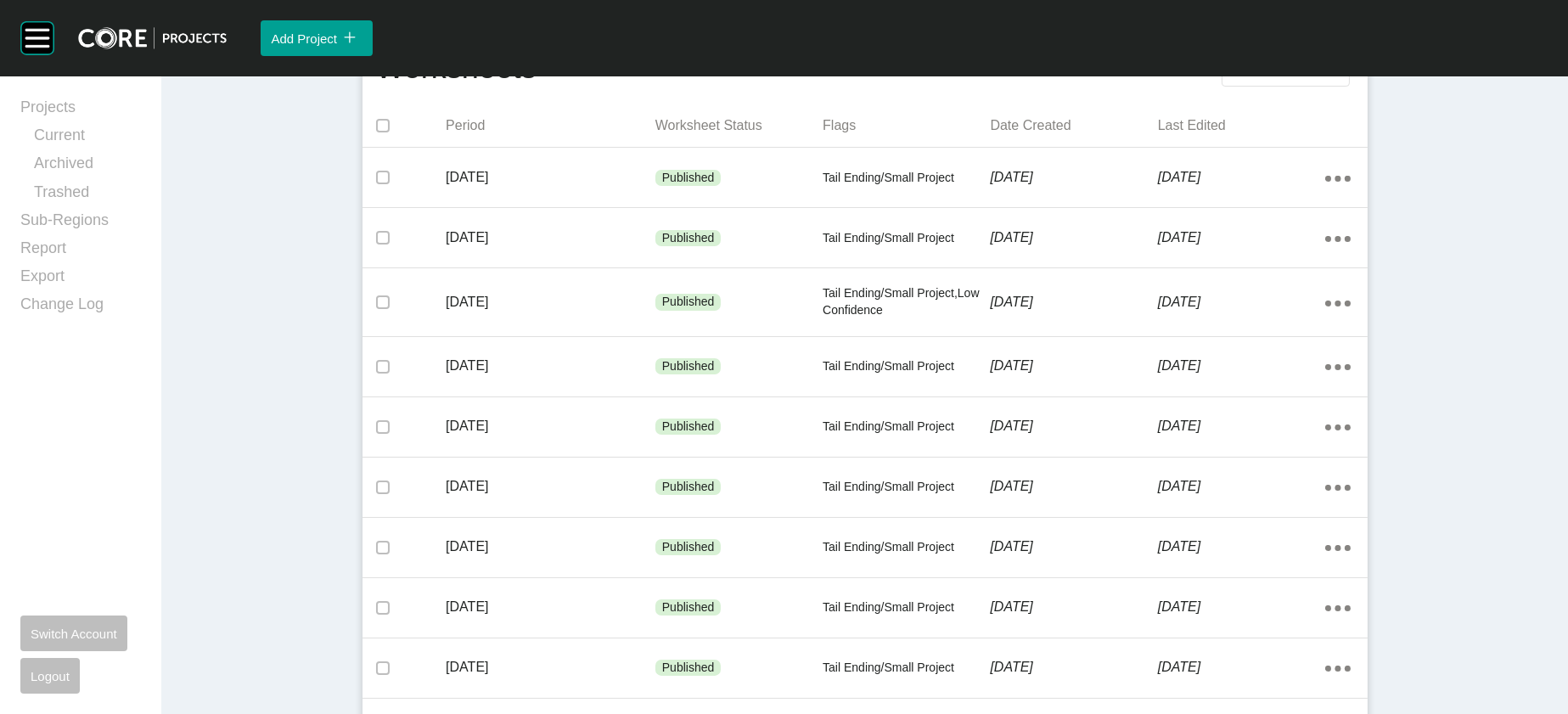
scroll to position [394, 0]
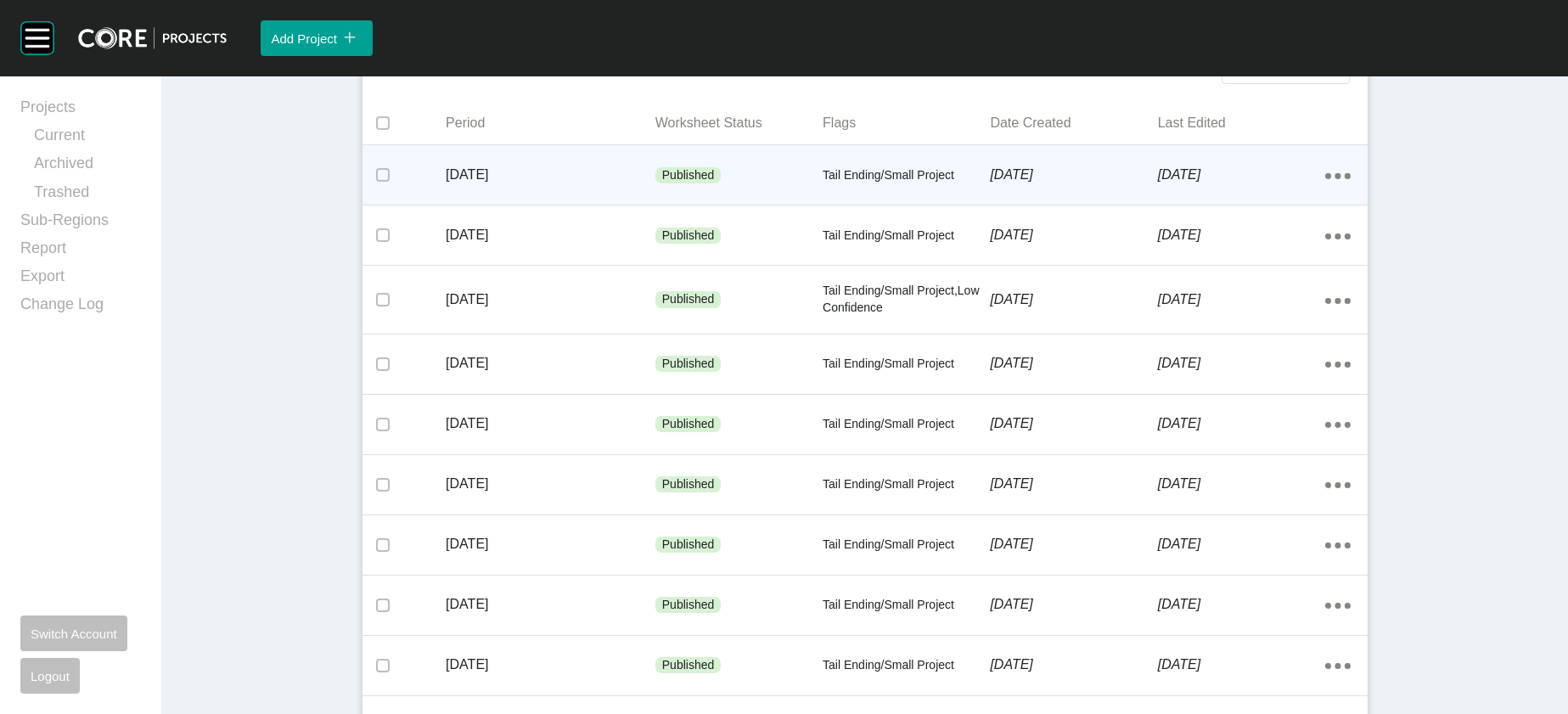
click at [1157, 184] on p "[DATE]" at bounding box center [1073, 175] width 167 height 19
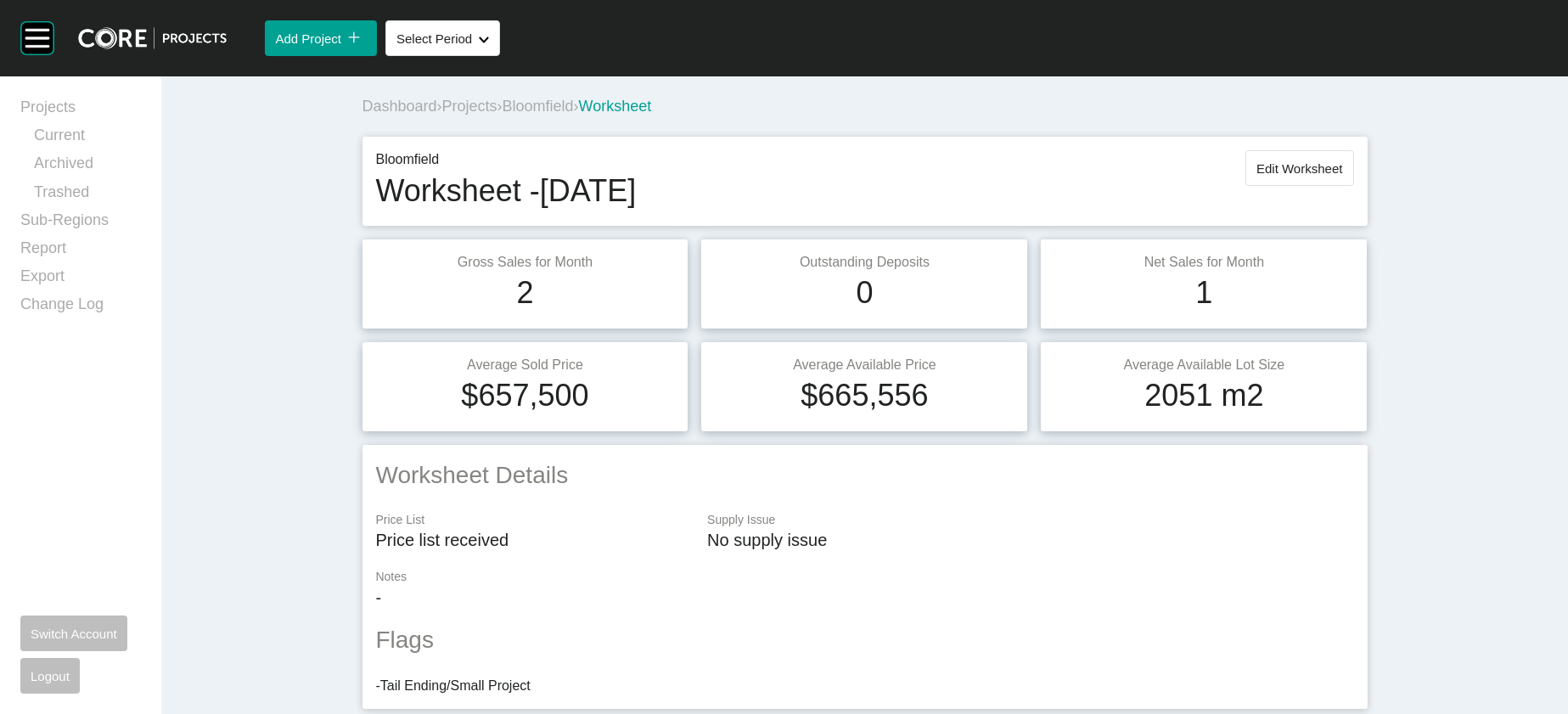
click at [443, 114] on span "Projects" at bounding box center [470, 105] width 55 height 17
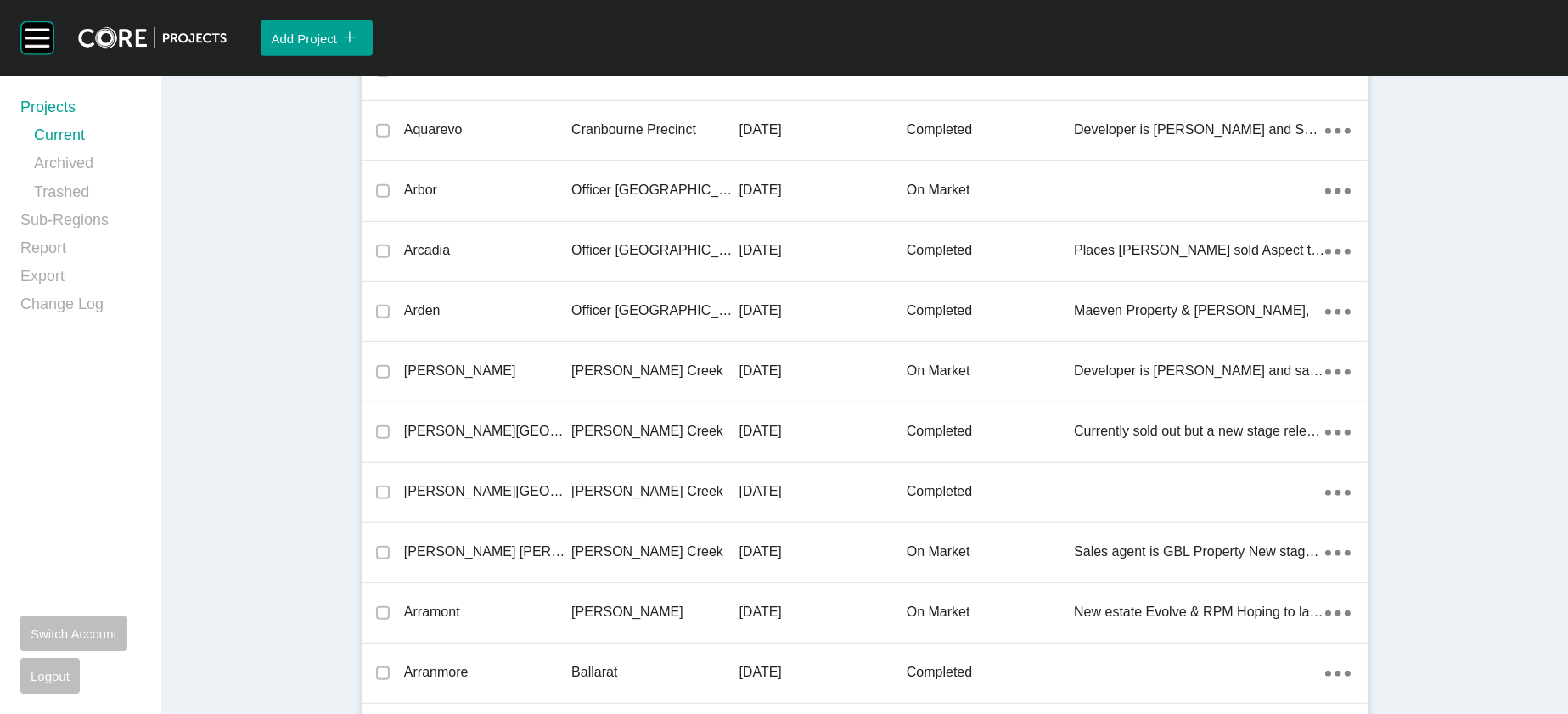
scroll to position [13149, 0]
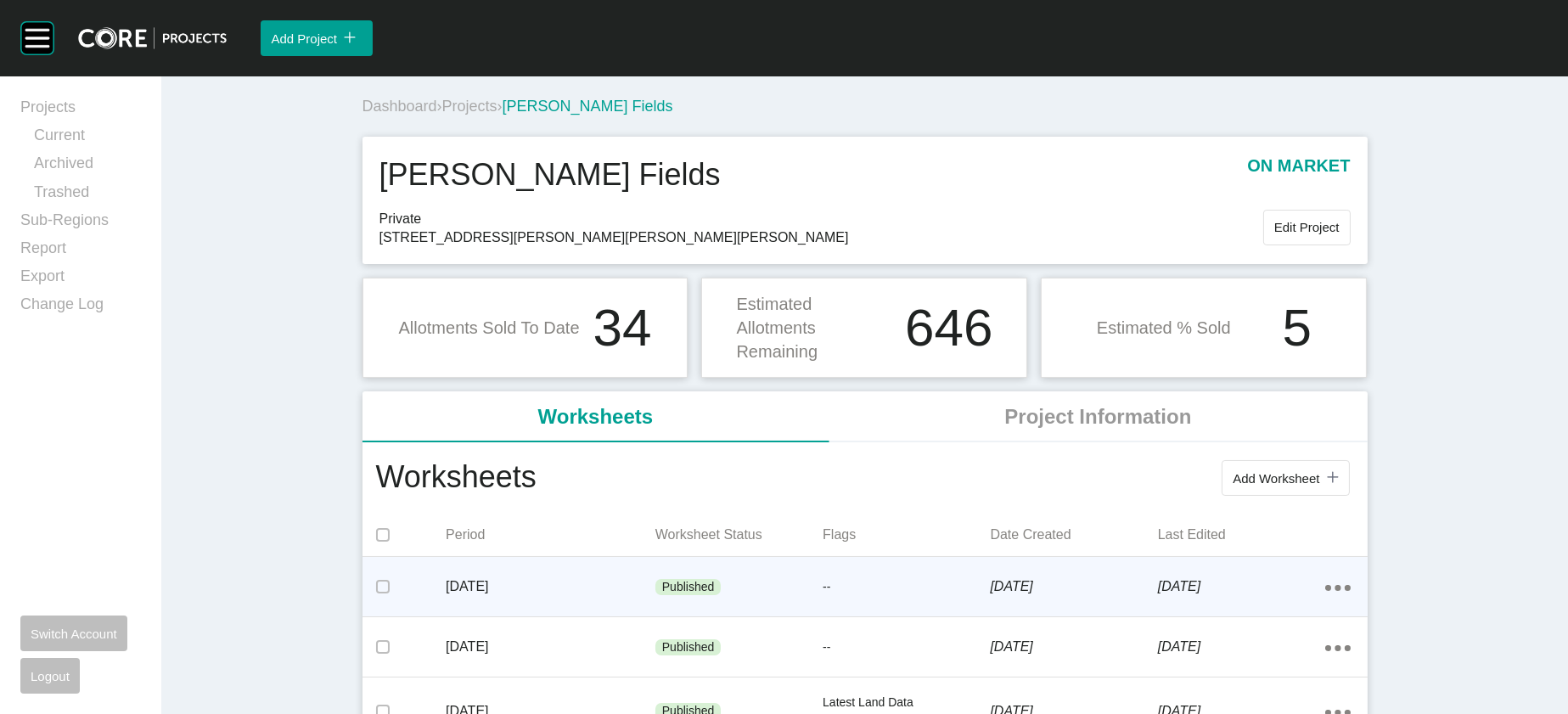
click at [906, 613] on div "--" at bounding box center [906, 587] width 167 height 51
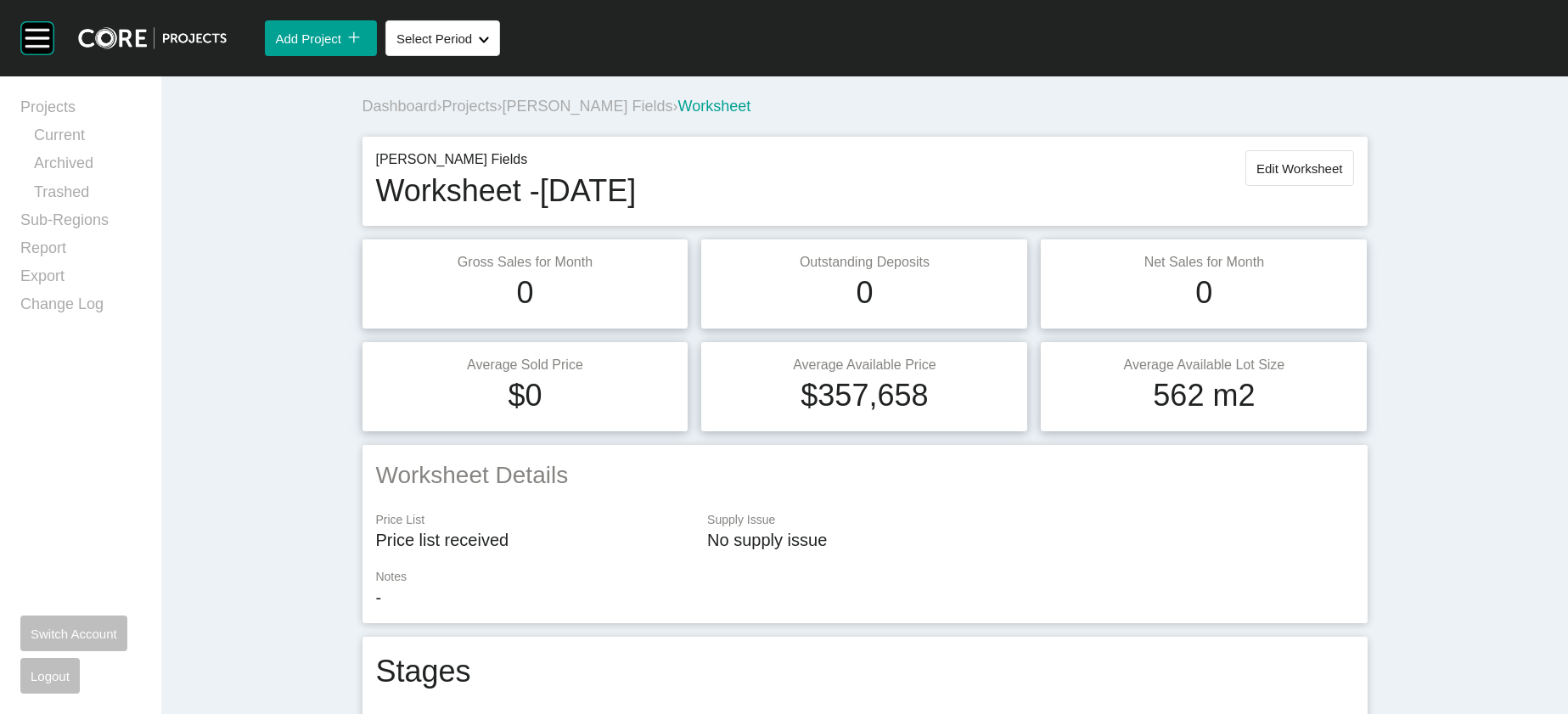
click at [443, 114] on span "Projects" at bounding box center [470, 105] width 55 height 17
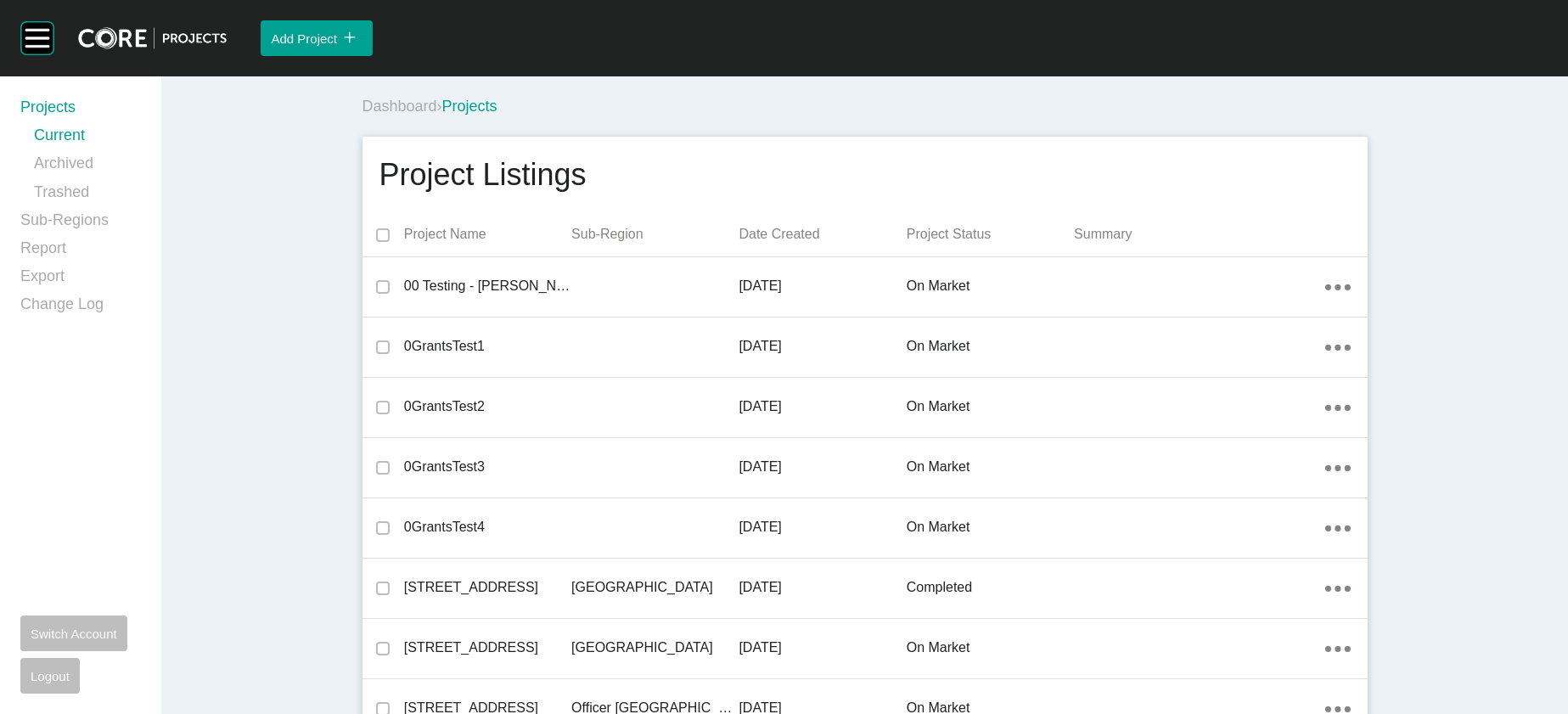
scroll to position [33662, 0]
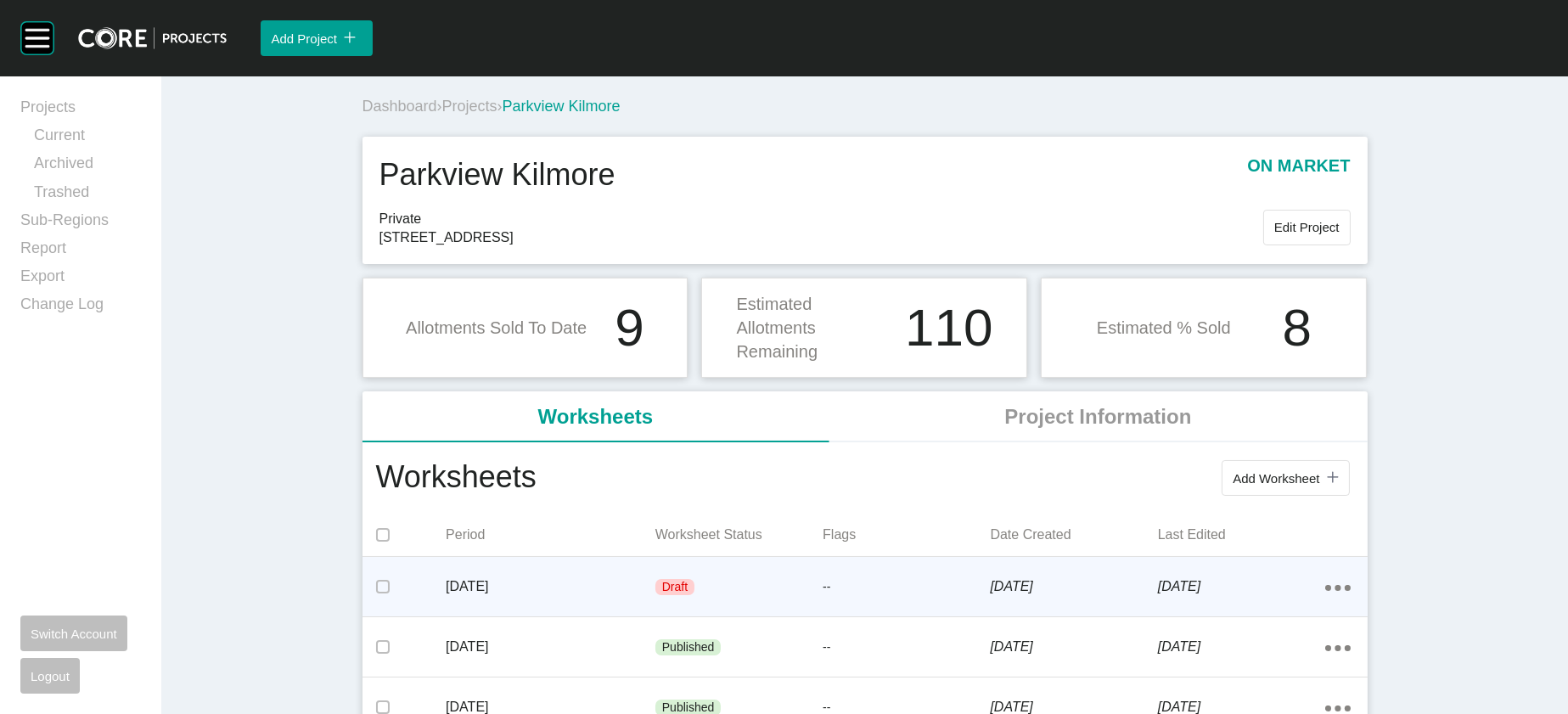
click at [808, 617] on div "[DATE] Draft -- [DATE] [DATE] Action Menu Dots Copy 6 Created with Sketch." at bounding box center [865, 586] width 1006 height 60
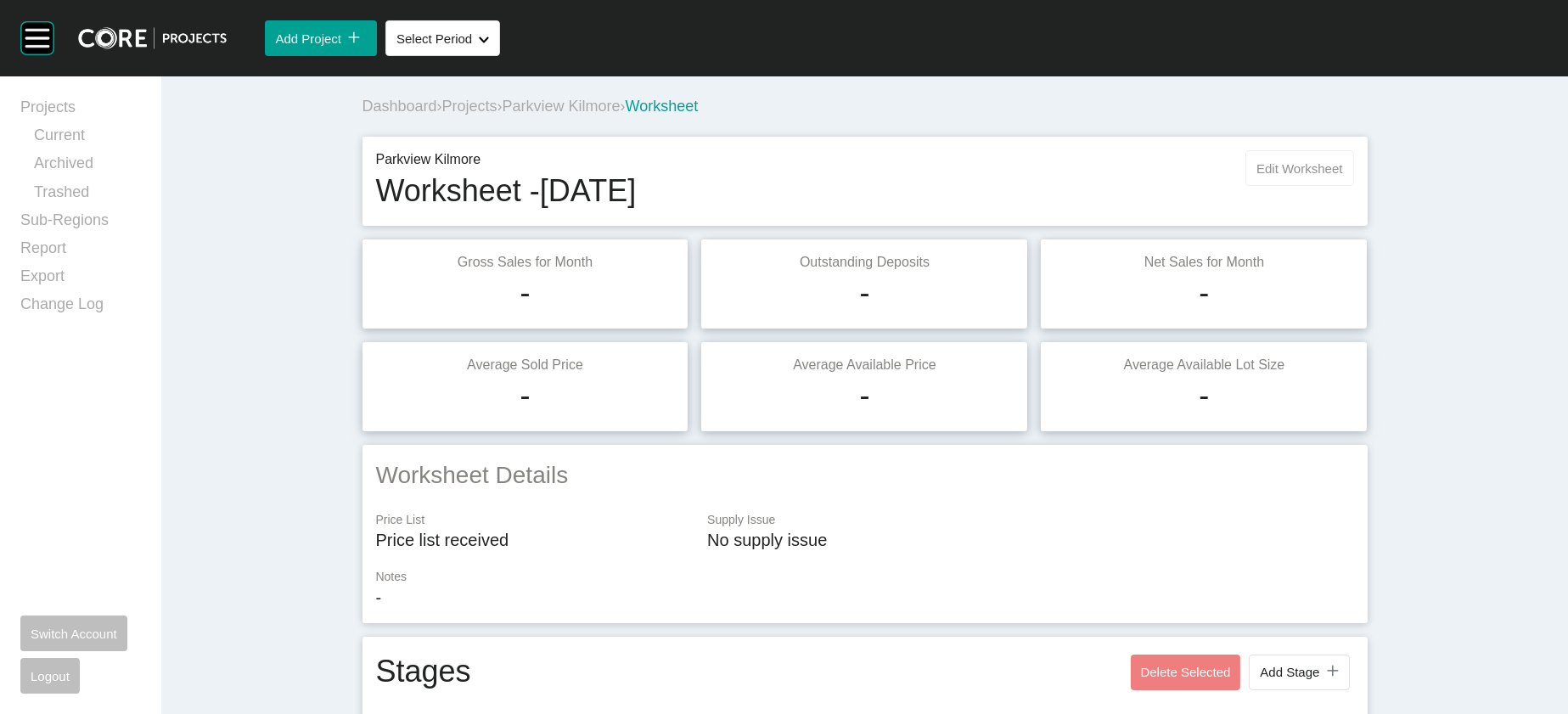
click at [1342, 176] on span "Edit Worksheet" at bounding box center [1299, 169] width 86 height 14
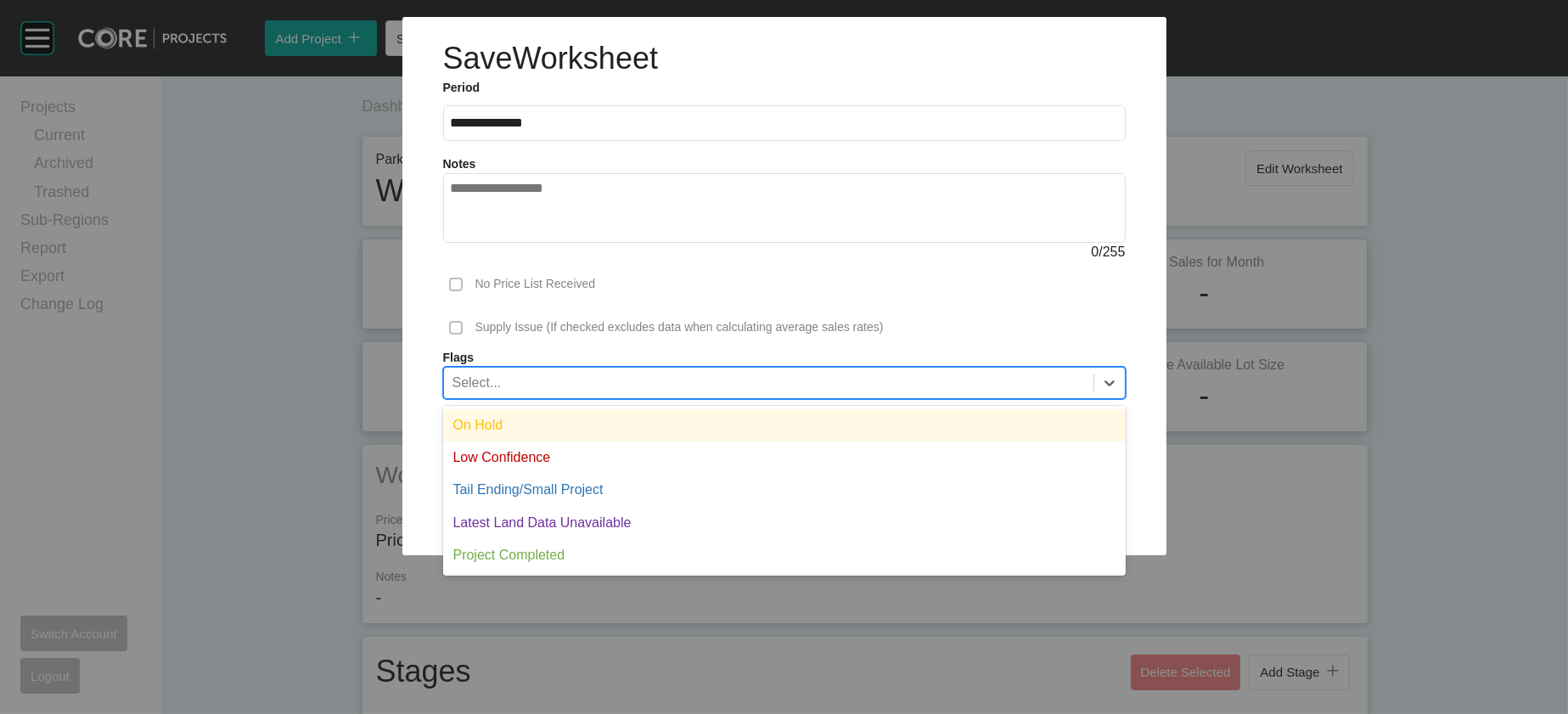
click at [669, 396] on div "Select..." at bounding box center [769, 382] width 650 height 29
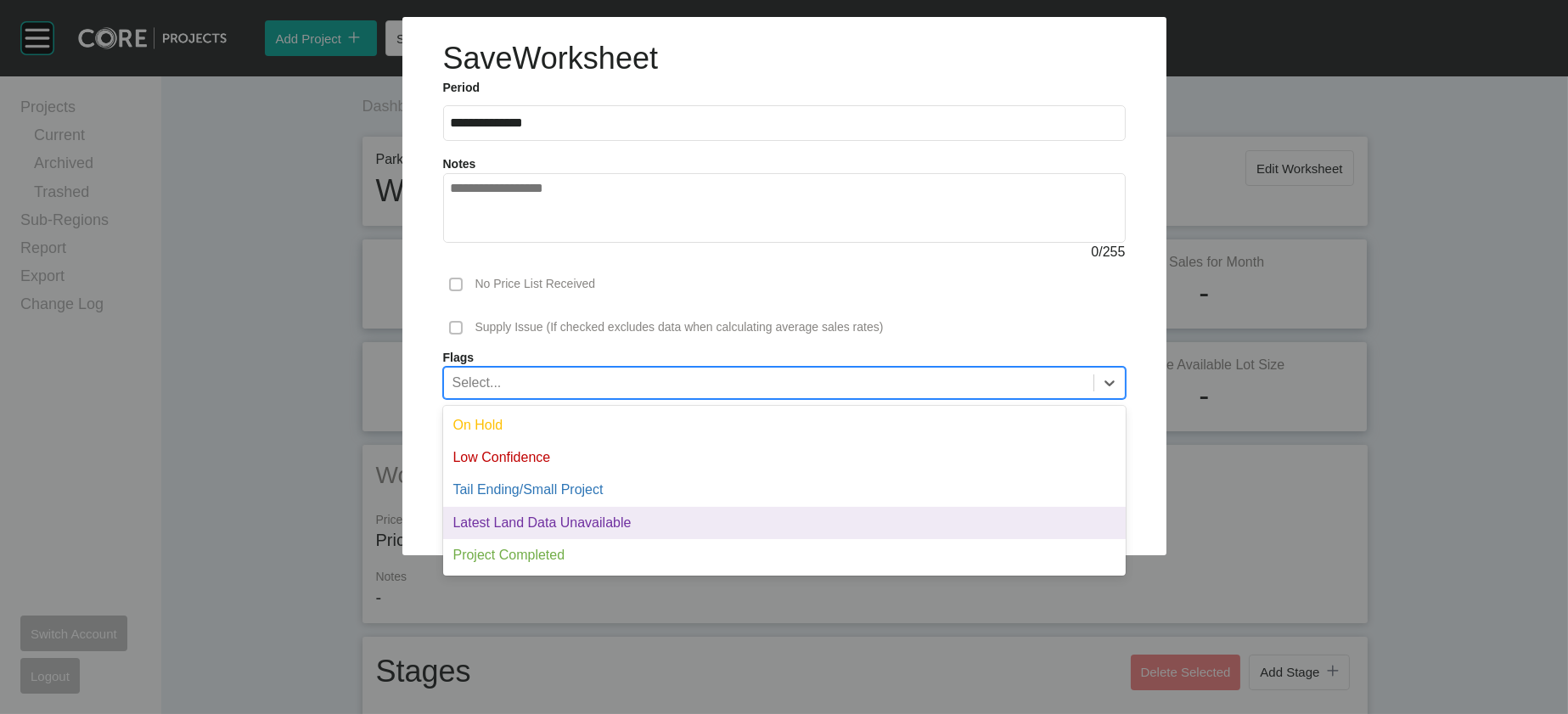
click at [591, 539] on div "Latest Land Data Unavailable" at bounding box center [784, 523] width 683 height 32
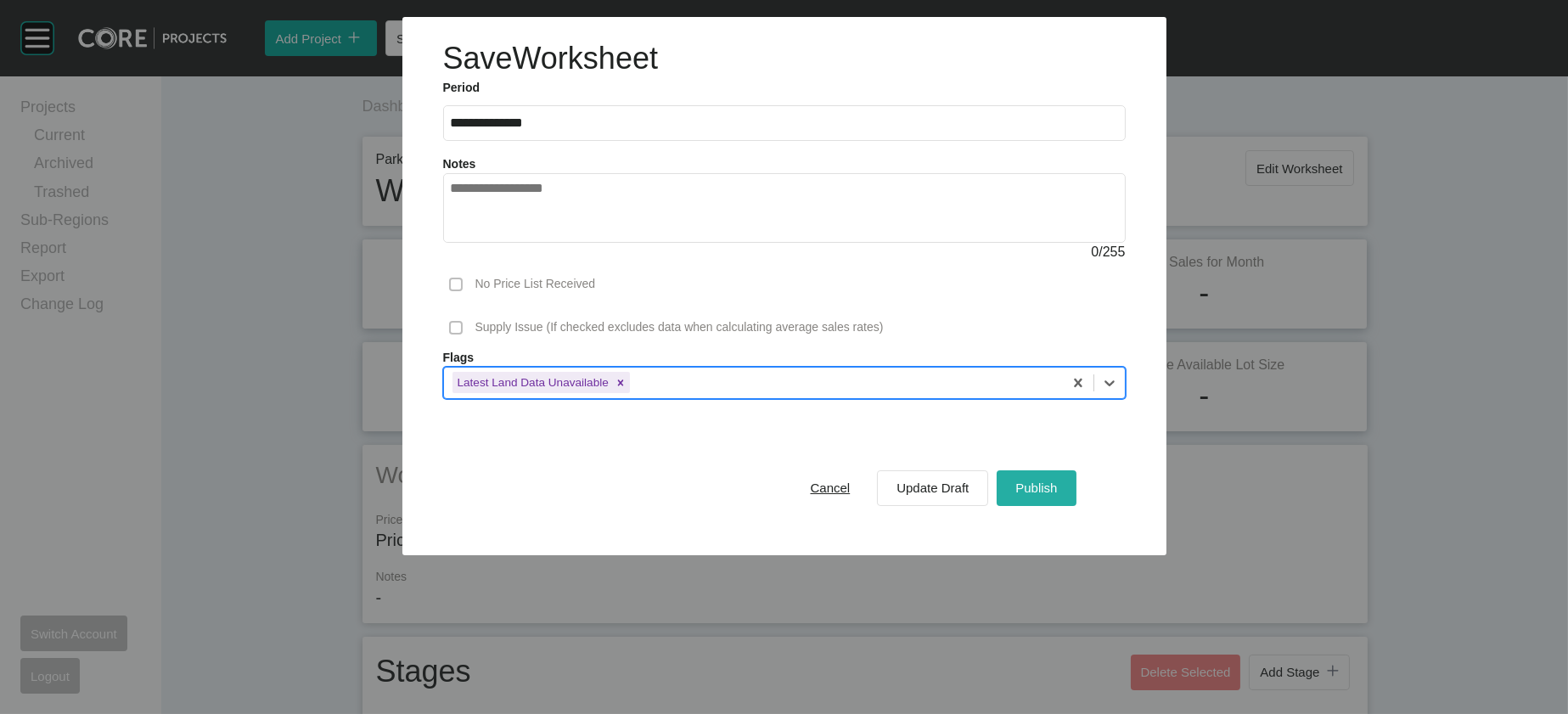
click at [1058, 495] on span "Publish" at bounding box center [1036, 488] width 42 height 14
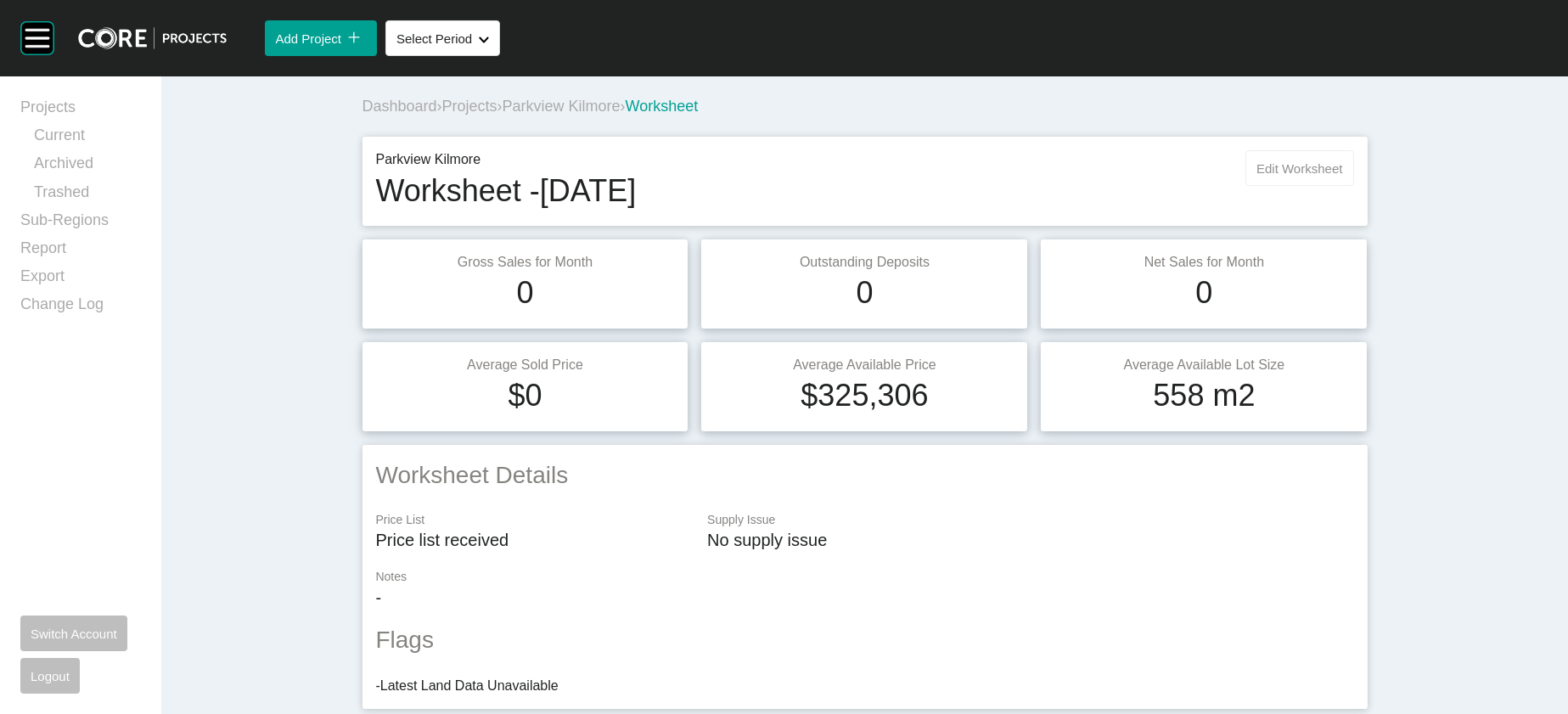
click at [1342, 176] on span "Edit Worksheet" at bounding box center [1299, 169] width 86 height 14
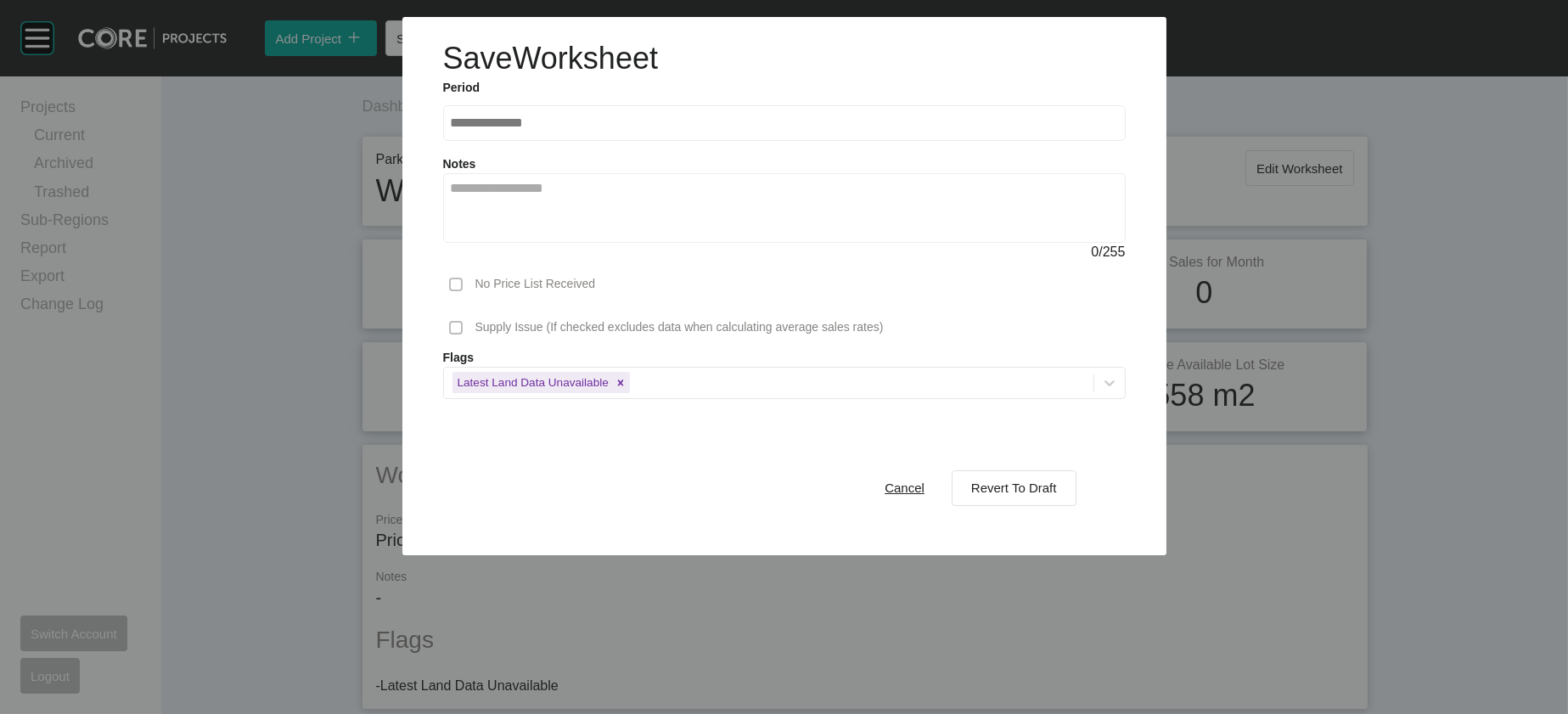
click at [643, 399] on div "Flags Latest Land Data Unavailable" at bounding box center [784, 374] width 700 height 49
click at [925, 495] on span "Cancel" at bounding box center [904, 488] width 40 height 14
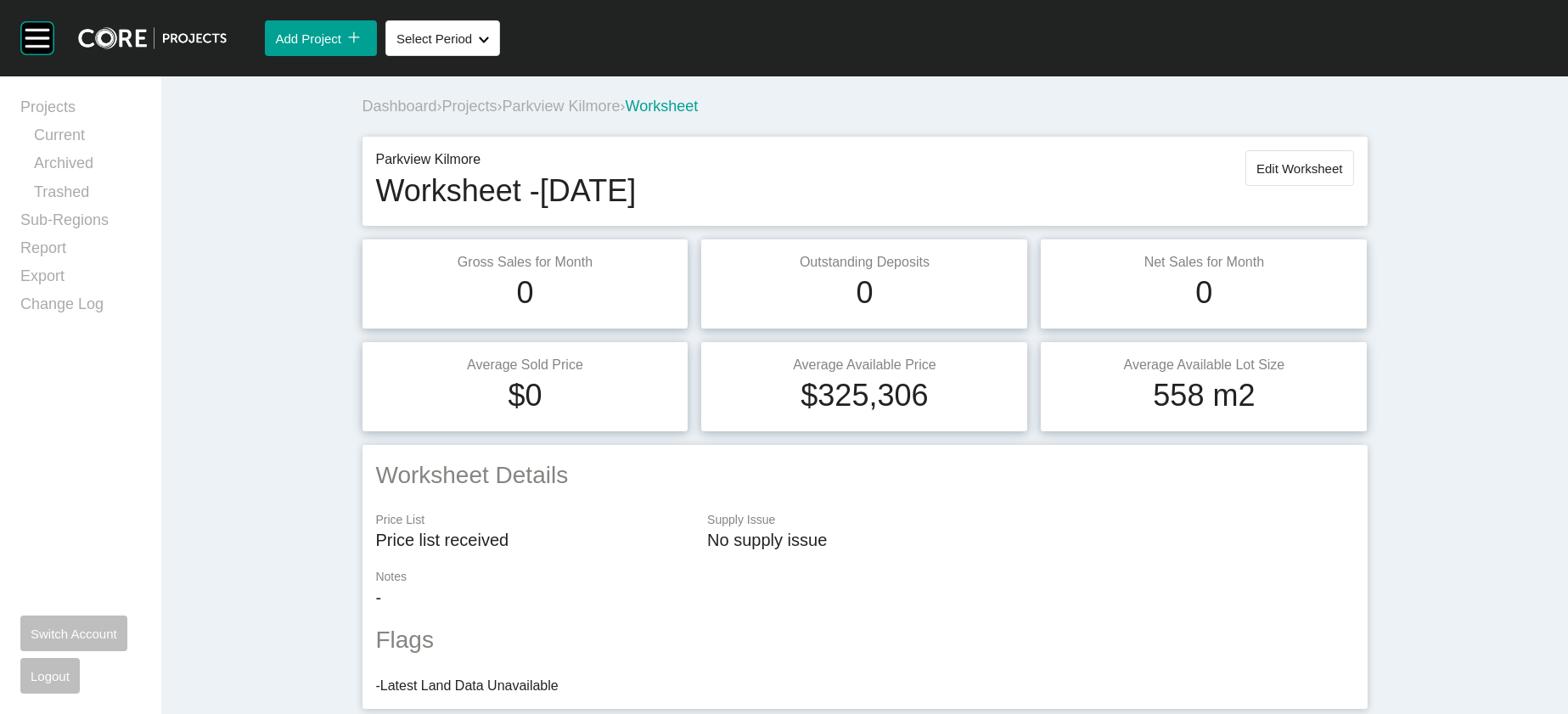
click at [443, 114] on span "Projects" at bounding box center [470, 105] width 55 height 17
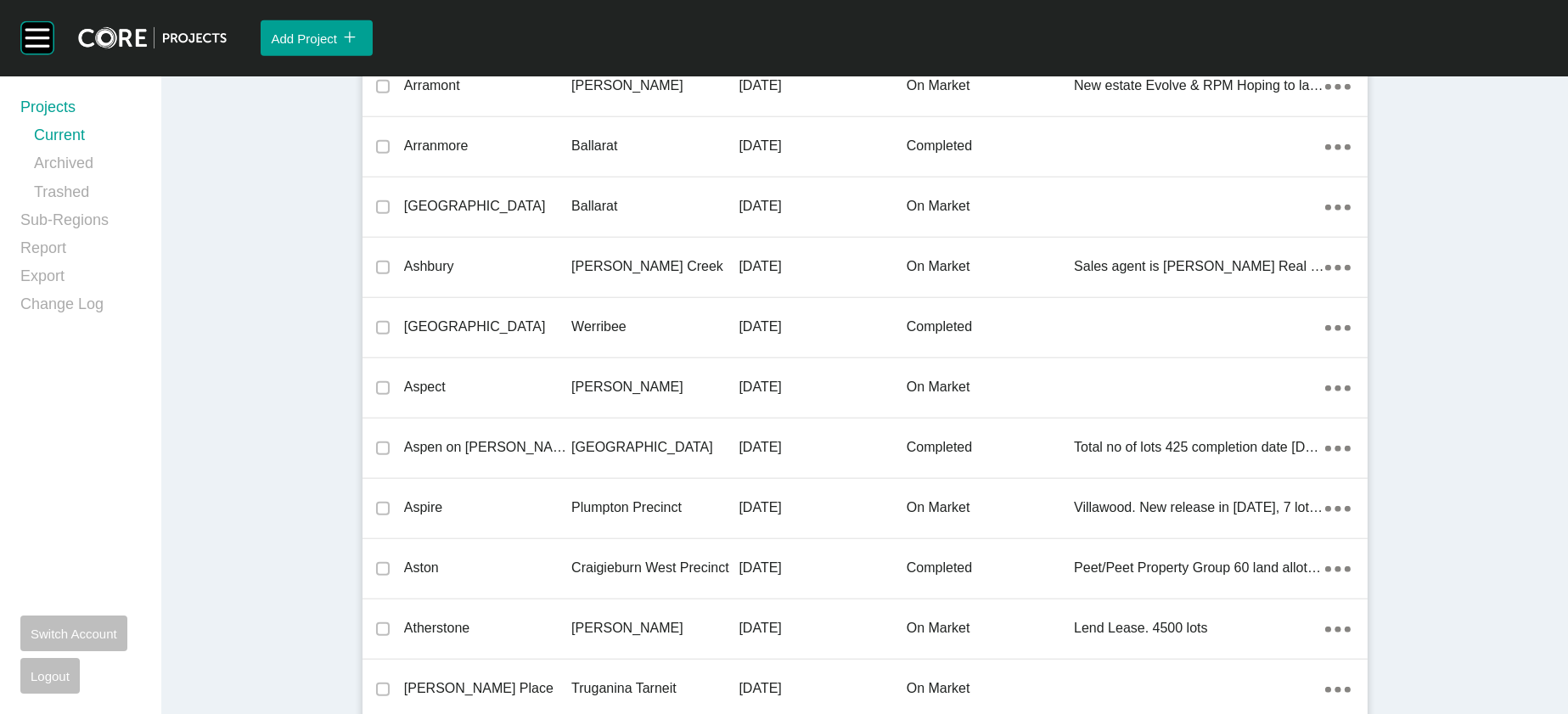
scroll to position [23894, 0]
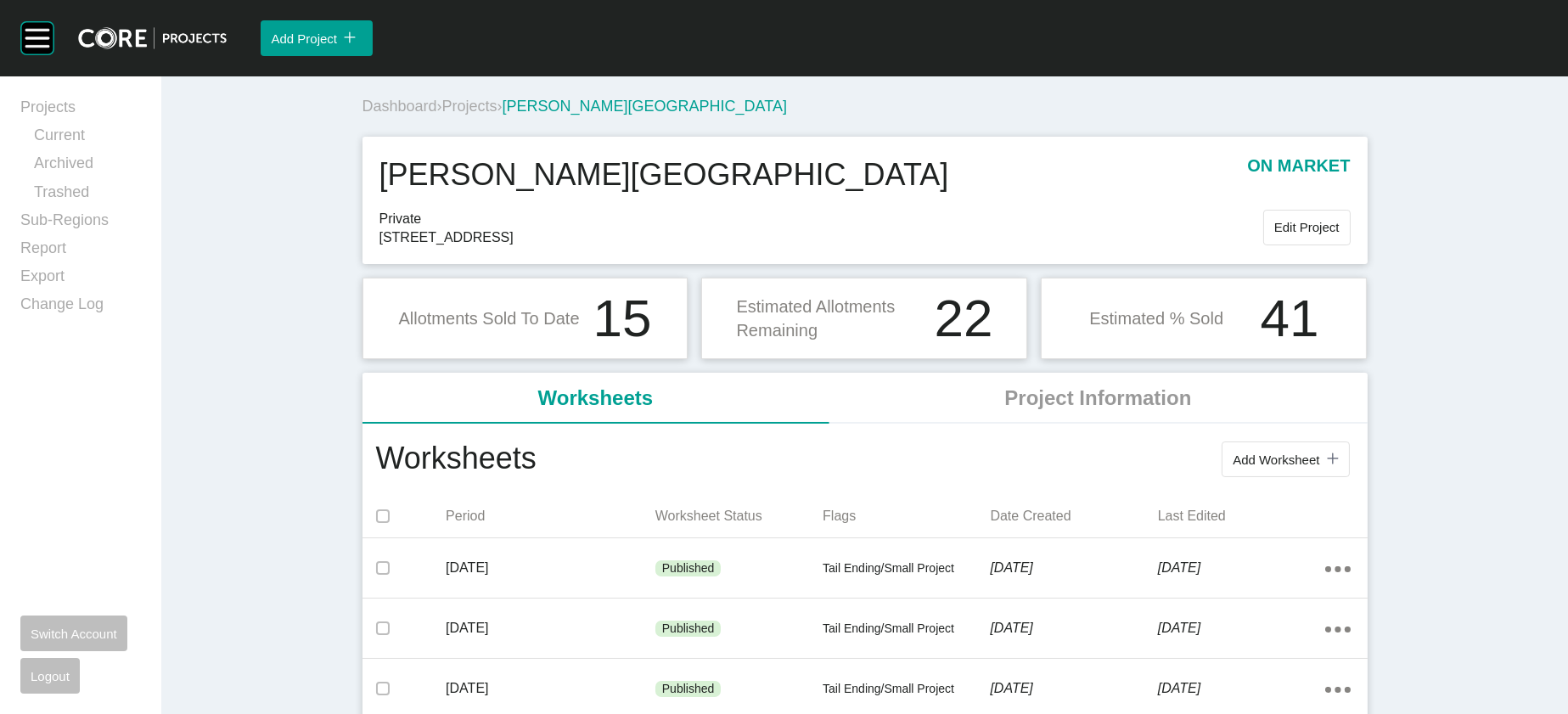
click at [443, 114] on span "Projects" at bounding box center [470, 105] width 55 height 17
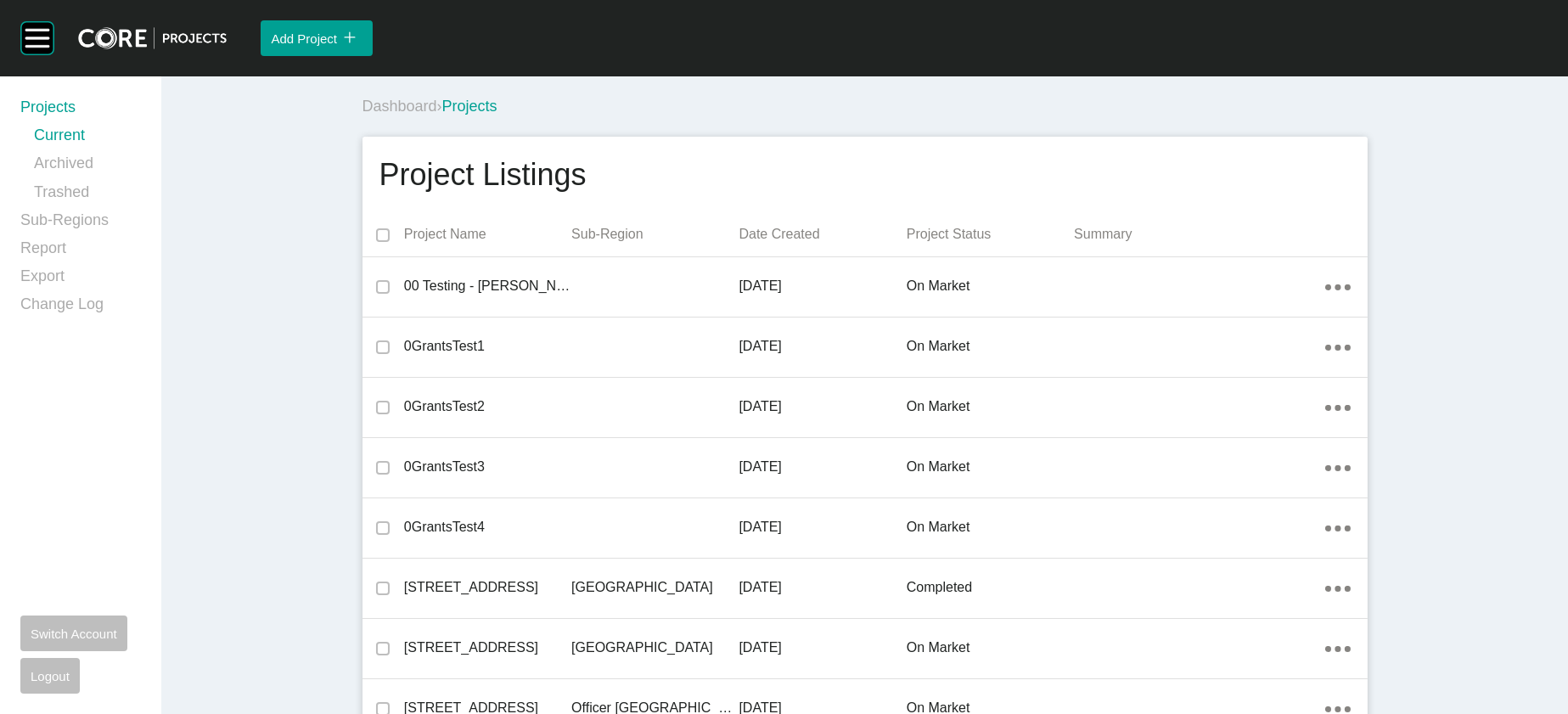
scroll to position [28327, 0]
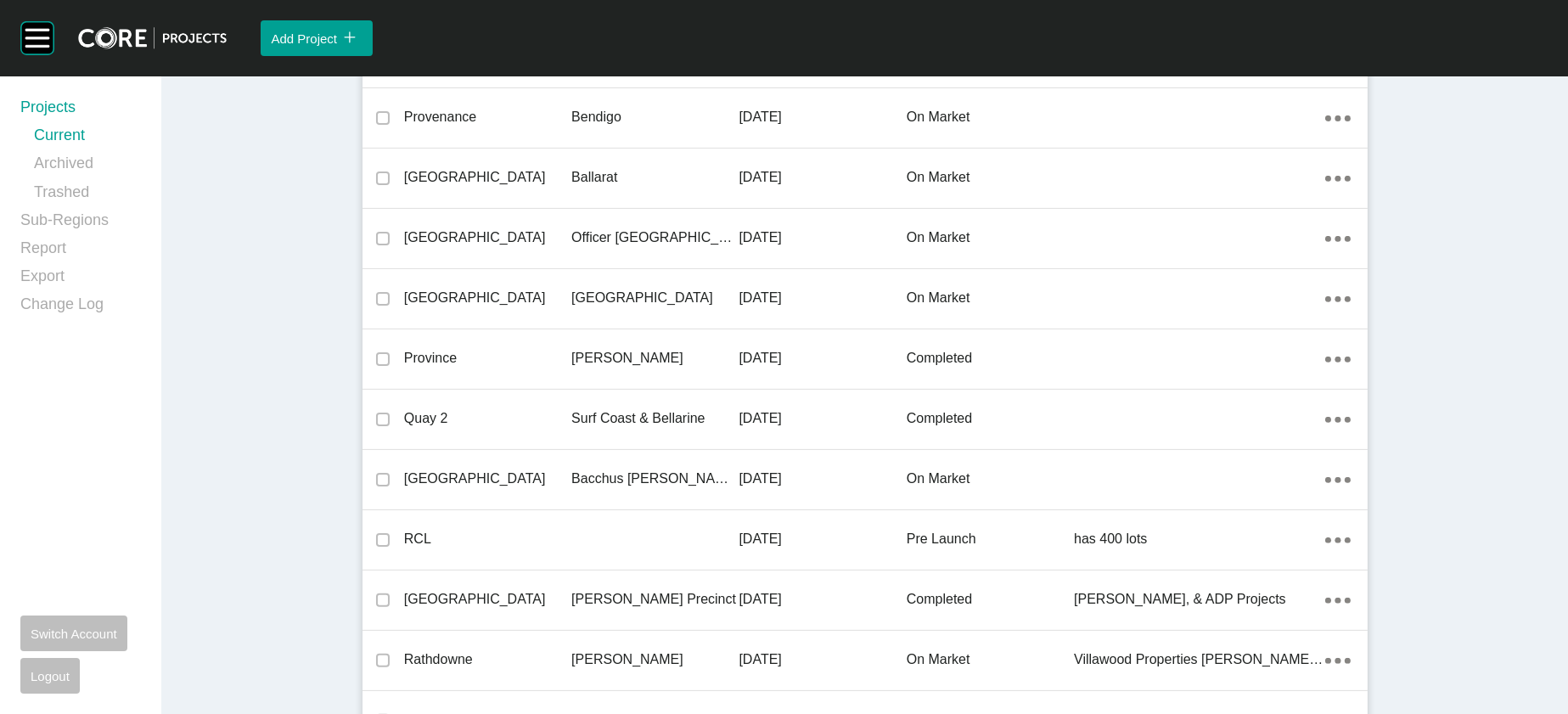
drag, startPoint x: 746, startPoint y: 361, endPoint x: 747, endPoint y: 344, distance: 17.0
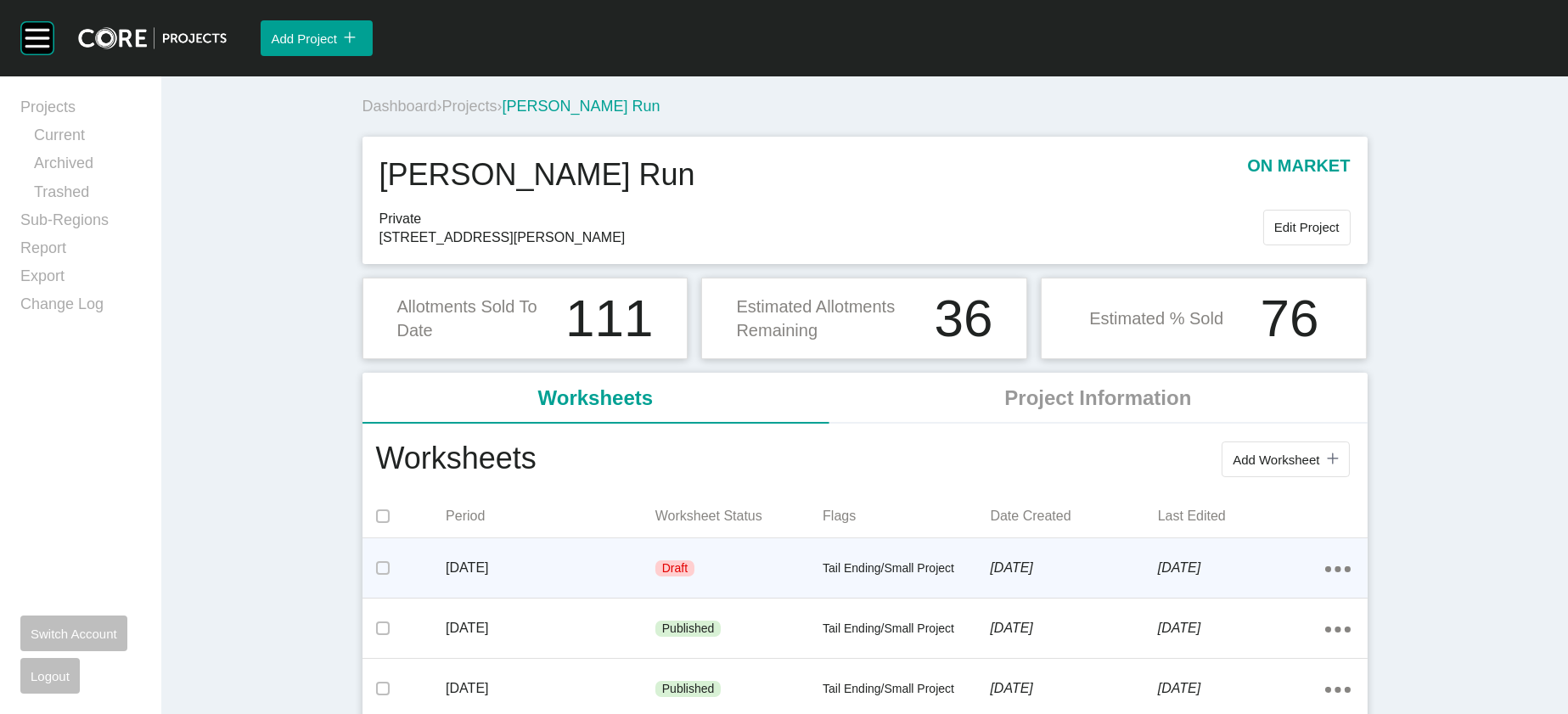
click at [823, 594] on div "Tail Ending/Small Project" at bounding box center [906, 569] width 167 height 51
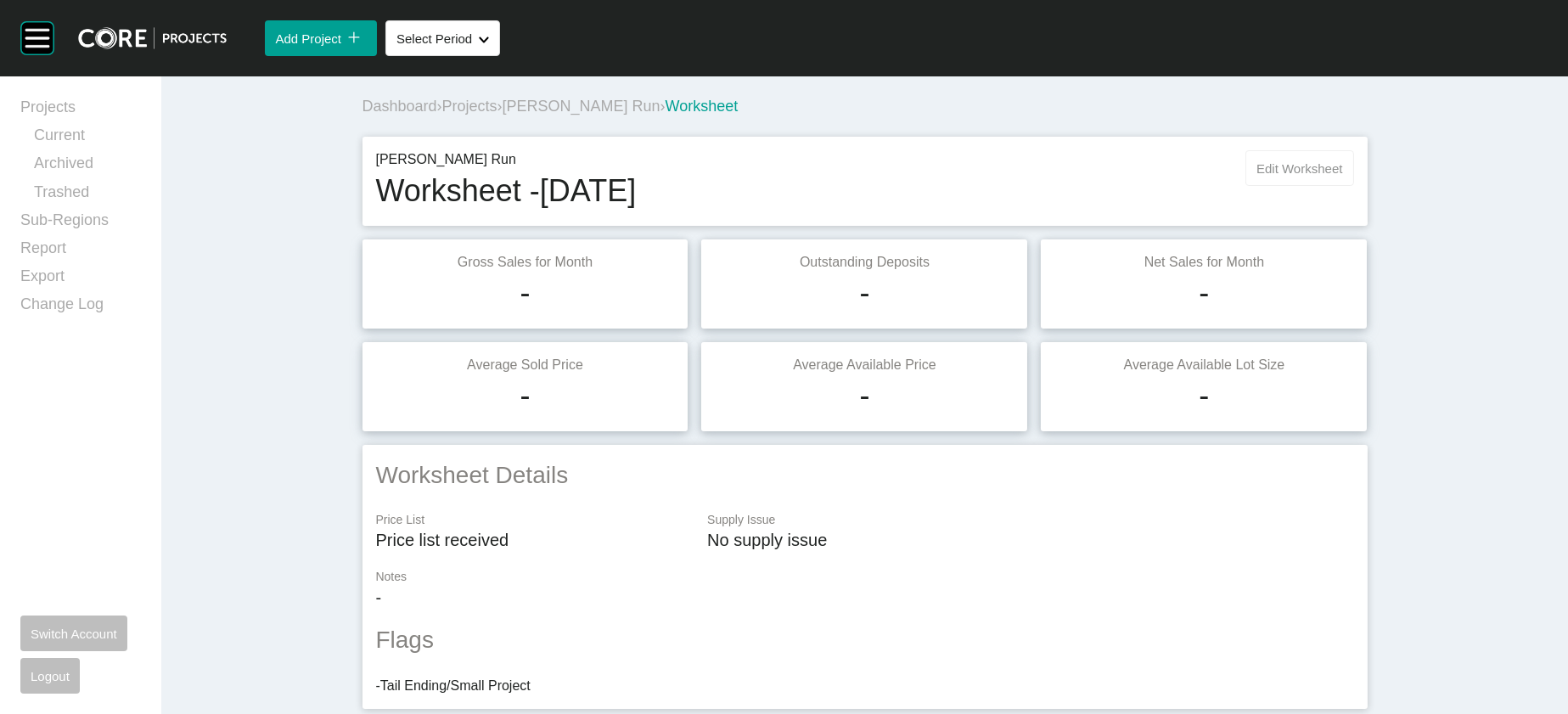
click at [1342, 176] on span "Edit Worksheet" at bounding box center [1299, 169] width 86 height 14
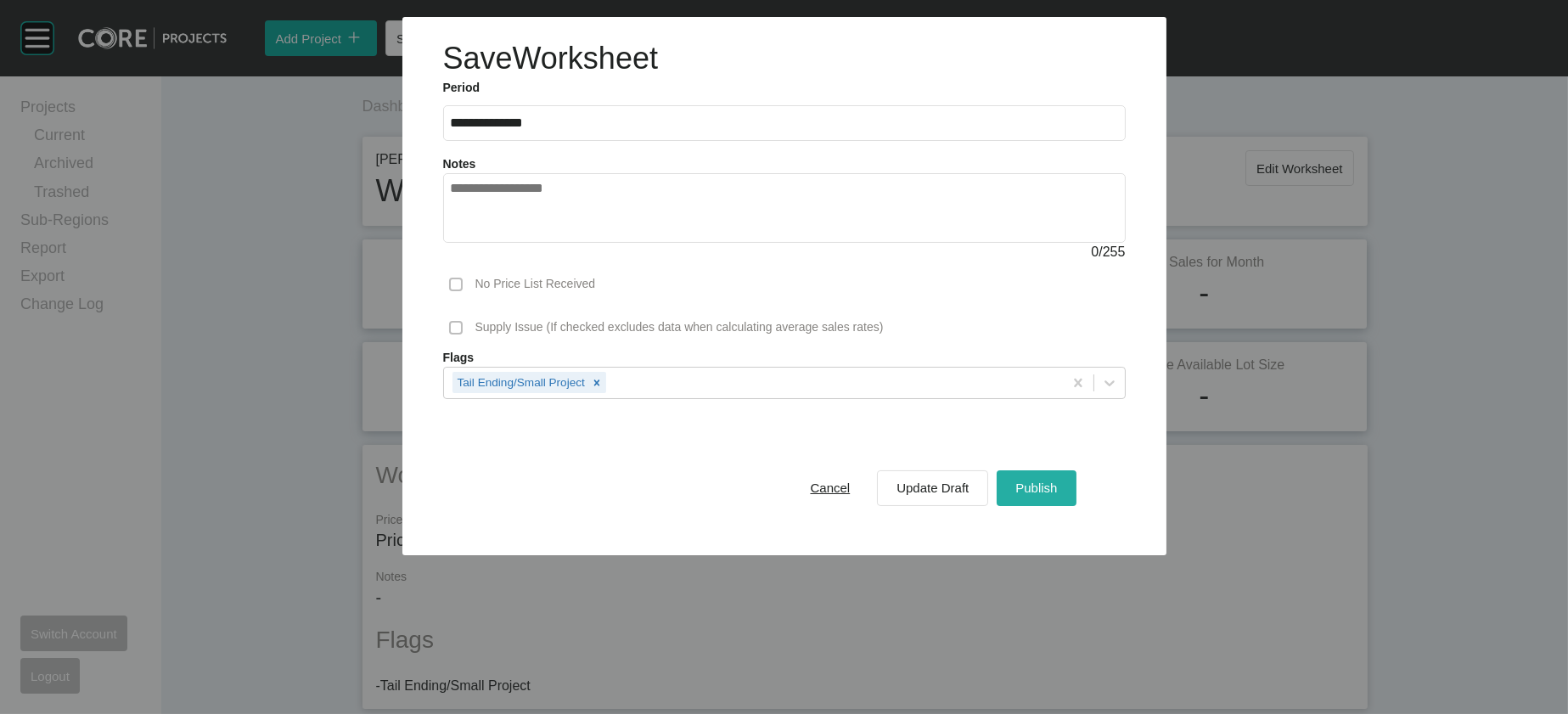
click at [1058, 495] on span "Publish" at bounding box center [1036, 488] width 42 height 14
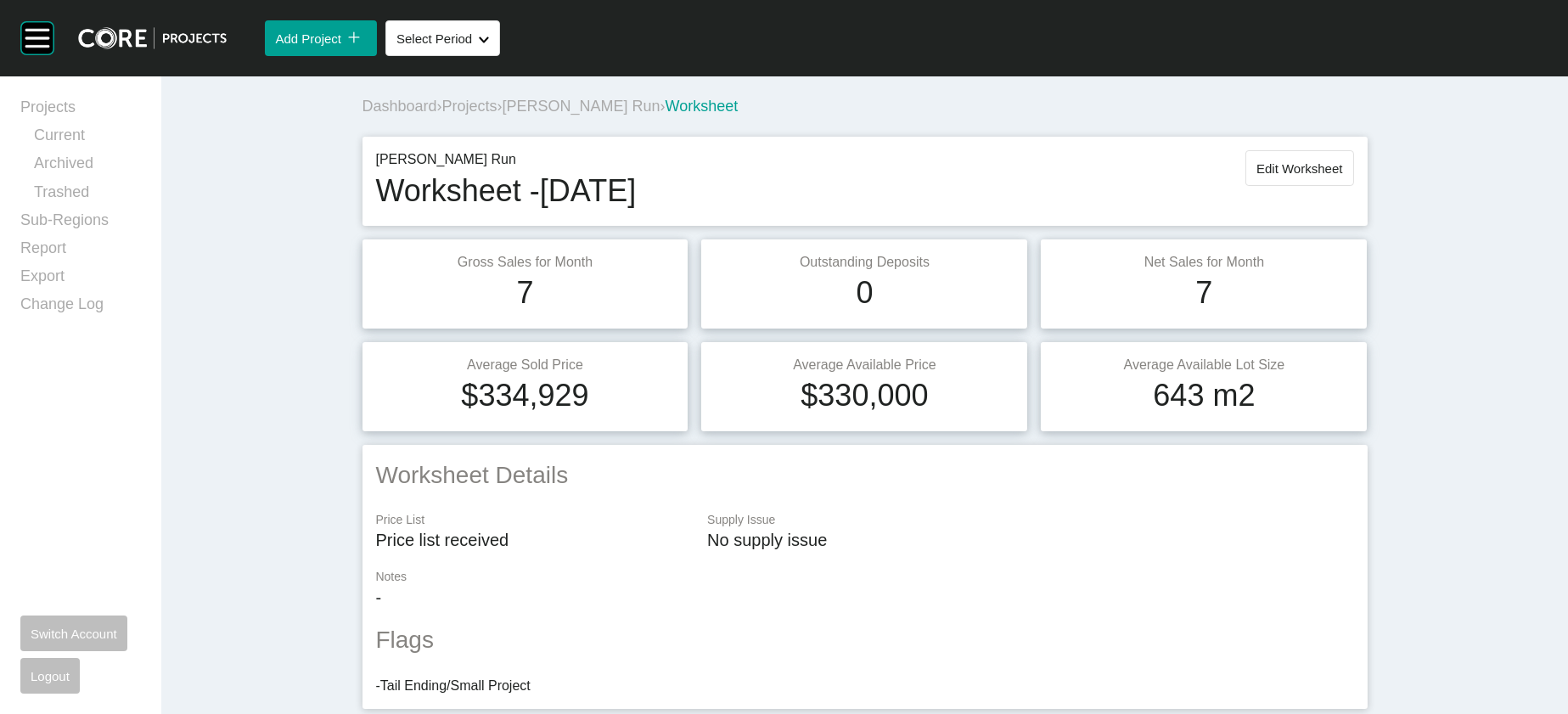
click at [443, 114] on span "Projects" at bounding box center [470, 105] width 55 height 17
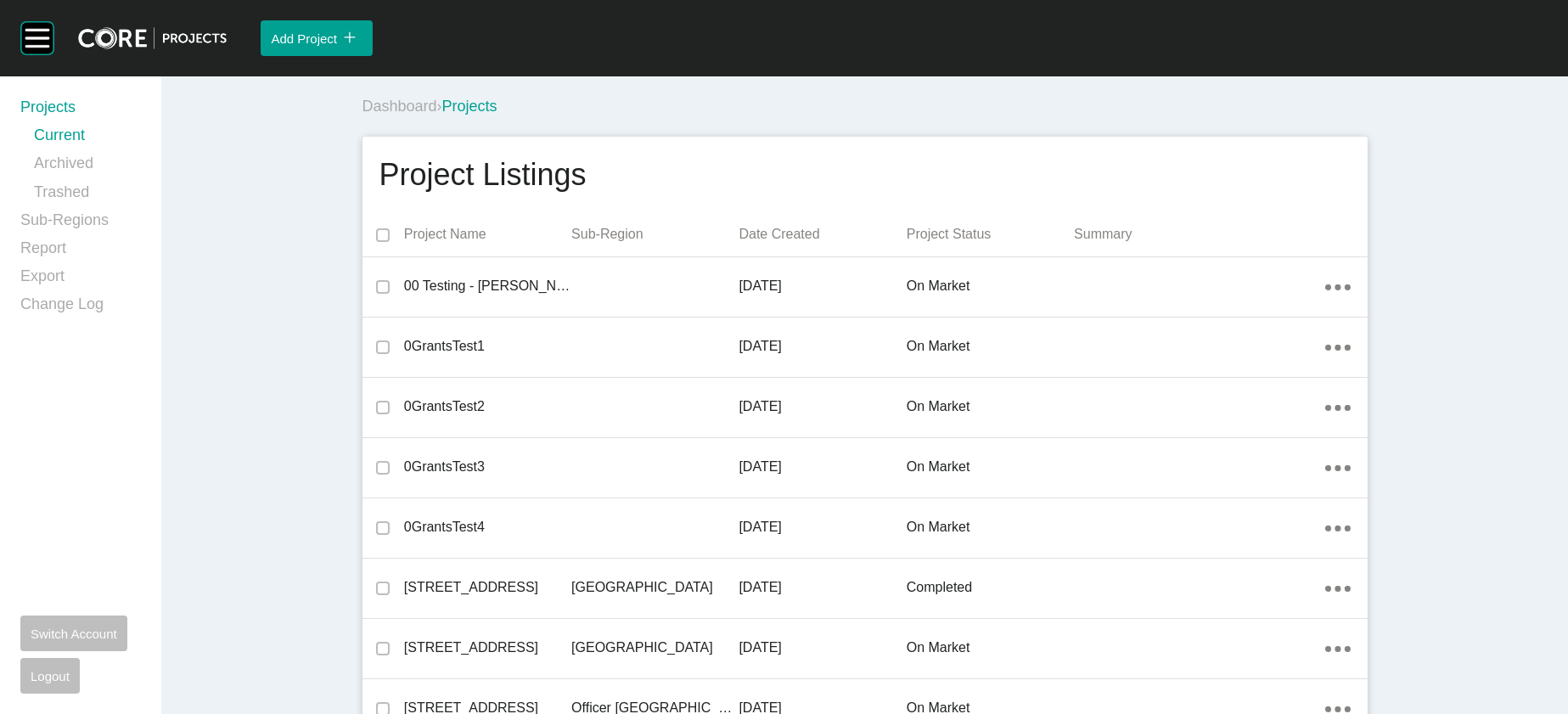
scroll to position [28102, 0]
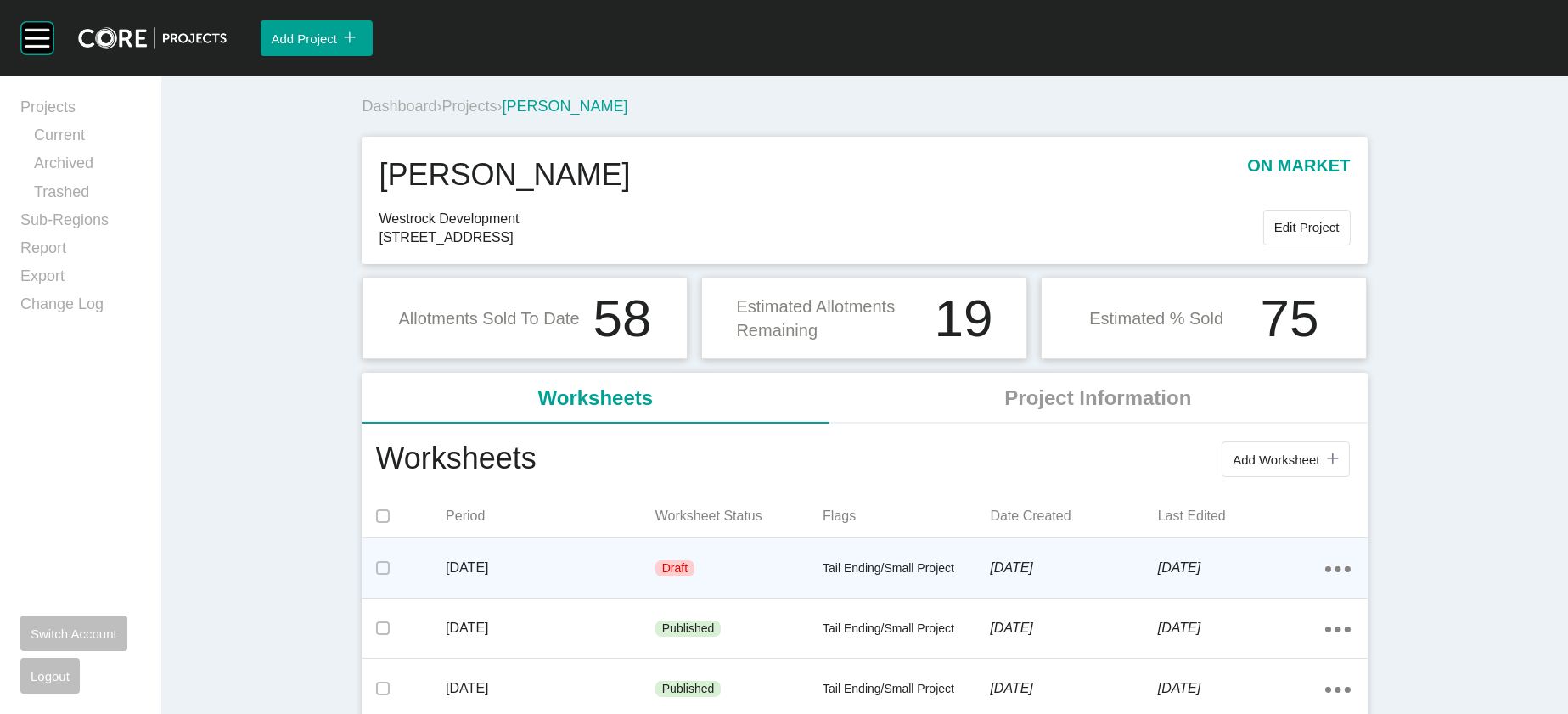
click at [656, 594] on div "Draft" at bounding box center [739, 569] width 167 height 51
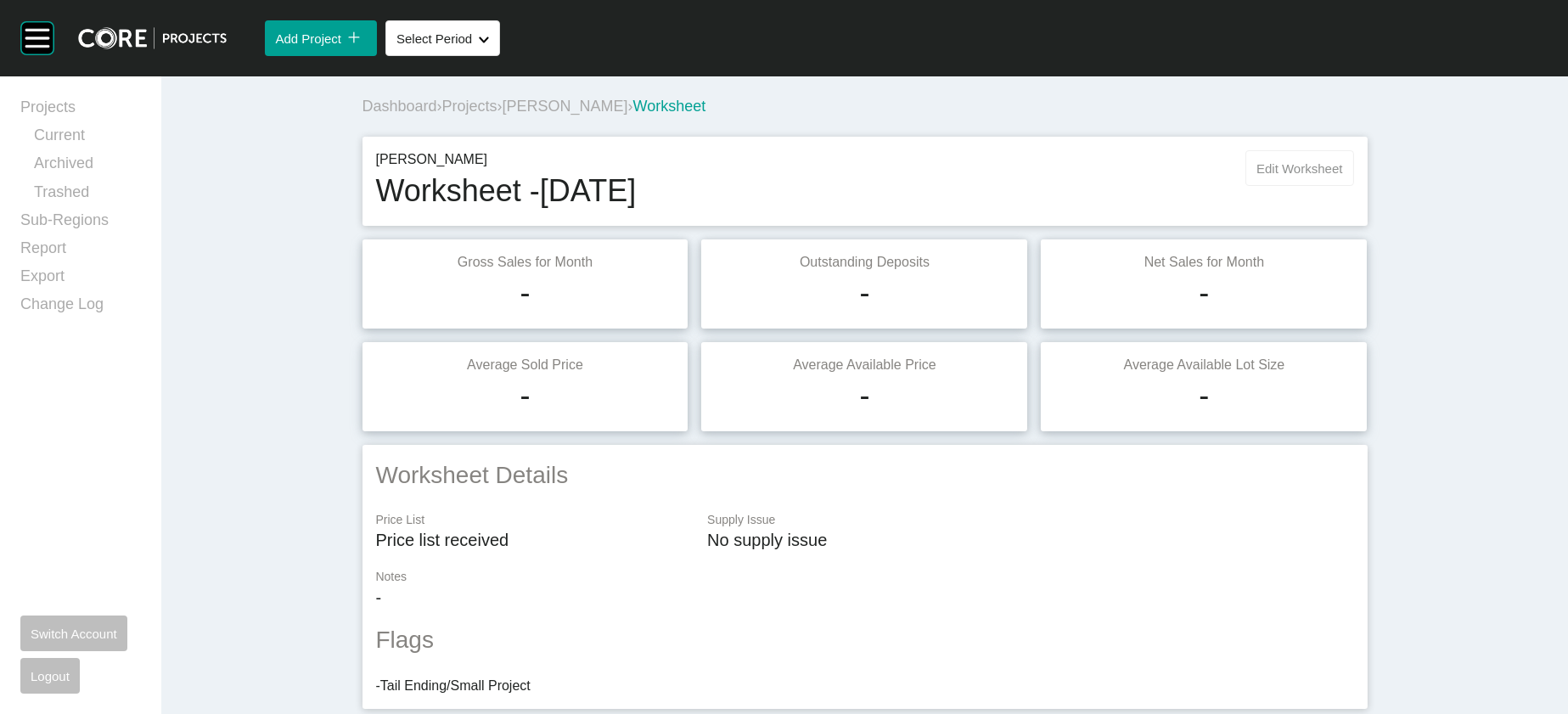
click at [1354, 186] on button "Edit Worksheet" at bounding box center [1299, 168] width 108 height 36
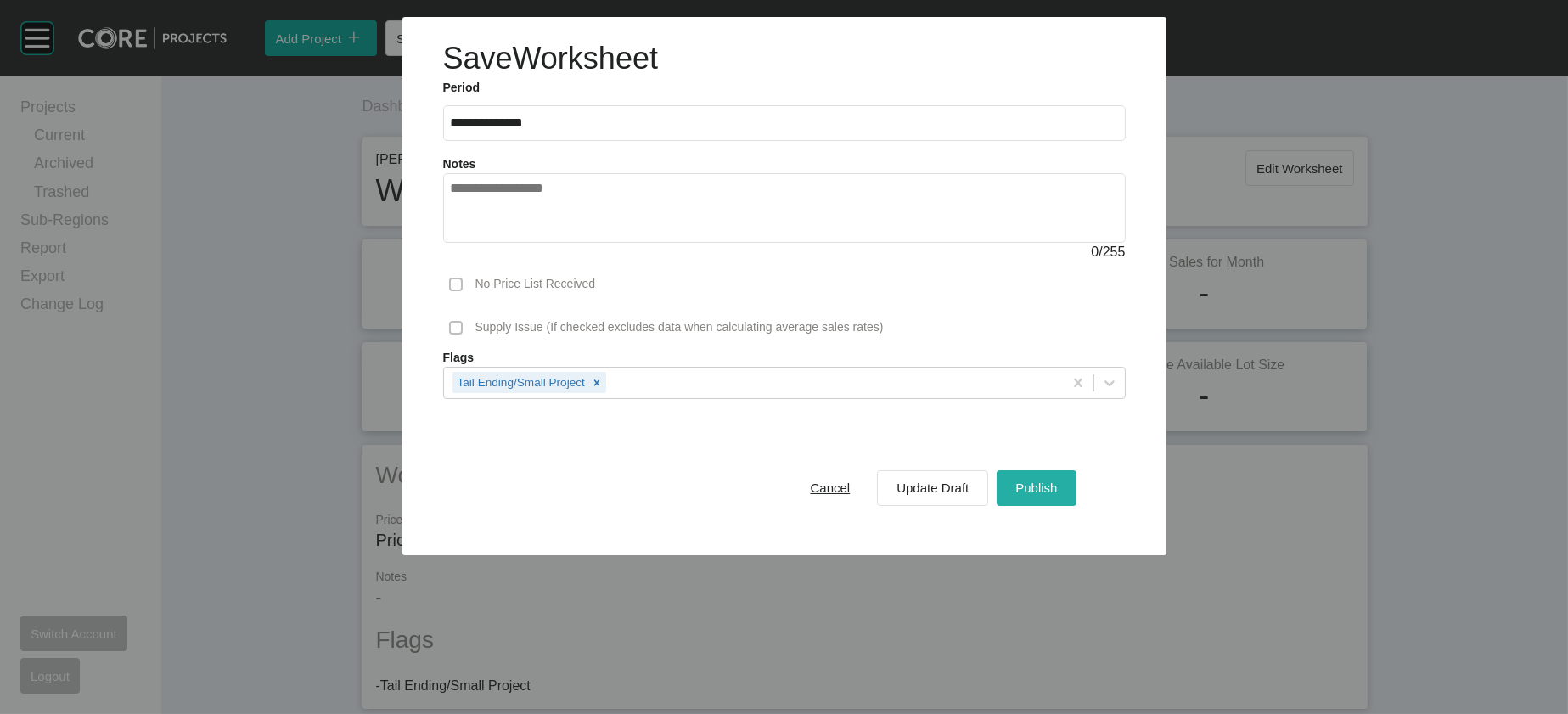
click at [1058, 495] on span "Publish" at bounding box center [1036, 488] width 42 height 14
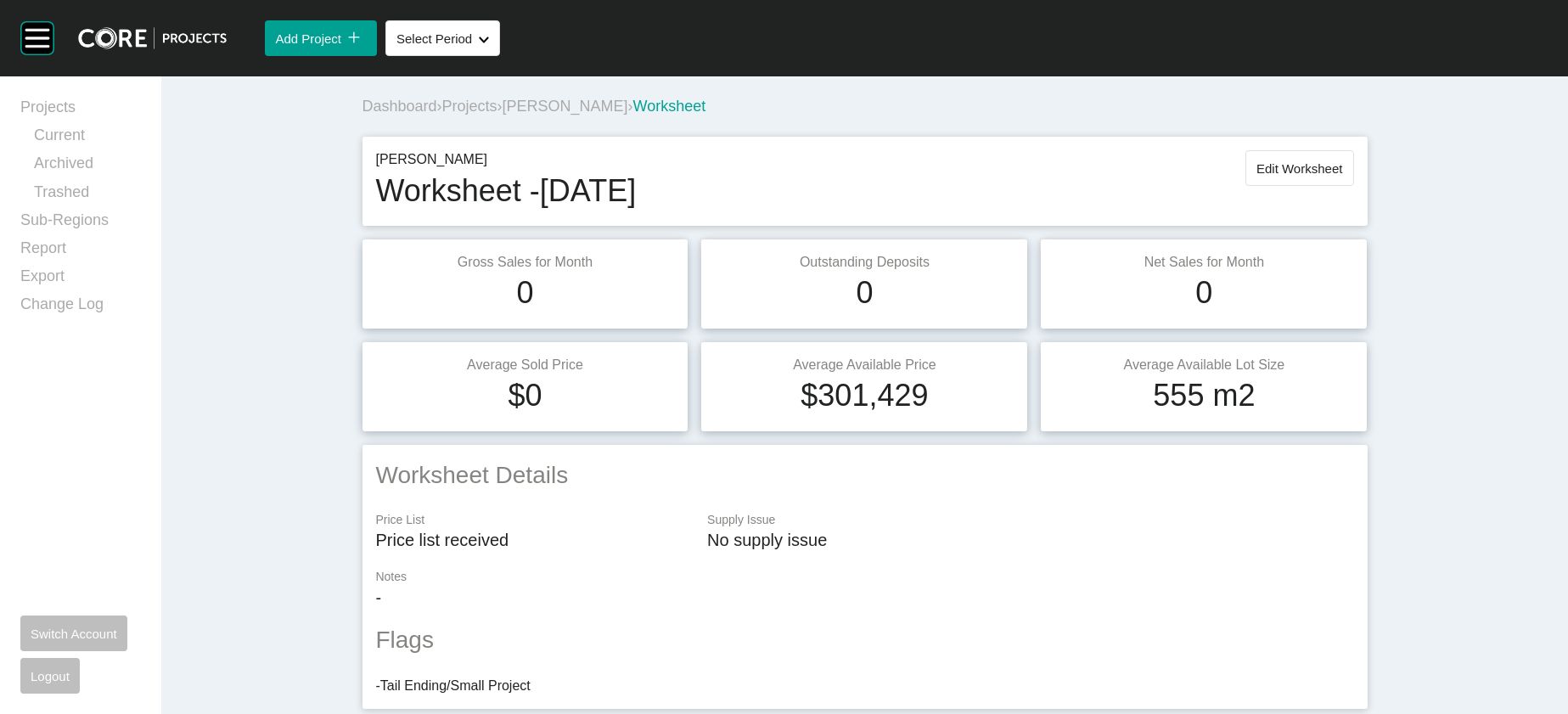
click at [443, 114] on span "Projects" at bounding box center [470, 105] width 55 height 17
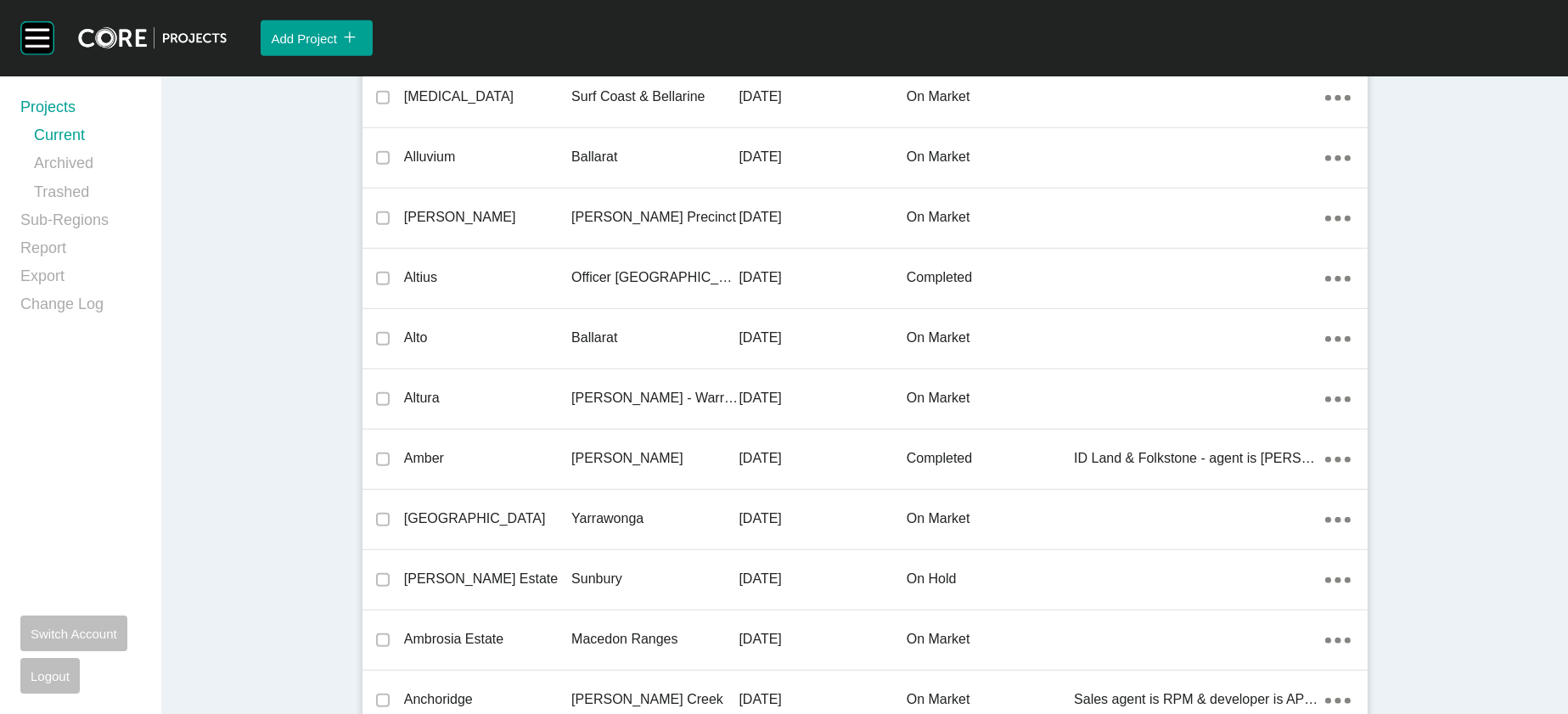
scroll to position [43732, 0]
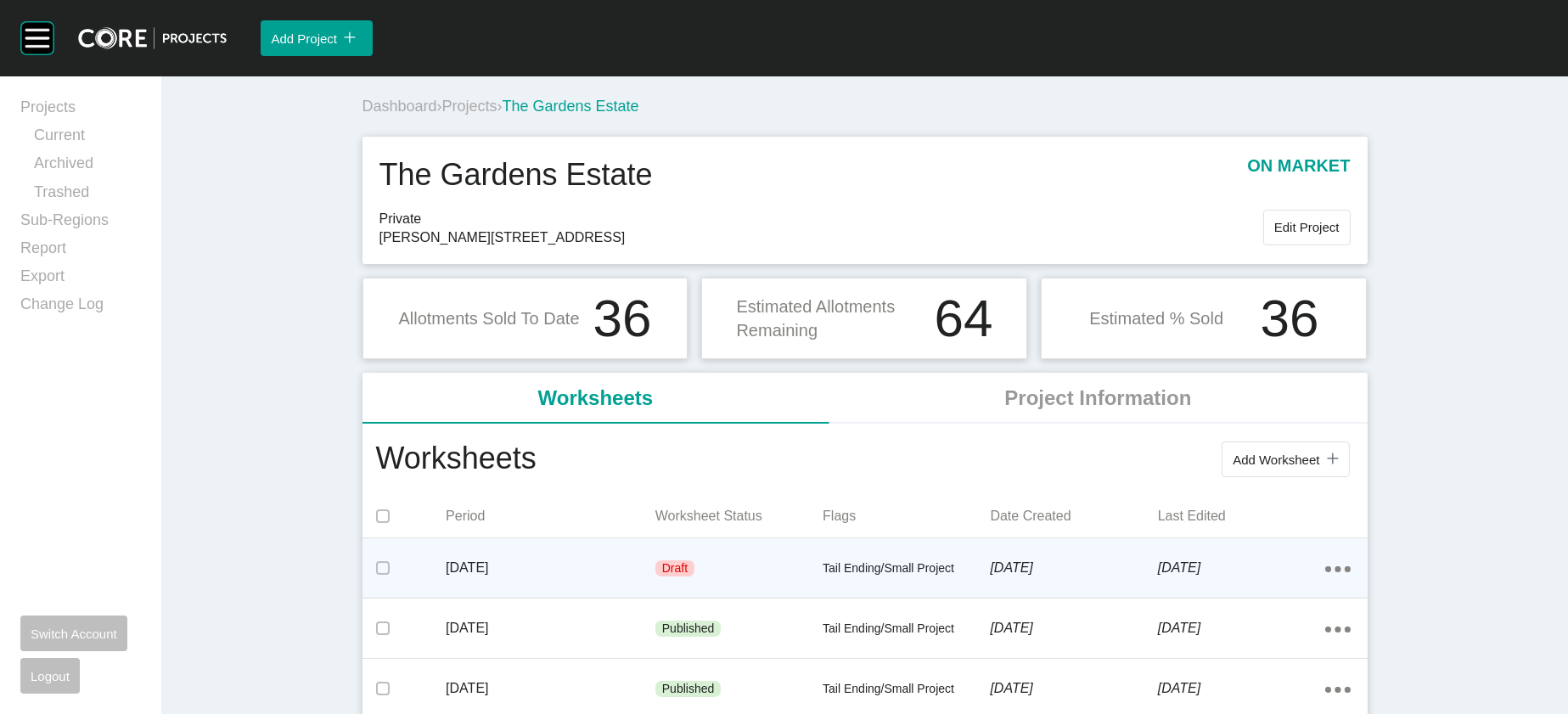
click at [791, 594] on div "Draft" at bounding box center [739, 569] width 167 height 51
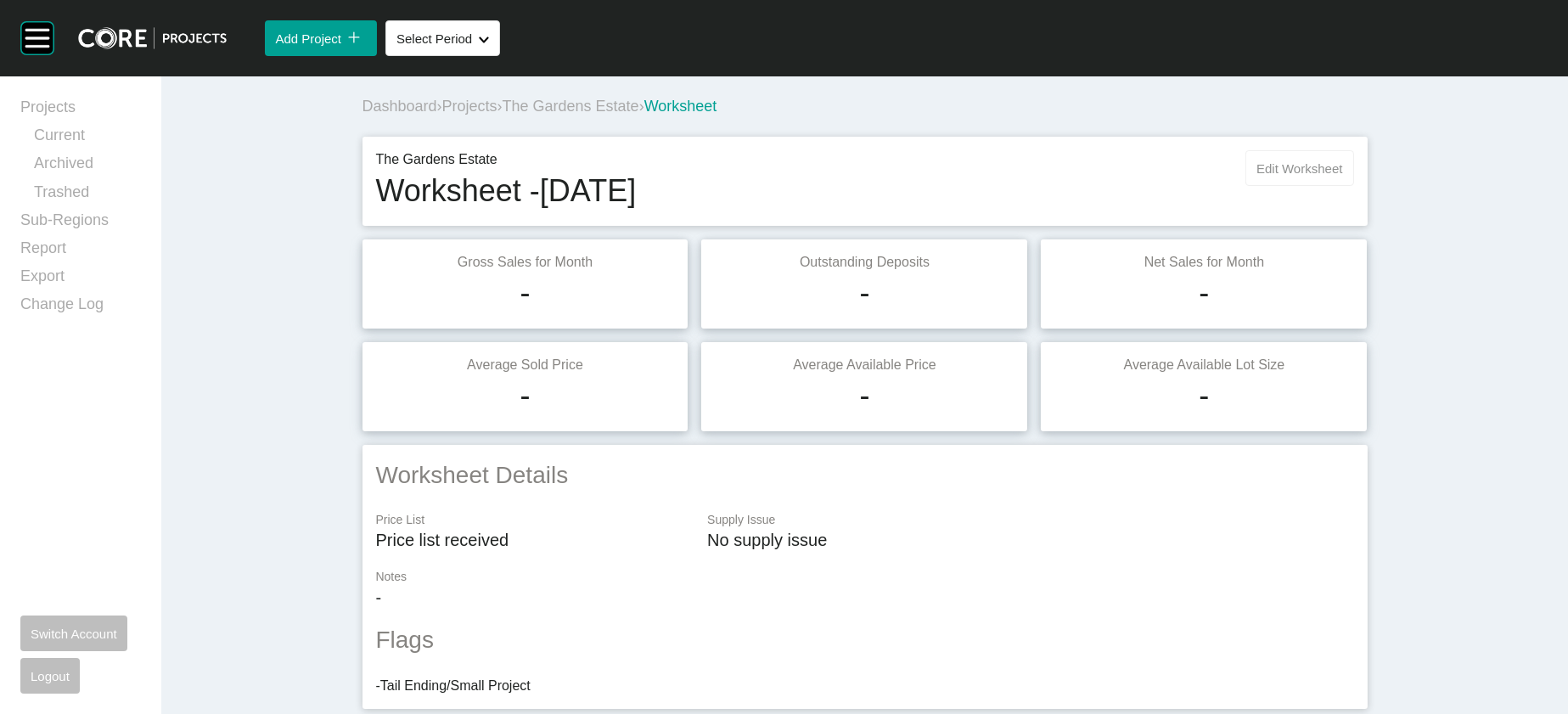
click at [1354, 186] on button "Edit Worksheet" at bounding box center [1299, 168] width 108 height 36
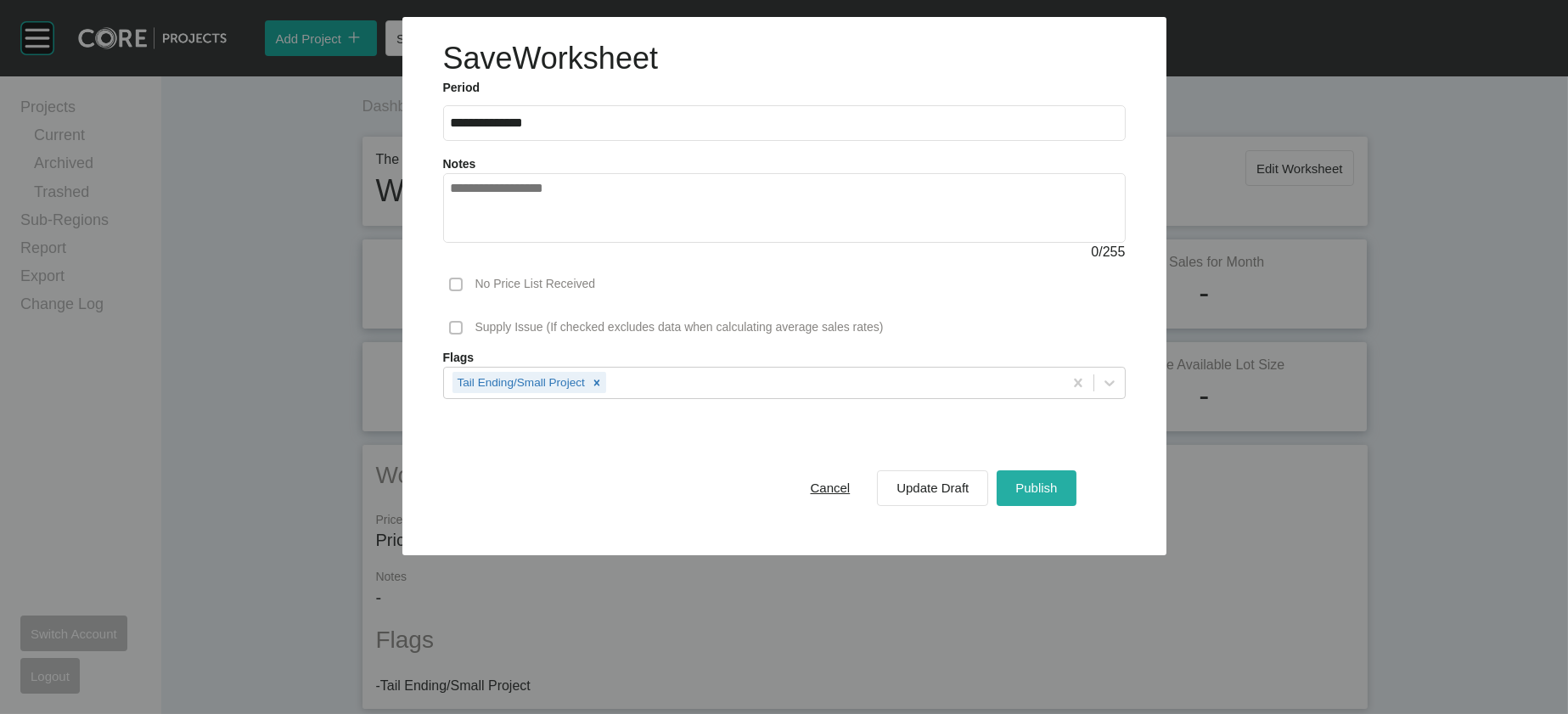
click at [1058, 495] on span "Publish" at bounding box center [1036, 488] width 42 height 14
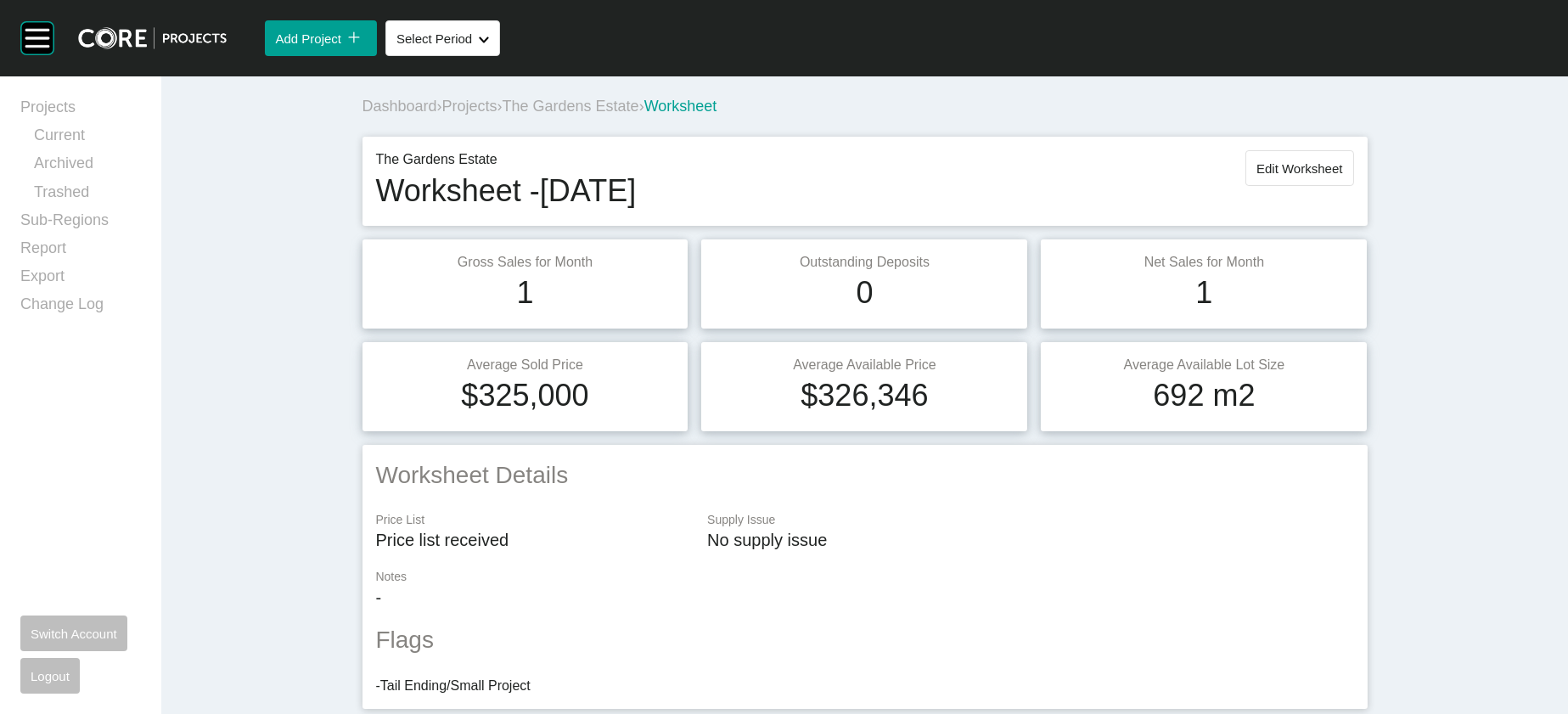
click at [443, 114] on span "Projects" at bounding box center [470, 105] width 55 height 17
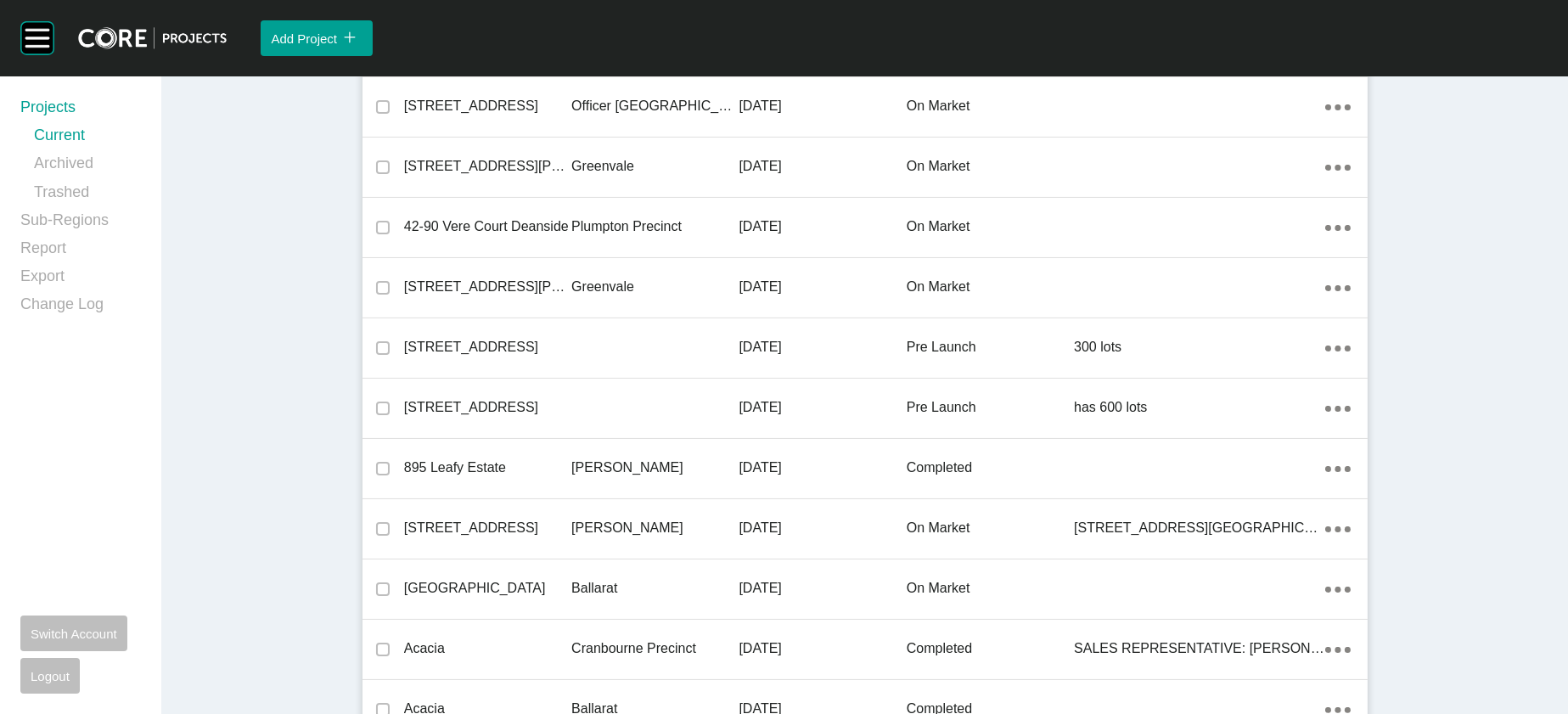
scroll to position [18635, 0]
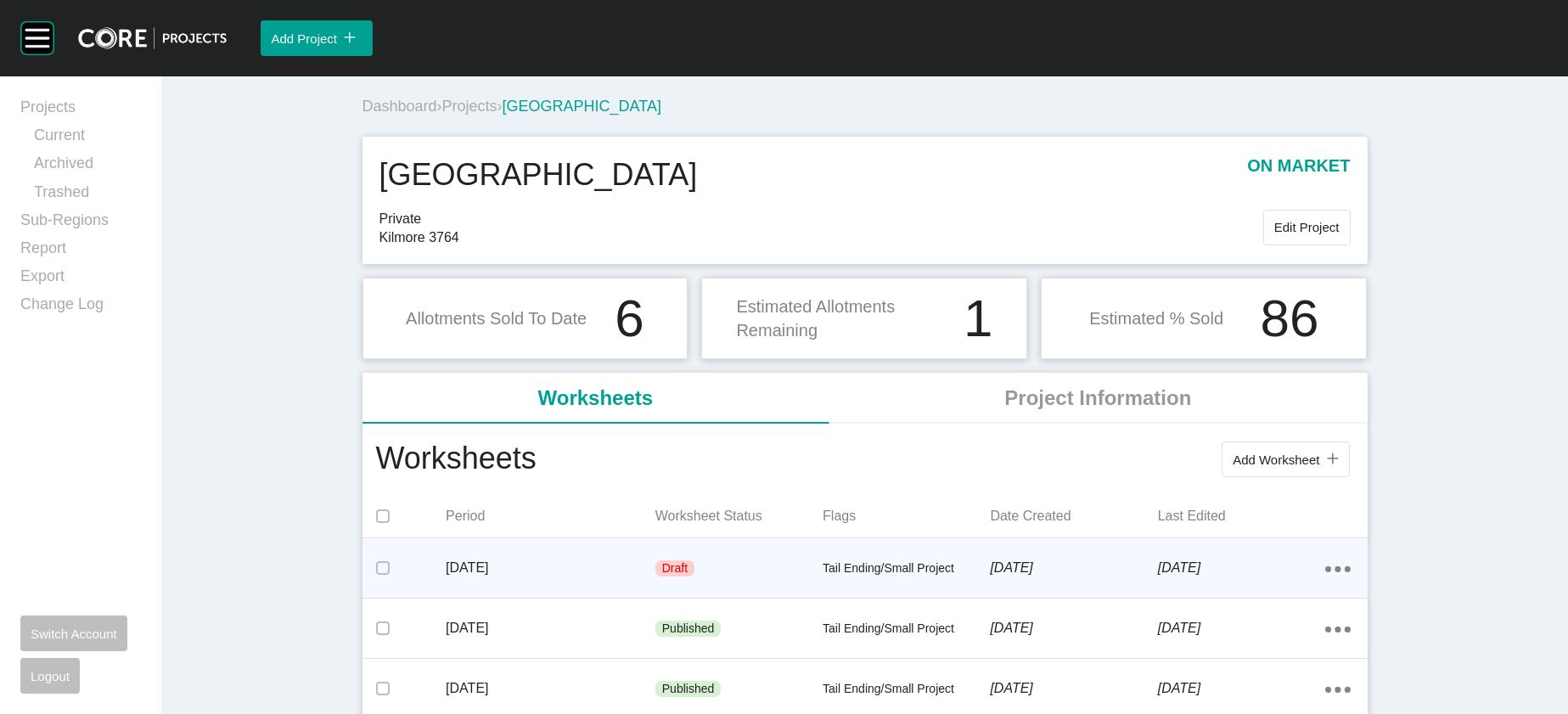
click at [902, 577] on p "Tail Ending/Small Project" at bounding box center [906, 569] width 167 height 17
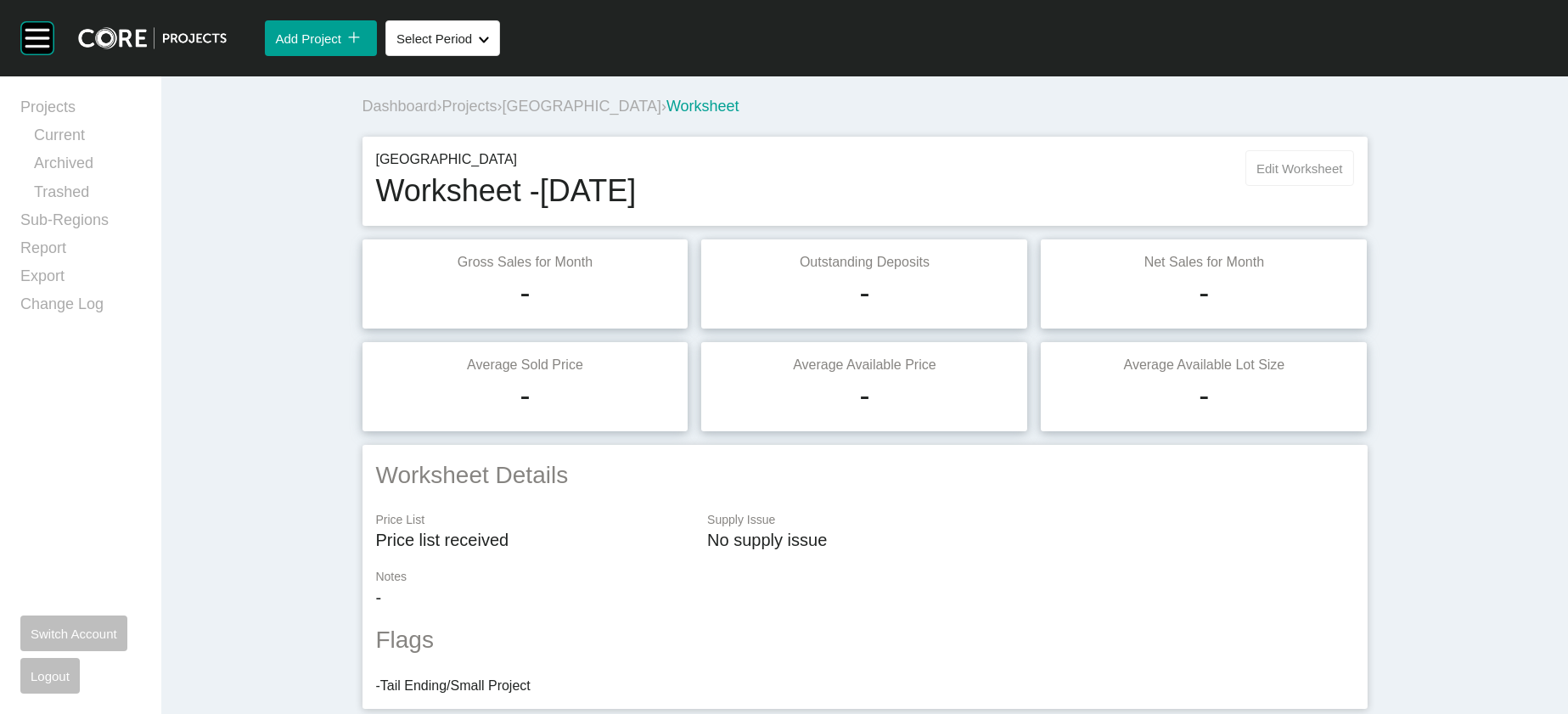
click at [1342, 176] on span "Edit Worksheet" at bounding box center [1299, 169] width 86 height 14
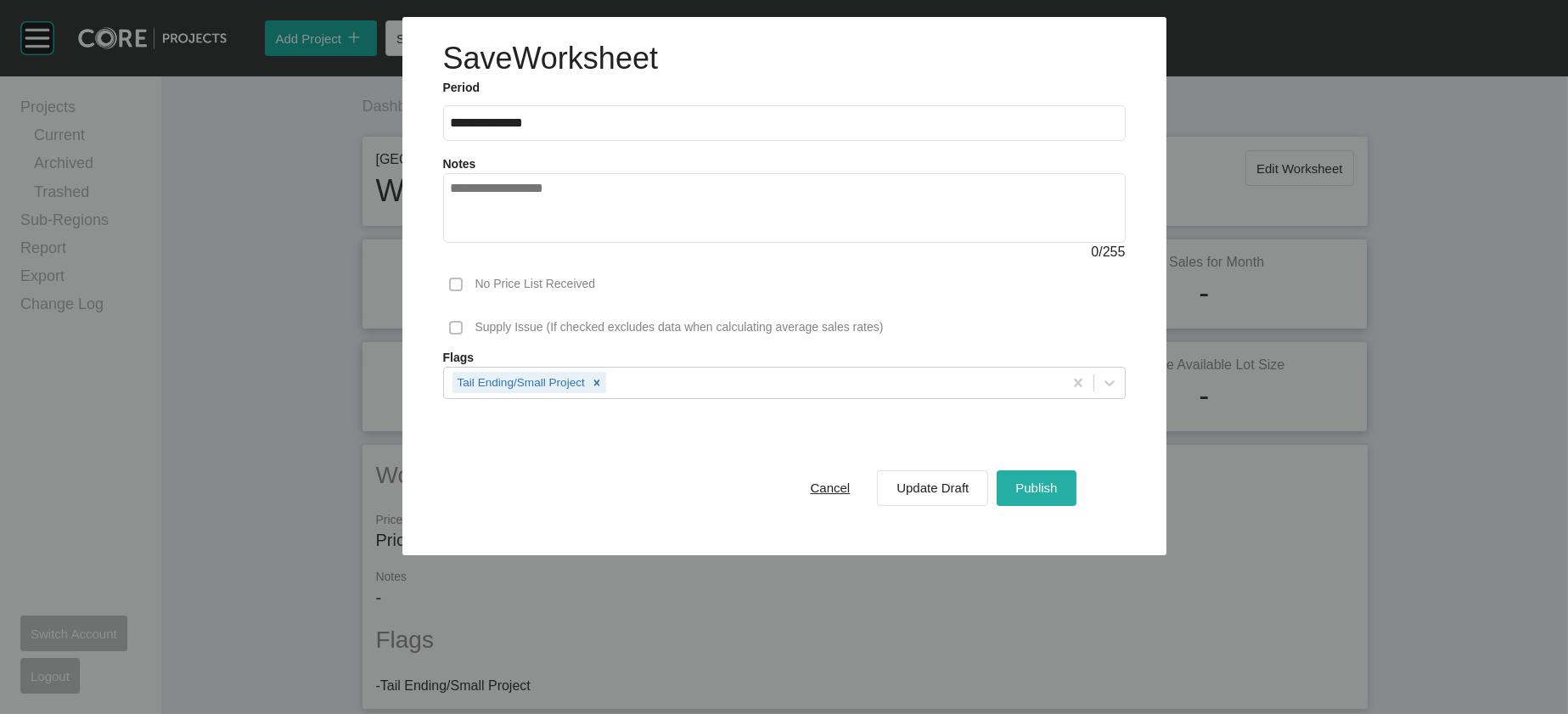
click at [1058, 495] on span "Publish" at bounding box center [1036, 488] width 42 height 14
click at [1056, 507] on div at bounding box center [1036, 487] width 38 height 38
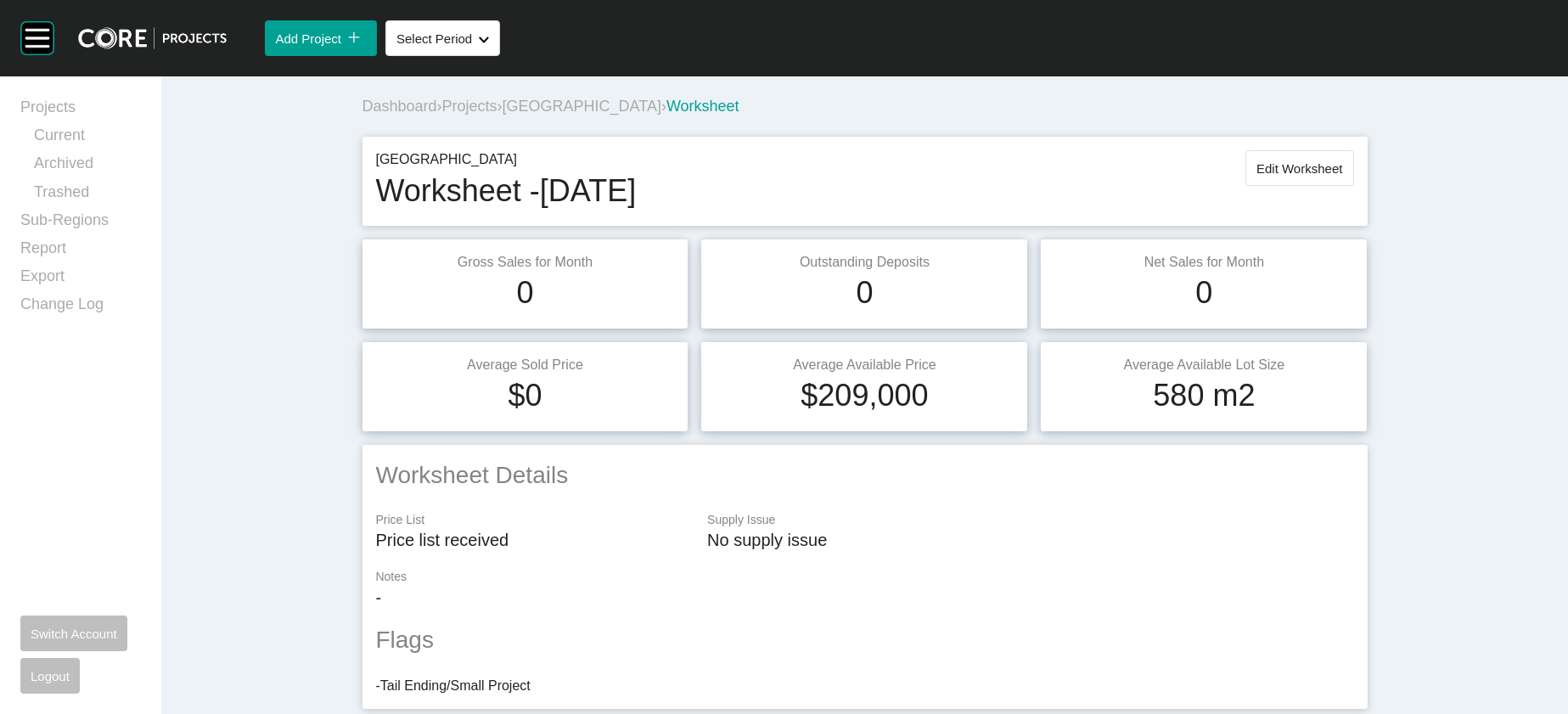
click at [443, 114] on span "Projects" at bounding box center [470, 105] width 55 height 17
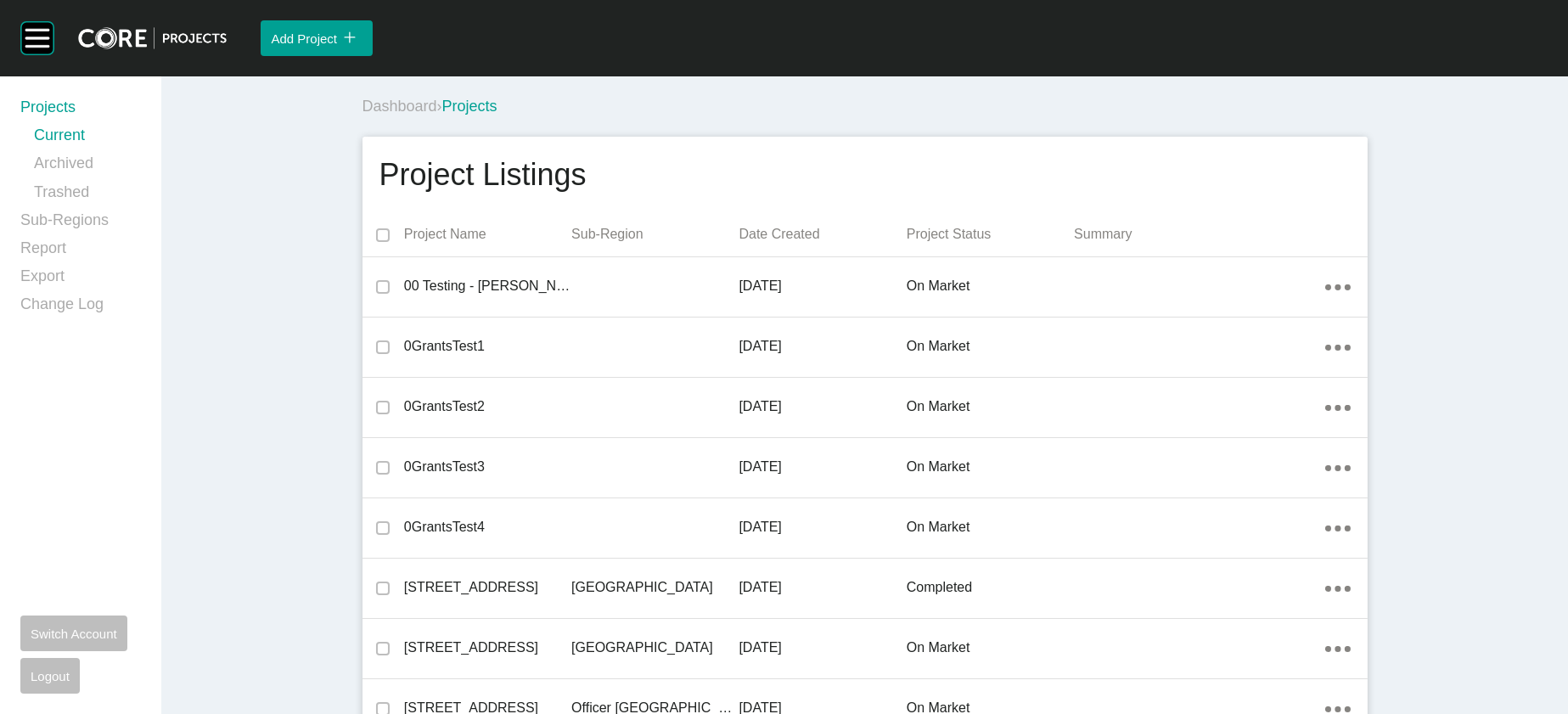
scroll to position [28327, 0]
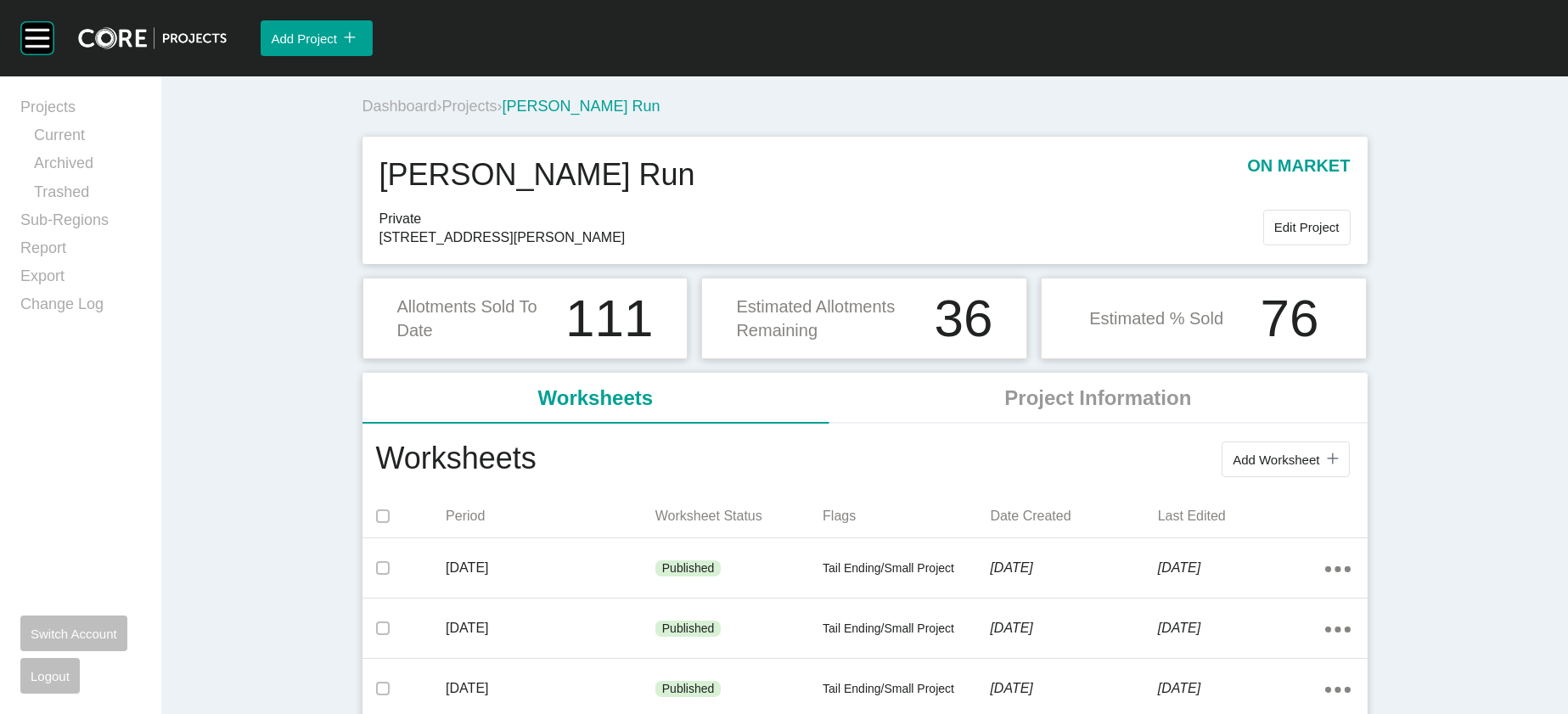
click at [443, 114] on span "Projects" at bounding box center [470, 105] width 55 height 17
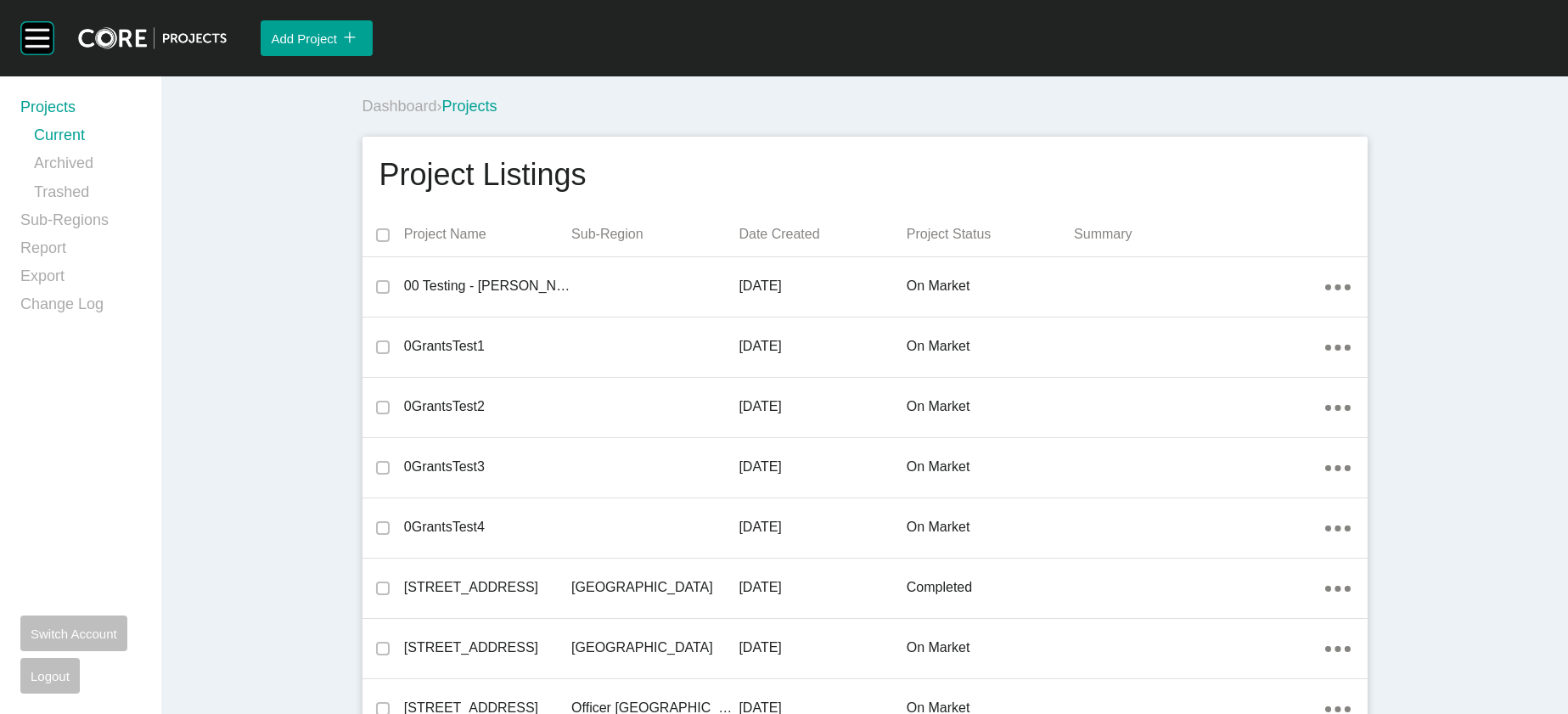
scroll to position [30357, 0]
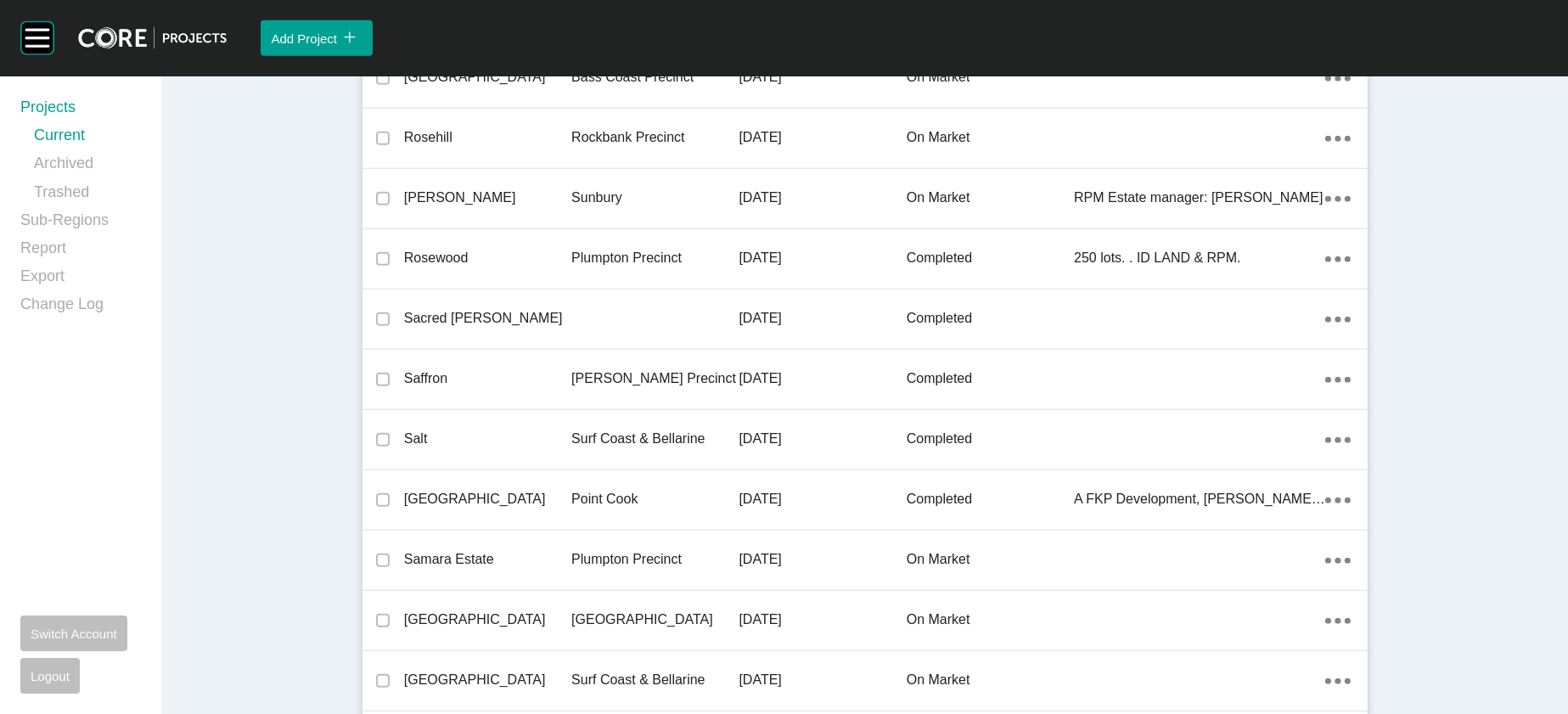
drag, startPoint x: 821, startPoint y: 343, endPoint x: 799, endPoint y: 364, distance: 30.4
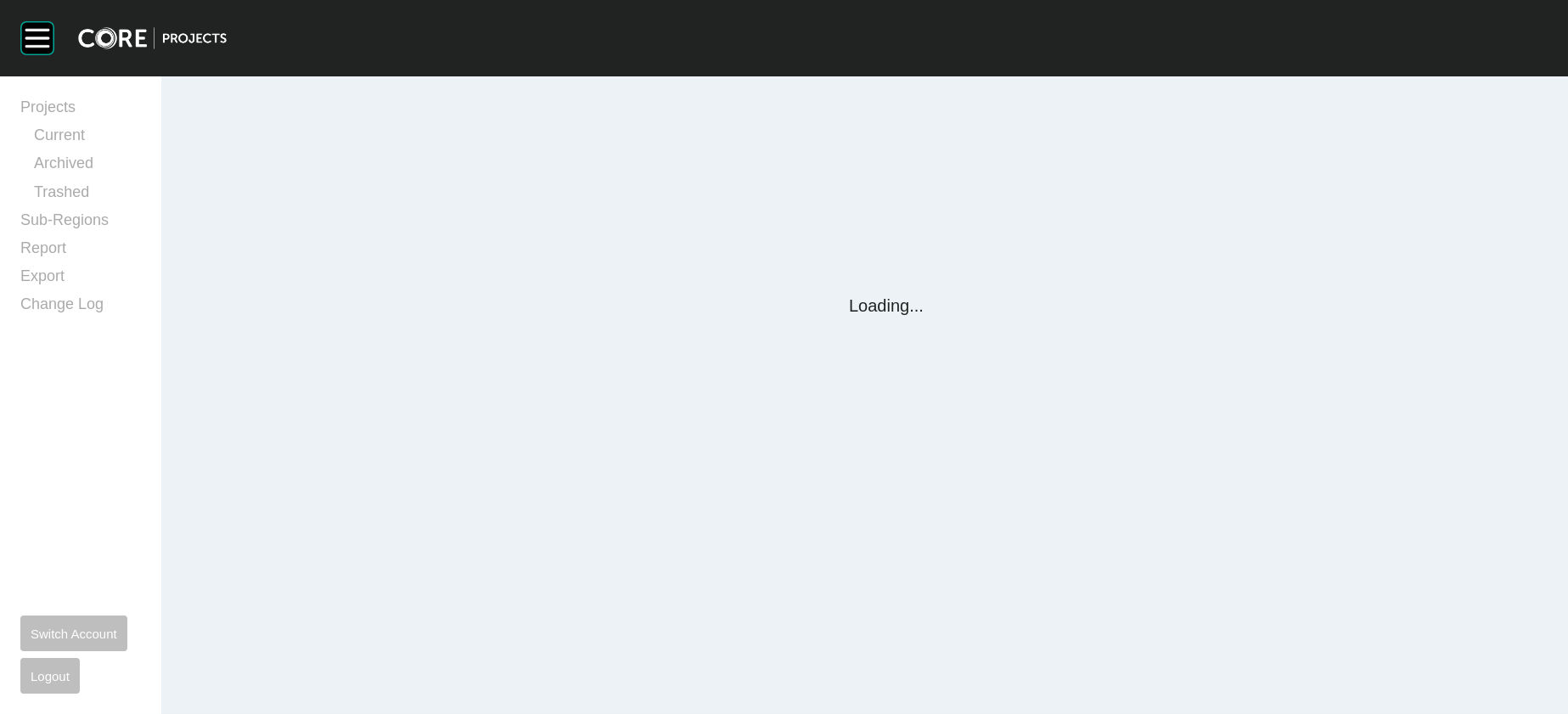
click at [799, 363] on div "Group 2 Created with Sketch. . Projects Current Archived Trashed Sub-Regions Re…" at bounding box center [784, 357] width 1568 height 714
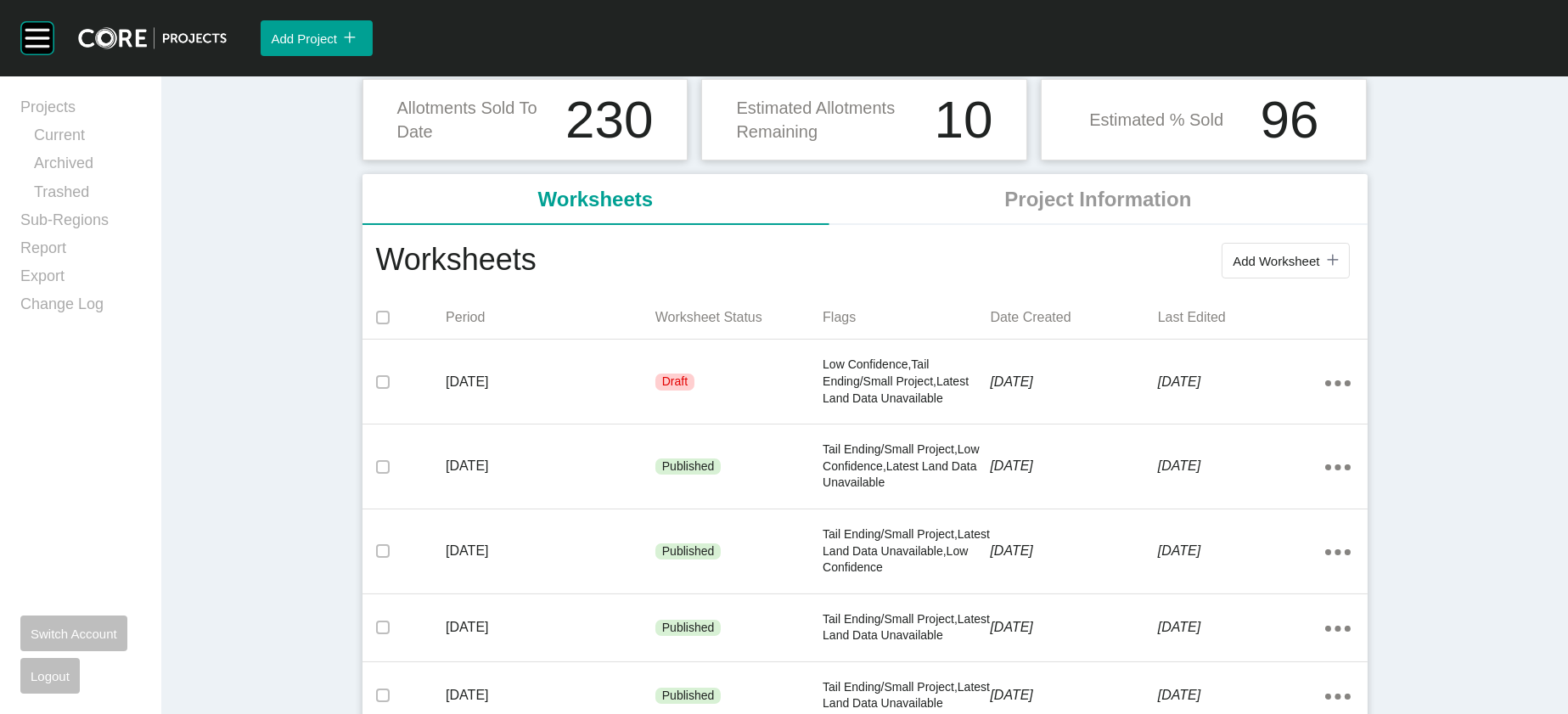
scroll to position [228, 0]
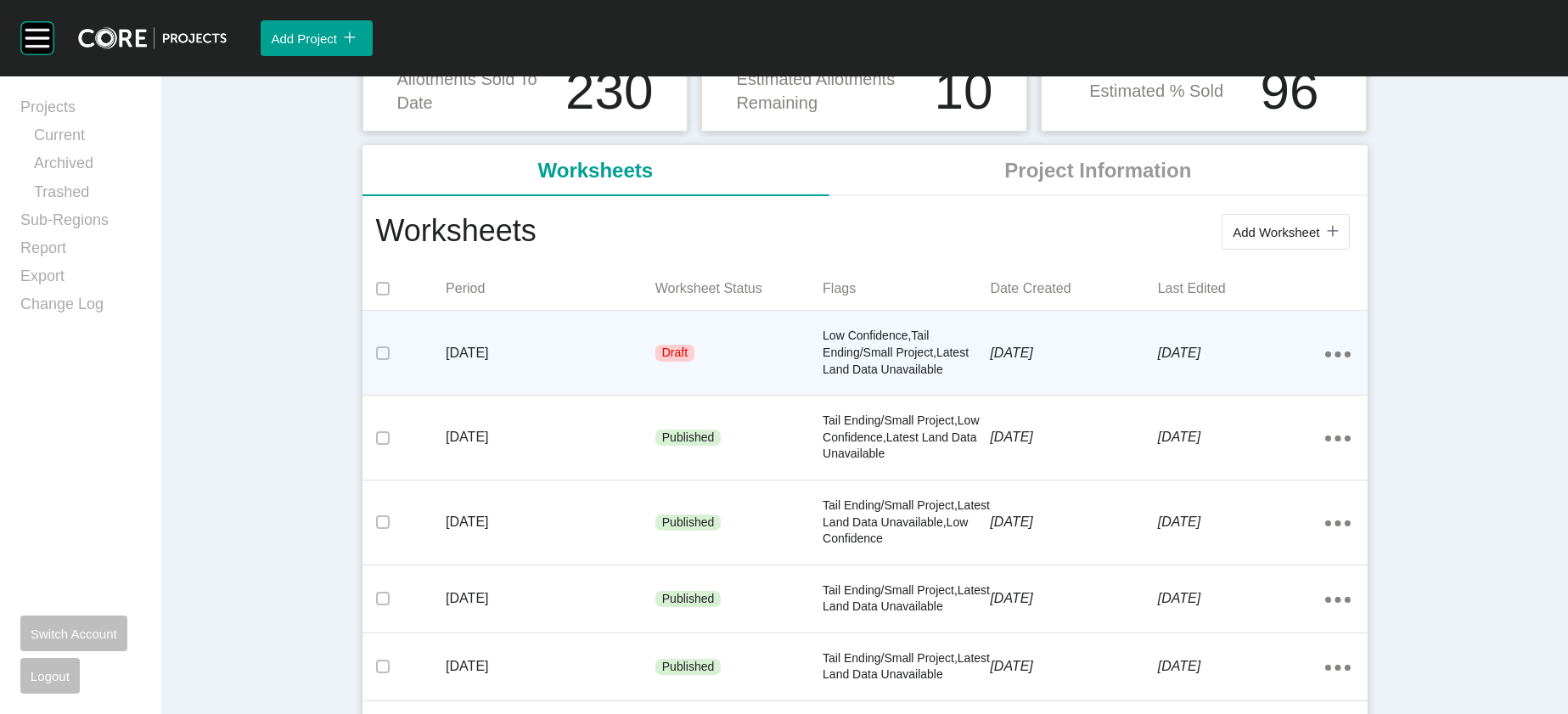
click at [1041, 362] on p "[DATE]" at bounding box center [1073, 353] width 167 height 19
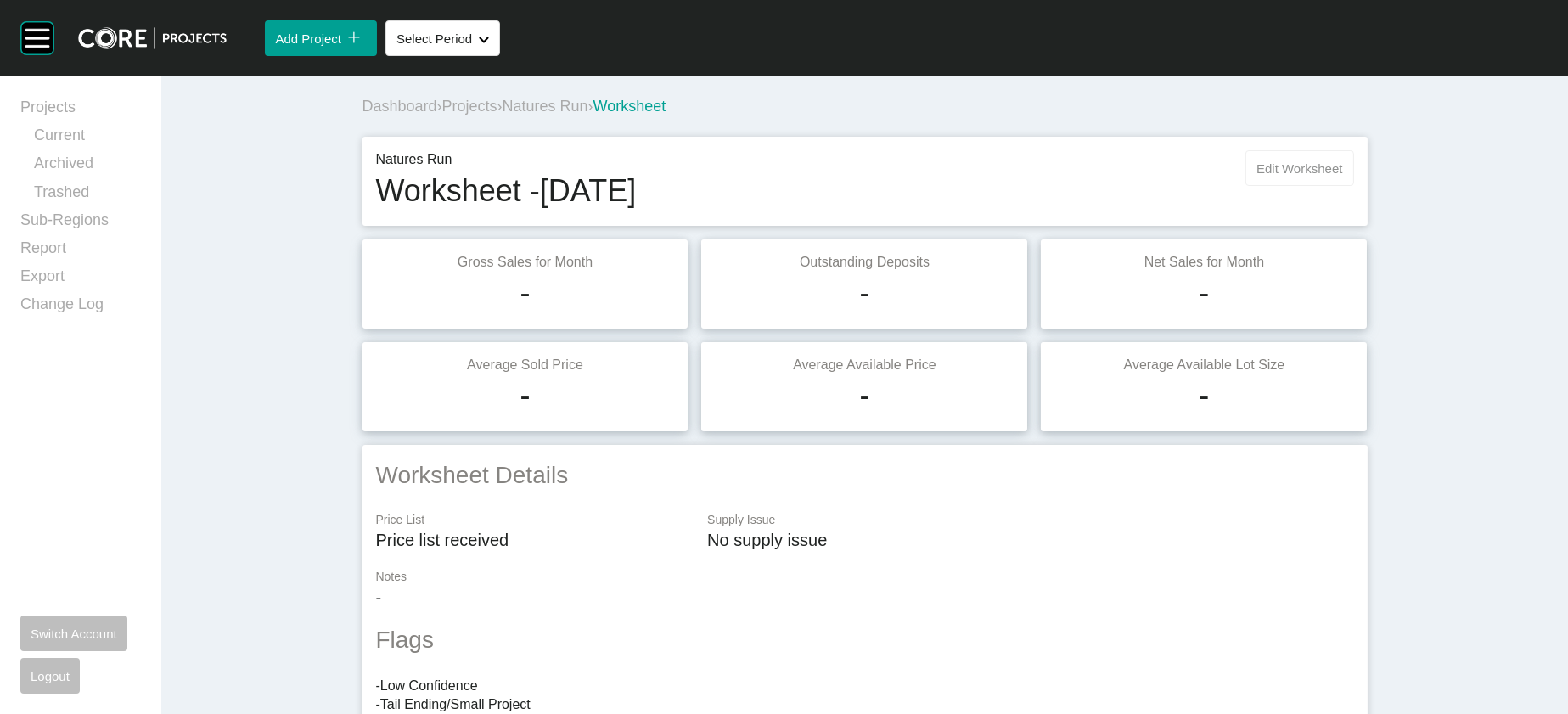
click at [1354, 186] on button "Edit Worksheet" at bounding box center [1299, 168] width 108 height 36
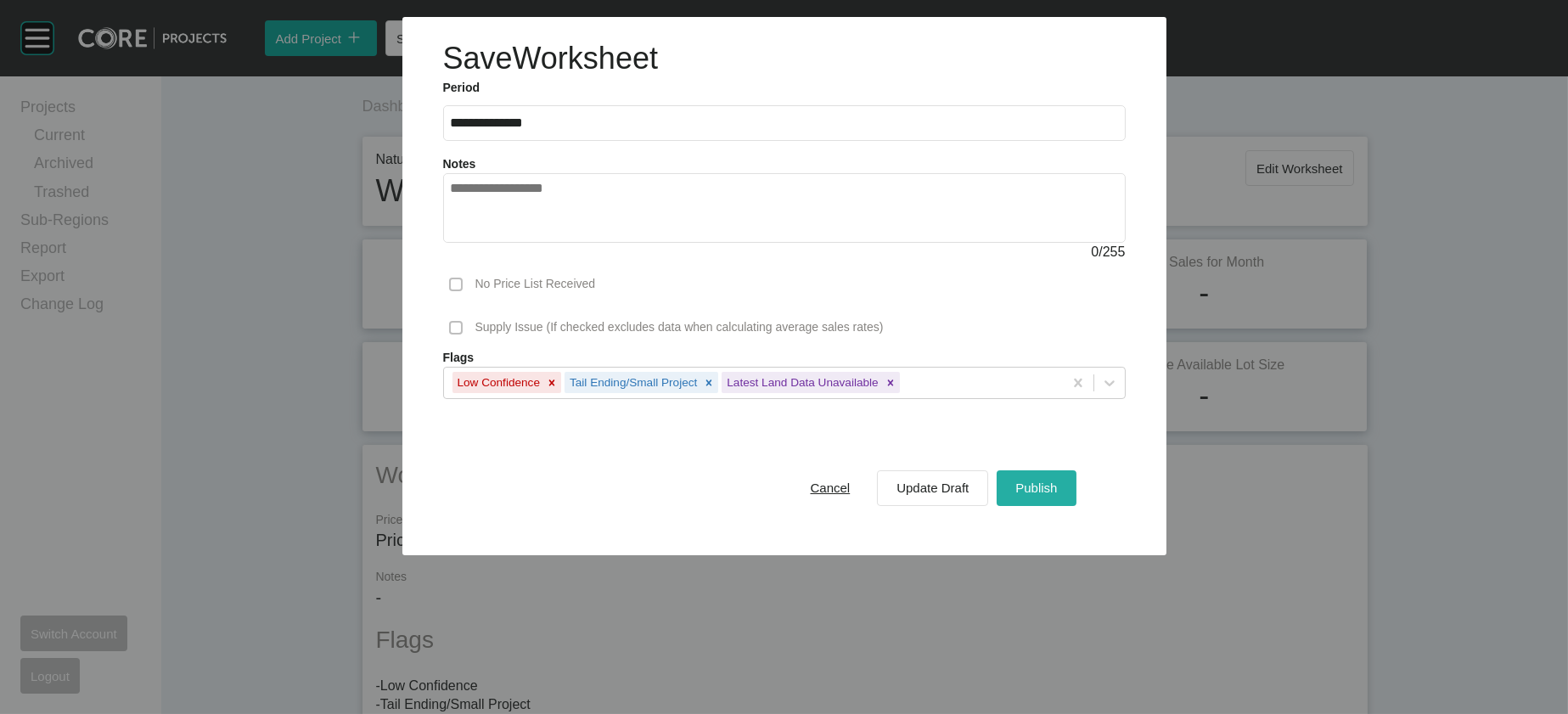
click at [1058, 495] on span "Publish" at bounding box center [1036, 488] width 42 height 14
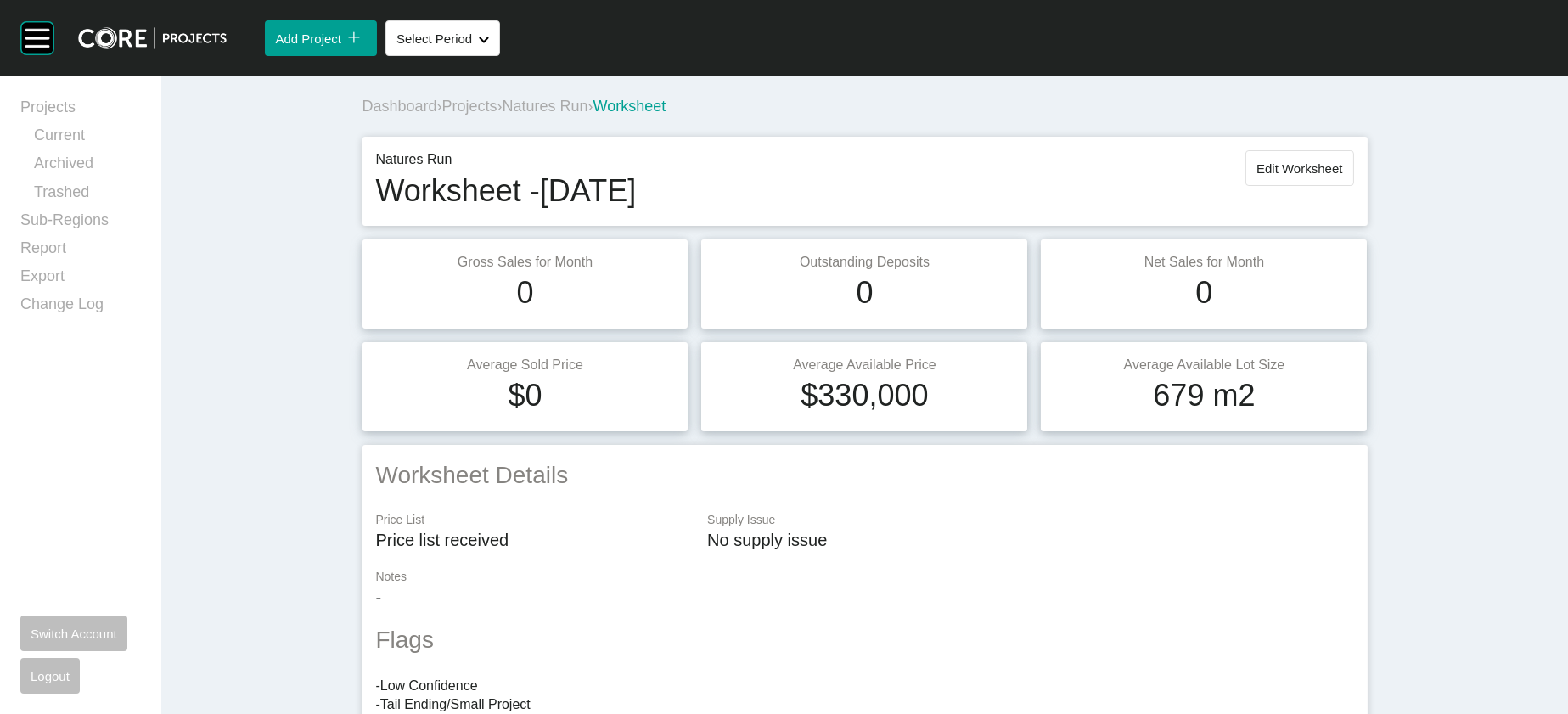
click at [443, 114] on span "Projects" at bounding box center [470, 105] width 55 height 17
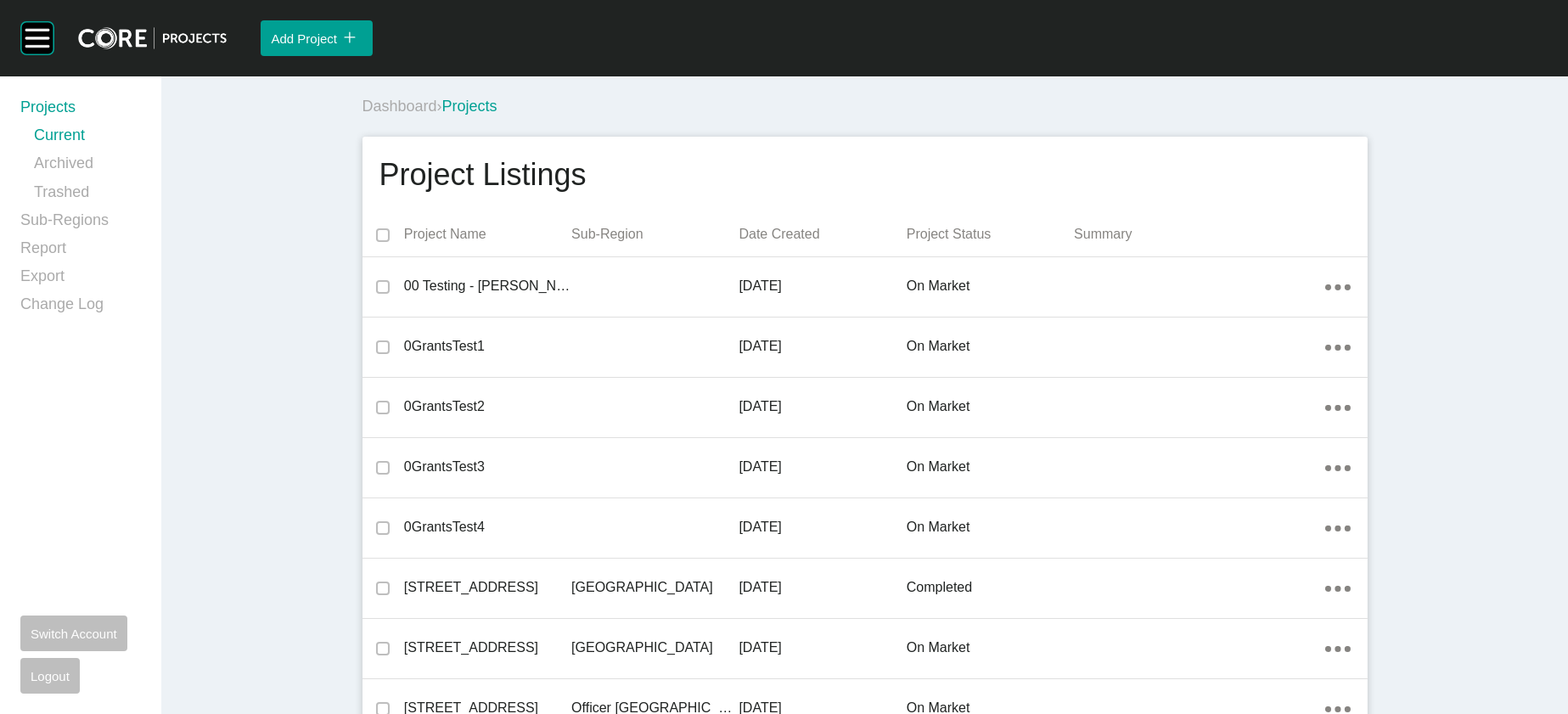
scroll to position [29229, 0]
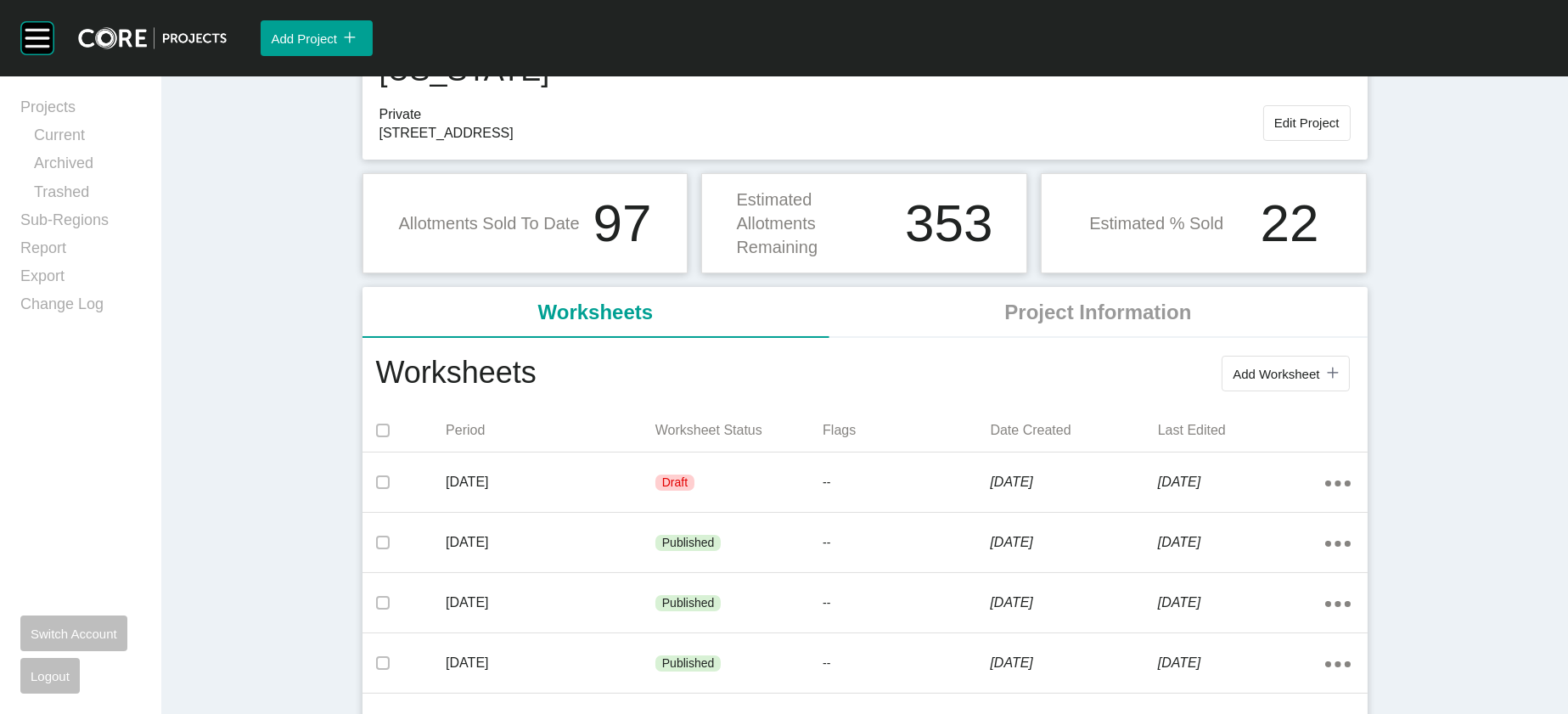
scroll to position [257, 0]
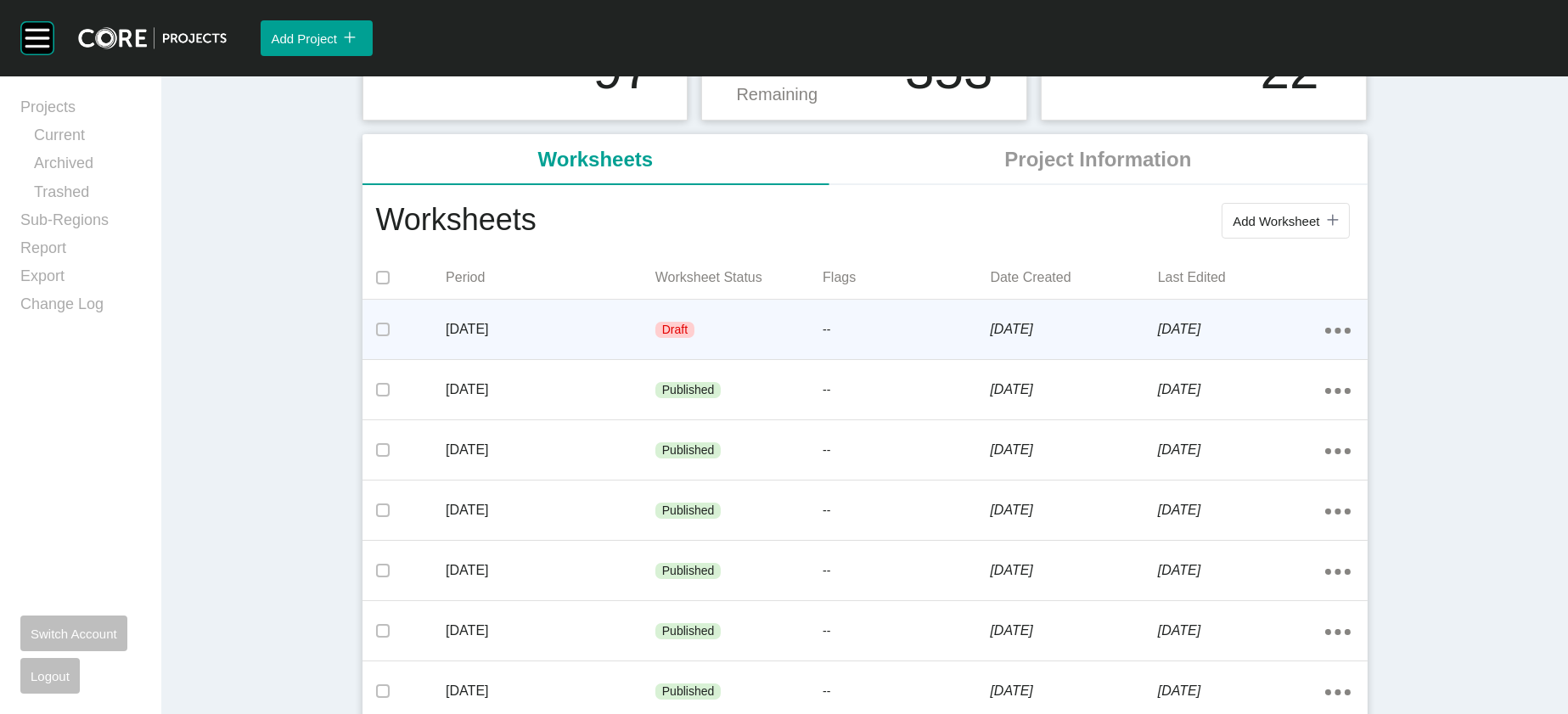
click at [958, 339] on p "--" at bounding box center [906, 330] width 167 height 17
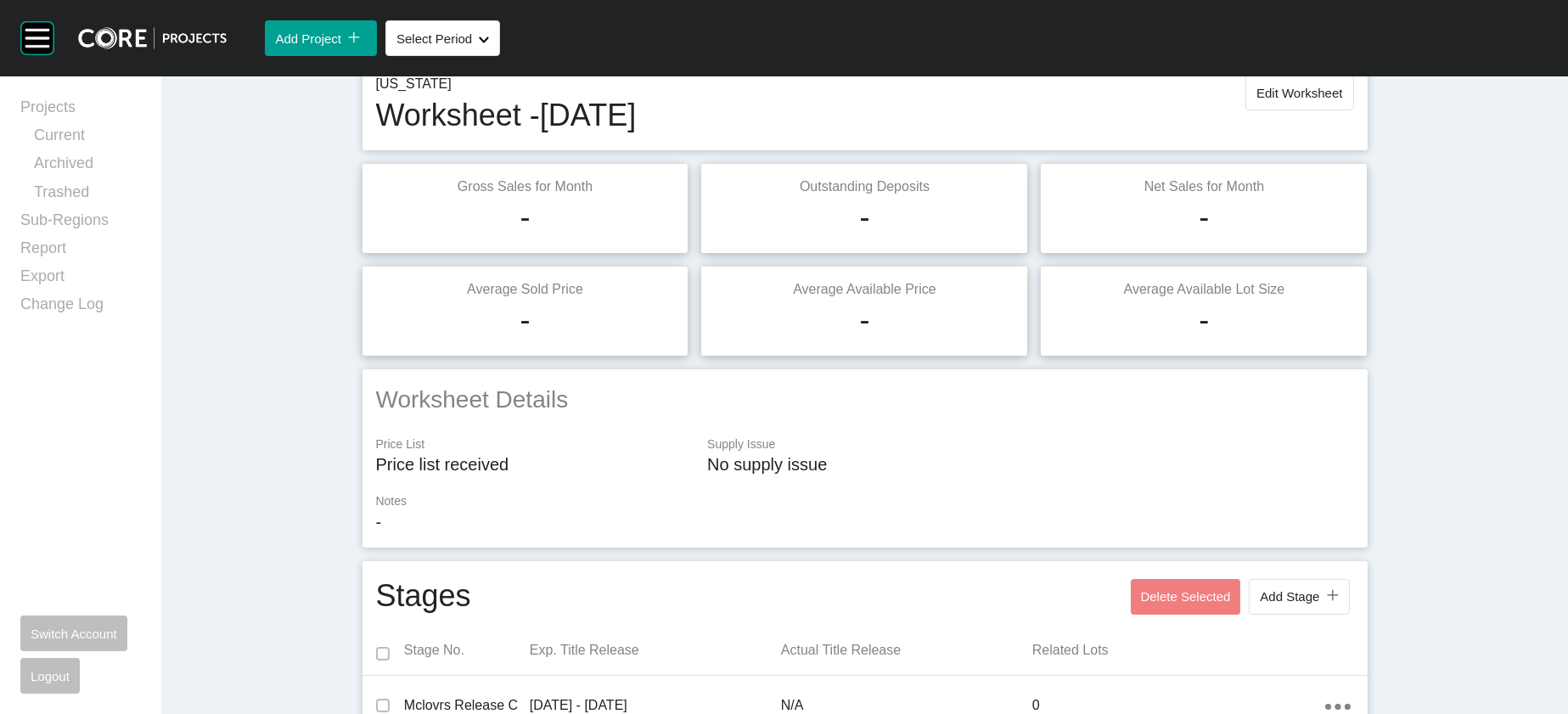
scroll to position [43, 0]
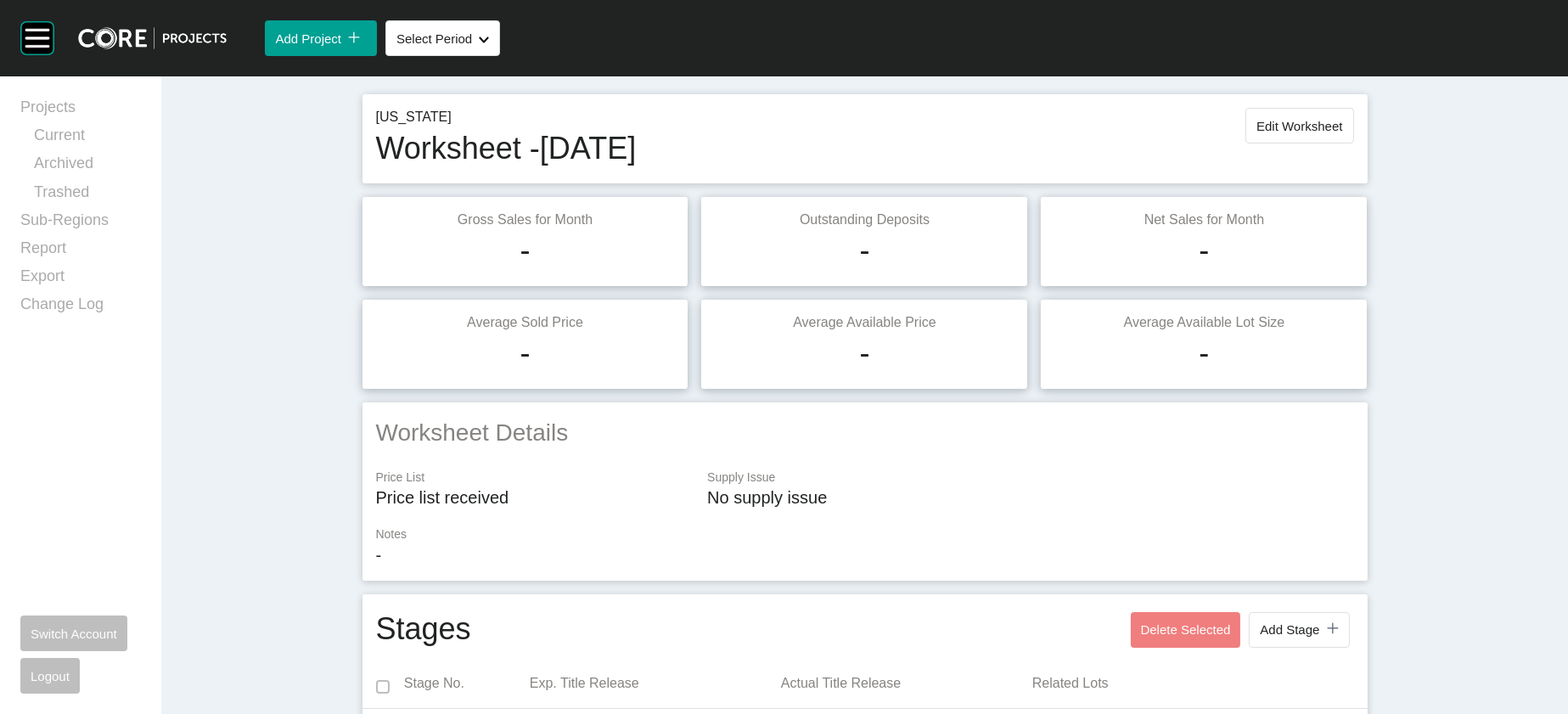
click at [1342, 133] on span "Edit Worksheet" at bounding box center [1299, 126] width 86 height 14
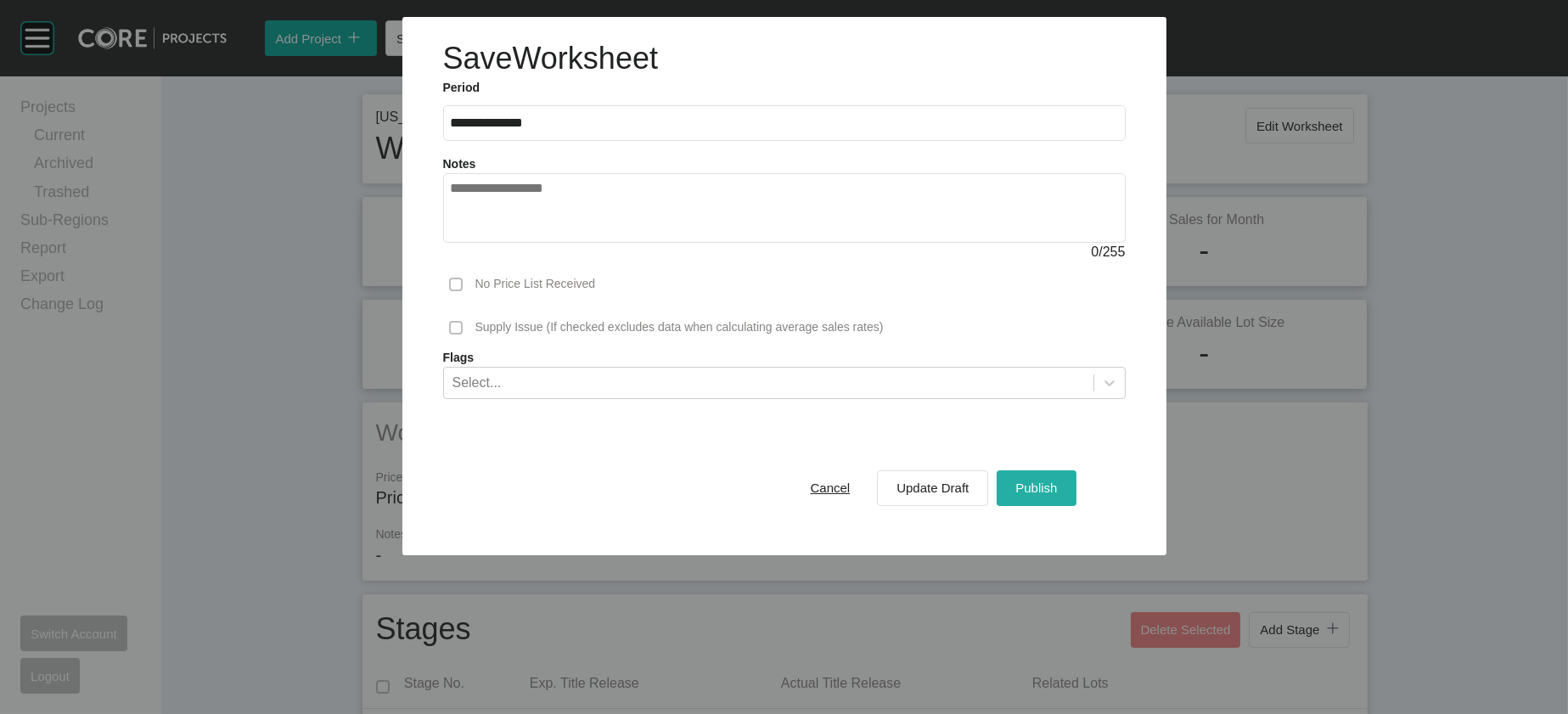
click at [1058, 495] on span "Publish" at bounding box center [1036, 488] width 42 height 14
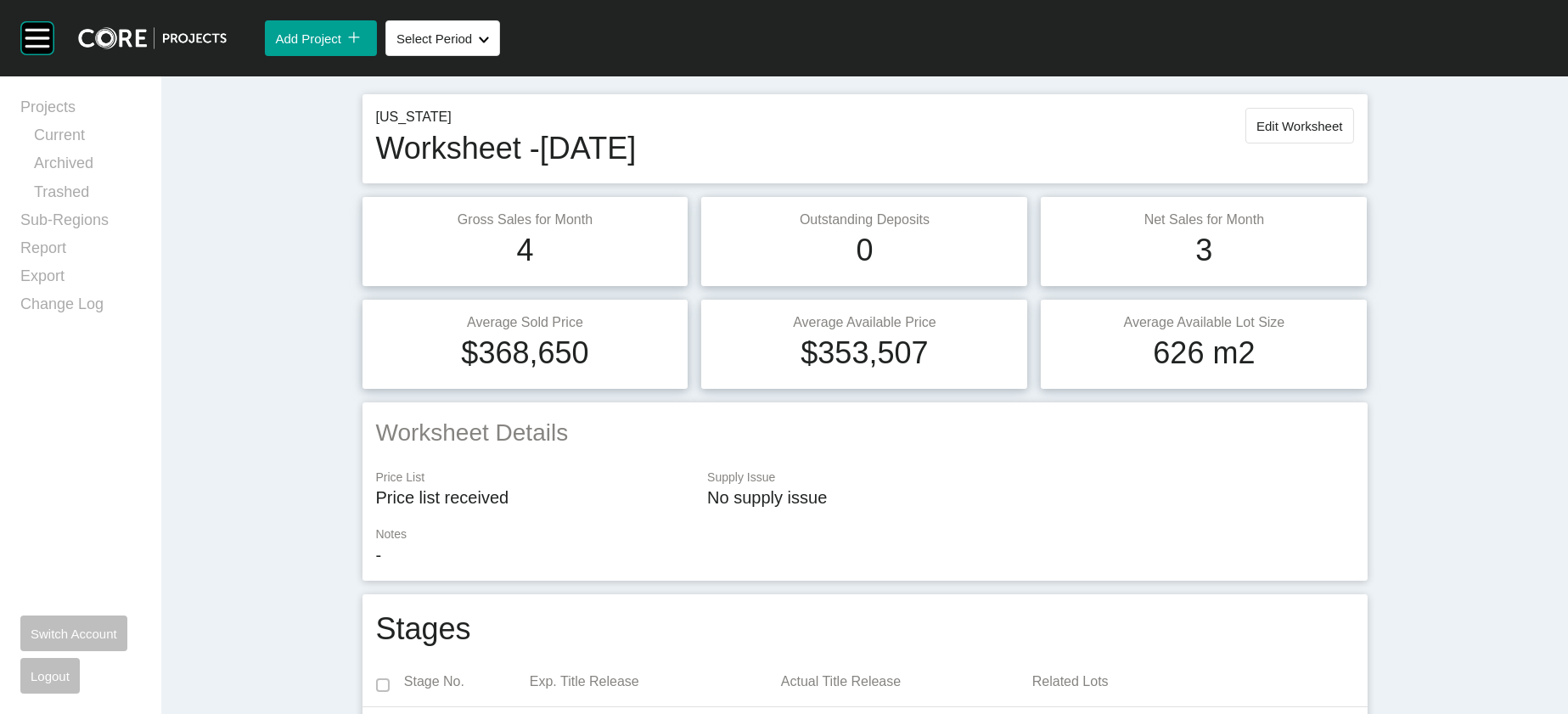
scroll to position [0, 0]
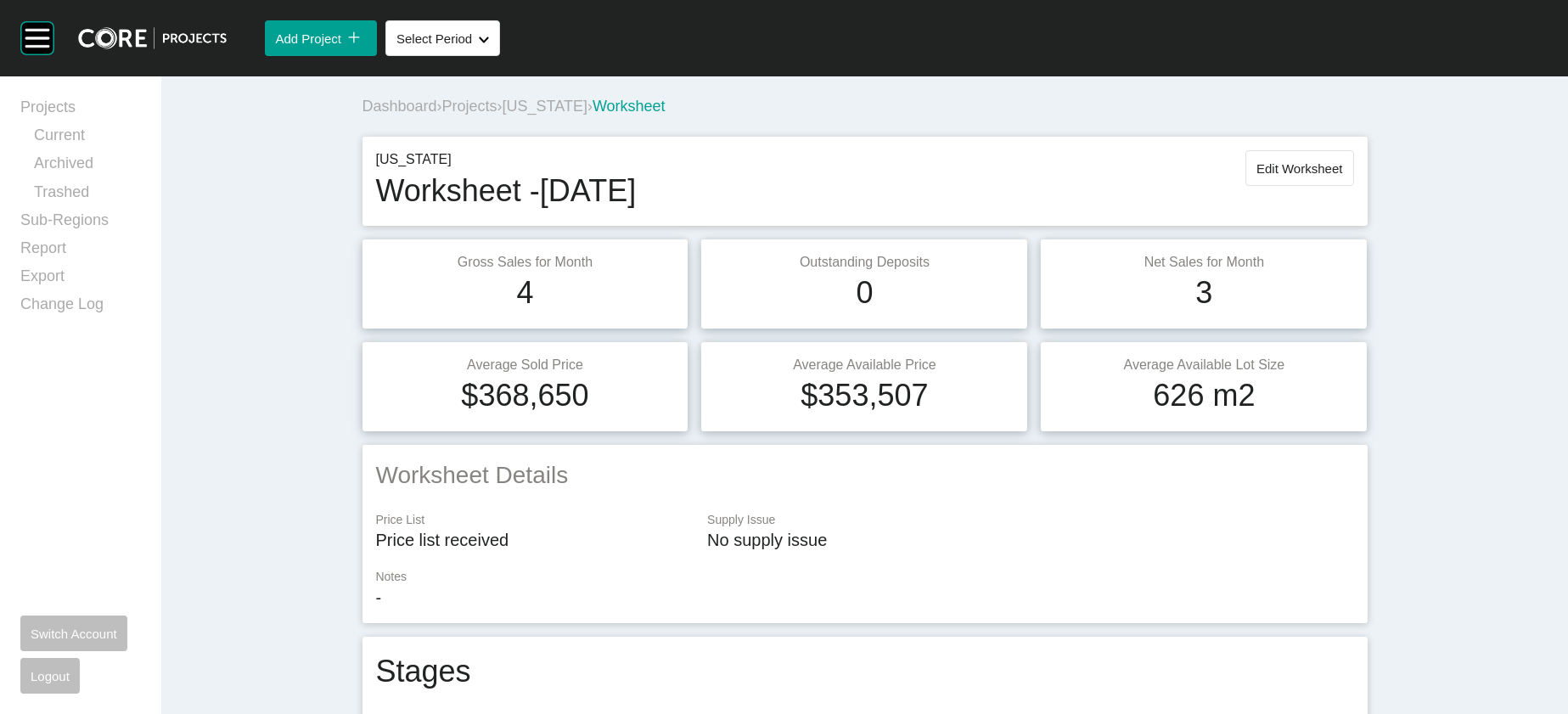
click at [443, 114] on span "Projects" at bounding box center [470, 105] width 55 height 17
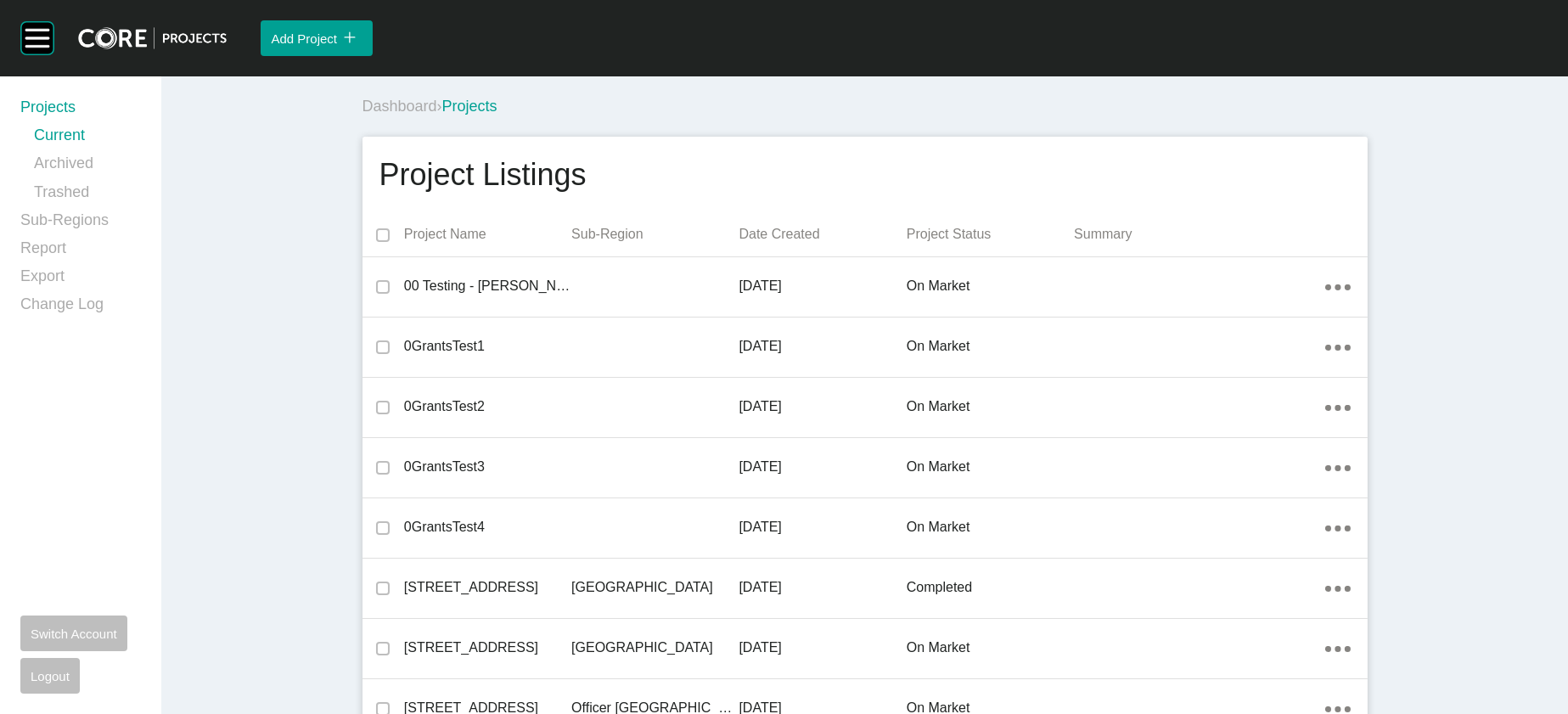
scroll to position [8566, 0]
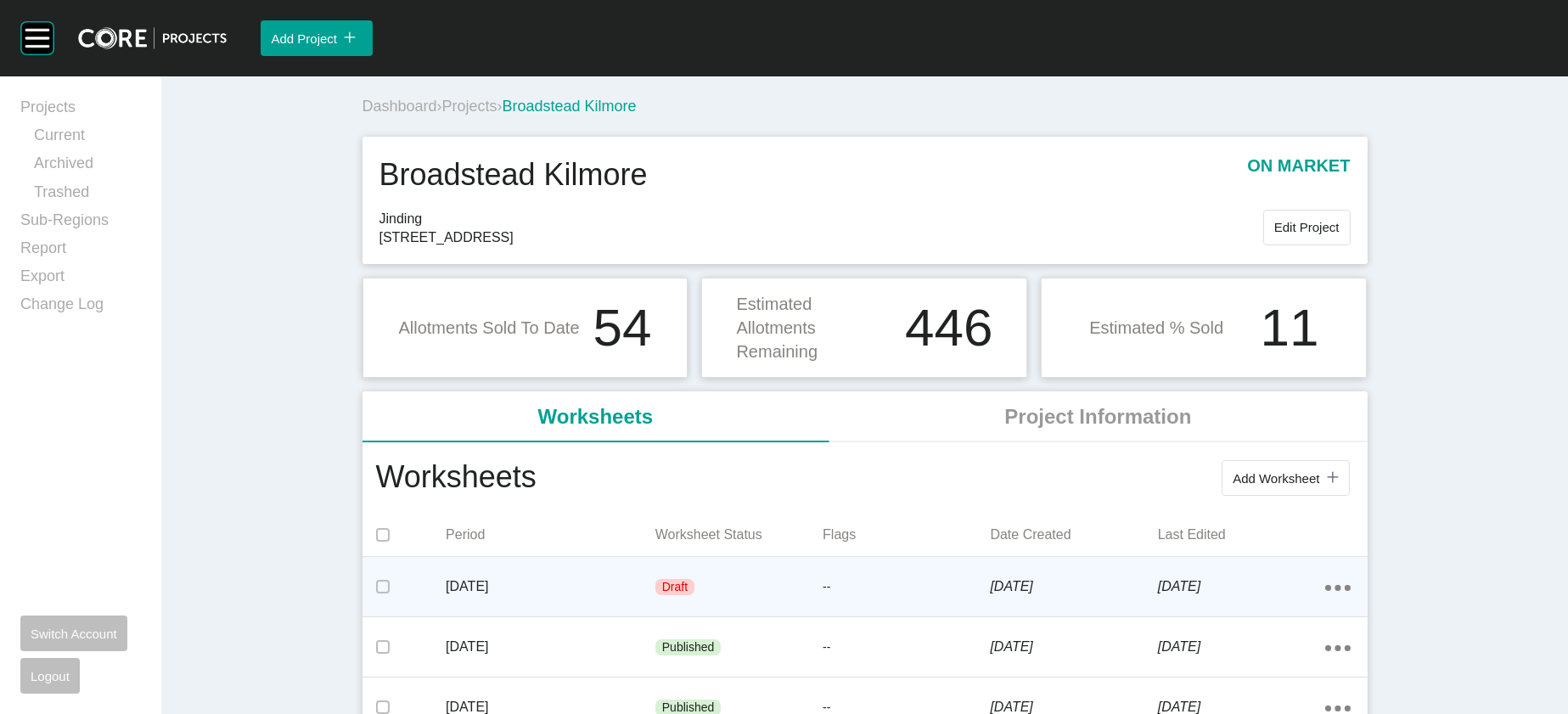
click at [656, 613] on div "Draft" at bounding box center [739, 587] width 167 height 51
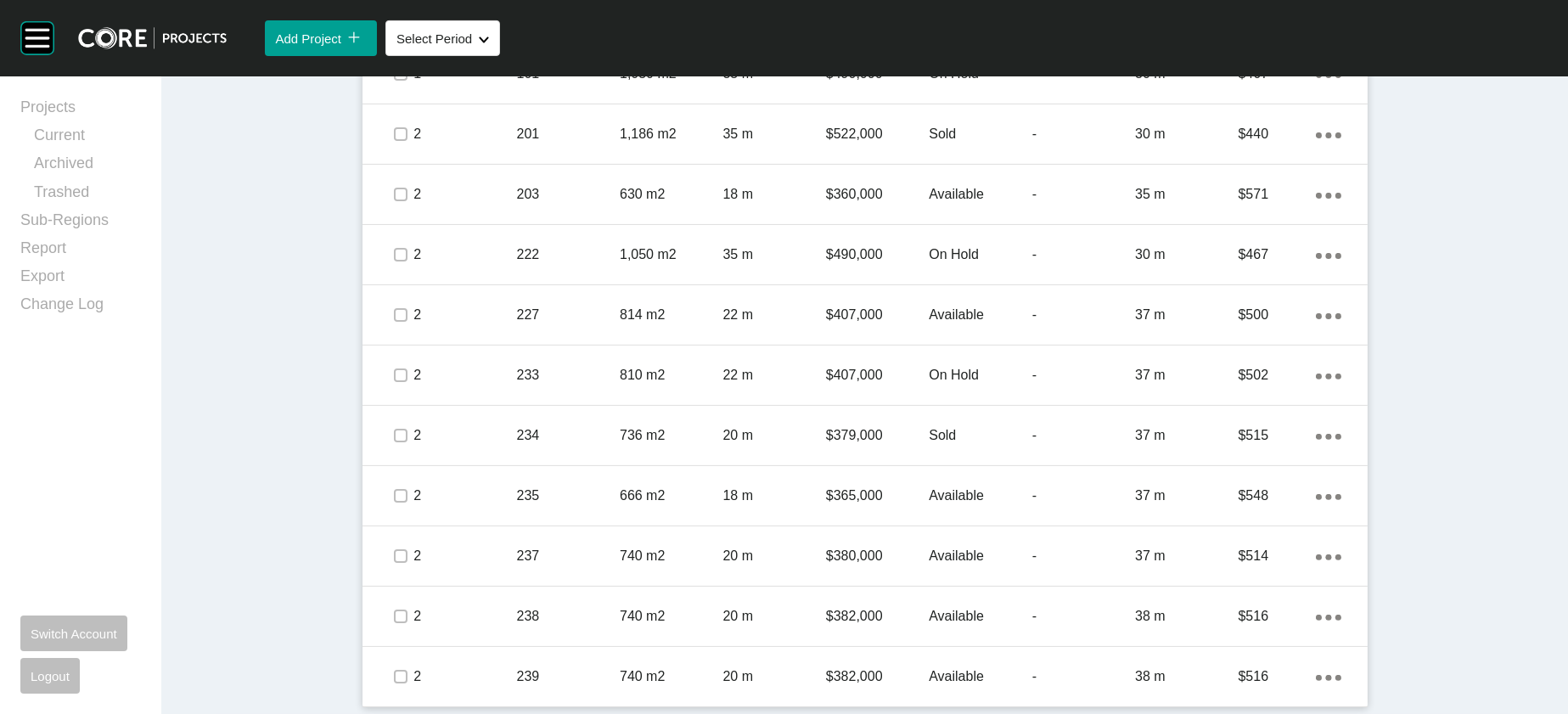
scroll to position [1360, 0]
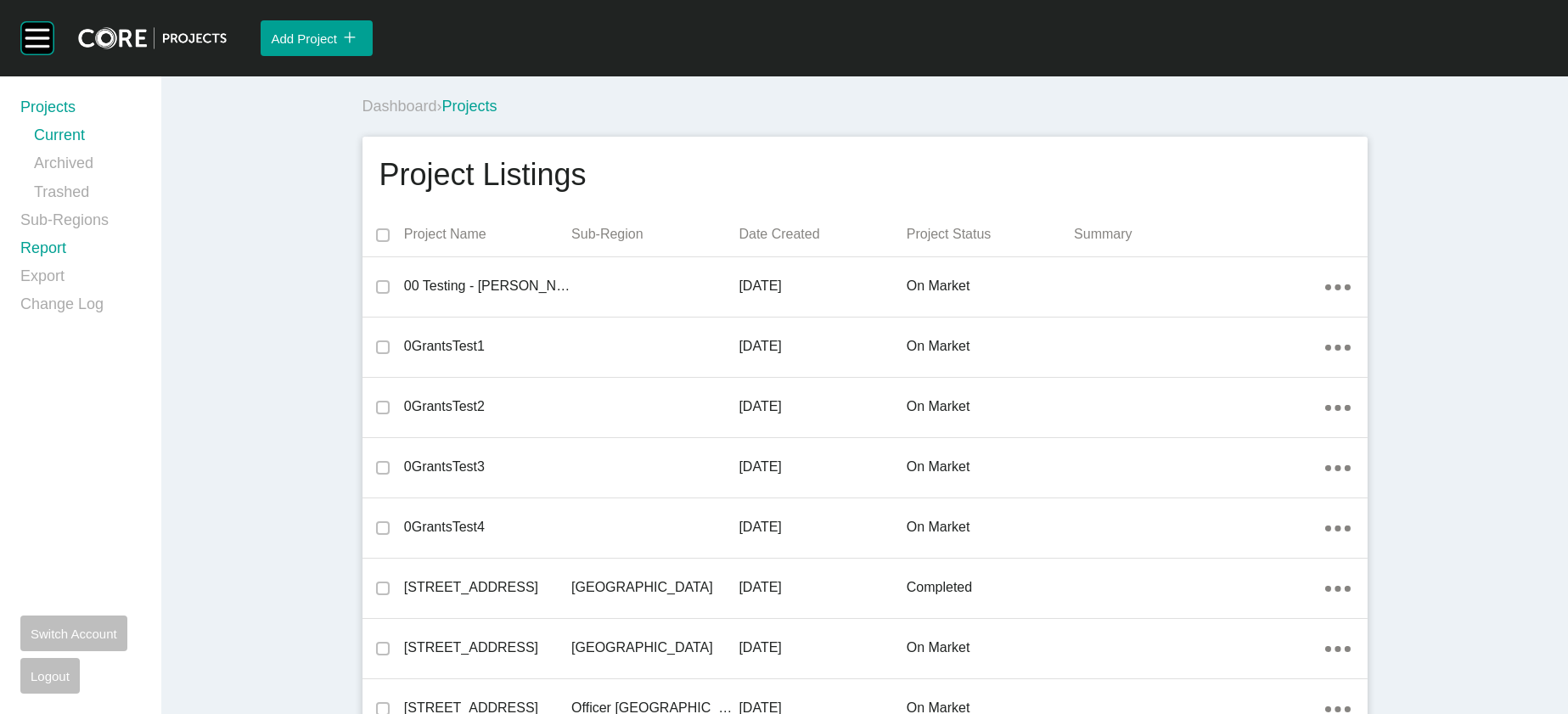
click at [76, 266] on link "Report" at bounding box center [80, 251] width 120 height 28
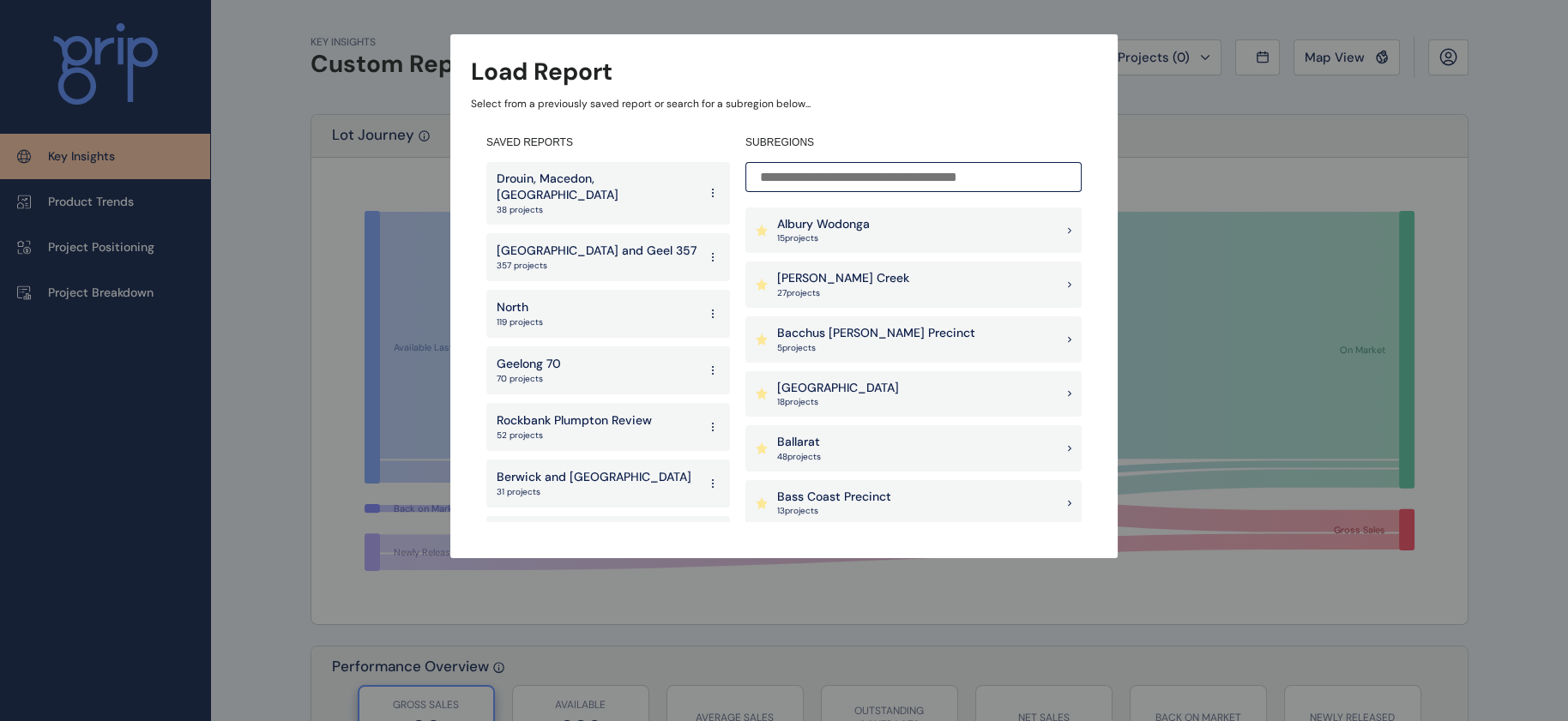
click at [601, 242] on p "Melbourne and Geel 357" at bounding box center [597, 251] width 200 height 17
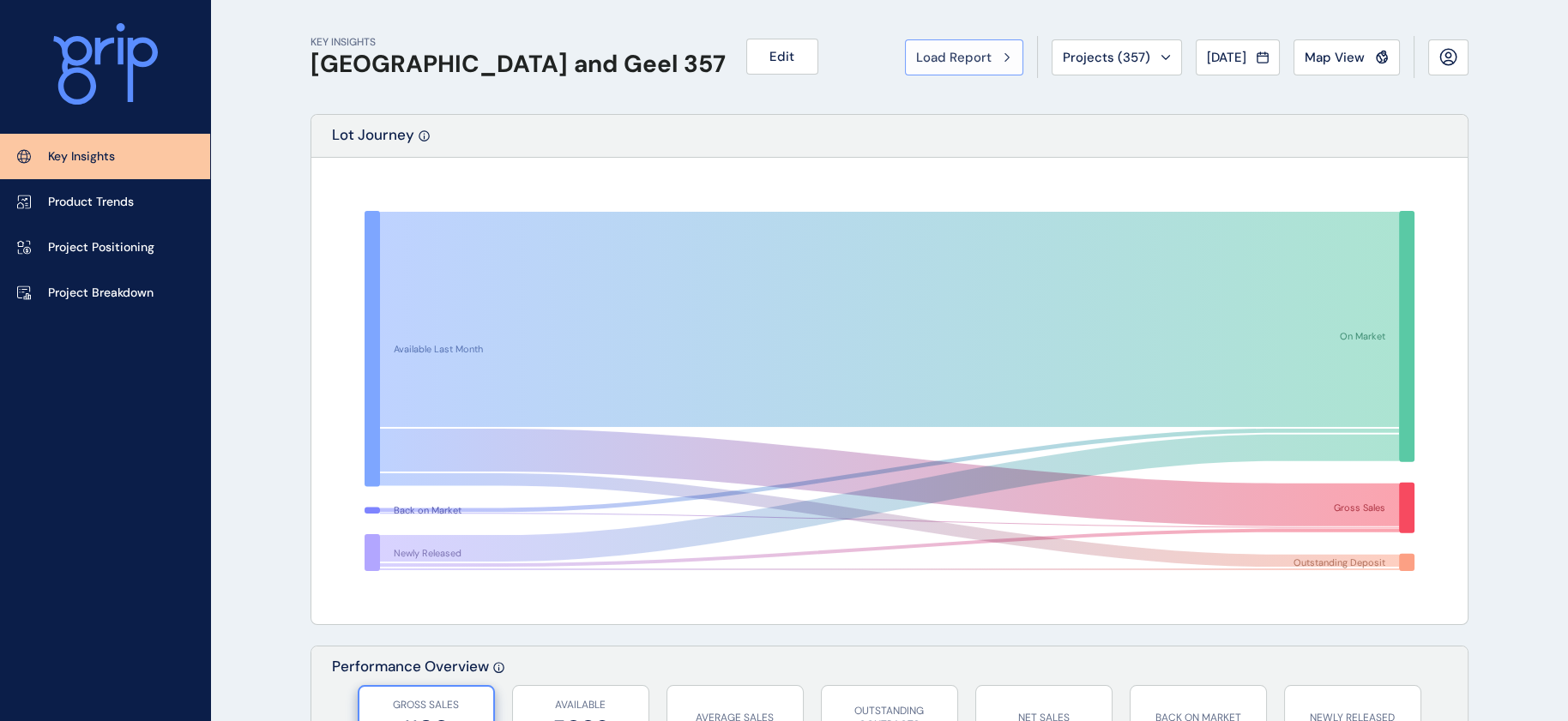
click at [905, 68] on button "Load Report" at bounding box center [964, 58] width 118 height 36
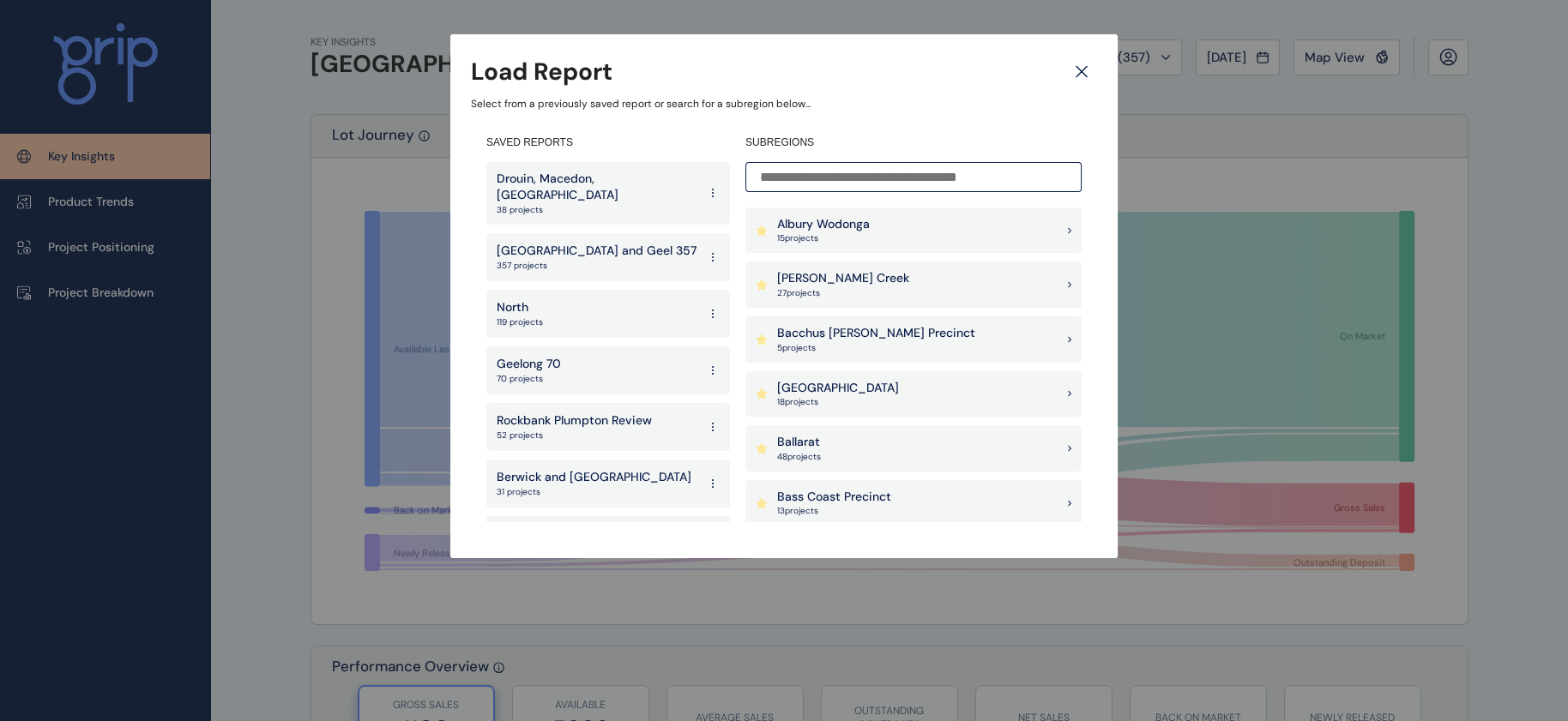
click at [574, 306] on div "North 119 projects" at bounding box center [609, 314] width 243 height 48
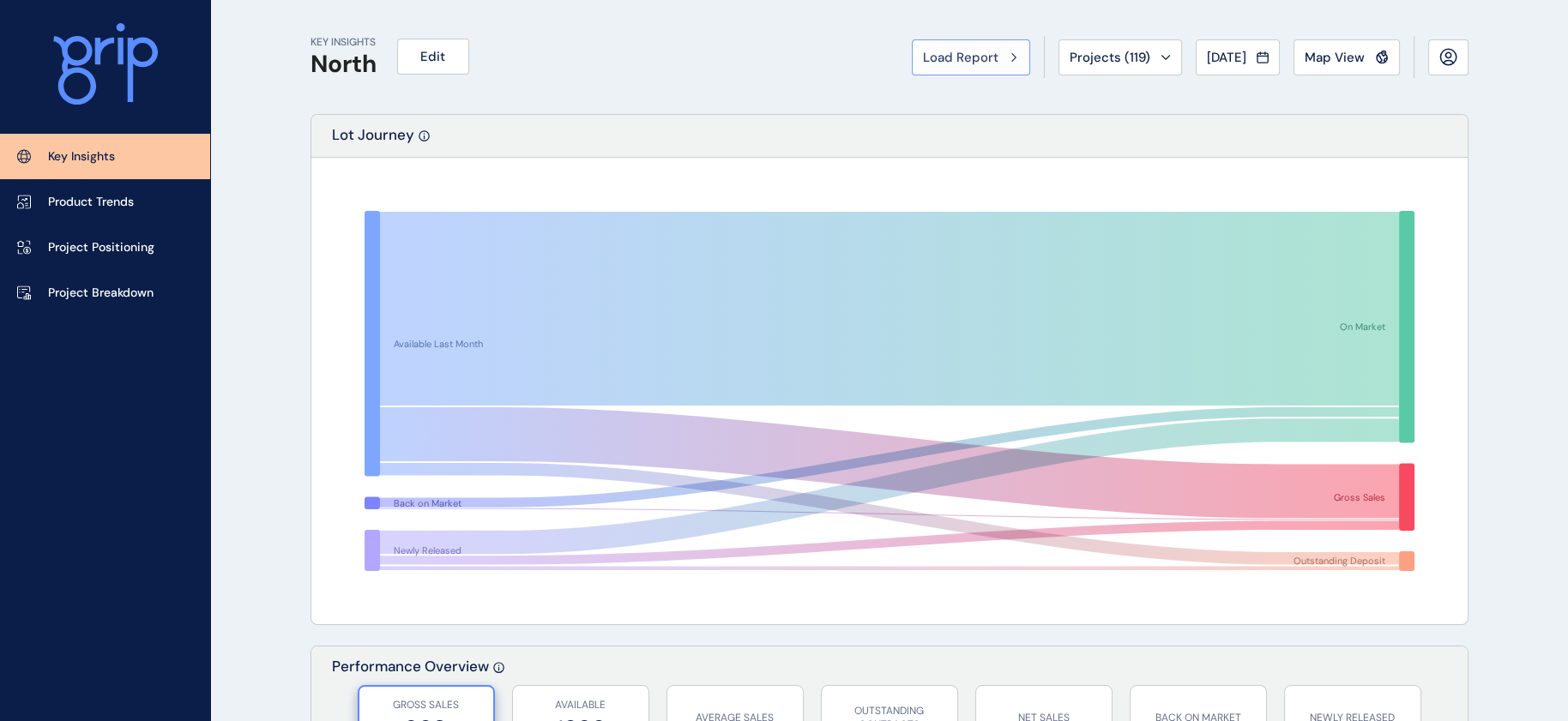
click at [912, 67] on button "Load Report" at bounding box center [970, 58] width 118 height 36
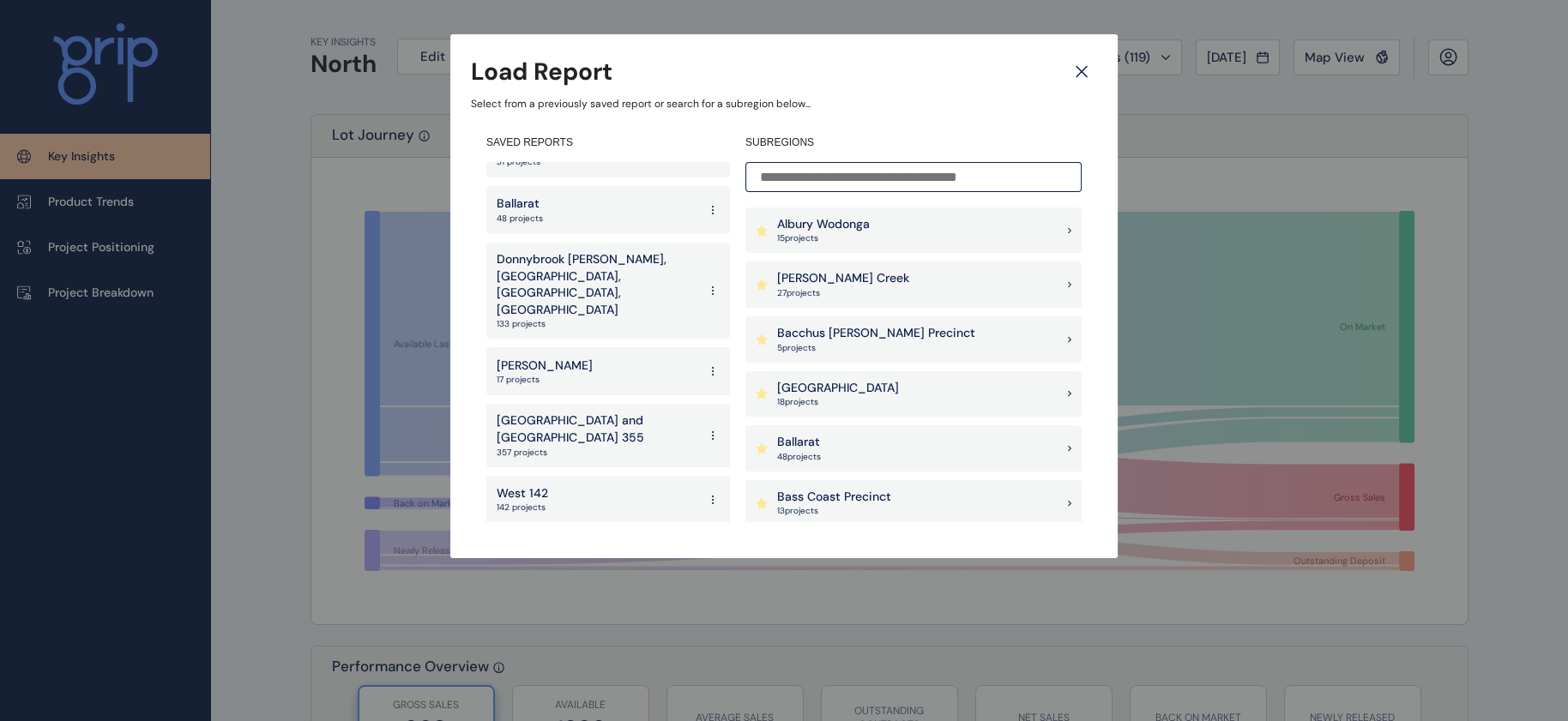
scroll to position [344, 0]
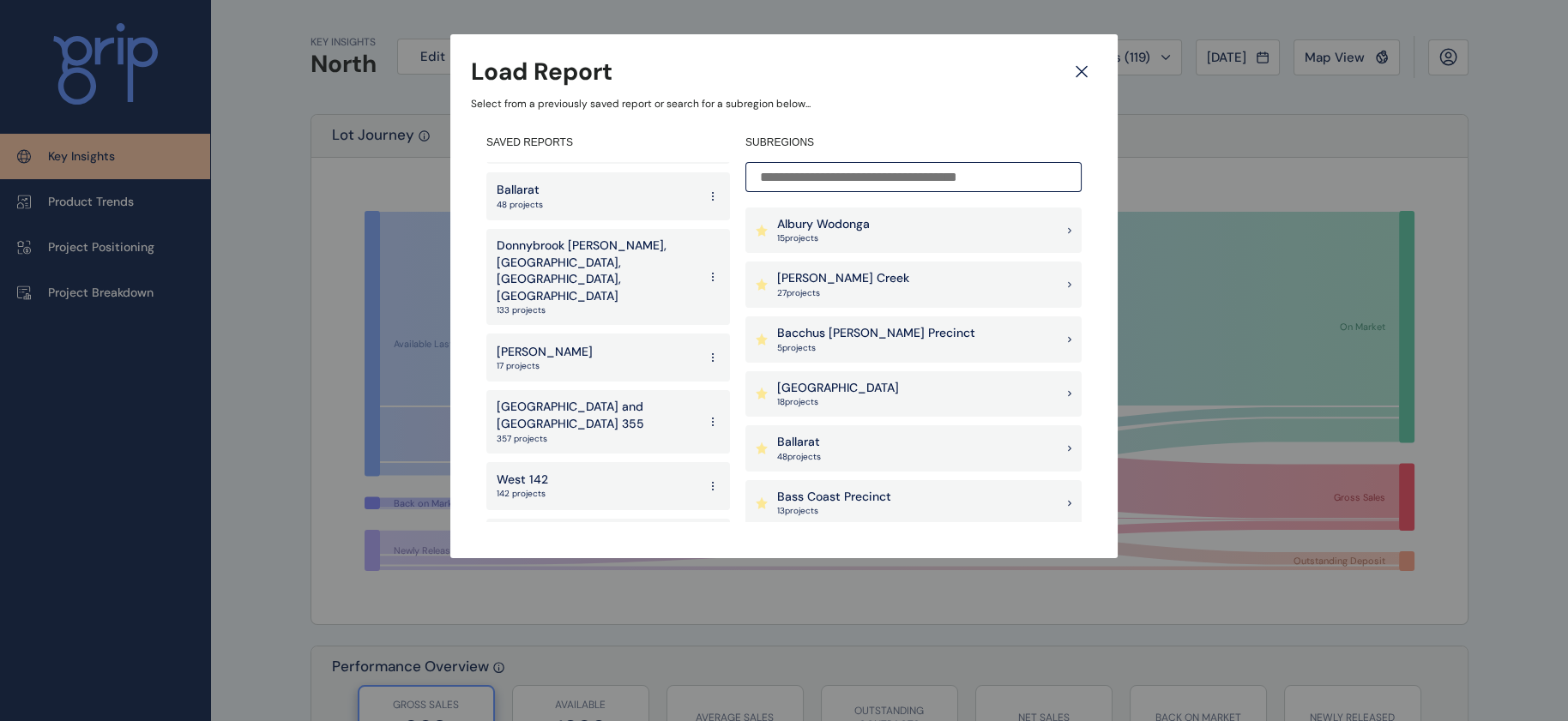
click at [556, 544] on p "114 projects" at bounding box center [562, 550] width 131 height 12
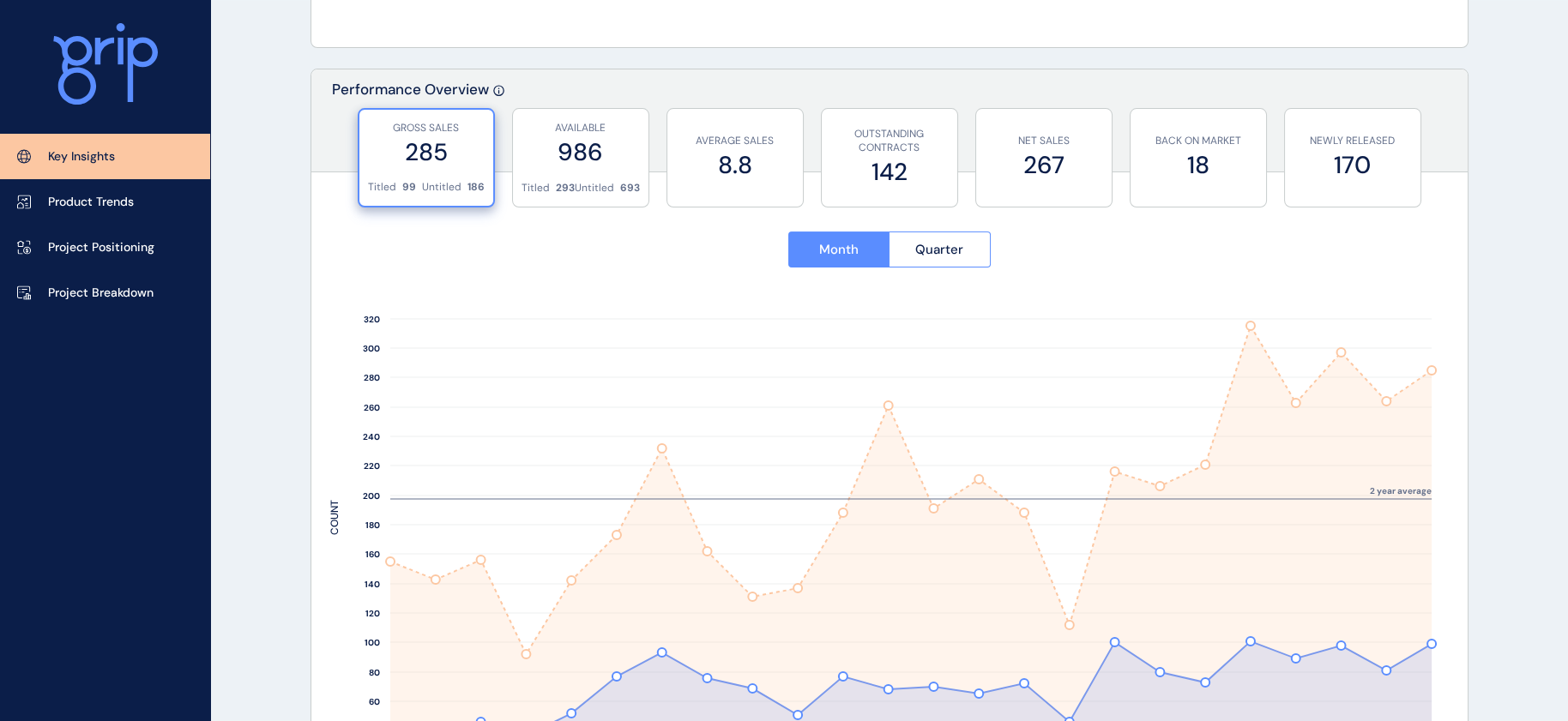
scroll to position [580, 0]
